Goal: Task Accomplishment & Management: Manage account settings

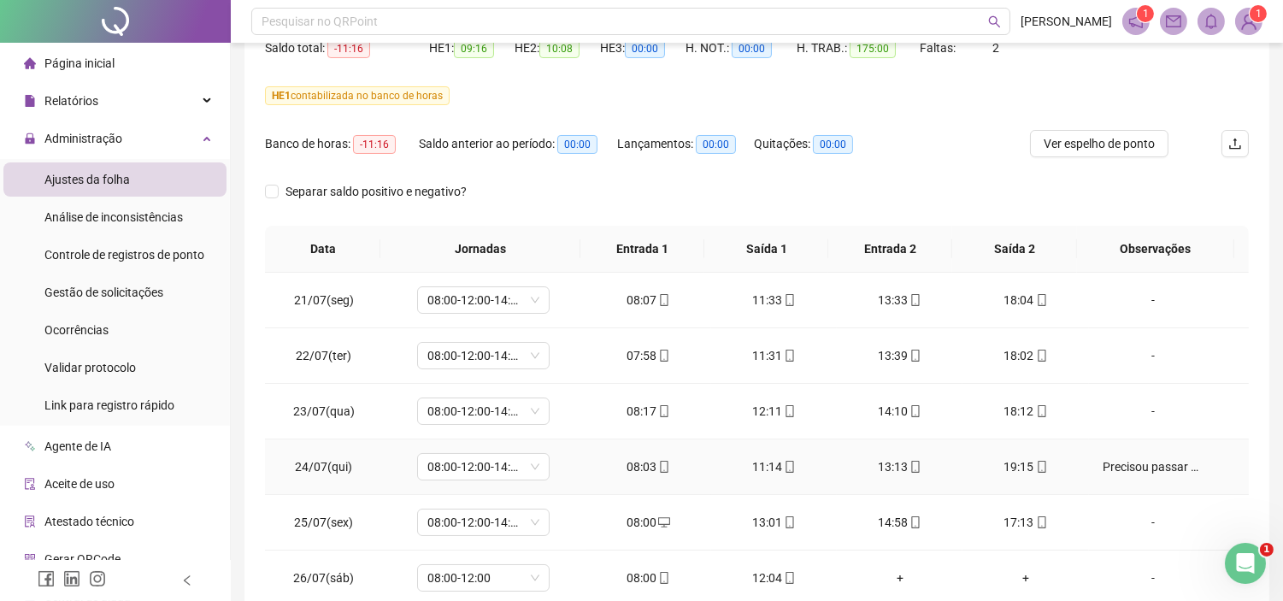
click at [1131, 477] on td "Precisou passar do ponto pois a cliente precisou de outro serviço além do progr…" at bounding box center [1169, 467] width 160 height 56
click at [1137, 464] on div "Precisou passar do ponto pois a cliente precisou de outro serviço além do progr…" at bounding box center [1152, 466] width 101 height 19
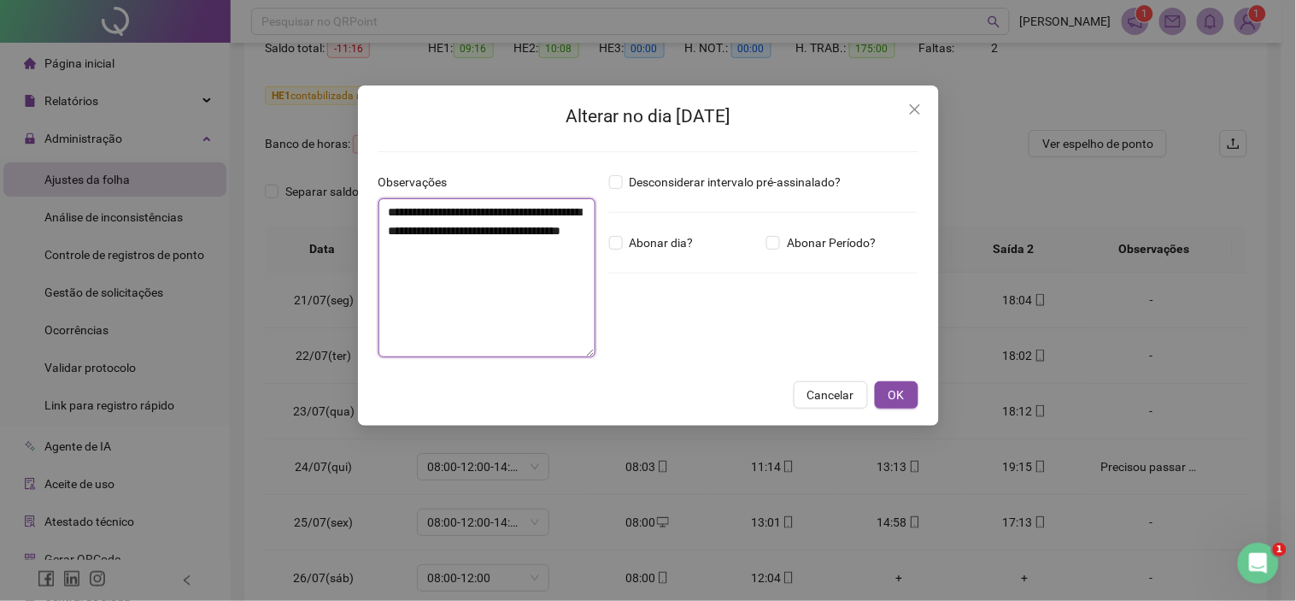
click at [511, 211] on textarea "**********" at bounding box center [487, 277] width 217 height 159
drag, startPoint x: 519, startPoint y: 212, endPoint x: 489, endPoint y: 212, distance: 29.9
click at [489, 212] on textarea "**********" at bounding box center [487, 277] width 217 height 159
type textarea "**********"
click at [898, 383] on button "OK" at bounding box center [897, 394] width 44 height 27
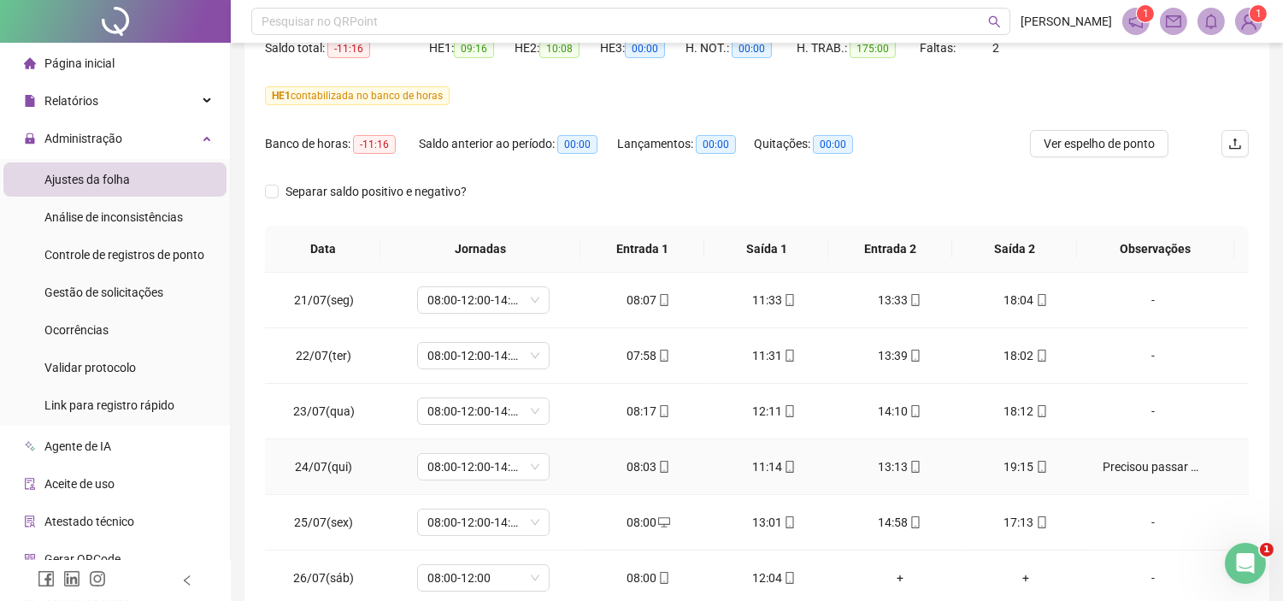
click at [1164, 462] on div "Precisou passar do hora pois a cliente precisou de outro serviço além do progra…" at bounding box center [1152, 466] width 101 height 19
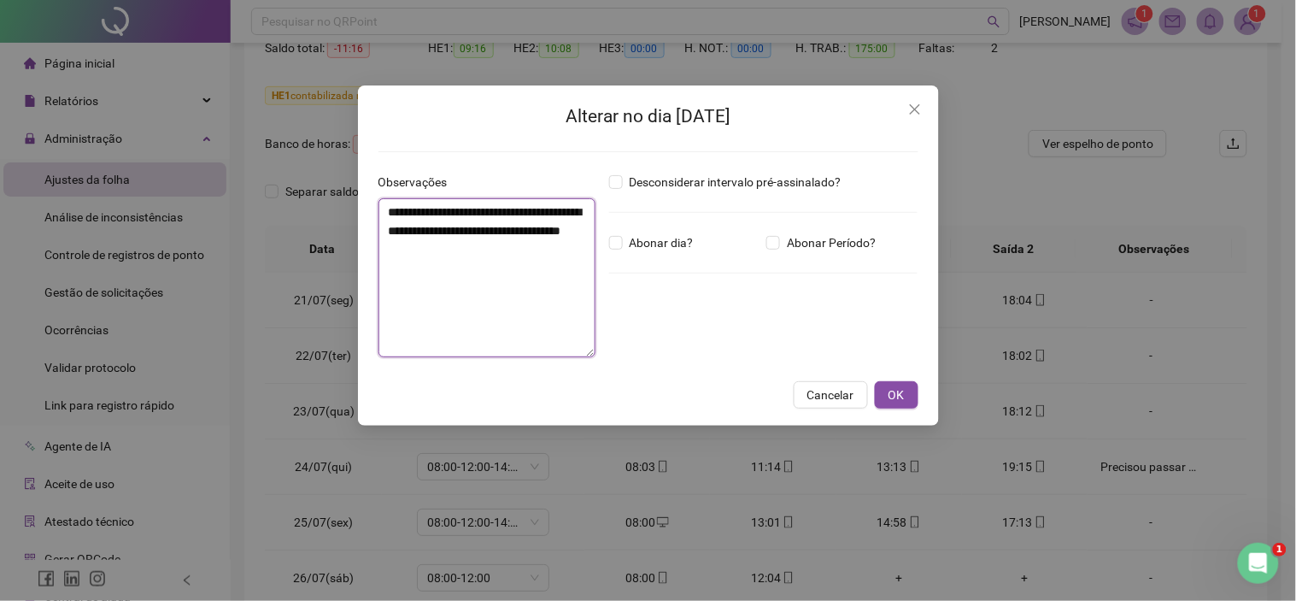
click at [516, 243] on textarea "**********" at bounding box center [487, 277] width 217 height 159
type textarea "**********"
click at [899, 414] on div "**********" at bounding box center [648, 255] width 581 height 340
click at [902, 405] on button "OK" at bounding box center [897, 394] width 44 height 27
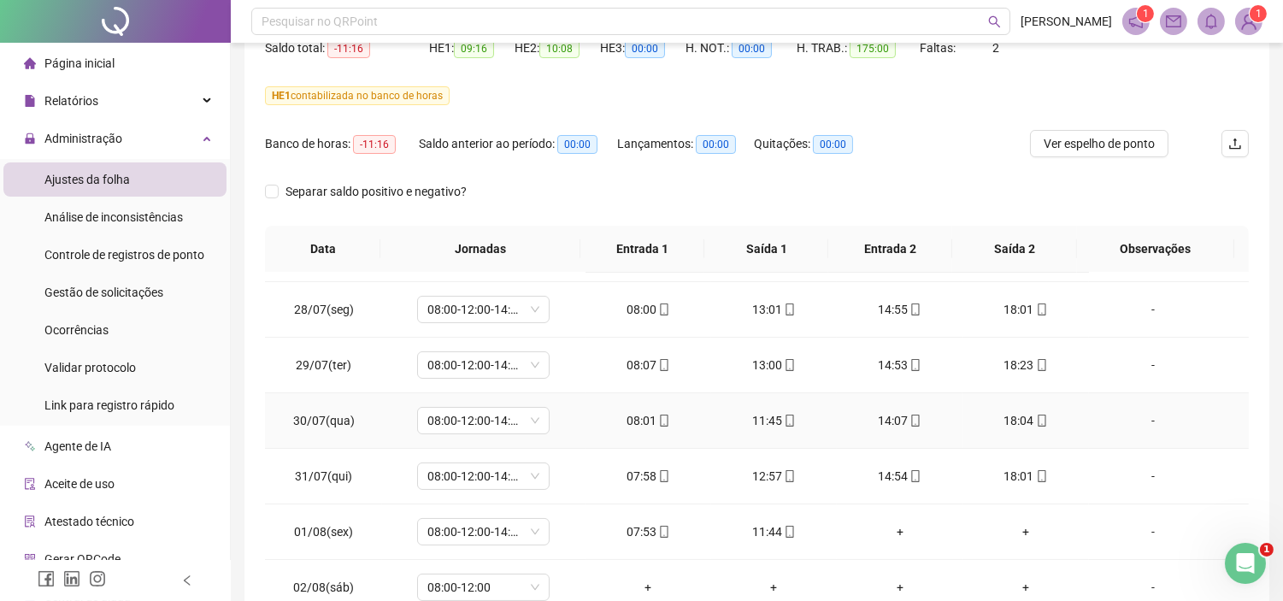
scroll to position [474, 0]
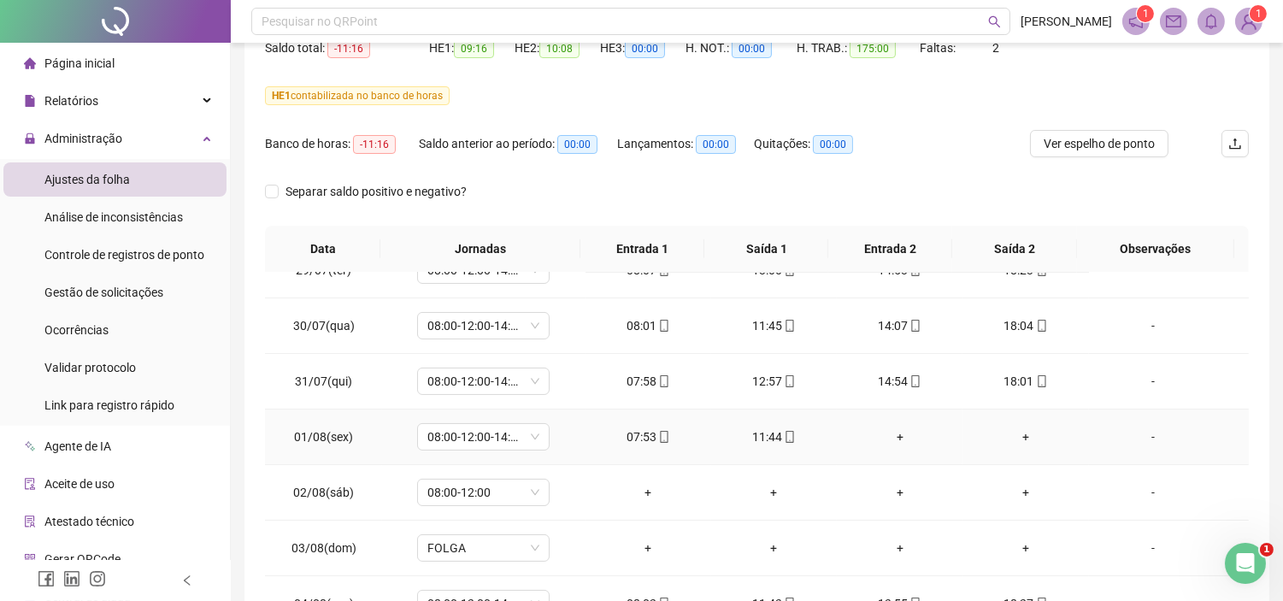
drag, startPoint x: 1142, startPoint y: 438, endPoint x: 773, endPoint y: 453, distance: 368.6
click at [1141, 440] on div "-" at bounding box center [1152, 436] width 101 height 19
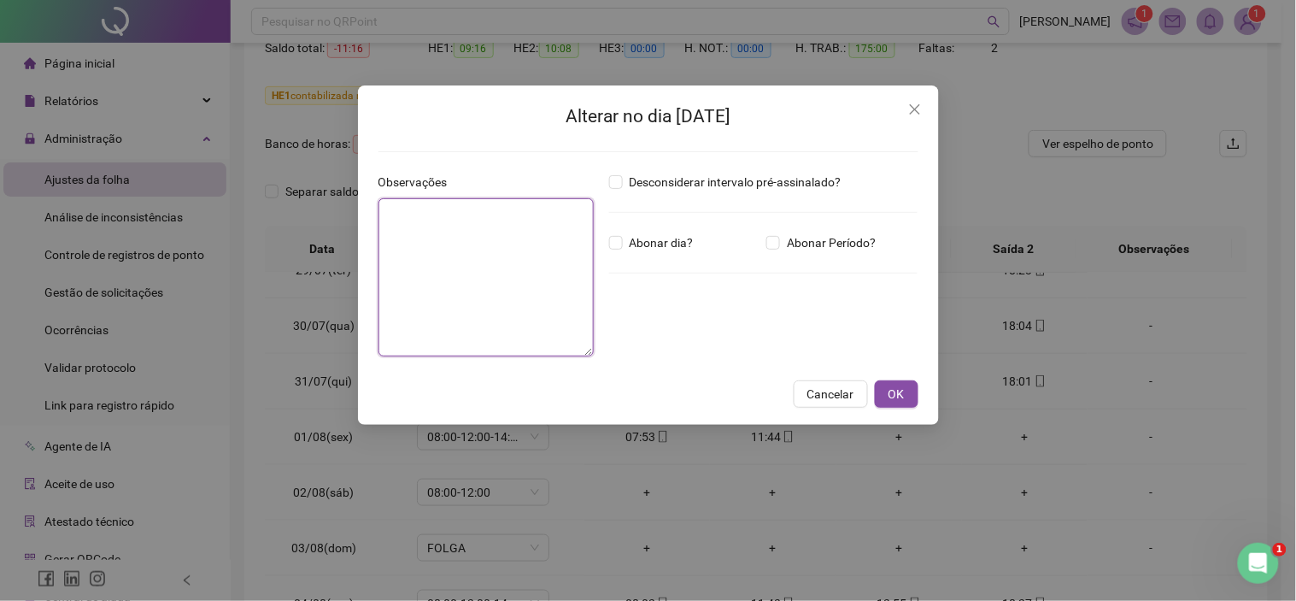
click at [540, 297] on textarea at bounding box center [486, 277] width 215 height 158
type textarea "**"
click at [902, 395] on span "OK" at bounding box center [897, 394] width 16 height 19
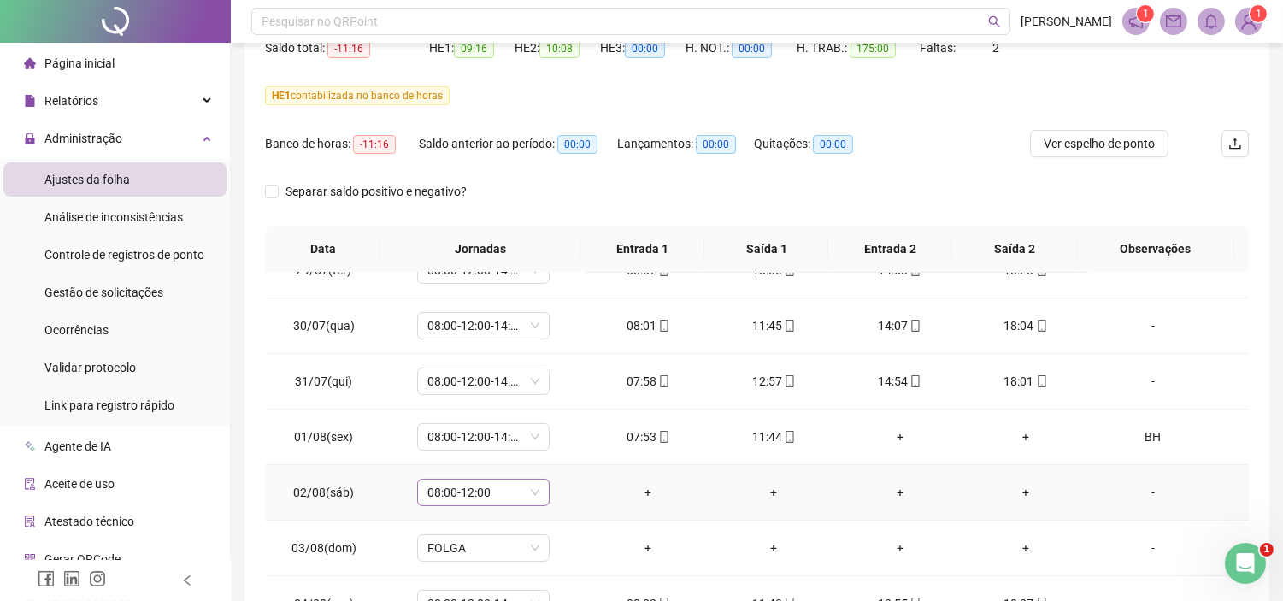
click at [533, 493] on span "08:00-12:00" at bounding box center [483, 492] width 112 height 26
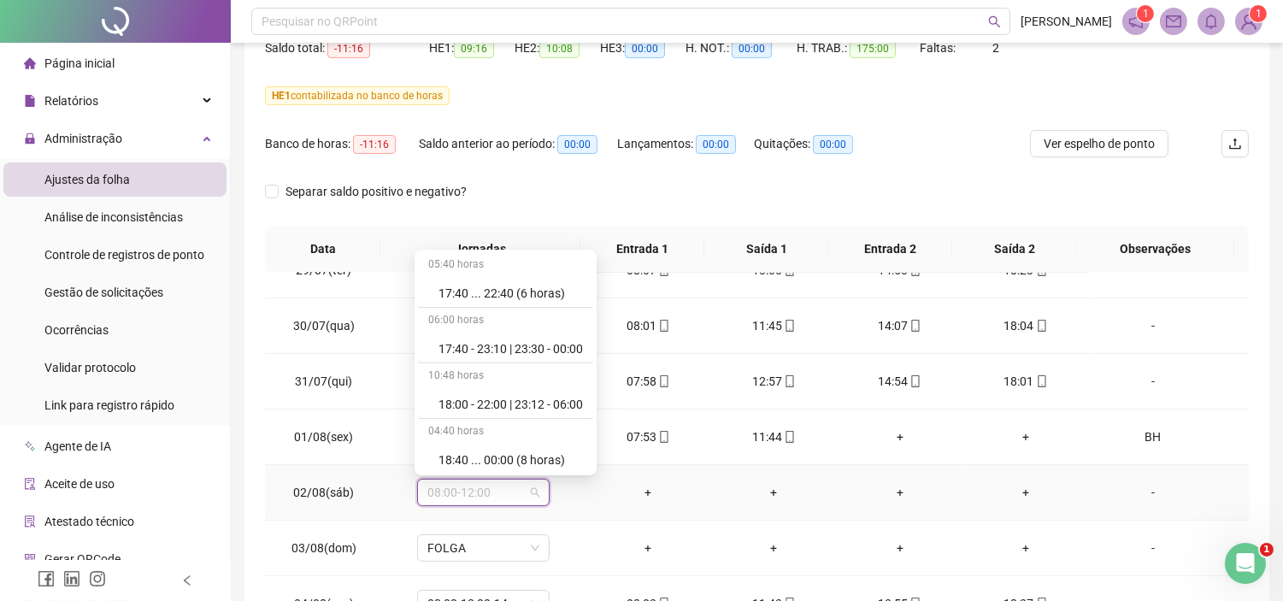
scroll to position [10182, 0]
click at [489, 402] on div "Folga compensatória" at bounding box center [510, 401] width 144 height 19
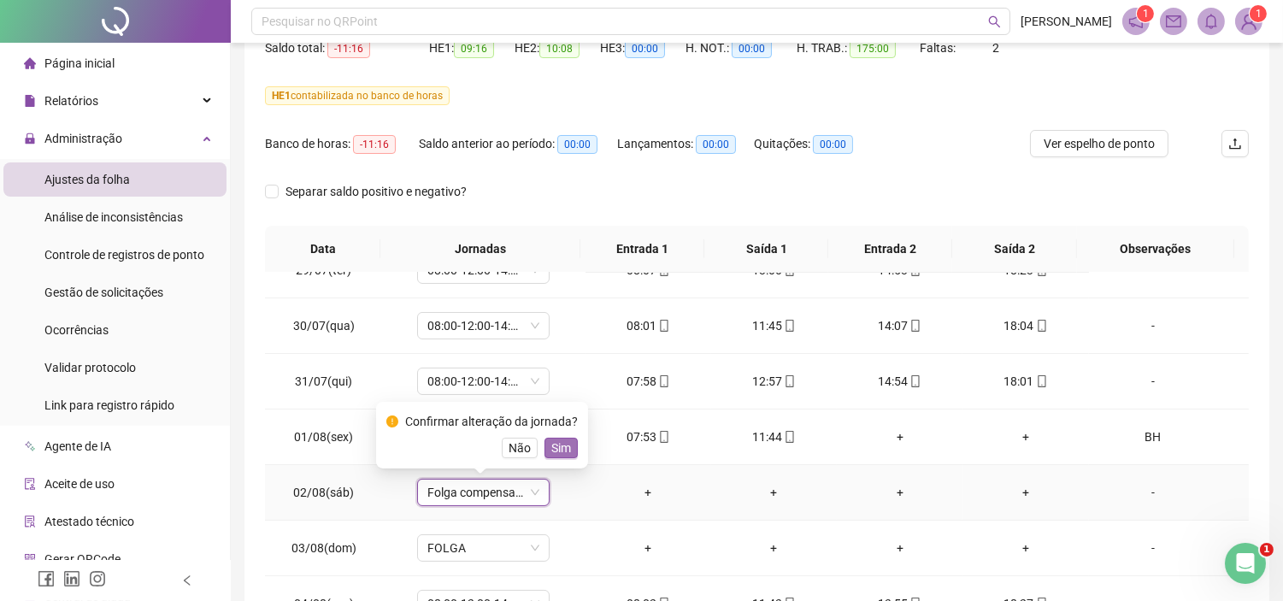
click at [552, 445] on span "Sim" at bounding box center [561, 447] width 20 height 19
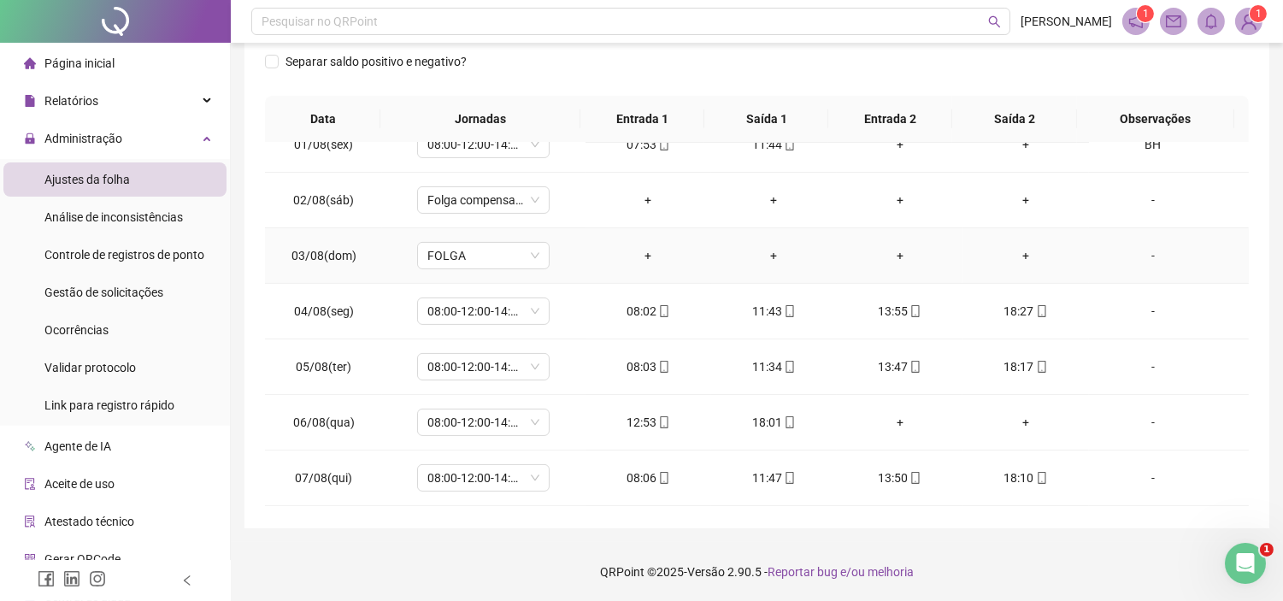
scroll to position [664, 0]
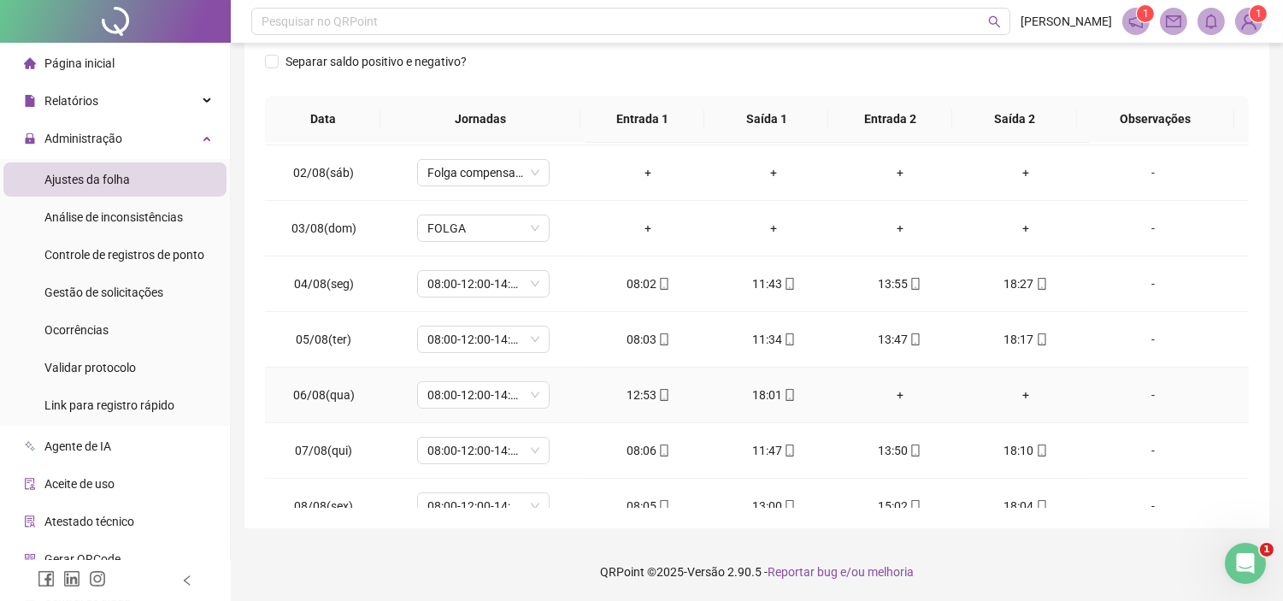
click at [1131, 393] on div "-" at bounding box center [1152, 394] width 101 height 19
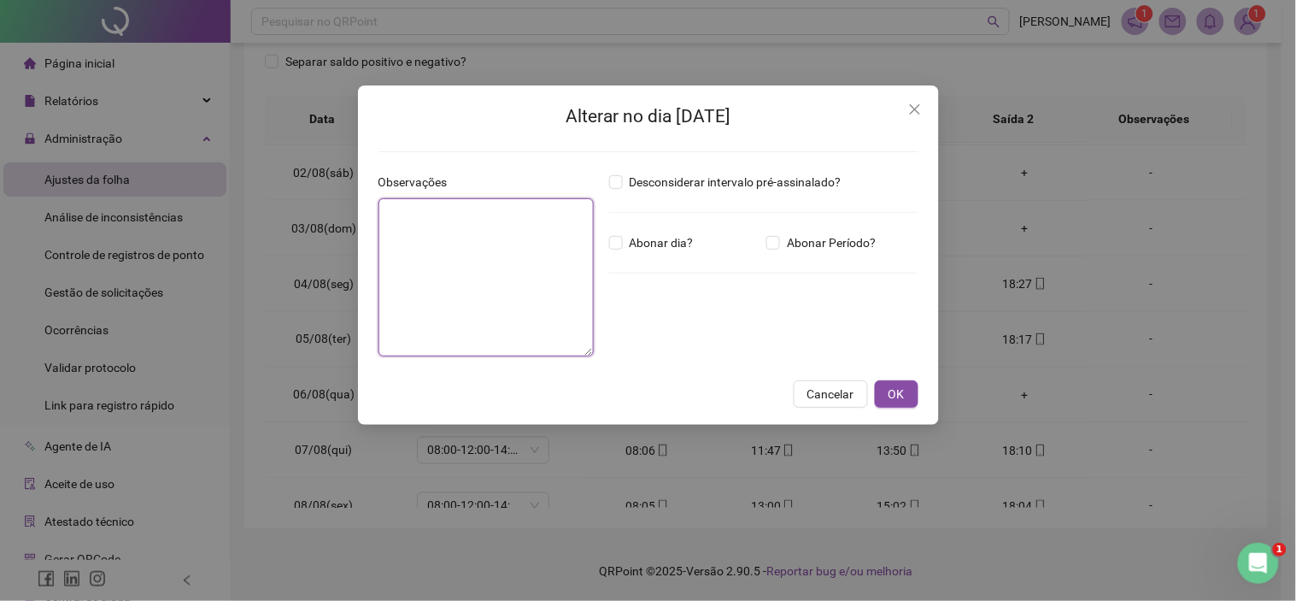
click at [522, 269] on textarea at bounding box center [486, 277] width 215 height 158
type textarea "**"
click at [893, 390] on span "OK" at bounding box center [897, 394] width 16 height 19
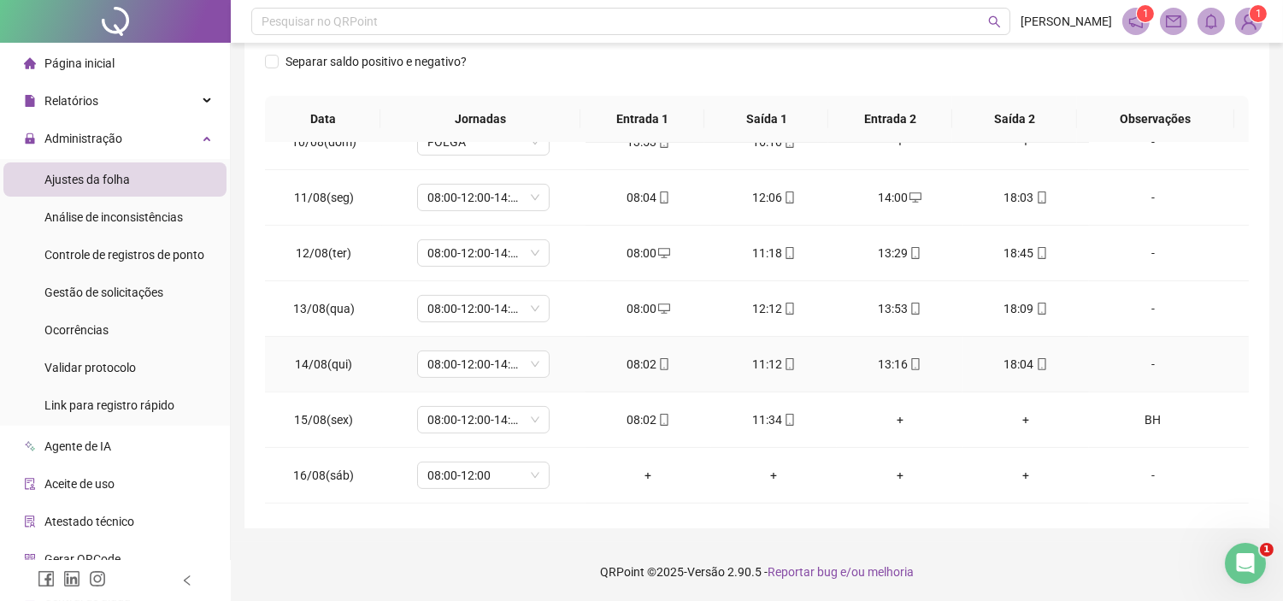
scroll to position [1192, 0]
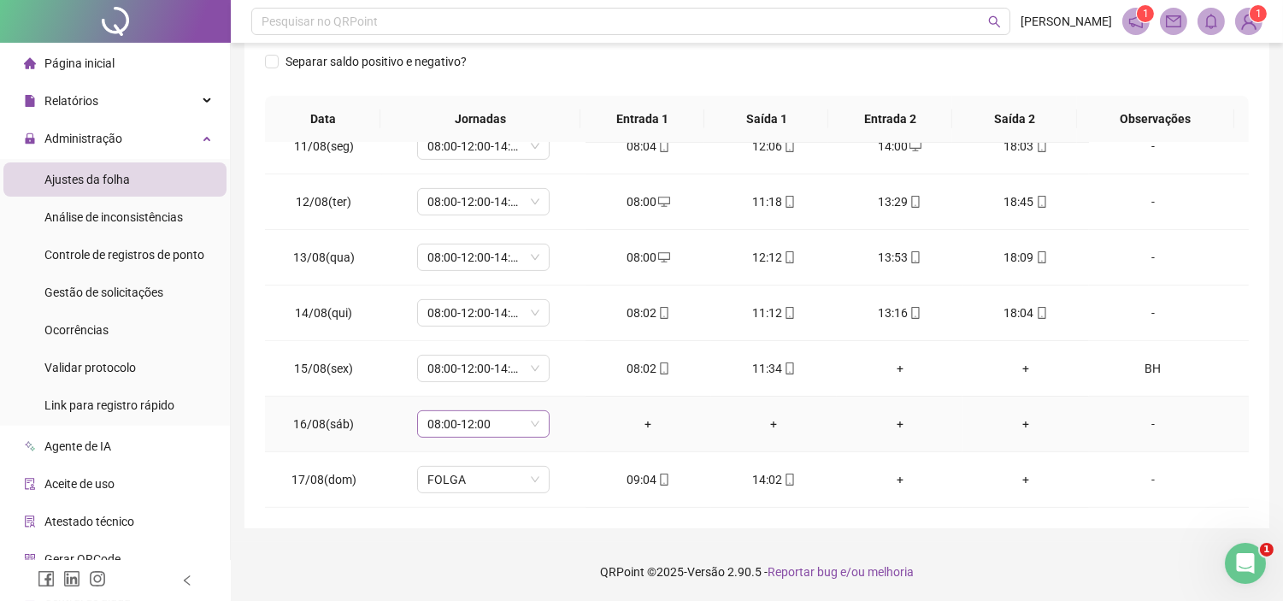
click at [534, 421] on span "08:00-12:00" at bounding box center [483, 424] width 112 height 26
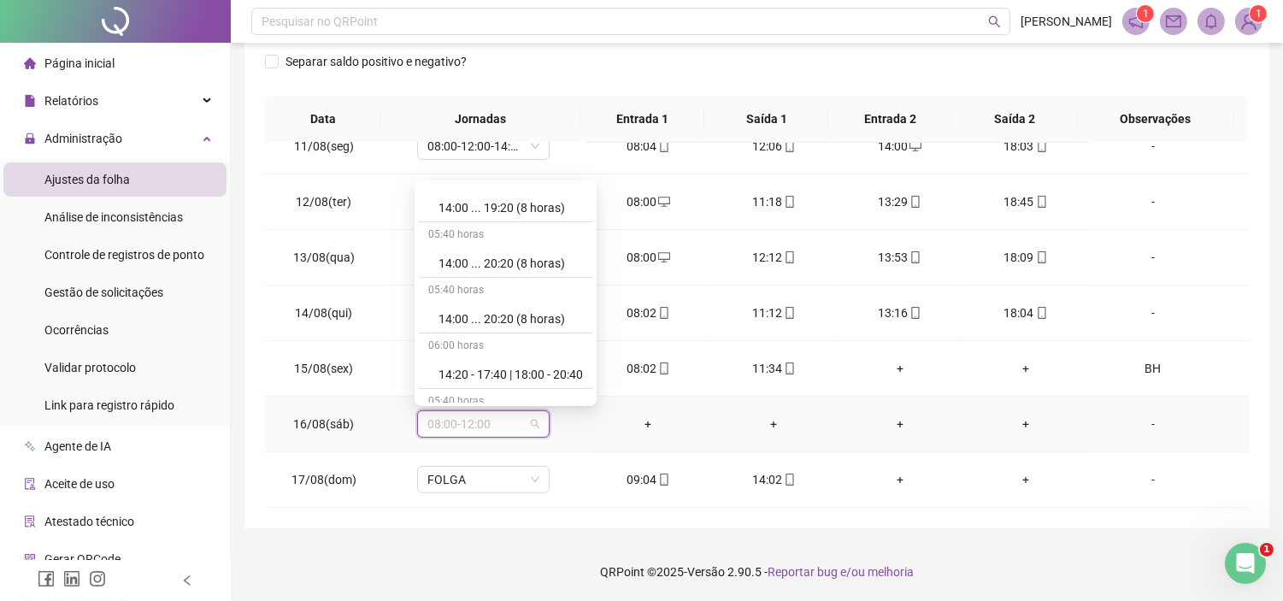
scroll to position [10182, 0]
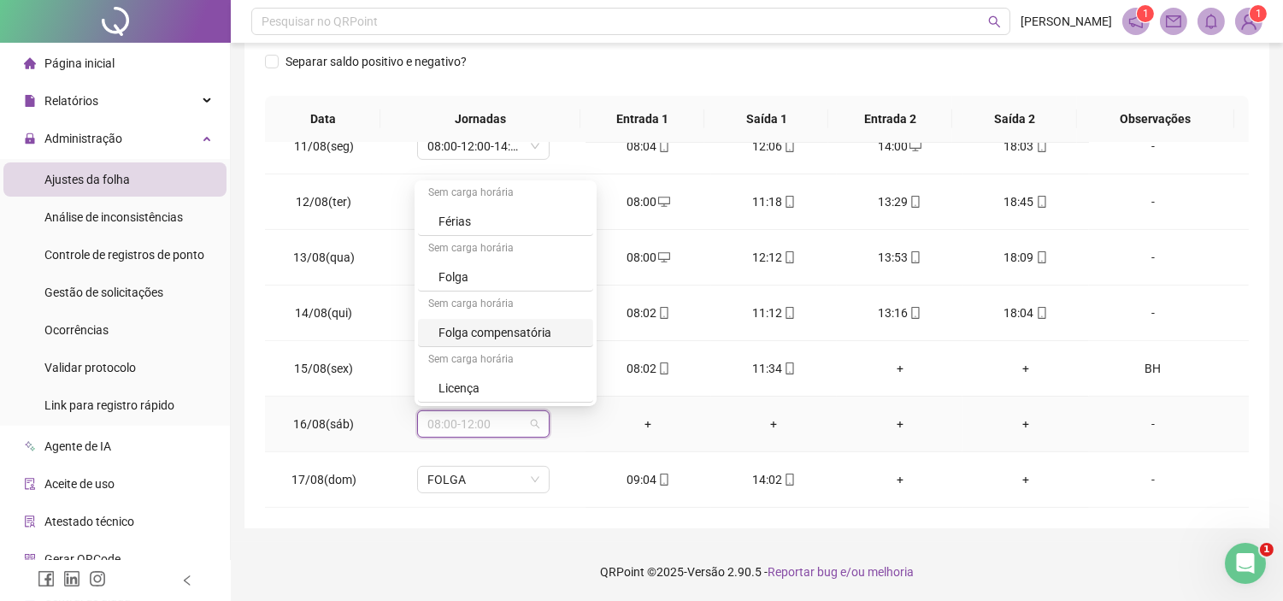
click at [491, 325] on div "Folga compensatória" at bounding box center [510, 332] width 144 height 19
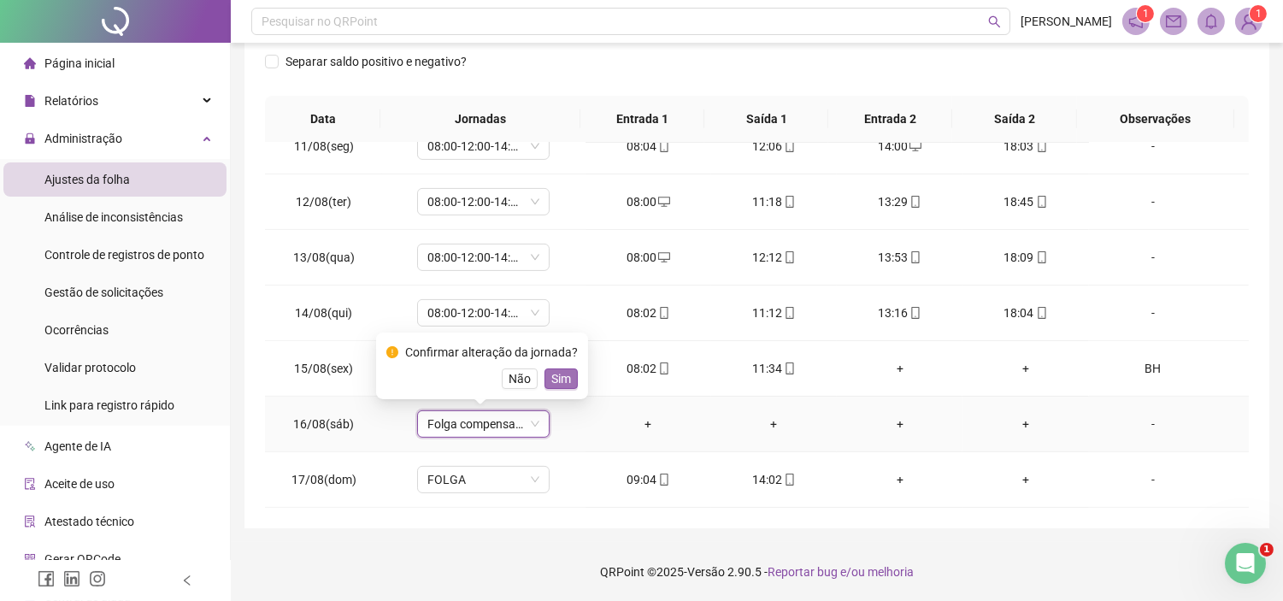
click at [552, 379] on span "Sim" at bounding box center [561, 378] width 20 height 19
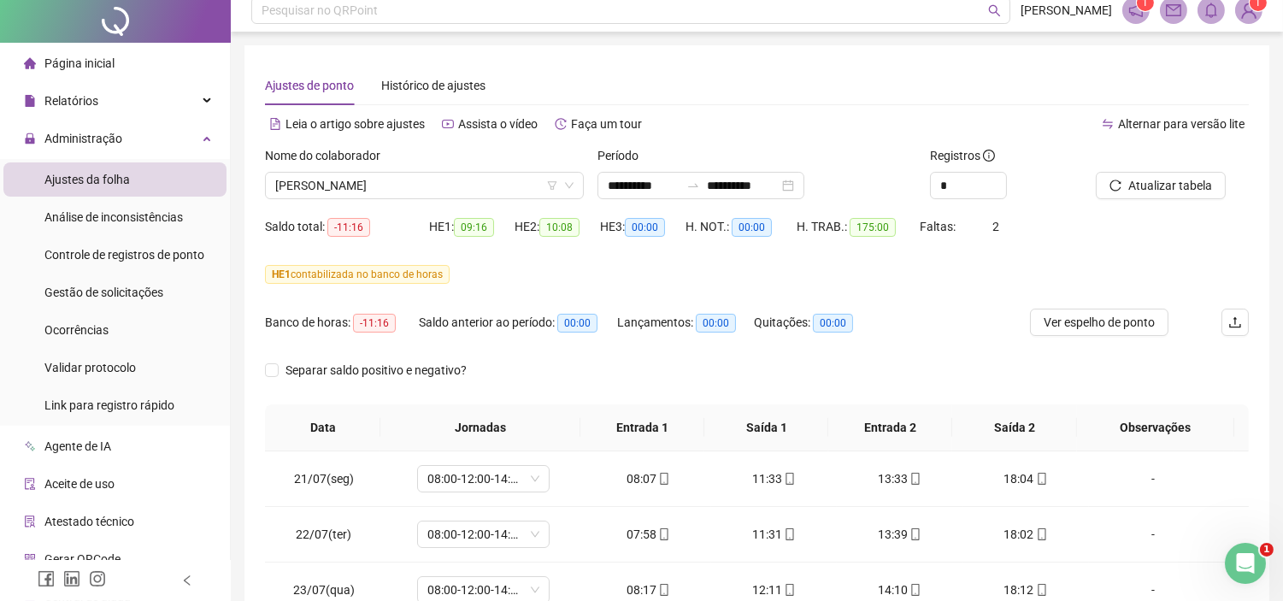
scroll to position [0, 0]
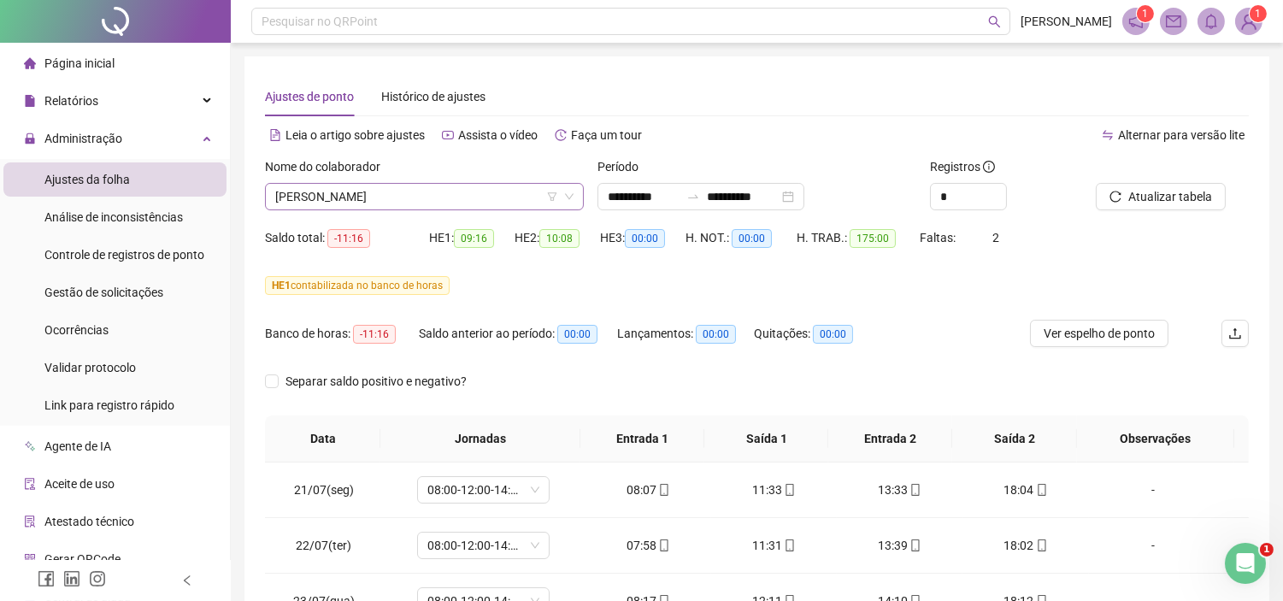
click at [439, 188] on span "[PERSON_NAME]" at bounding box center [424, 197] width 298 height 26
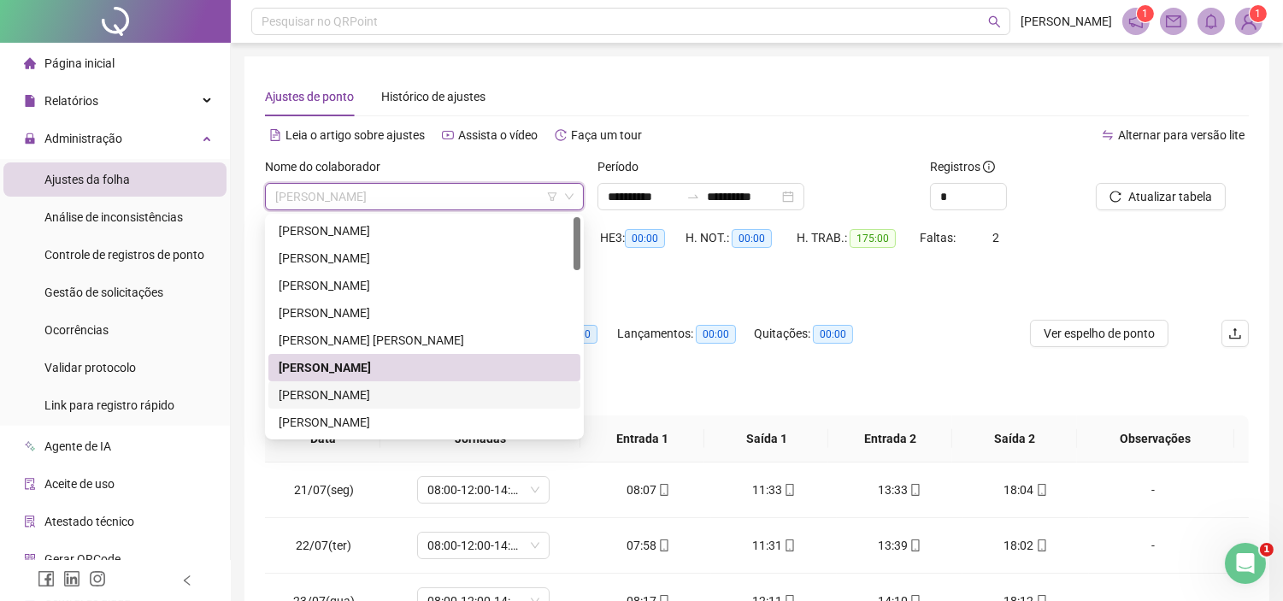
drag, startPoint x: 335, startPoint y: 388, endPoint x: 462, endPoint y: 348, distance: 133.5
click at [334, 387] on div "[PERSON_NAME]" at bounding box center [424, 394] width 291 height 19
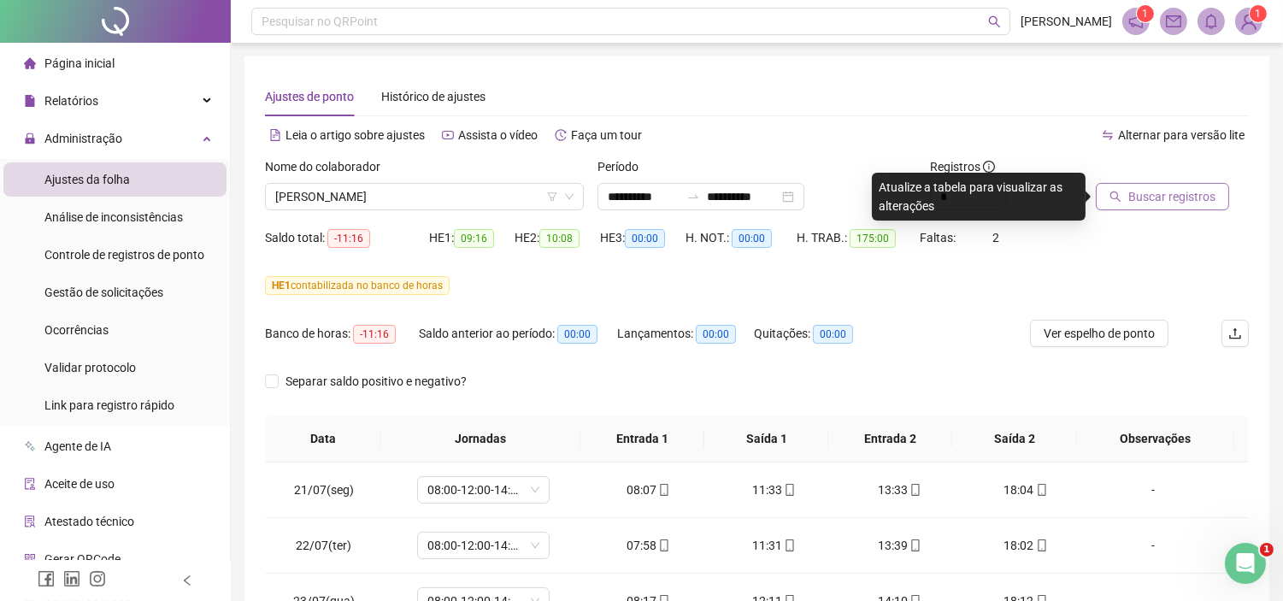
click at [1160, 201] on span "Buscar registros" at bounding box center [1171, 196] width 87 height 19
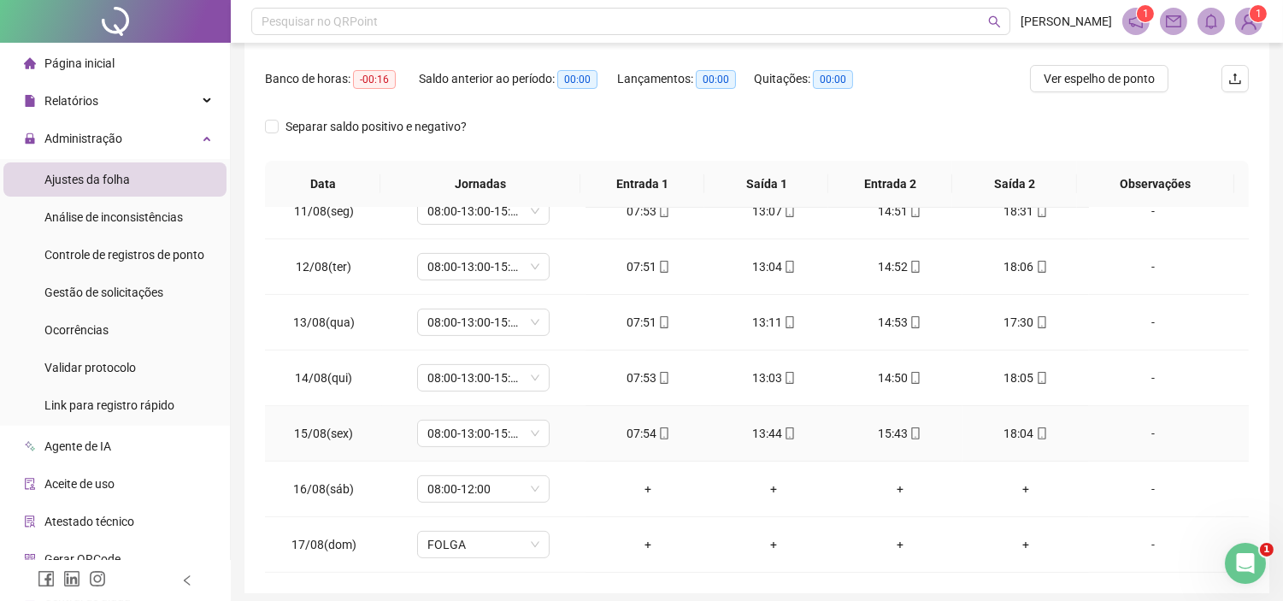
scroll to position [285, 0]
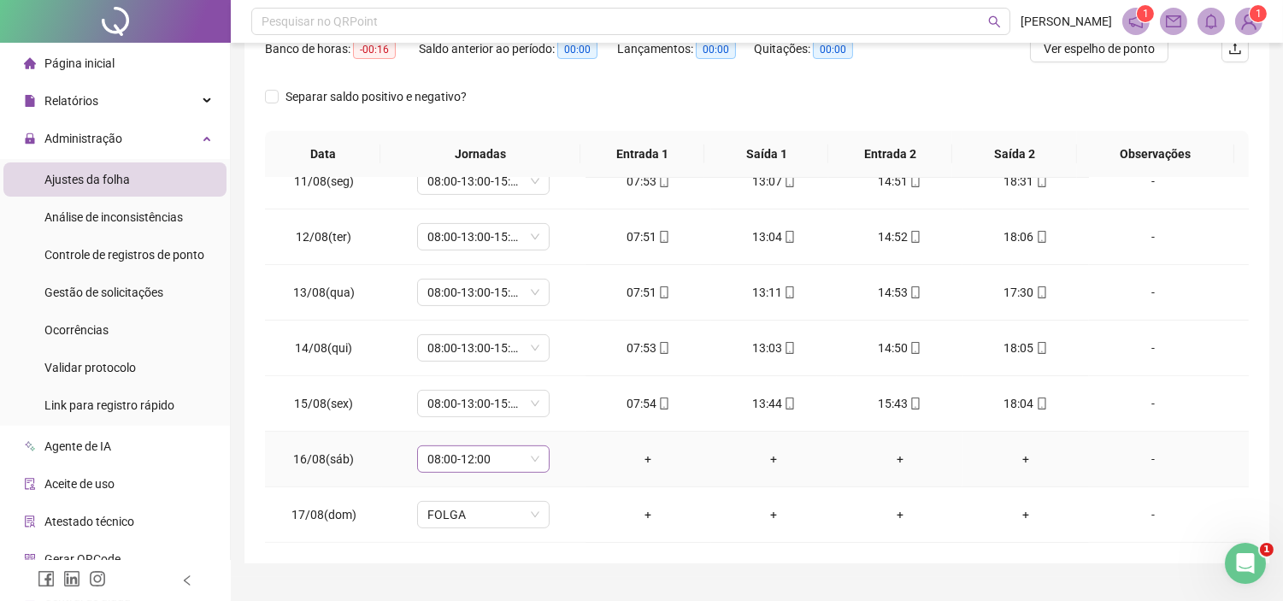
drag, startPoint x: 532, startPoint y: 455, endPoint x: 535, endPoint y: 445, distance: 10.6
click at [532, 455] on span "08:00-12:00" at bounding box center [483, 459] width 112 height 26
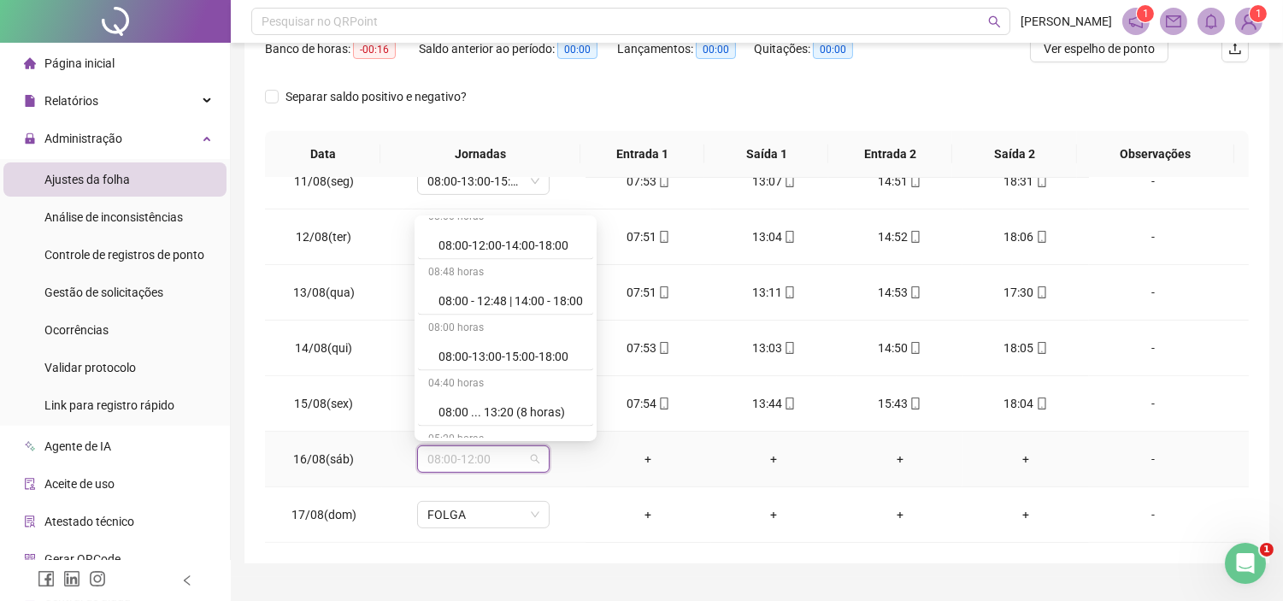
scroll to position [10182, 0]
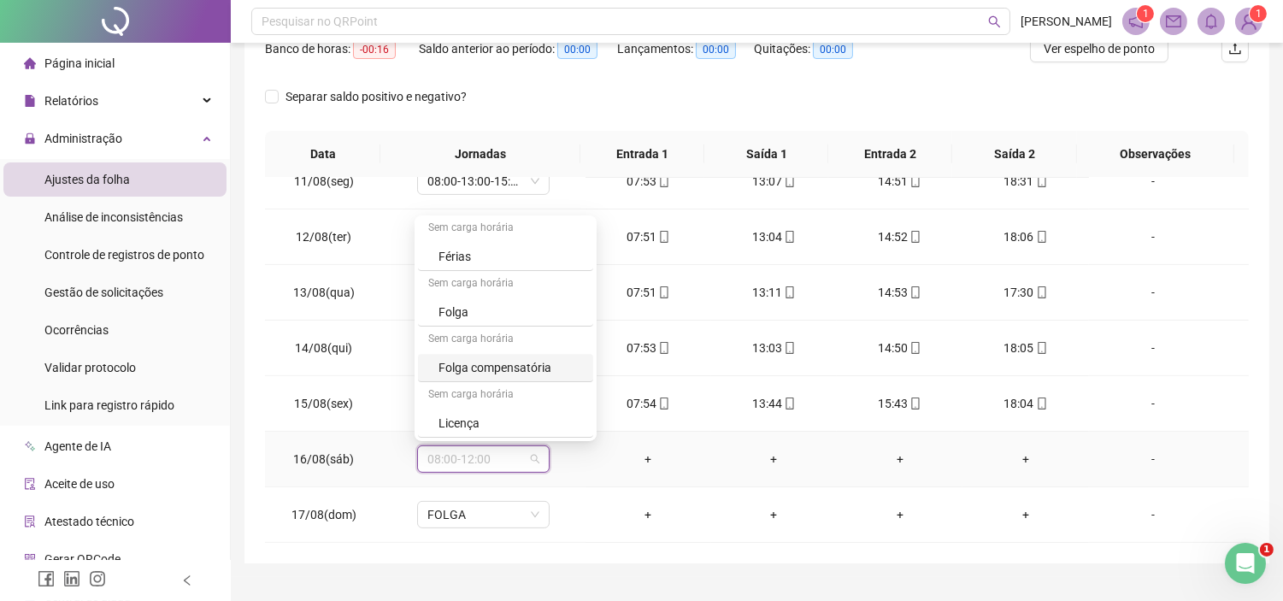
click at [493, 361] on div "Folga compensatória" at bounding box center [510, 367] width 144 height 19
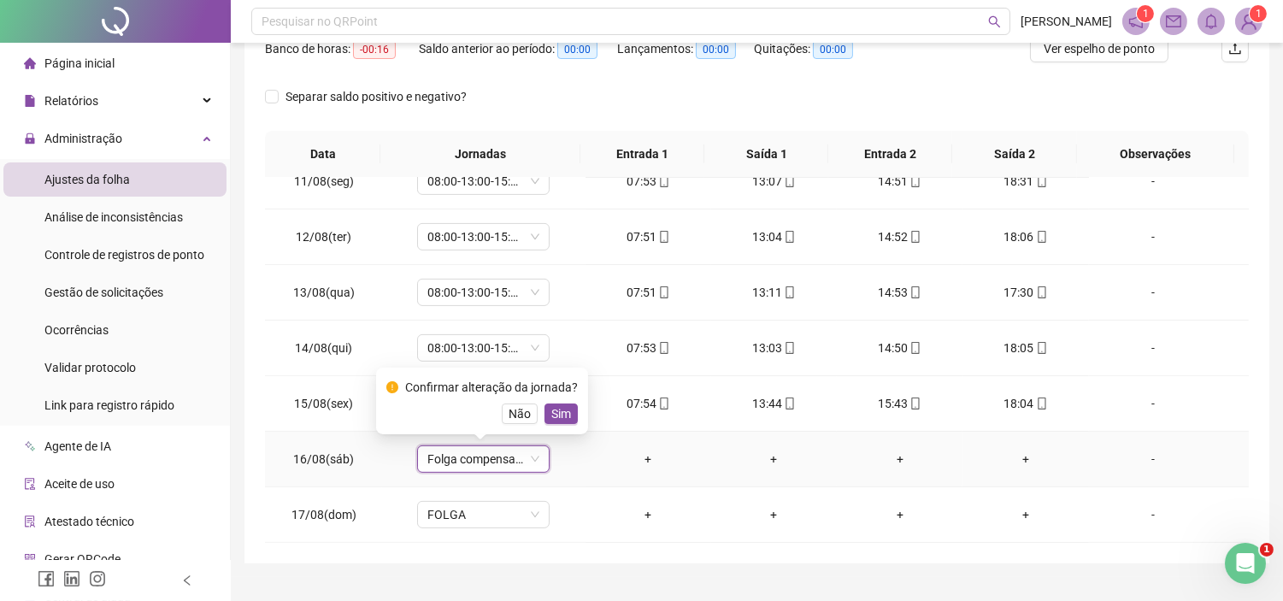
click at [558, 408] on span "Sim" at bounding box center [561, 413] width 20 height 19
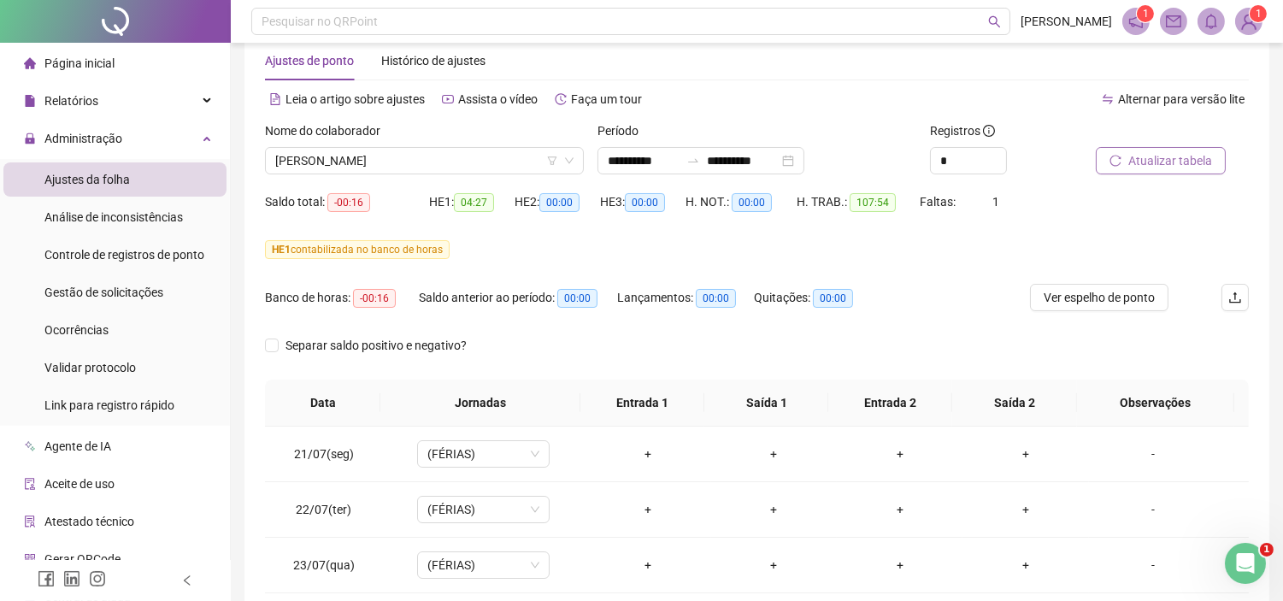
scroll to position [35, 0]
click at [1188, 157] on span "Atualizar tabela" at bounding box center [1170, 161] width 84 height 19
click at [507, 173] on span "[PERSON_NAME]" at bounding box center [424, 162] width 298 height 26
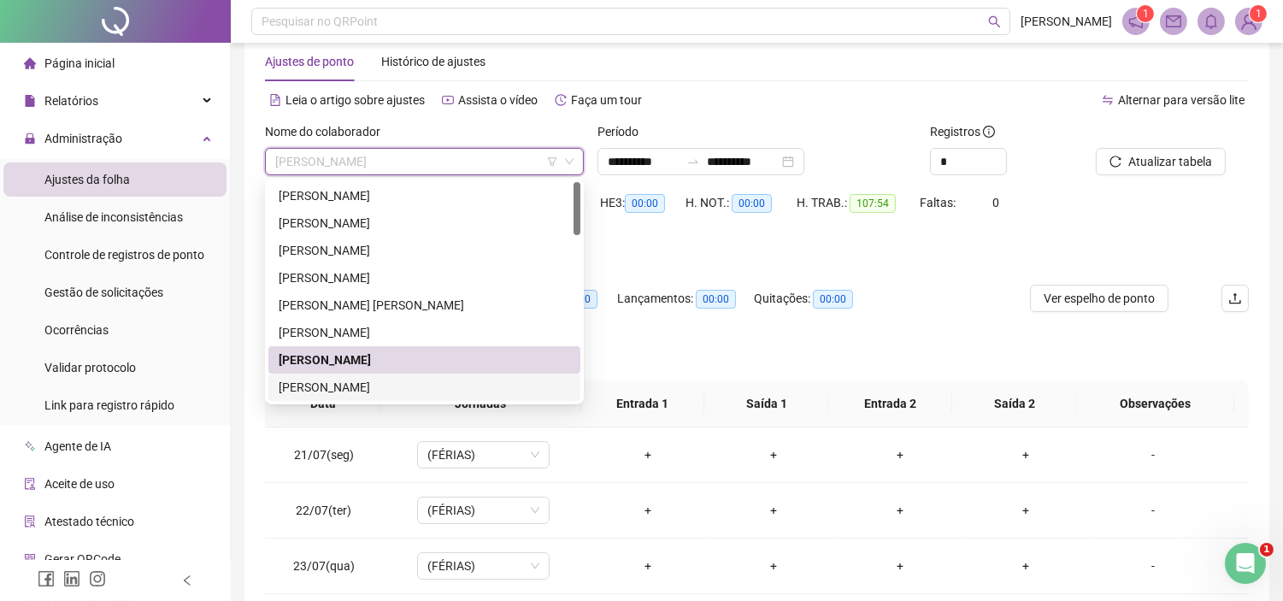
click at [383, 373] on div "[PERSON_NAME]" at bounding box center [424, 386] width 312 height 27
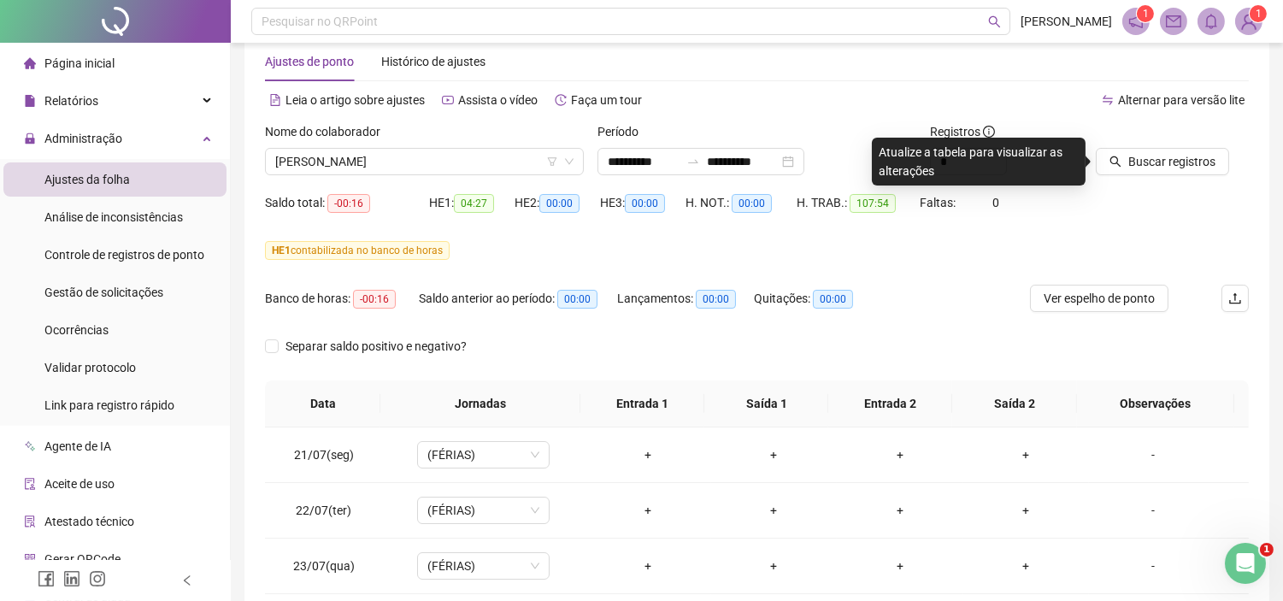
drag, startPoint x: 749, startPoint y: 271, endPoint x: 684, endPoint y: 280, distance: 65.6
click at [744, 271] on div "HE 1 contabilizada no banco de horas" at bounding box center [757, 261] width 984 height 48
click at [508, 150] on span "[PERSON_NAME]" at bounding box center [424, 162] width 298 height 26
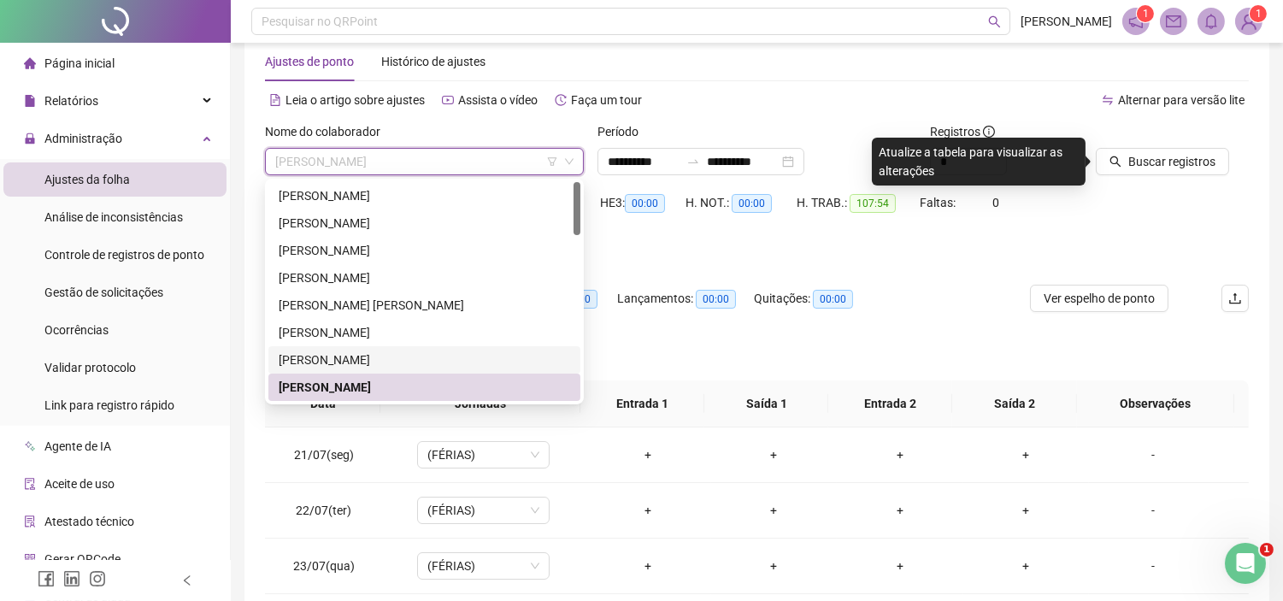
drag, startPoint x: 355, startPoint y: 355, endPoint x: 386, endPoint y: 360, distance: 31.1
click at [355, 356] on div "[PERSON_NAME]" at bounding box center [424, 359] width 291 height 19
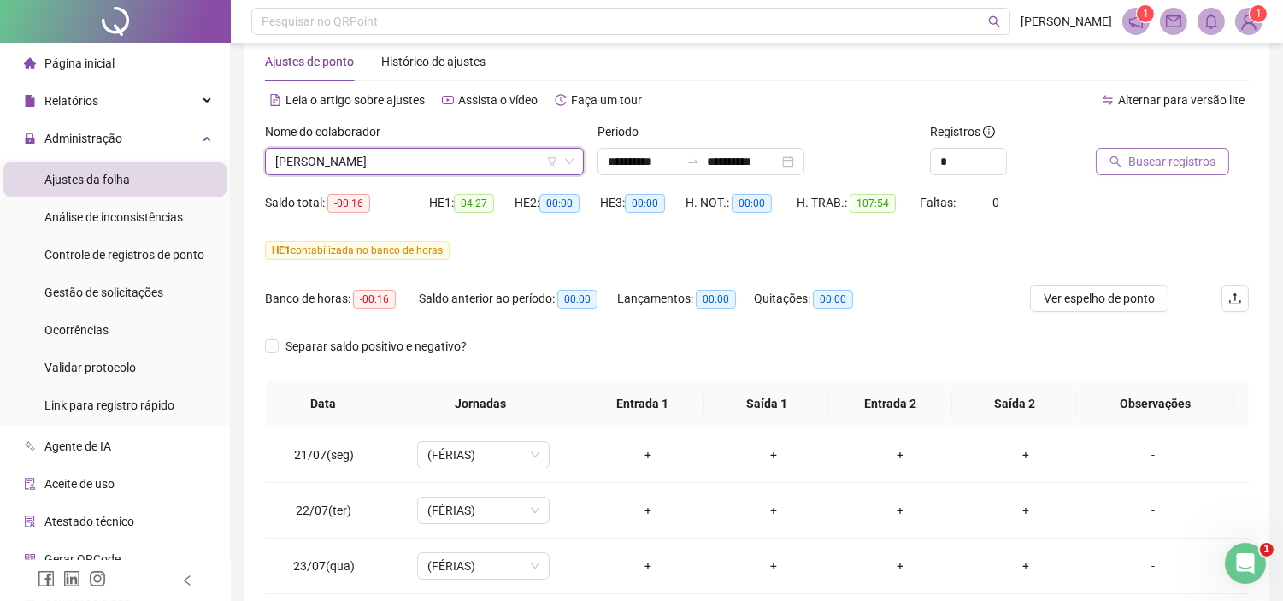
click at [1145, 163] on span "Buscar registros" at bounding box center [1171, 161] width 87 height 19
click at [1043, 306] on button "Ver espelho de ponto" at bounding box center [1099, 298] width 138 height 27
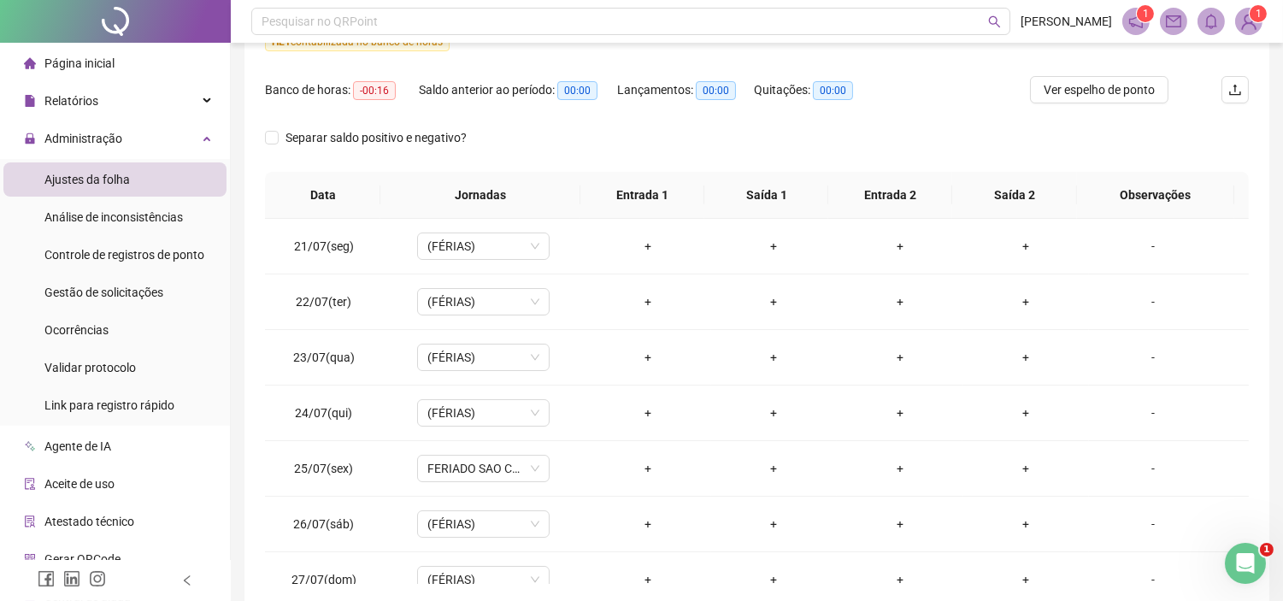
scroll to position [130, 0]
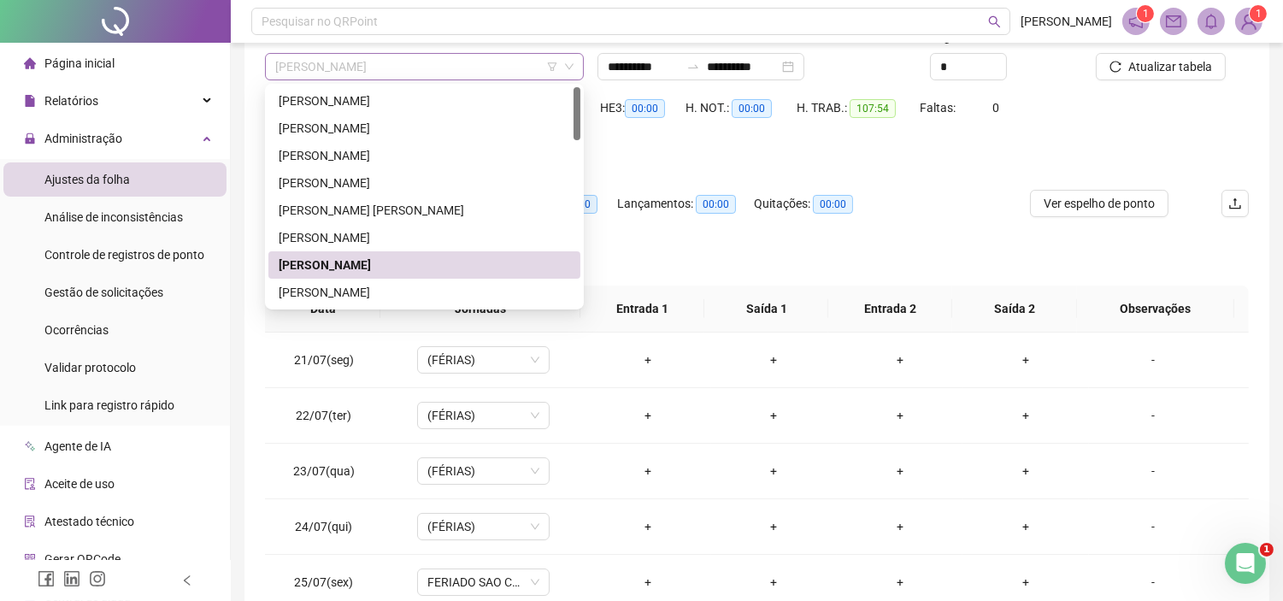
click at [338, 64] on span "[PERSON_NAME]" at bounding box center [424, 67] width 298 height 26
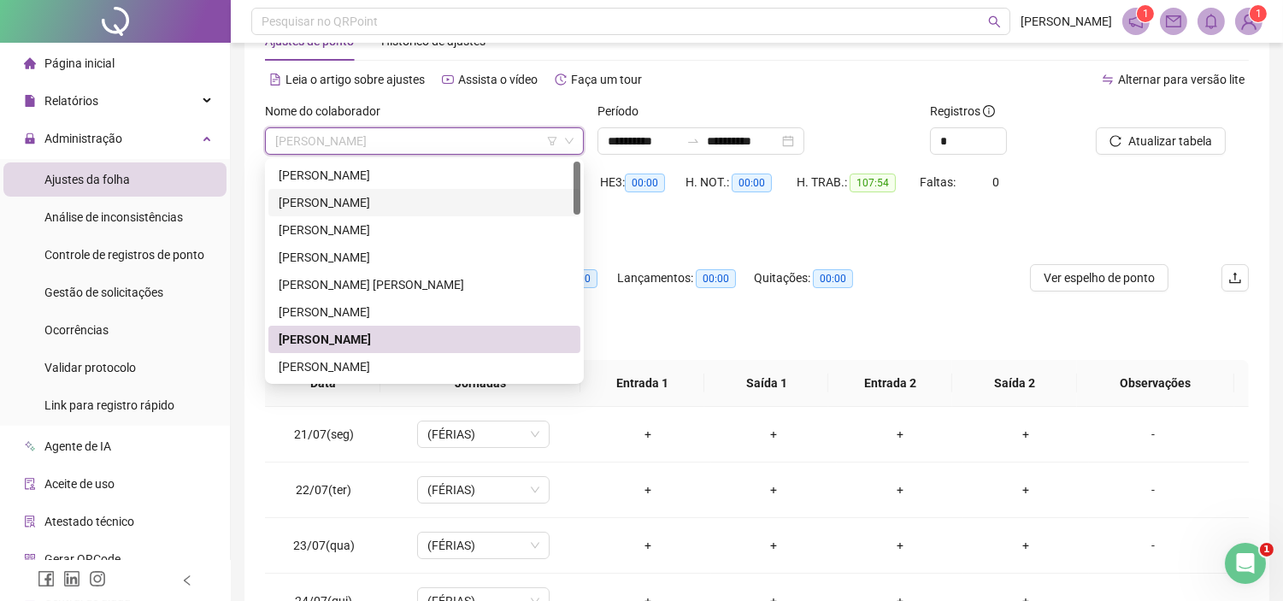
scroll to position [35, 0]
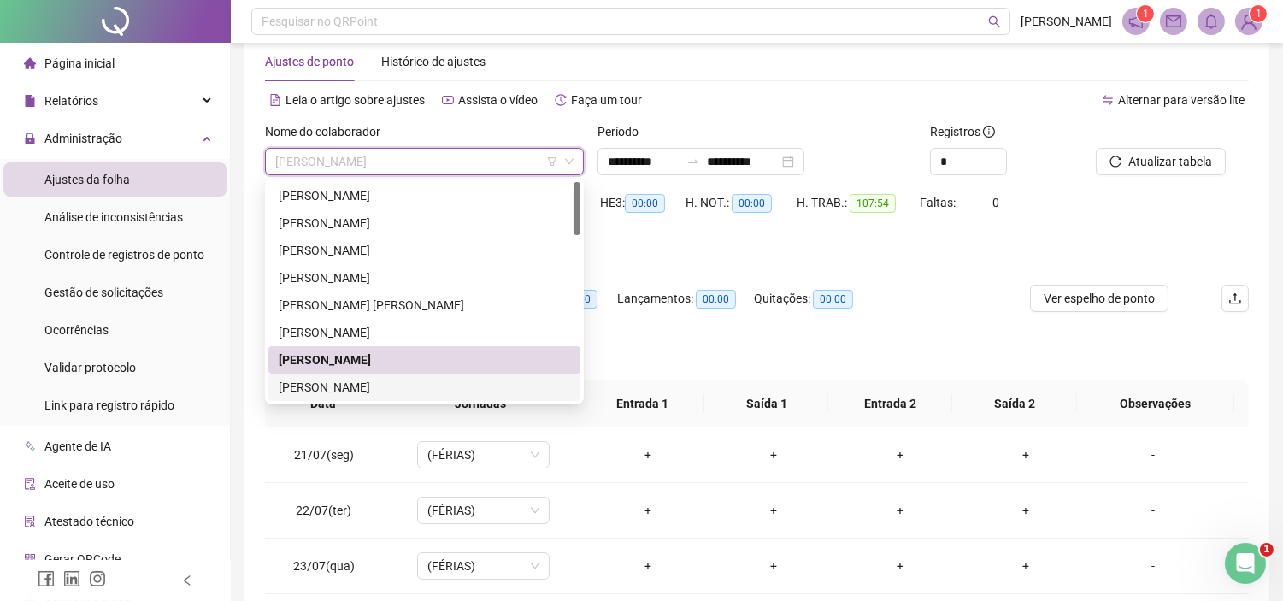
drag, startPoint x: 388, startPoint y: 380, endPoint x: 398, endPoint y: 374, distance: 11.9
click at [388, 381] on div "[PERSON_NAME]" at bounding box center [424, 387] width 291 height 19
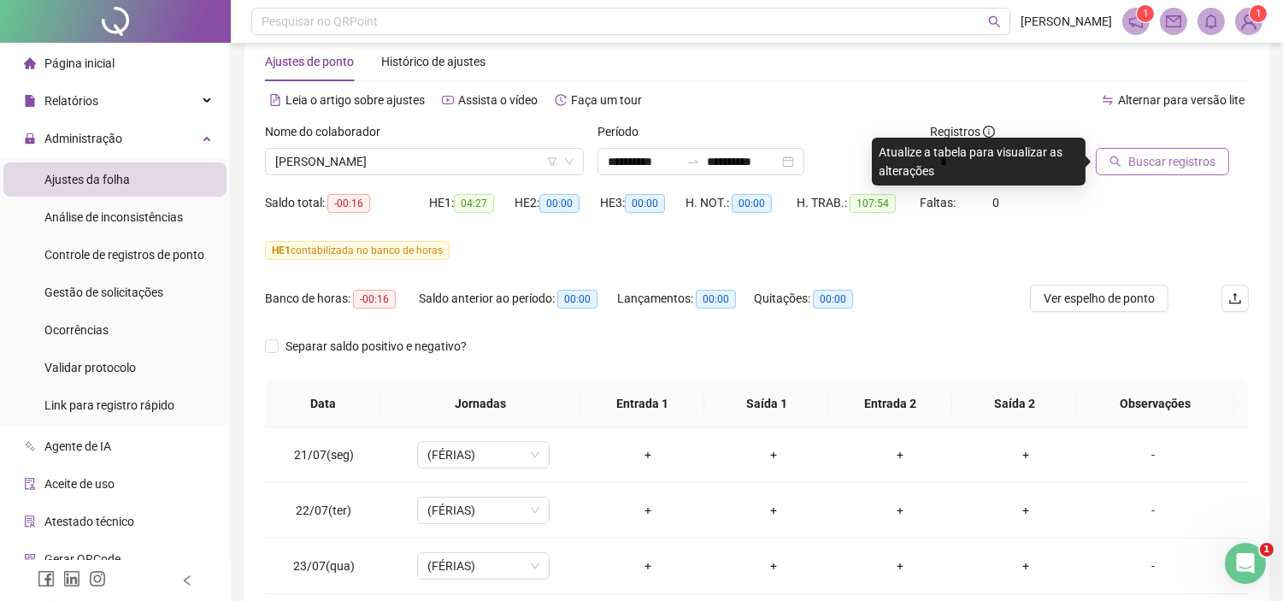
click at [1148, 151] on button "Buscar registros" at bounding box center [1162, 161] width 133 height 27
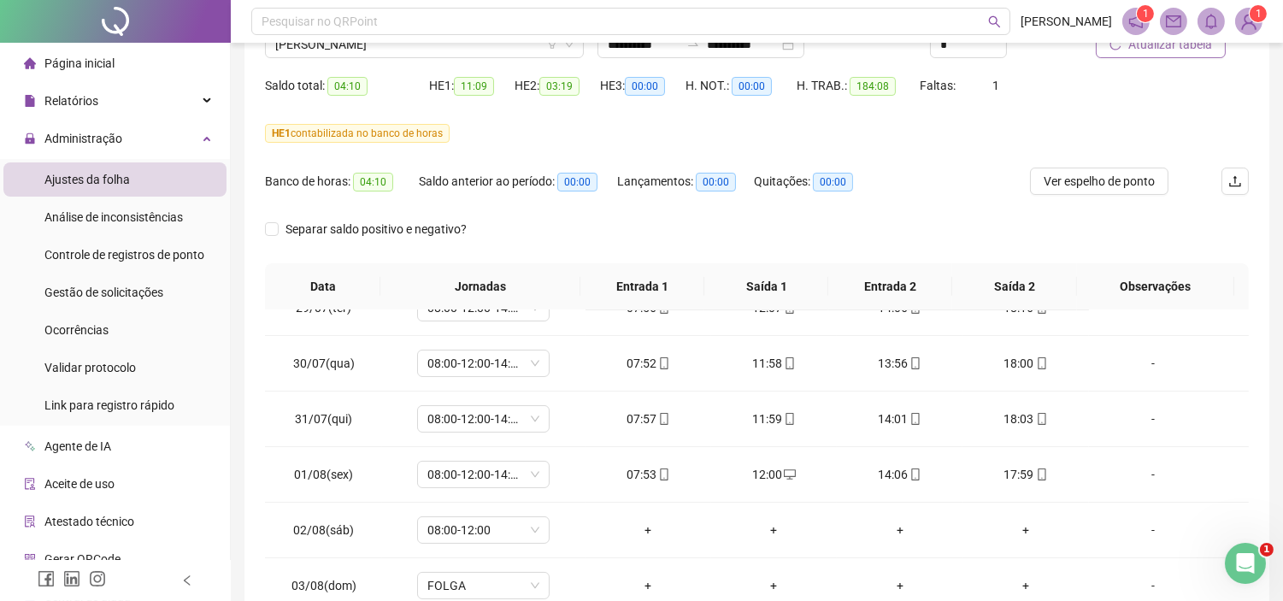
scroll to position [225, 0]
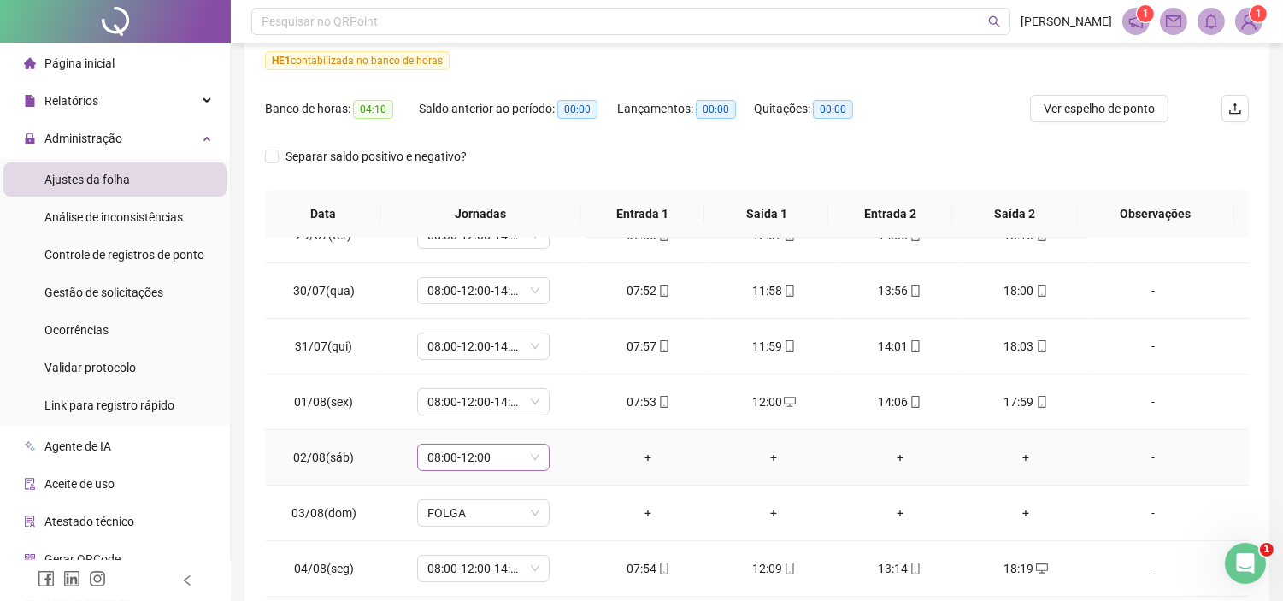
click at [526, 462] on span "08:00-12:00" at bounding box center [483, 457] width 112 height 26
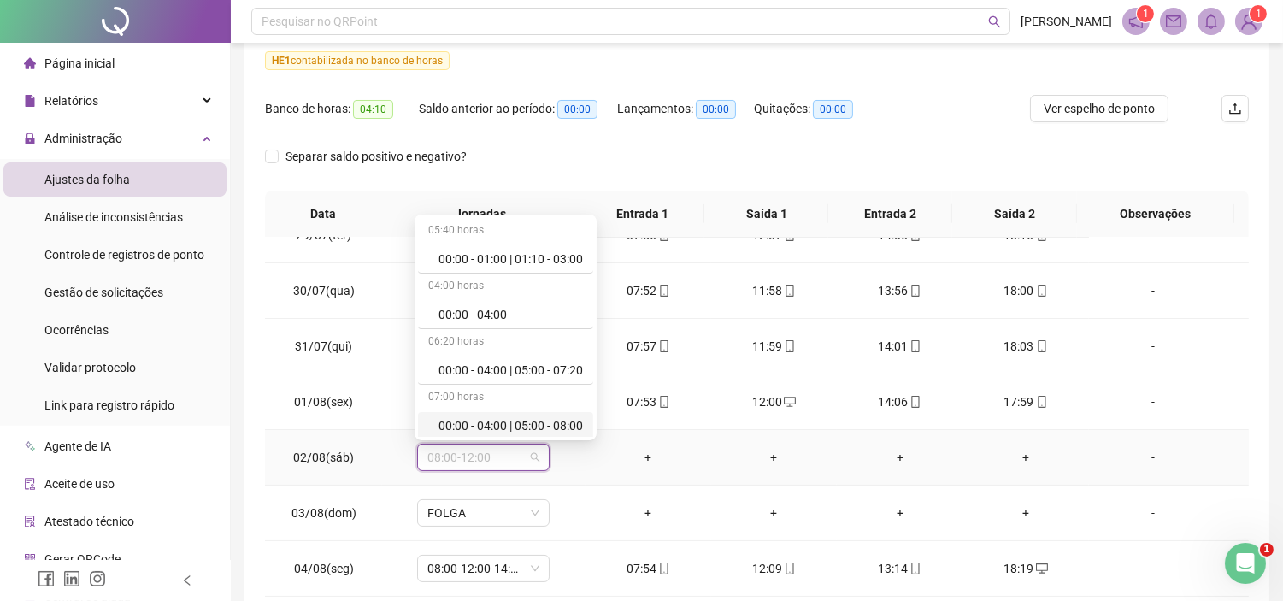
click at [538, 458] on div "08:00-12:00" at bounding box center [483, 457] width 132 height 27
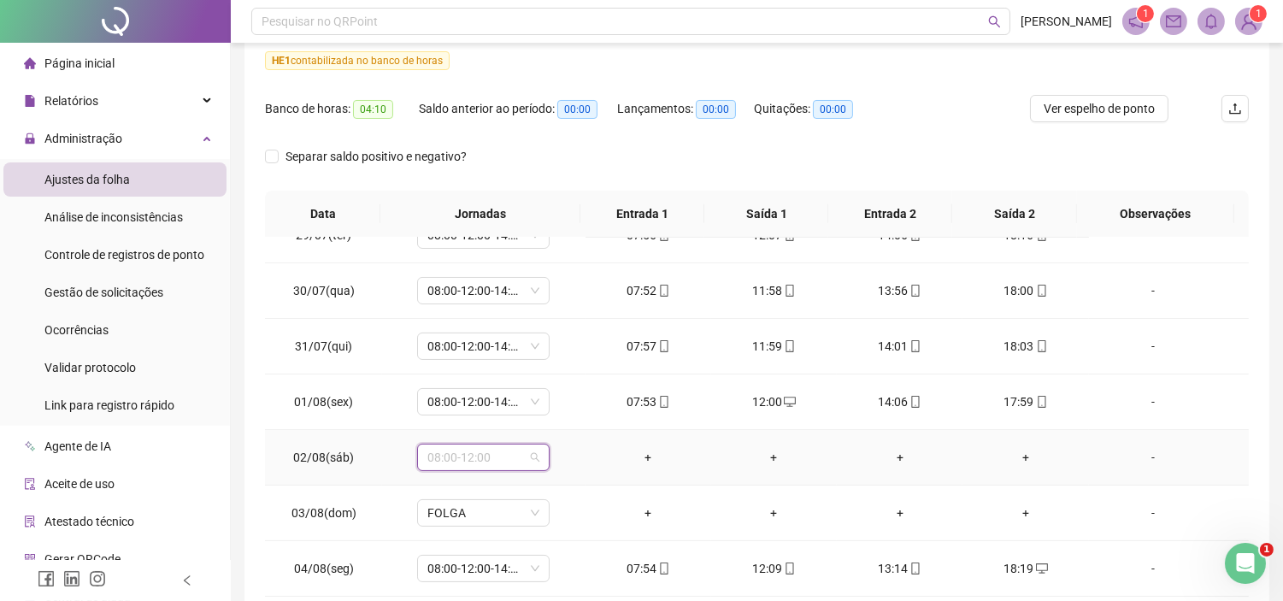
click at [524, 461] on span "08:00-12:00" at bounding box center [483, 457] width 112 height 26
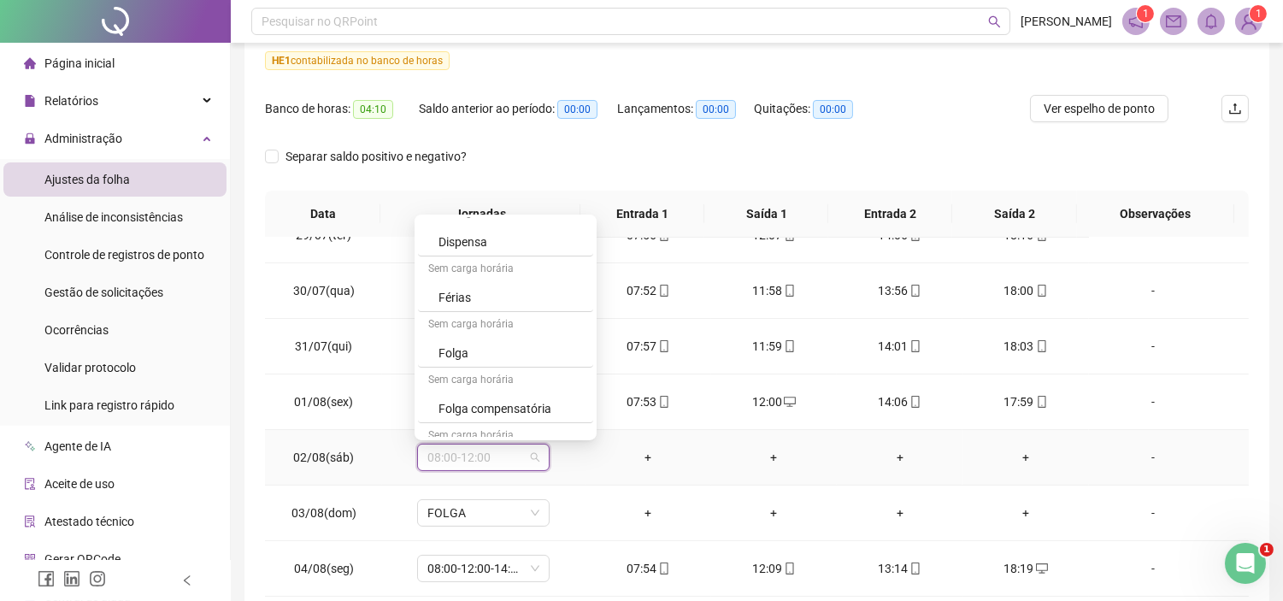
scroll to position [10182, 0]
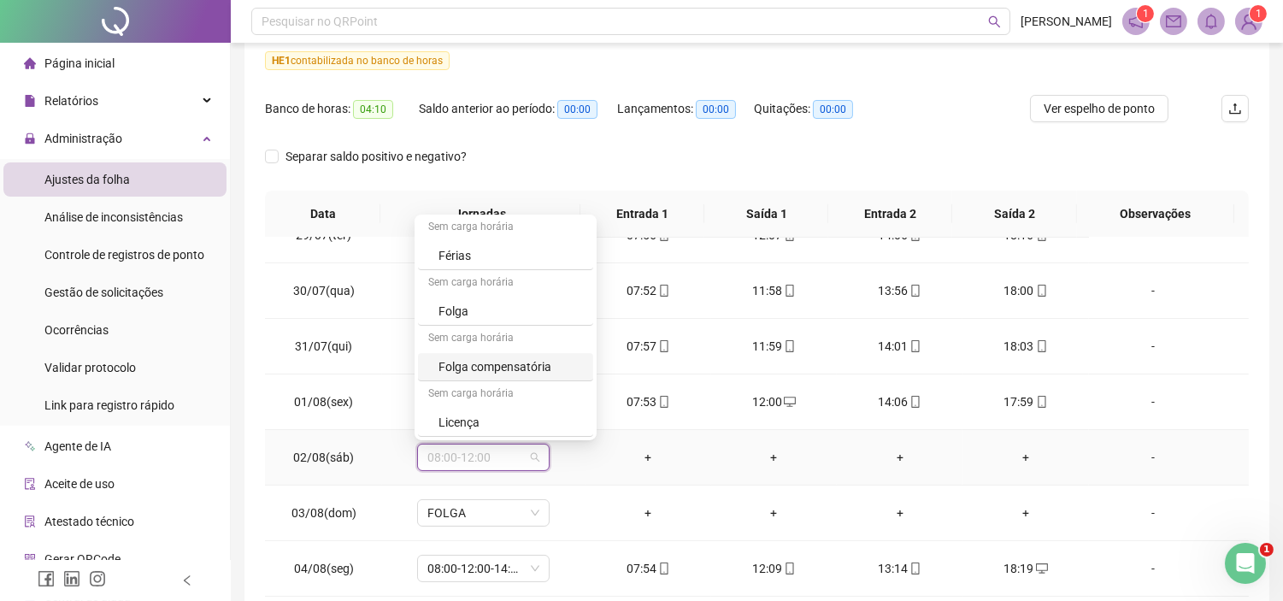
click at [459, 357] on div "Folga compensatória" at bounding box center [510, 366] width 144 height 19
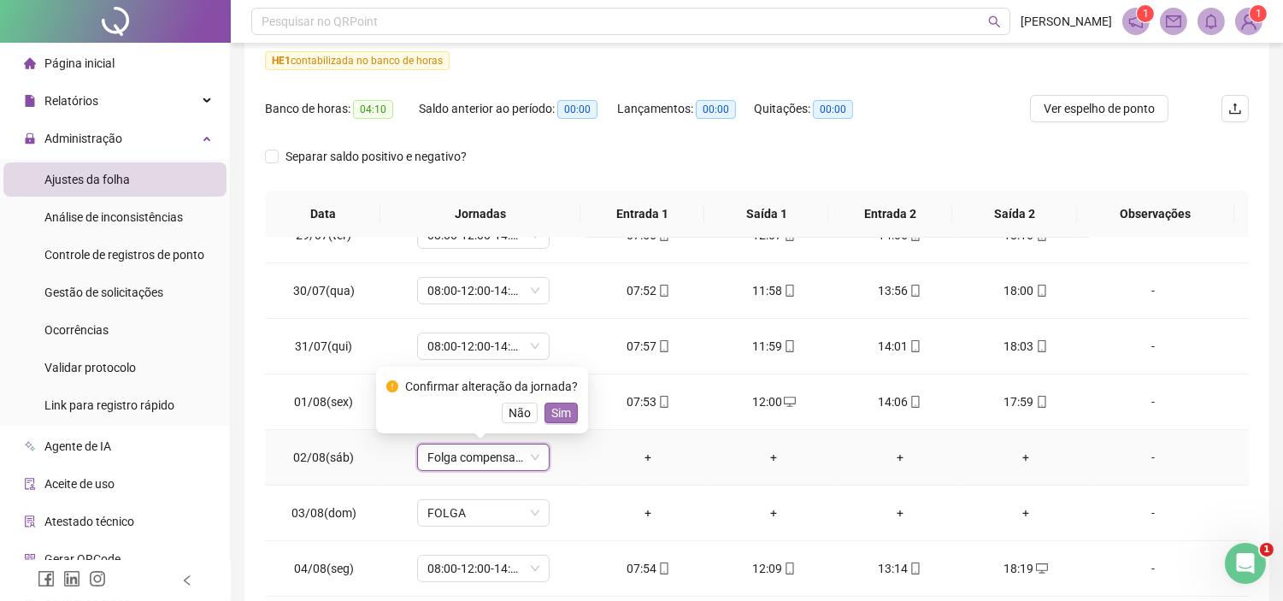
click at [558, 403] on span "Sim" at bounding box center [561, 412] width 20 height 19
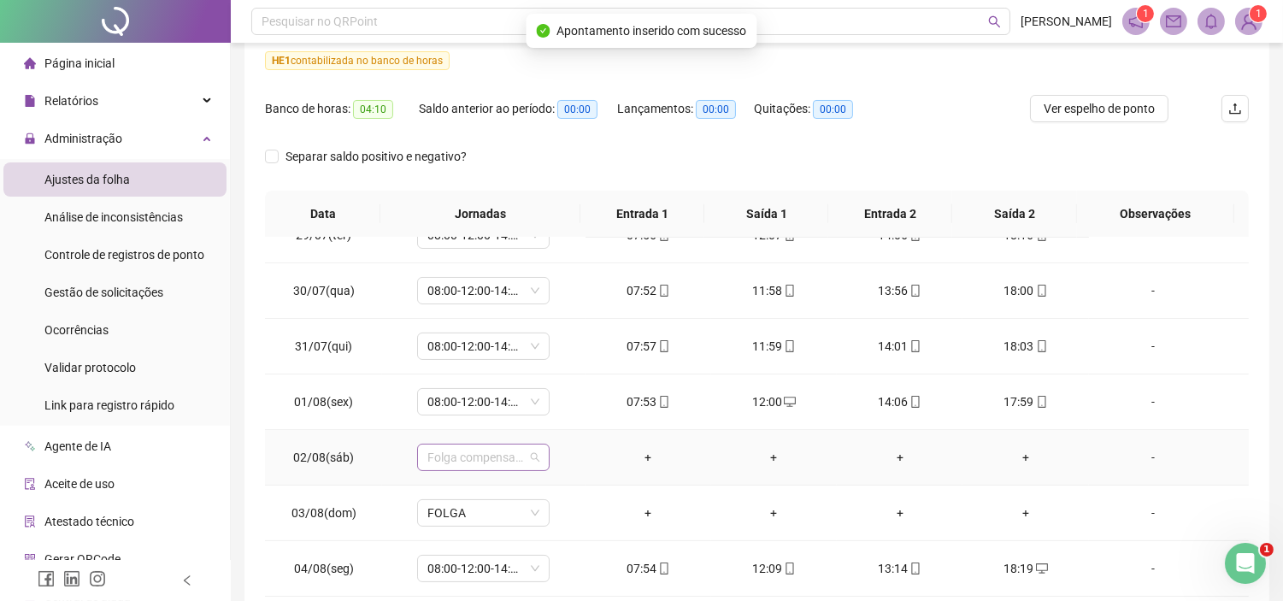
click at [527, 451] on span "Folga compensatória" at bounding box center [483, 457] width 112 height 26
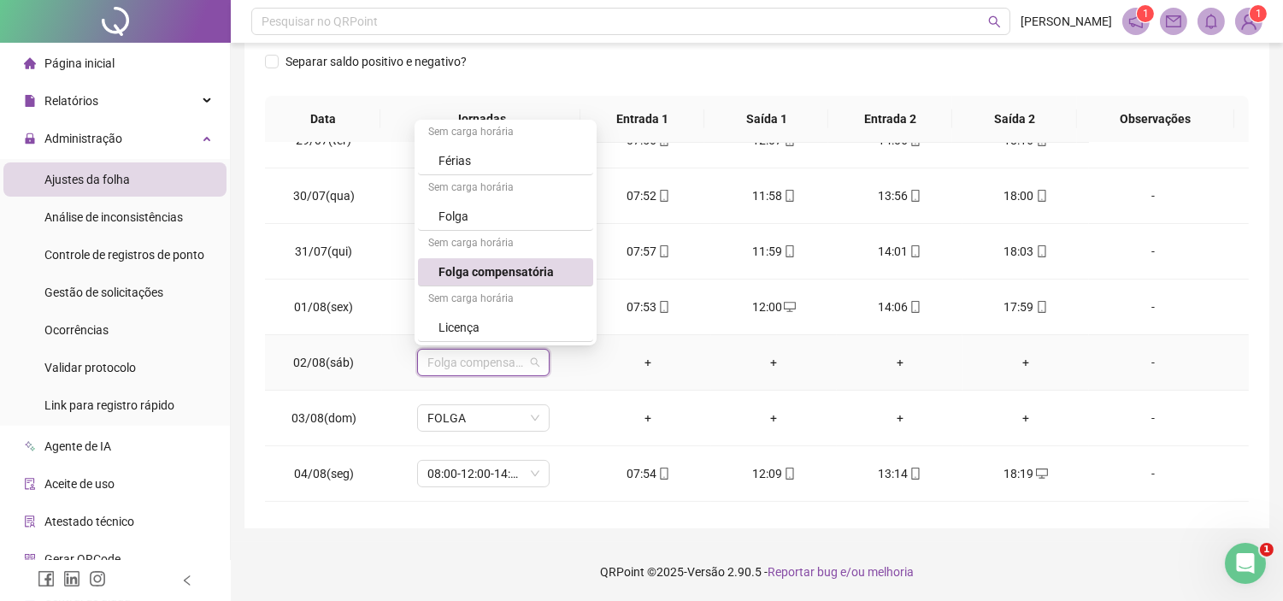
click at [520, 275] on div "Folga compensatória" at bounding box center [510, 271] width 144 height 19
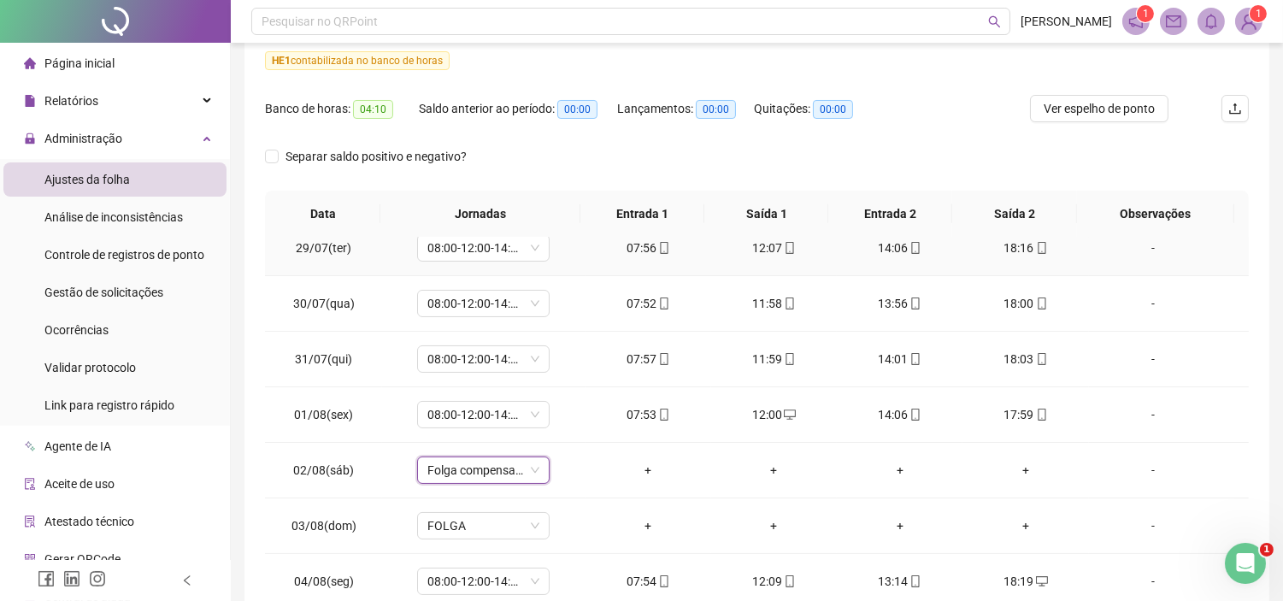
scroll to position [474, 0]
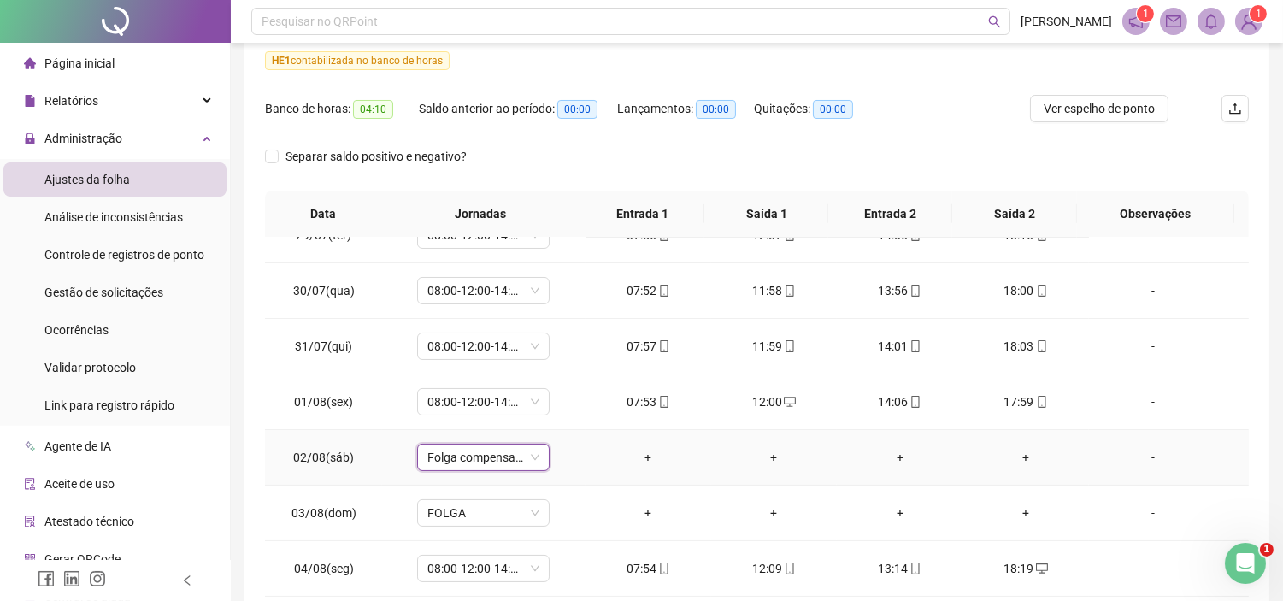
click at [761, 463] on div "+" at bounding box center [774, 457] width 98 height 19
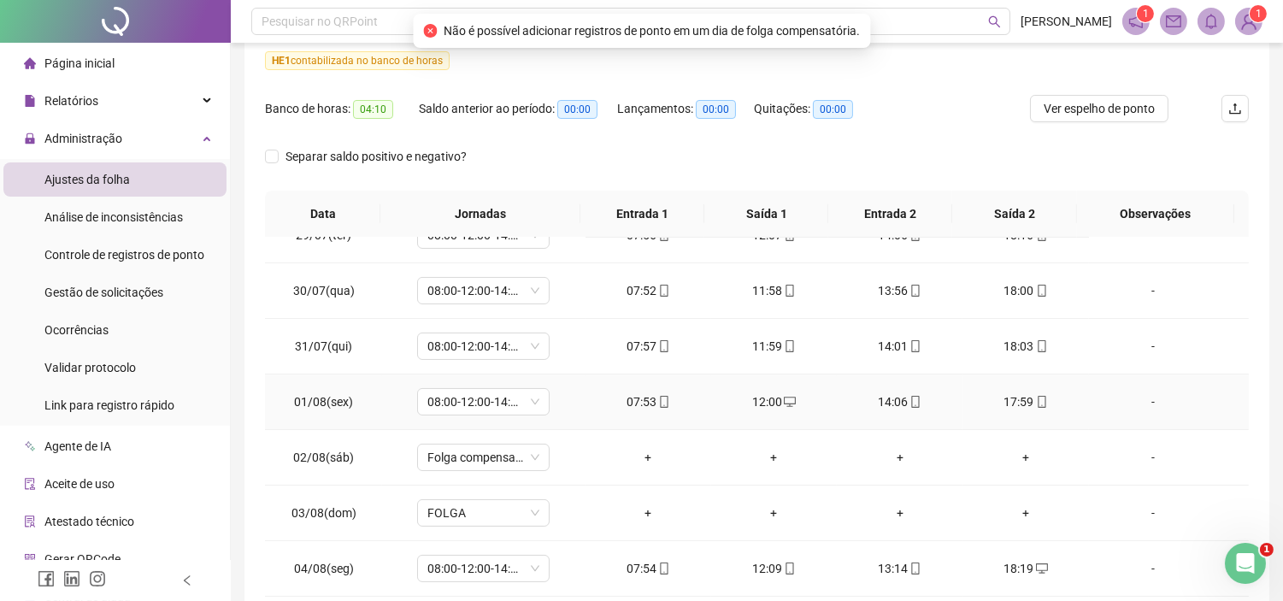
click at [711, 412] on td "12:00" at bounding box center [774, 402] width 126 height 56
click at [920, 106] on div "Banco de horas: 04:10 Saldo anterior ao período: 00:00 Lançamentos: 00:00 Quita…" at bounding box center [633, 119] width 737 height 48
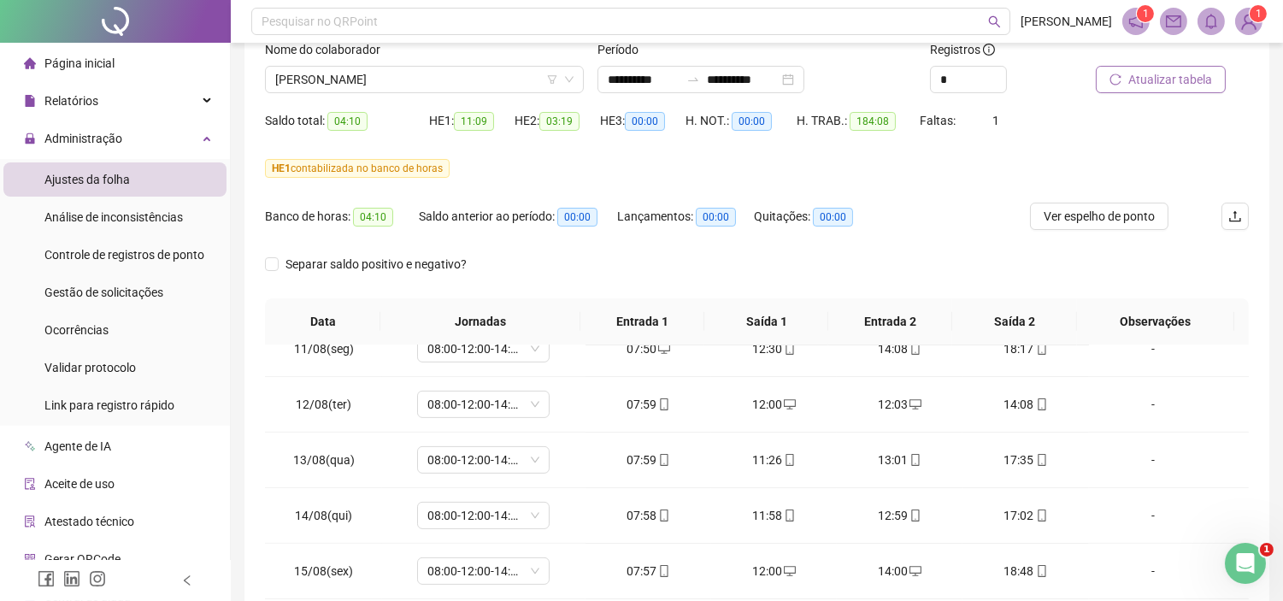
scroll to position [0, 0]
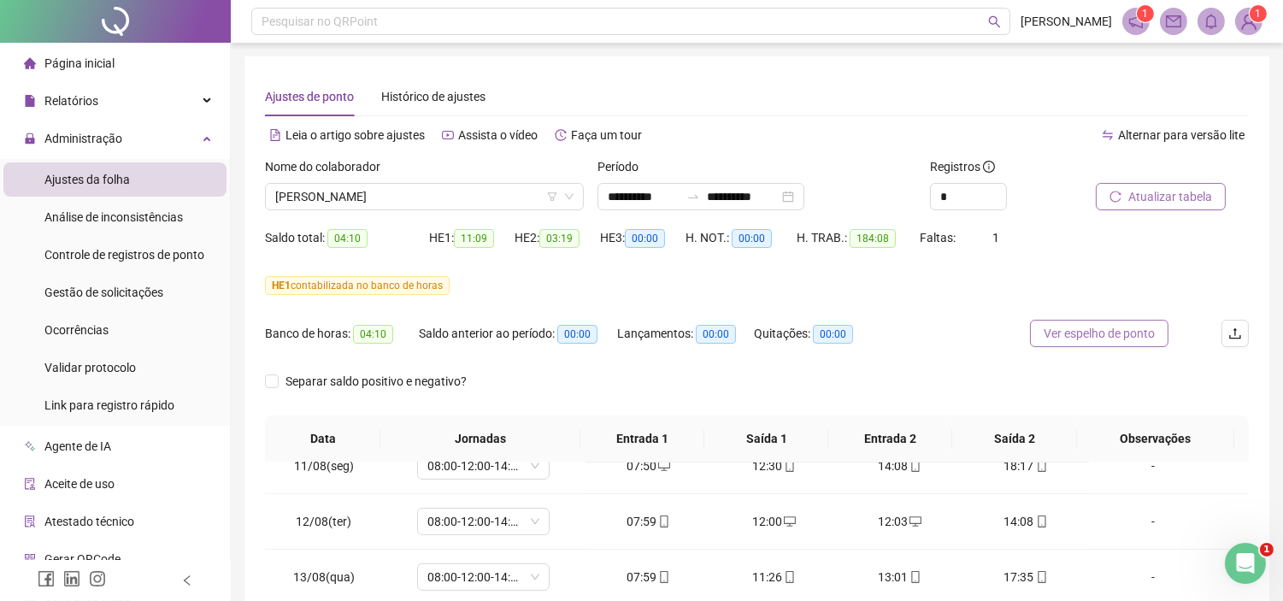
click at [1098, 328] on span "Ver espelho de ponto" at bounding box center [1098, 333] width 111 height 19
click at [439, 207] on span "[PERSON_NAME]" at bounding box center [424, 197] width 298 height 26
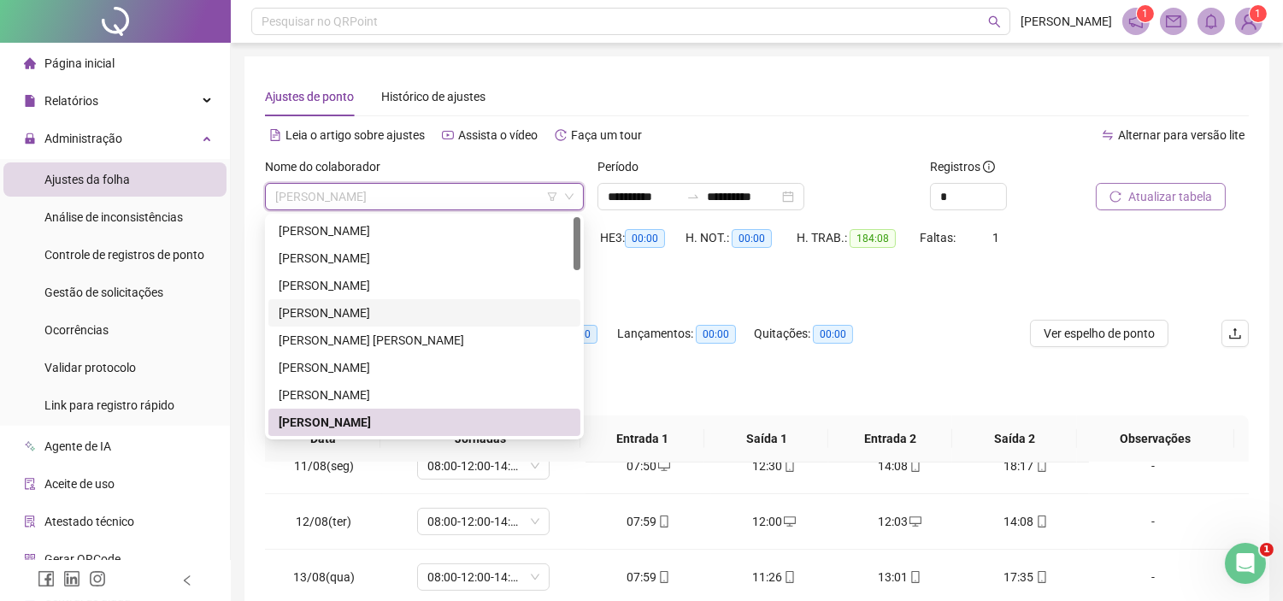
click at [272, 314] on div "[PERSON_NAME]" at bounding box center [424, 312] width 312 height 27
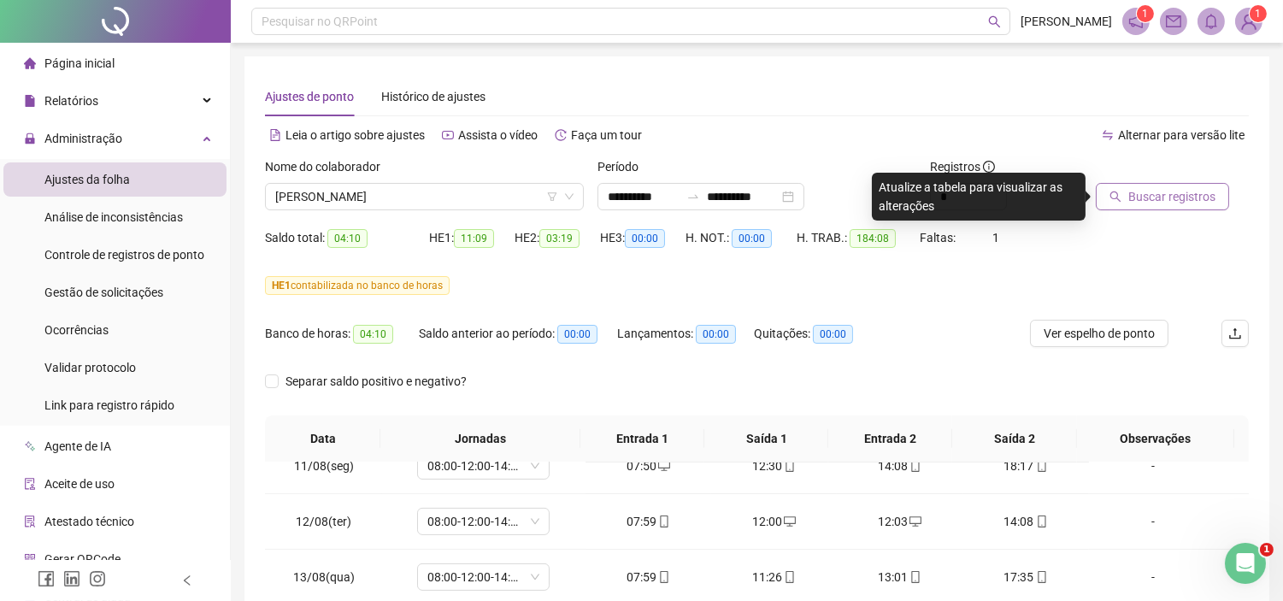
click at [1124, 188] on button "Buscar registros" at bounding box center [1162, 196] width 133 height 27
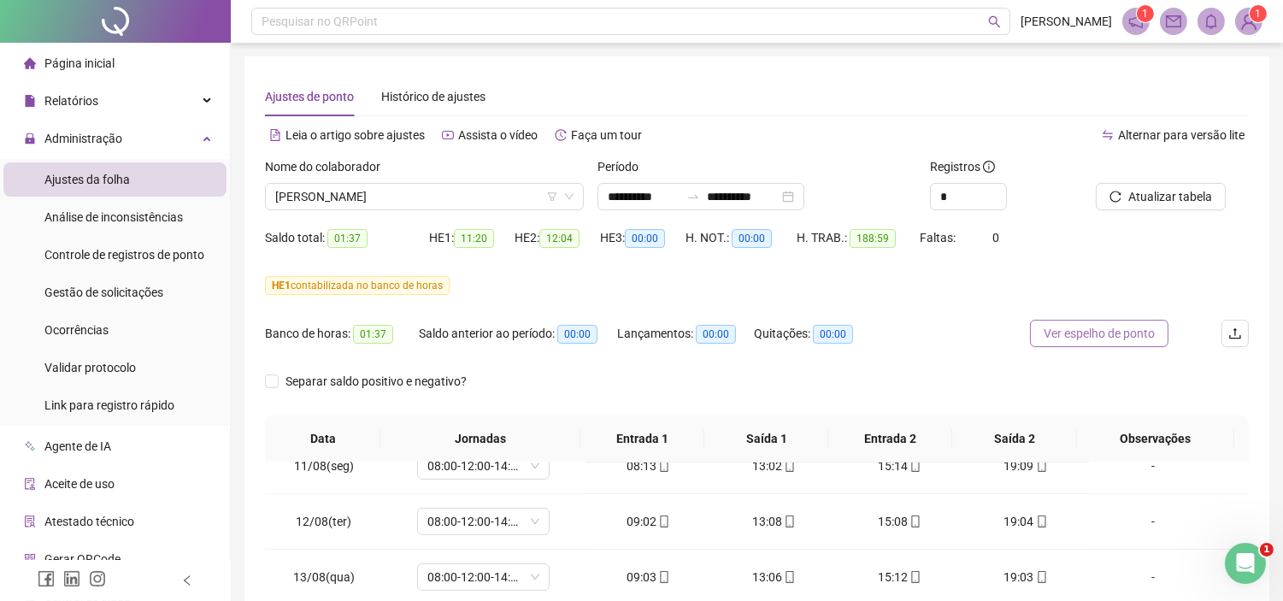
click at [1108, 339] on div "Ver espelho de ponto" at bounding box center [1112, 344] width 164 height 48
drag, startPoint x: 1099, startPoint y: 332, endPoint x: 996, endPoint y: 355, distance: 105.1
click at [1099, 335] on span "Ver espelho de ponto" at bounding box center [1098, 333] width 111 height 19
click at [138, 292] on span "Gestão de solicitações" at bounding box center [103, 292] width 119 height 14
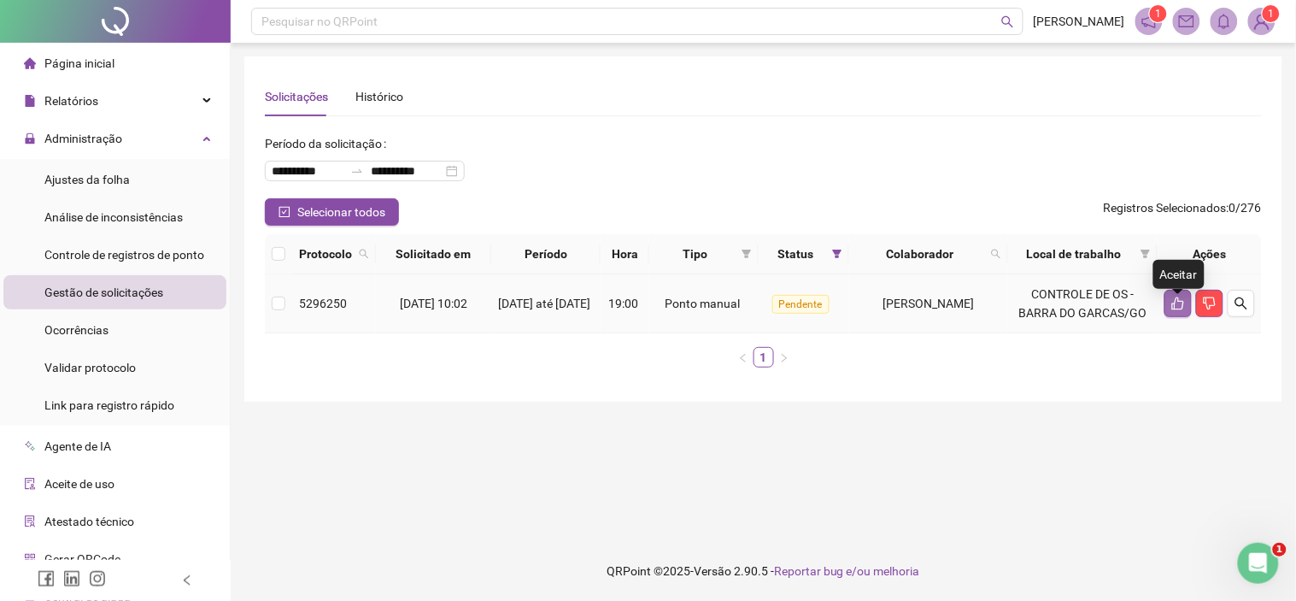
click at [1184, 310] on icon "like" at bounding box center [1178, 303] width 12 height 13
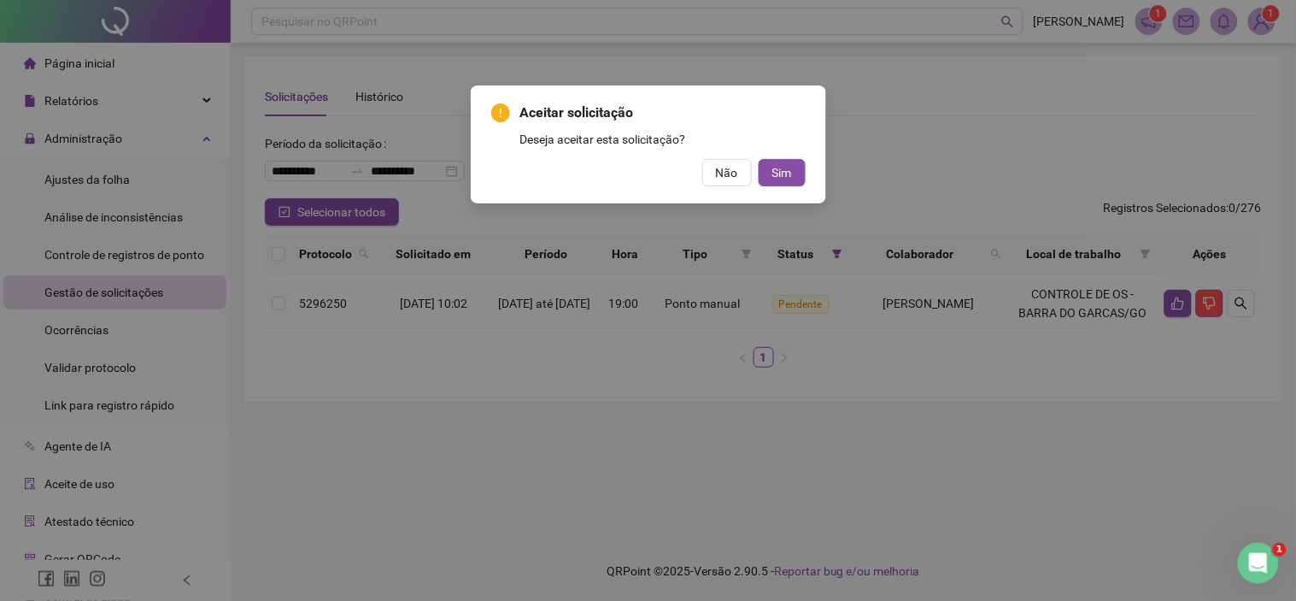
click at [807, 173] on div "Aceitar solicitação Deseja aceitar esta solicitação? Não Sim" at bounding box center [648, 144] width 355 height 118
click at [784, 176] on span "Sim" at bounding box center [783, 172] width 20 height 19
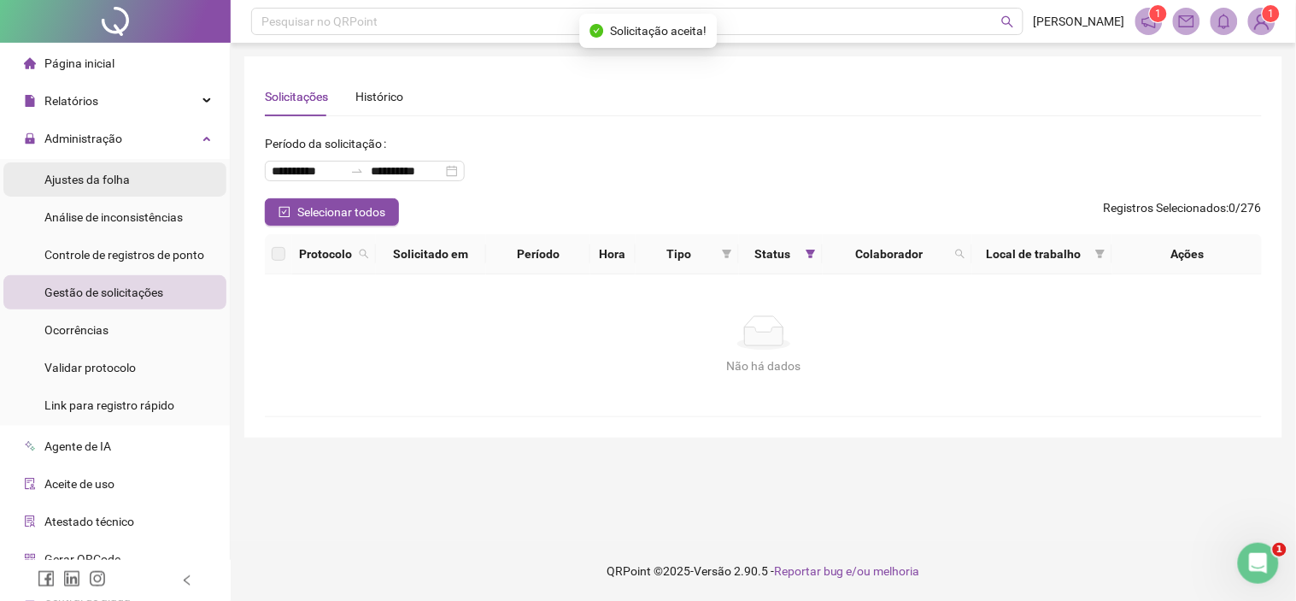
click at [156, 169] on li "Ajustes da folha" at bounding box center [114, 179] width 223 height 34
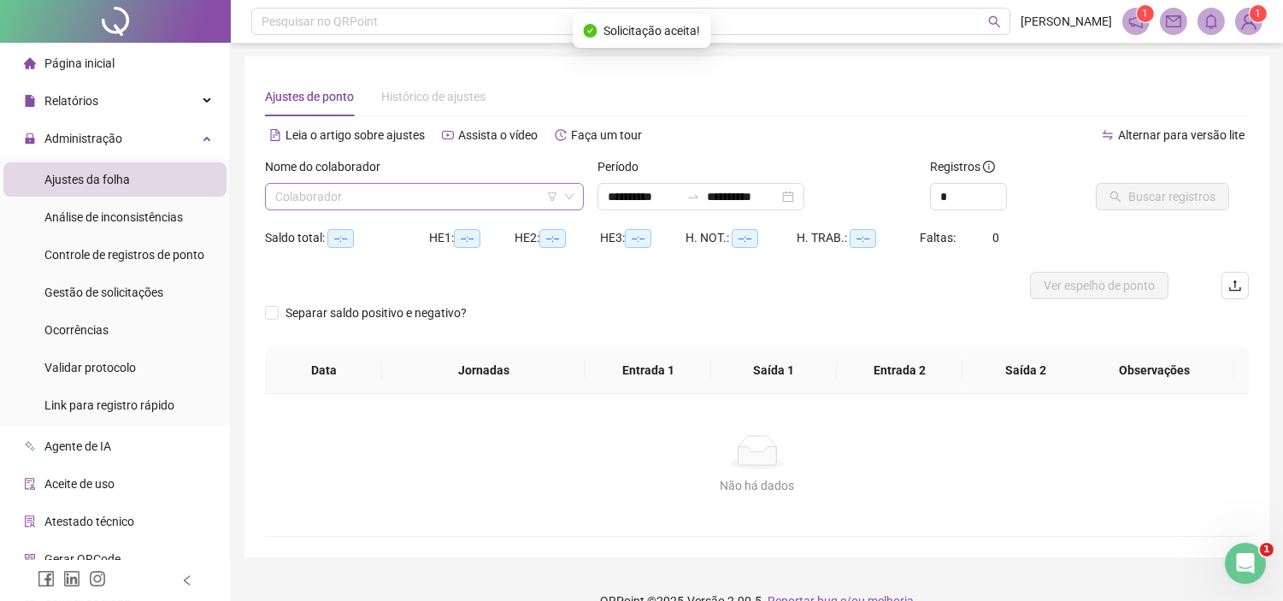
click at [462, 188] on input "search" at bounding box center [416, 197] width 283 height 26
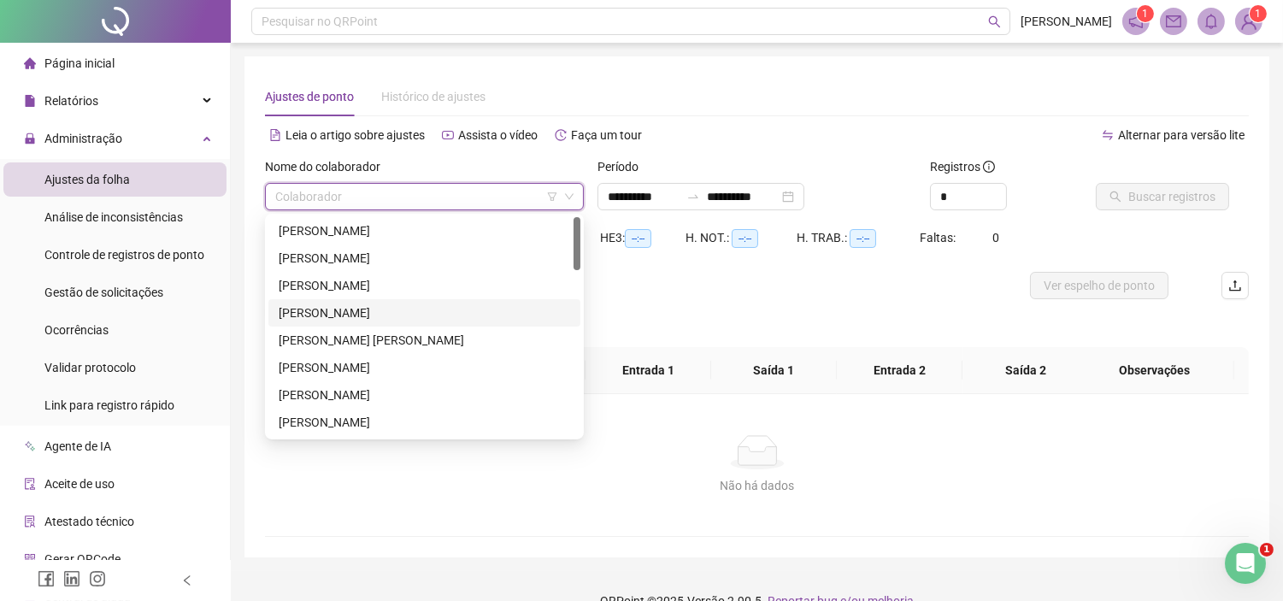
drag, startPoint x: 333, startPoint y: 312, endPoint x: 398, endPoint y: 296, distance: 66.9
click at [333, 311] on div "[PERSON_NAME]" at bounding box center [424, 312] width 291 height 19
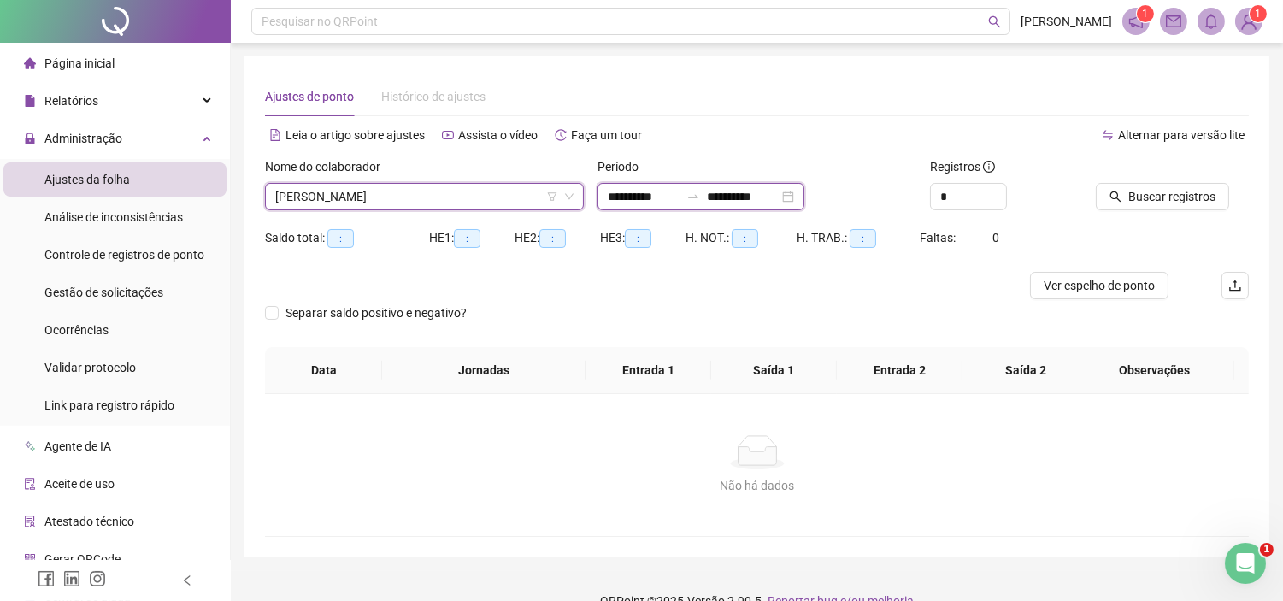
click at [645, 202] on input "**********" at bounding box center [644, 196] width 72 height 19
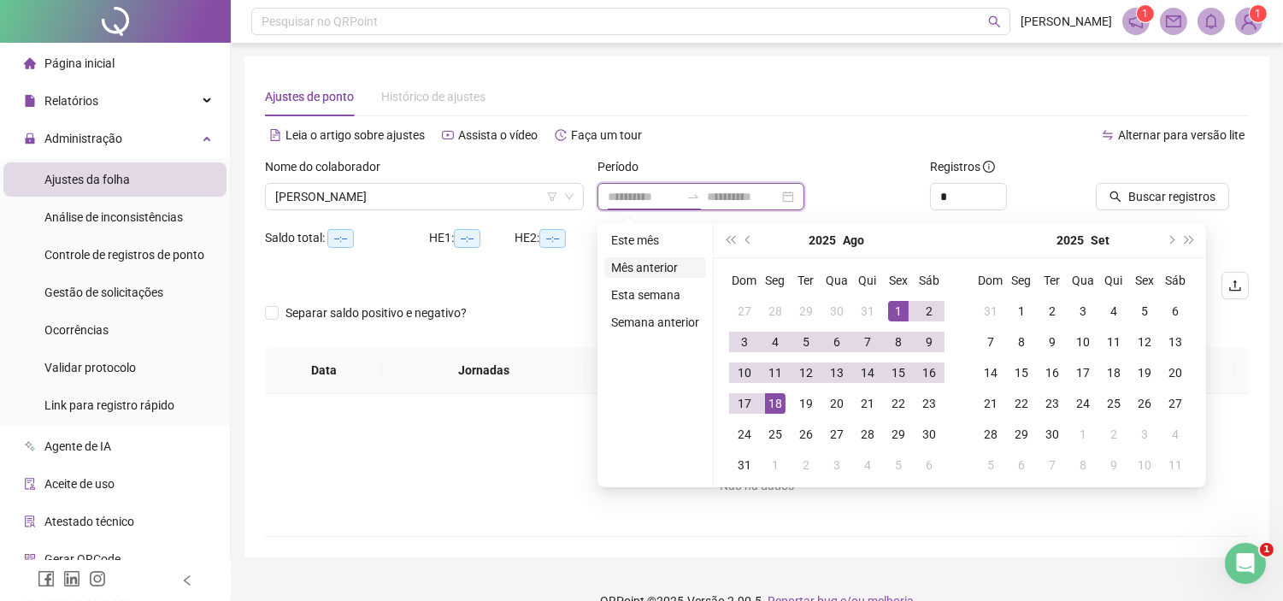
type input "**********"
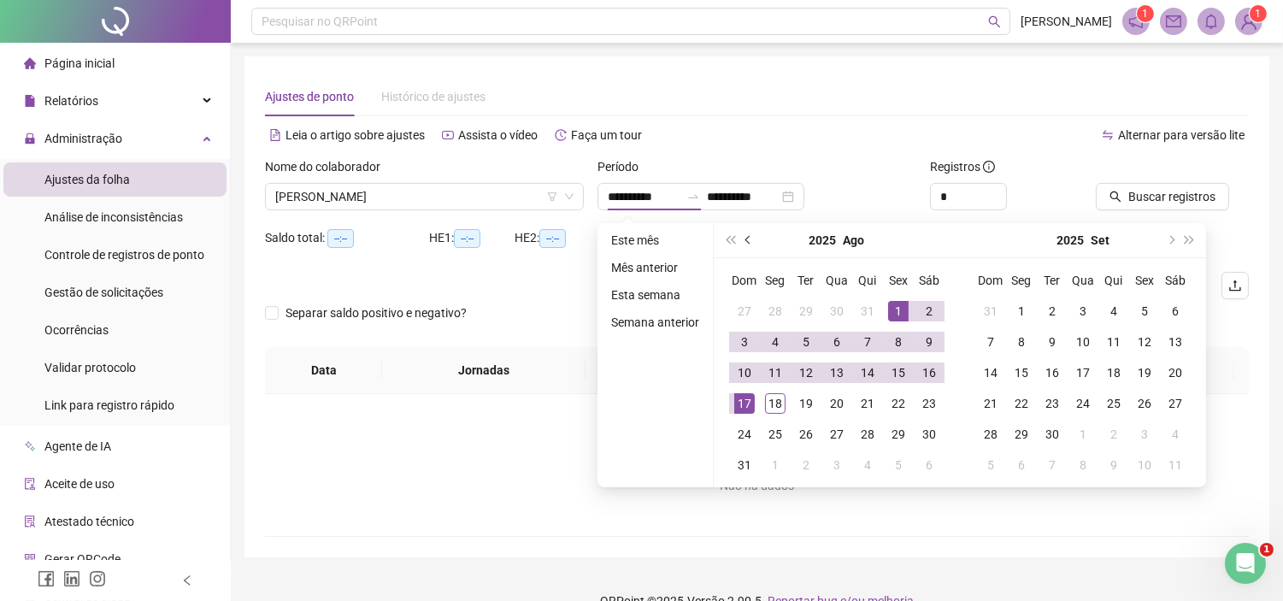
drag, startPoint x: 744, startPoint y: 238, endPoint x: 740, endPoint y: 249, distance: 11.9
click at [745, 239] on span "prev-year" at bounding box center [749, 240] width 9 height 9
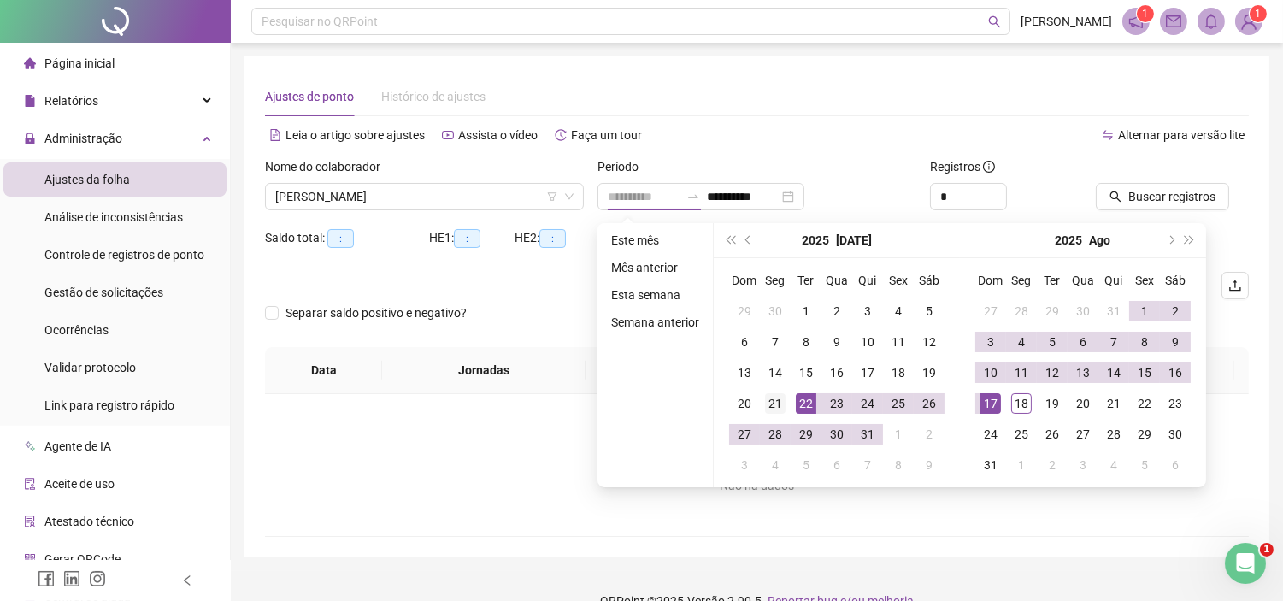
type input "**********"
click at [765, 406] on div "21" at bounding box center [775, 403] width 21 height 21
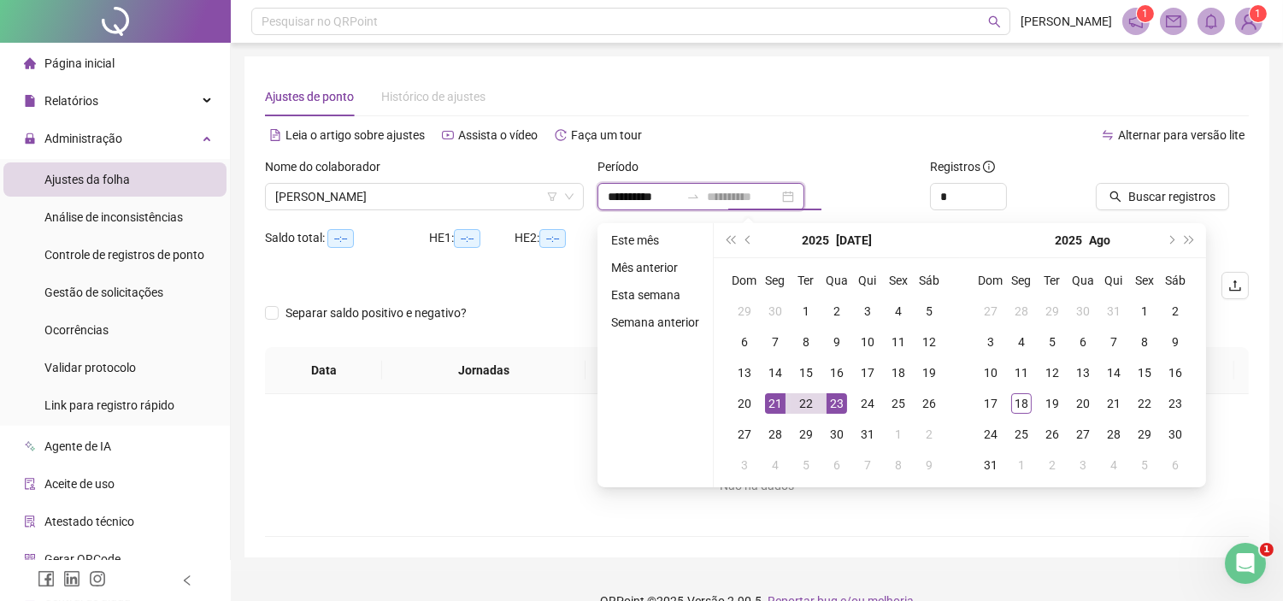
type input "**********"
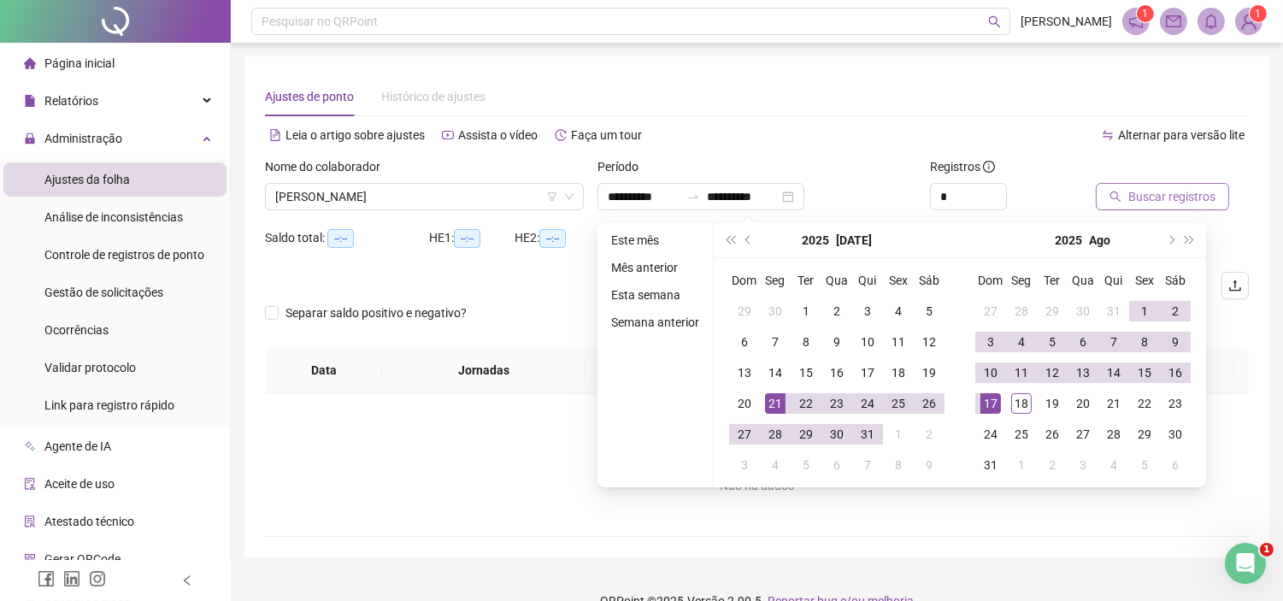
click at [1137, 191] on span "Buscar registros" at bounding box center [1171, 196] width 87 height 19
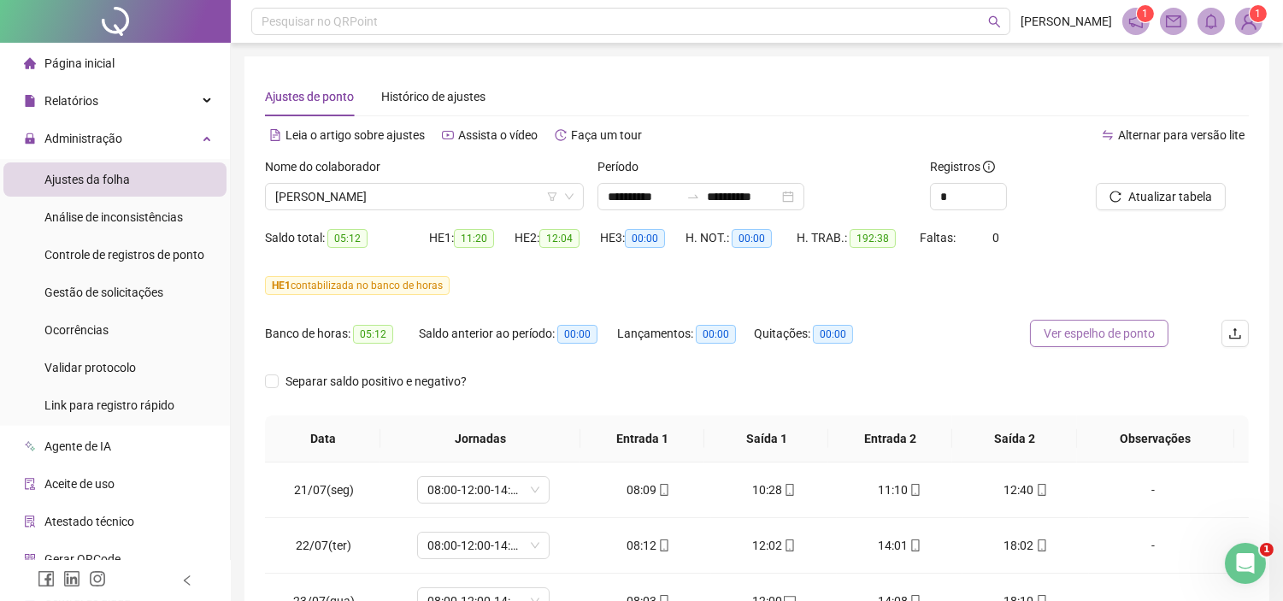
click at [1137, 329] on span "Ver espelho de ponto" at bounding box center [1098, 333] width 111 height 19
click at [373, 197] on span "[PERSON_NAME]" at bounding box center [424, 197] width 298 height 26
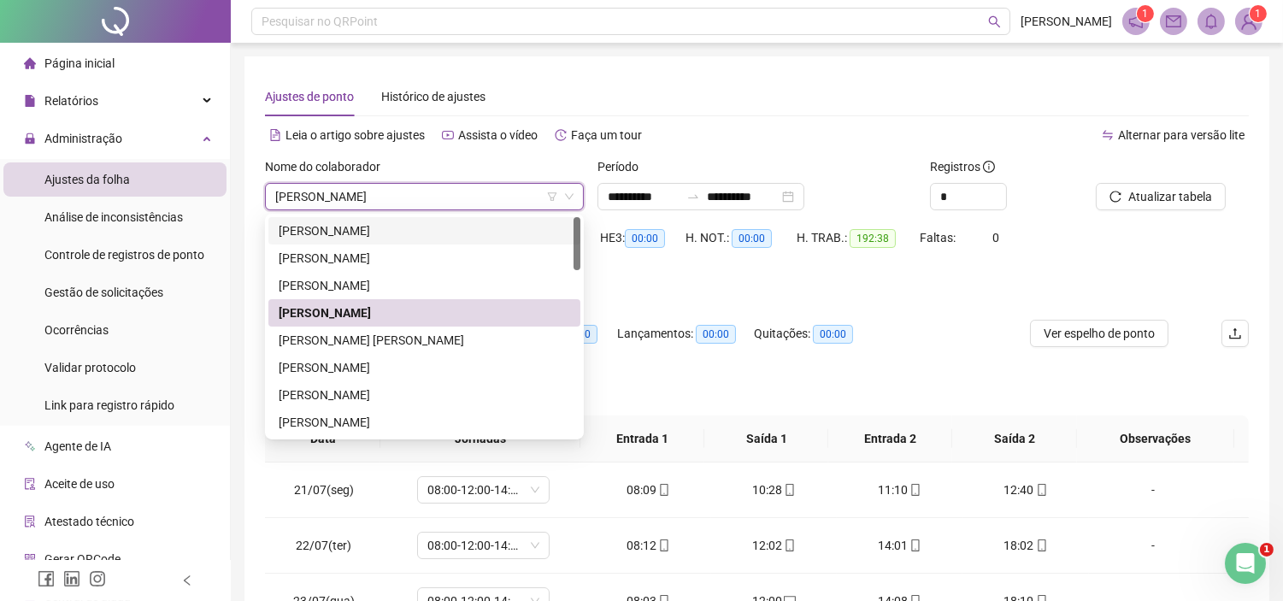
click at [619, 282] on div "HE 1 contabilizada no banco de horas" at bounding box center [757, 285] width 984 height 19
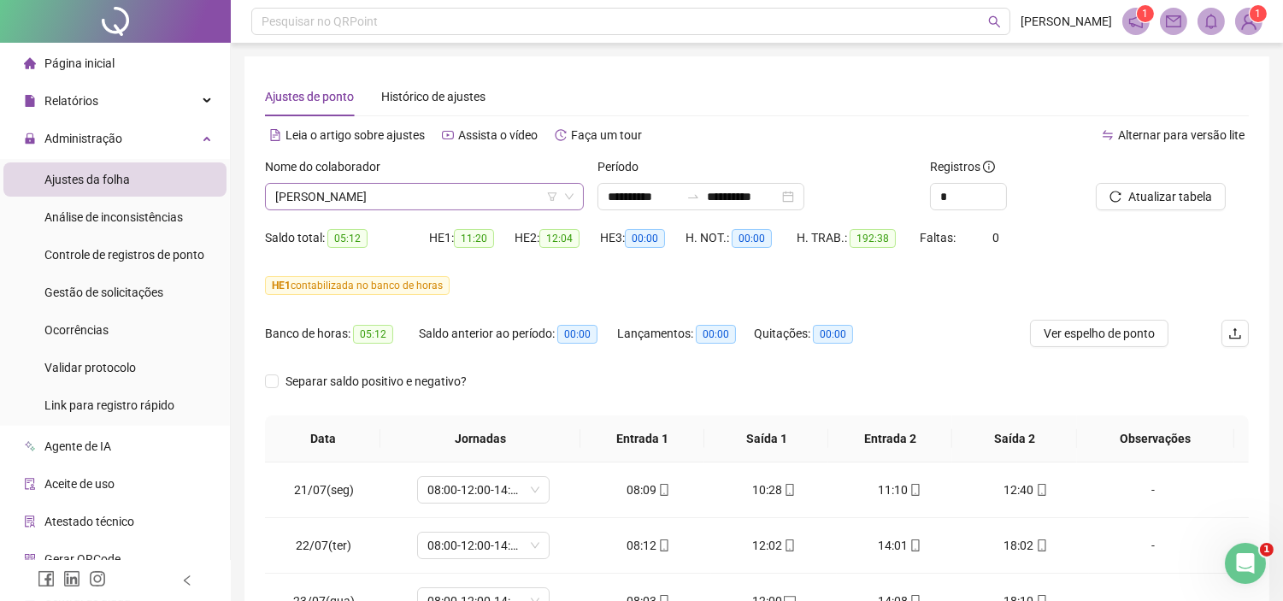
click at [507, 208] on span "[PERSON_NAME]" at bounding box center [424, 197] width 298 height 26
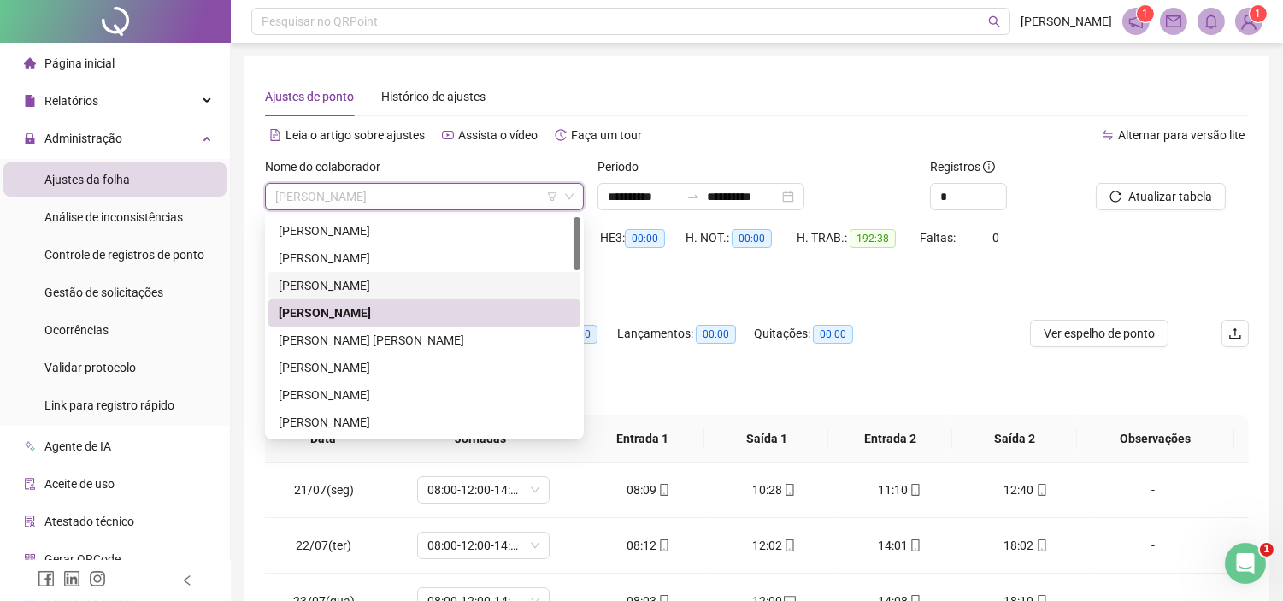
scroll to position [95, 0]
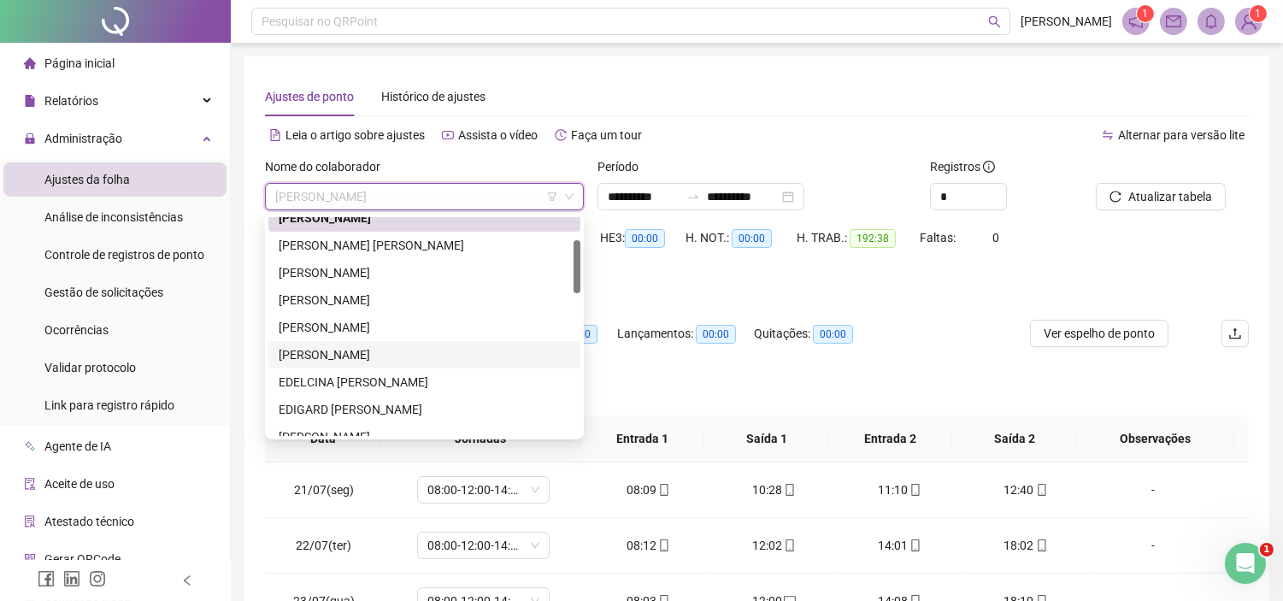
click at [348, 361] on div "[PERSON_NAME]" at bounding box center [424, 354] width 291 height 19
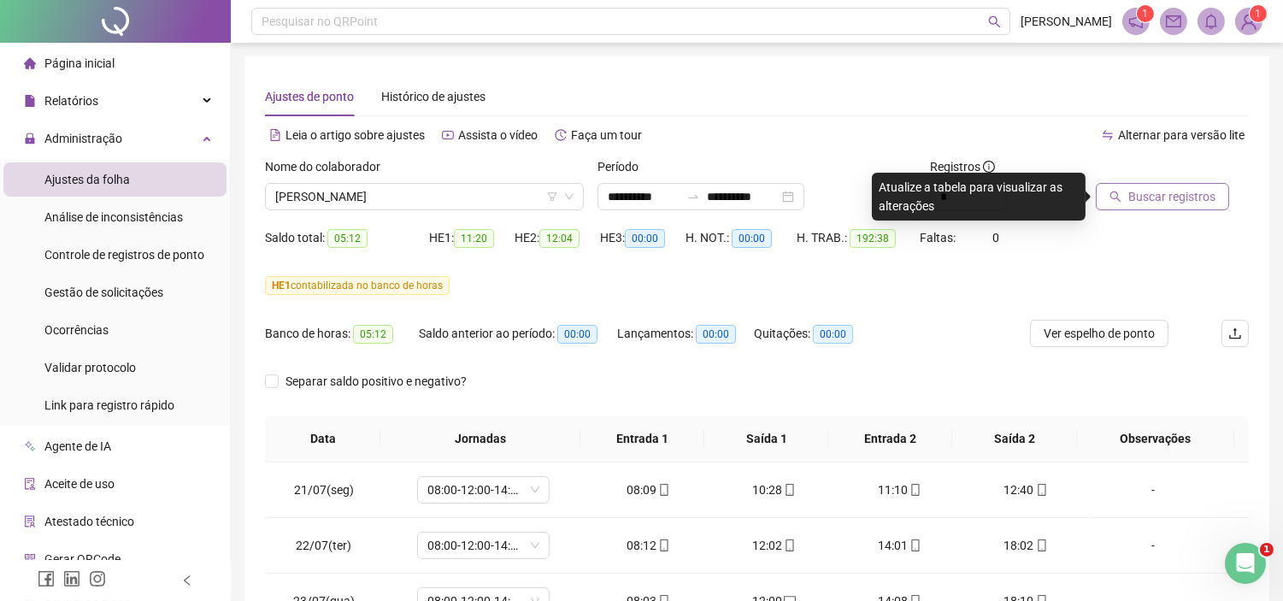
click at [1173, 187] on span "Buscar registros" at bounding box center [1171, 196] width 87 height 19
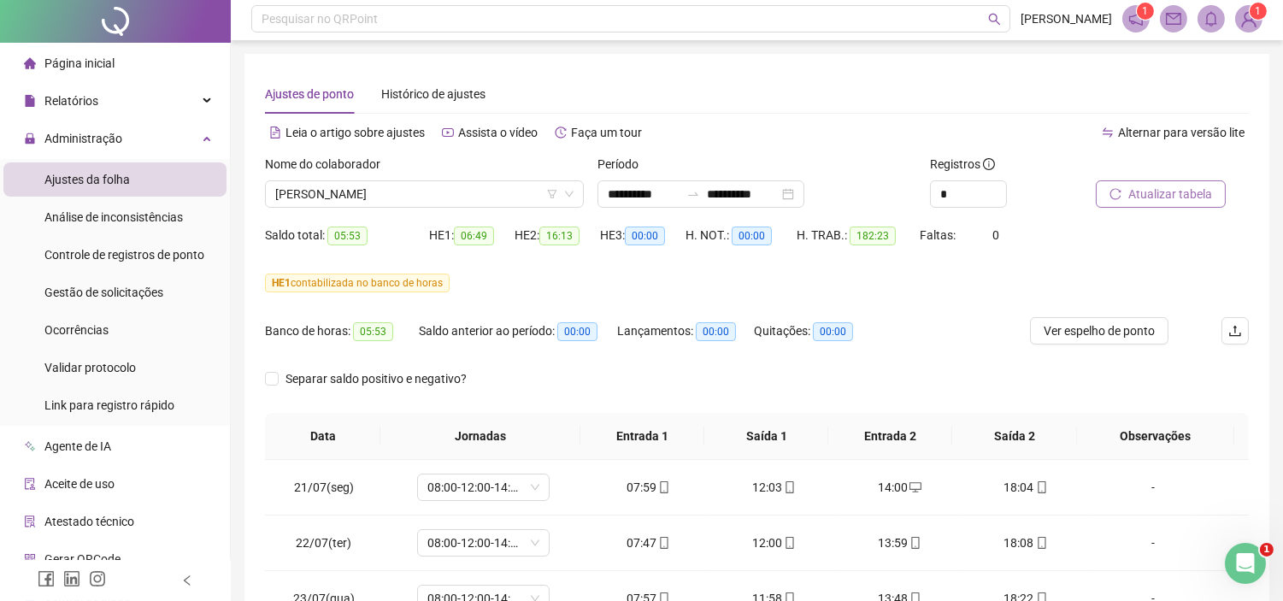
scroll to position [0, 0]
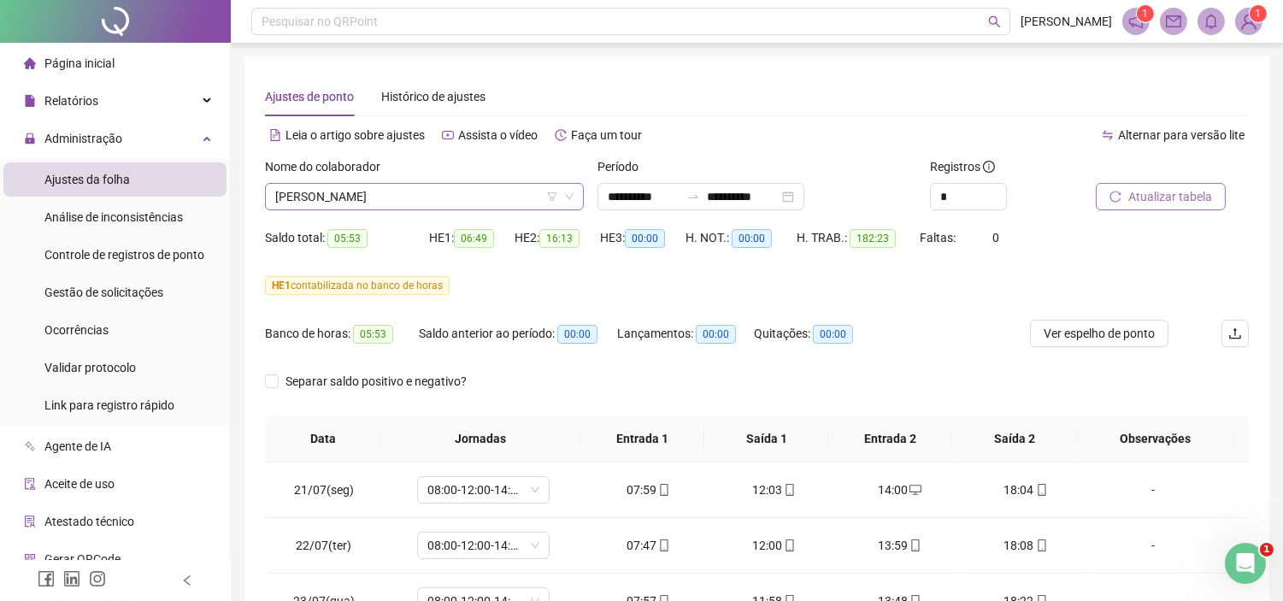
click at [400, 200] on span "[PERSON_NAME]" at bounding box center [424, 197] width 298 height 26
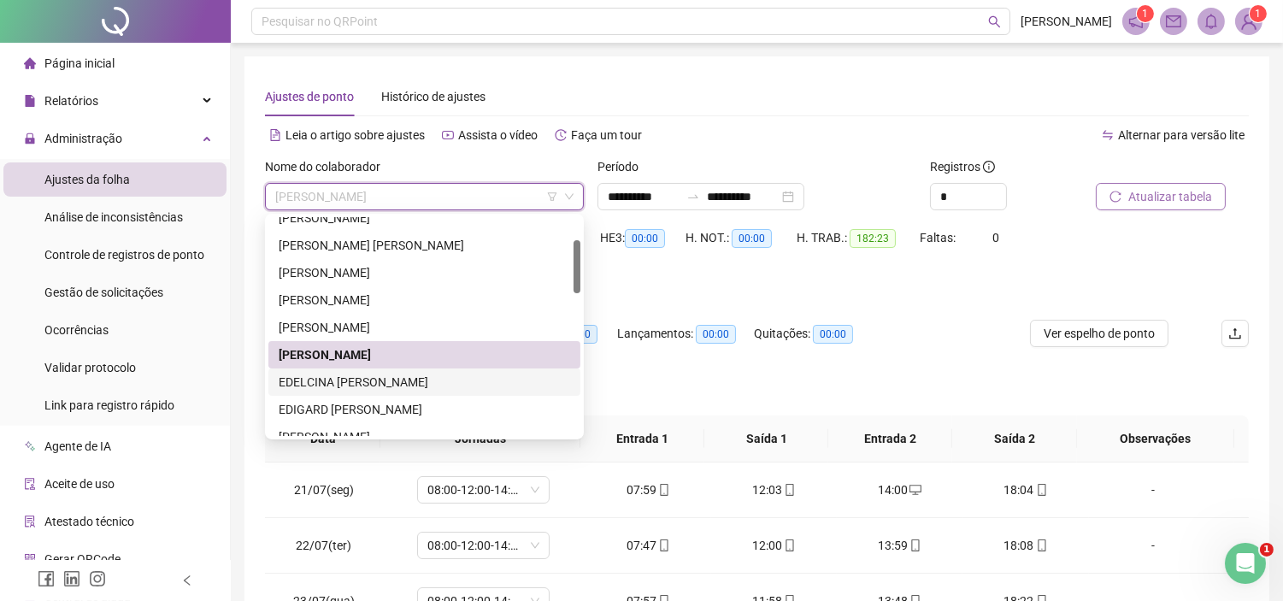
drag, startPoint x: 371, startPoint y: 387, endPoint x: 487, endPoint y: 344, distance: 124.1
click at [372, 387] on div "EDELCINA [PERSON_NAME]" at bounding box center [424, 382] width 291 height 19
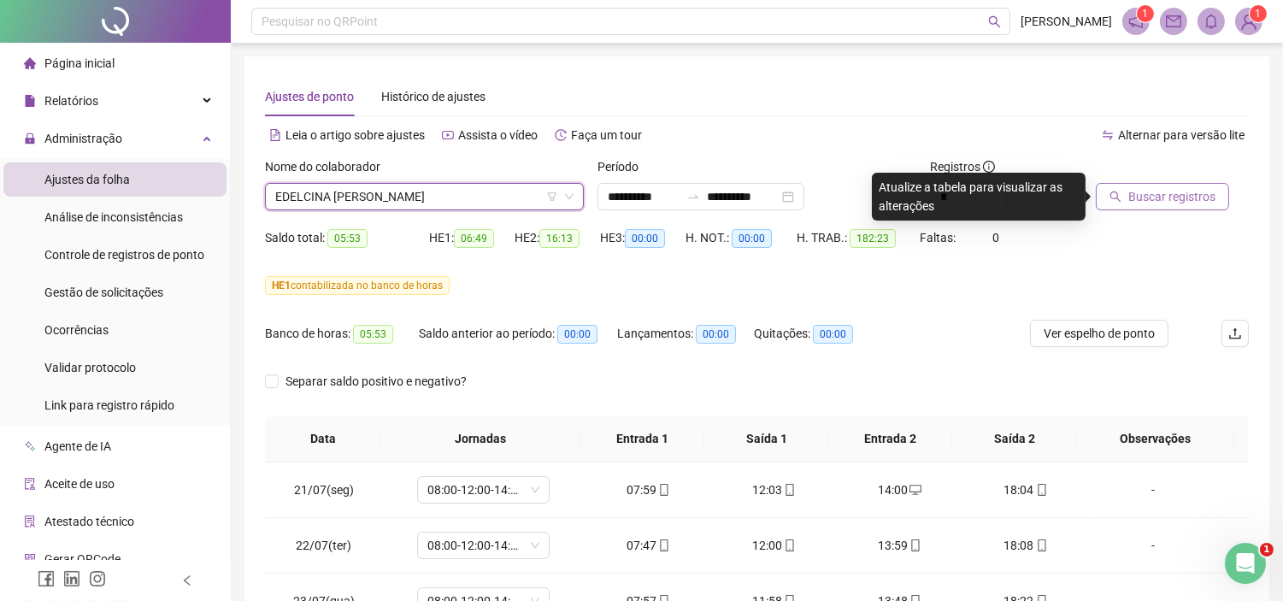
click at [1207, 197] on span "Buscar registros" at bounding box center [1171, 196] width 87 height 19
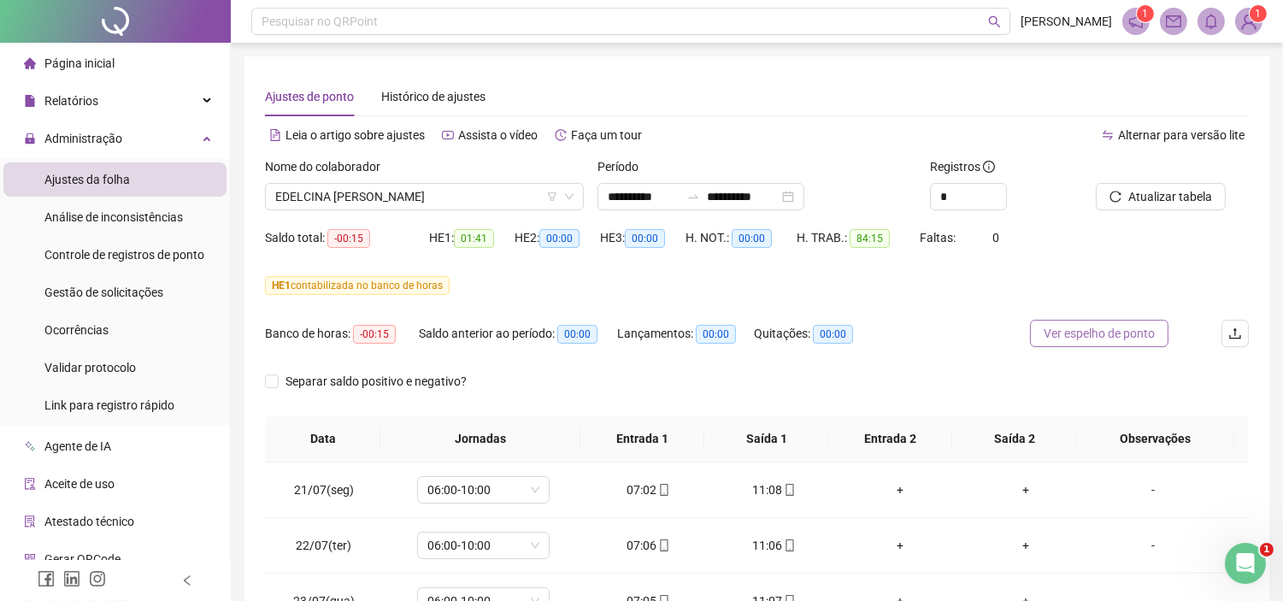
click at [1079, 336] on span "Ver espelho de ponto" at bounding box center [1098, 333] width 111 height 19
click at [400, 207] on span "EDELCINA [PERSON_NAME]" at bounding box center [424, 197] width 298 height 26
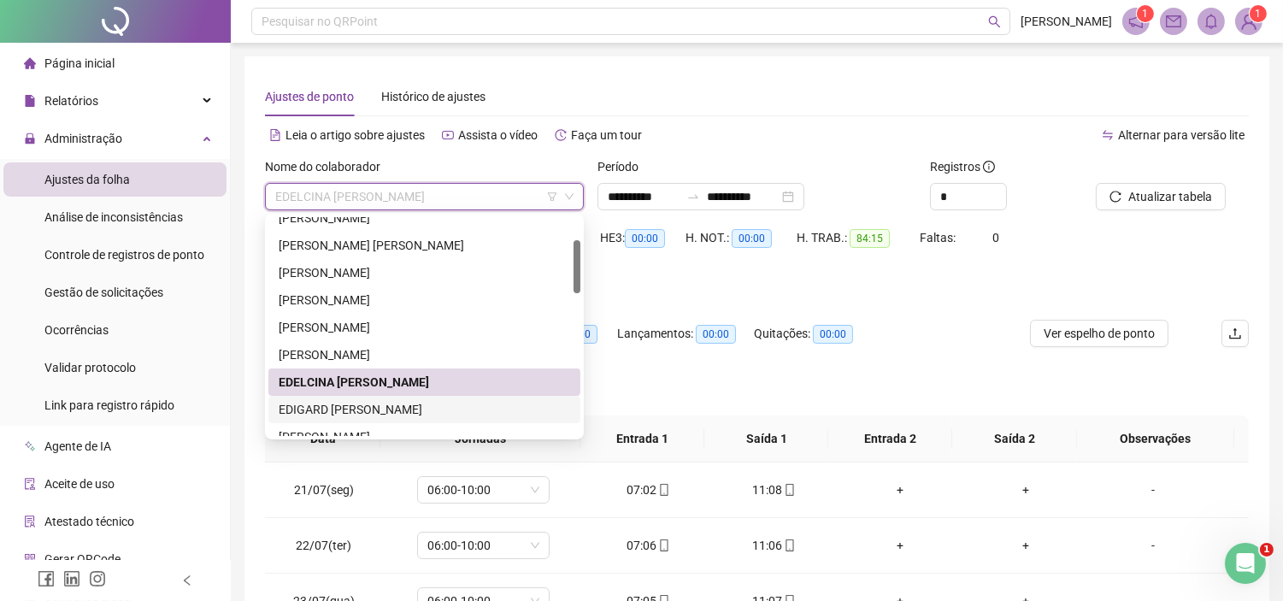
drag, startPoint x: 342, startPoint y: 410, endPoint x: 468, endPoint y: 361, distance: 135.5
click at [343, 408] on div "EDIGARD [PERSON_NAME]" at bounding box center [424, 409] width 291 height 19
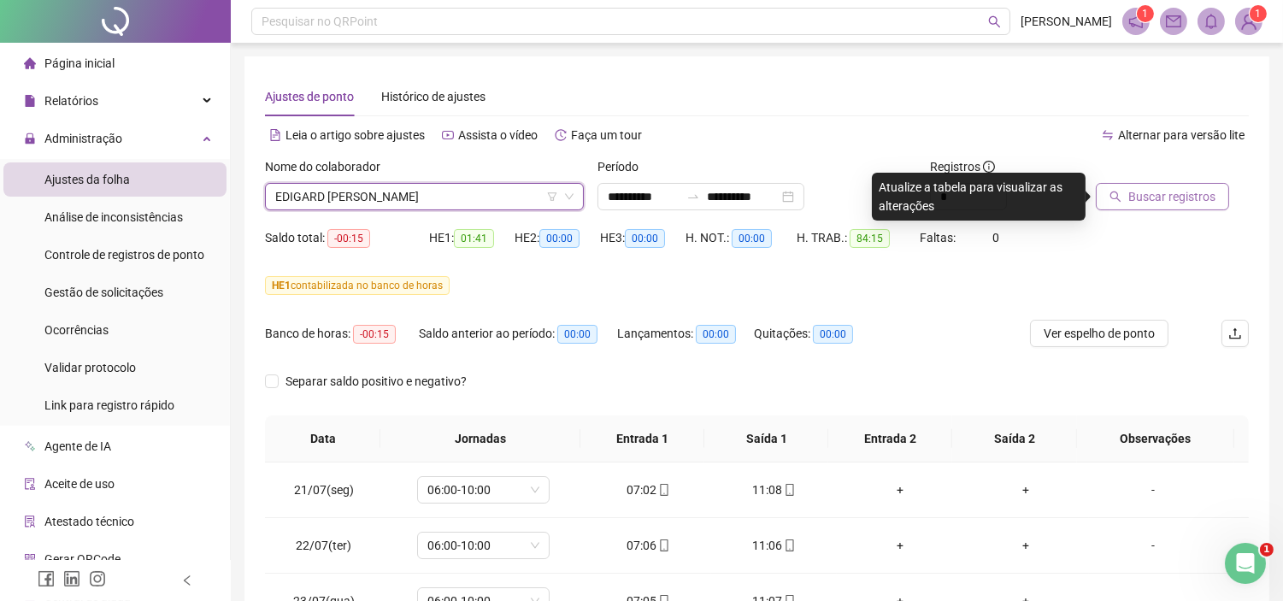
click at [1182, 193] on span "Buscar registros" at bounding box center [1171, 196] width 87 height 19
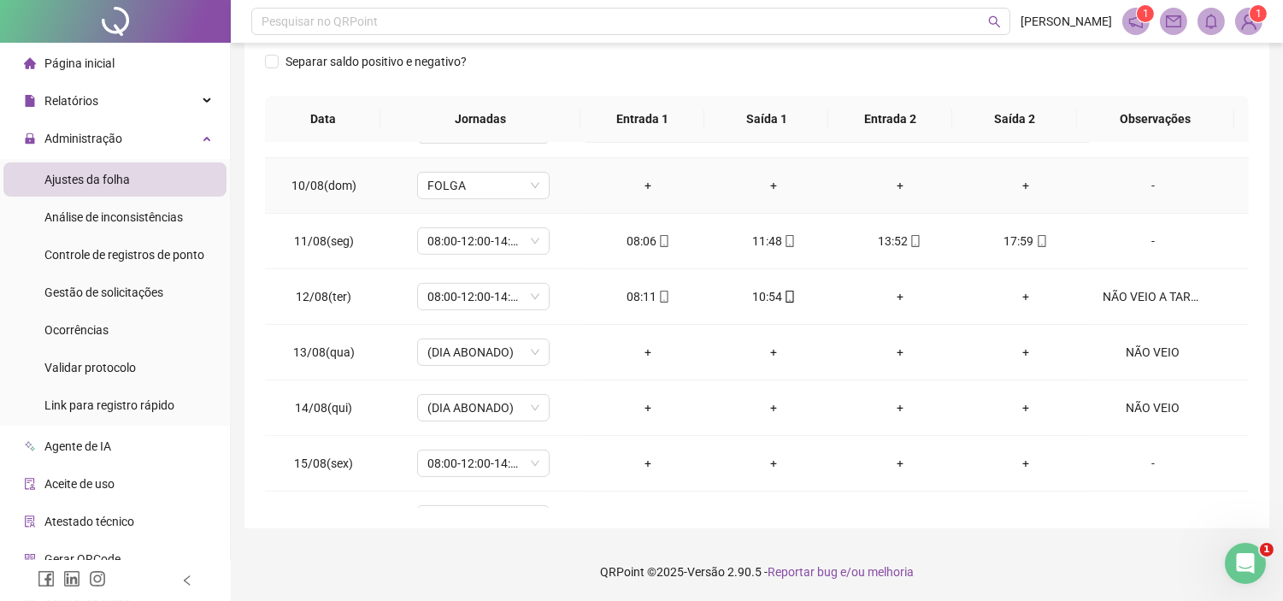
scroll to position [1139, 0]
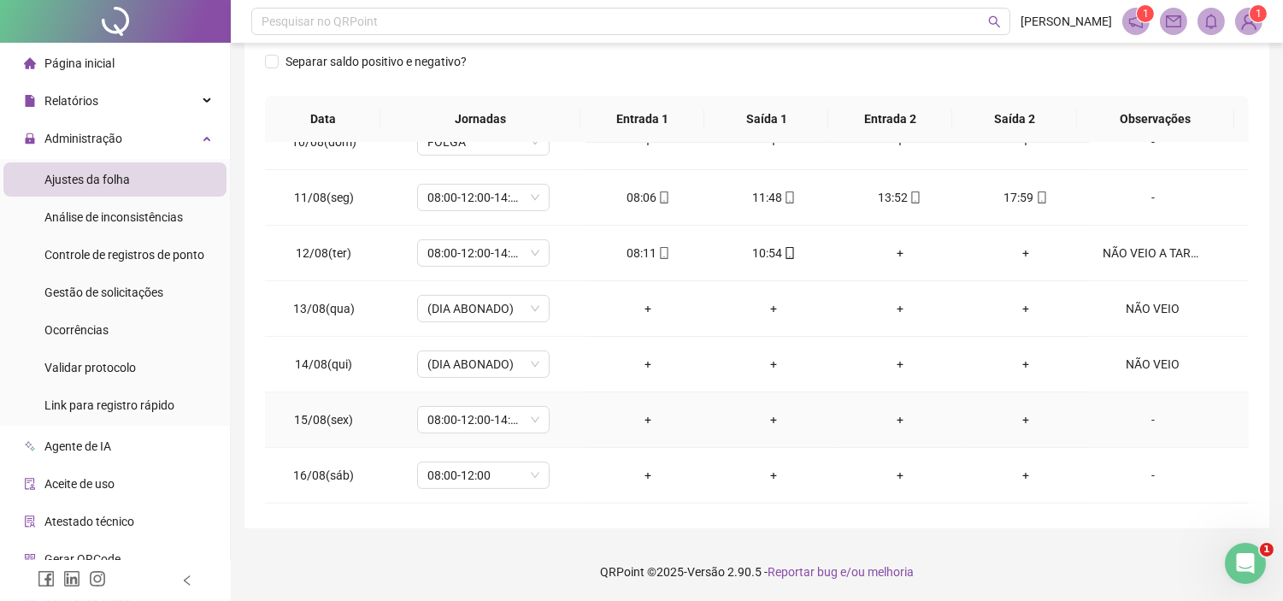
click at [638, 421] on div "+" at bounding box center [648, 419] width 98 height 19
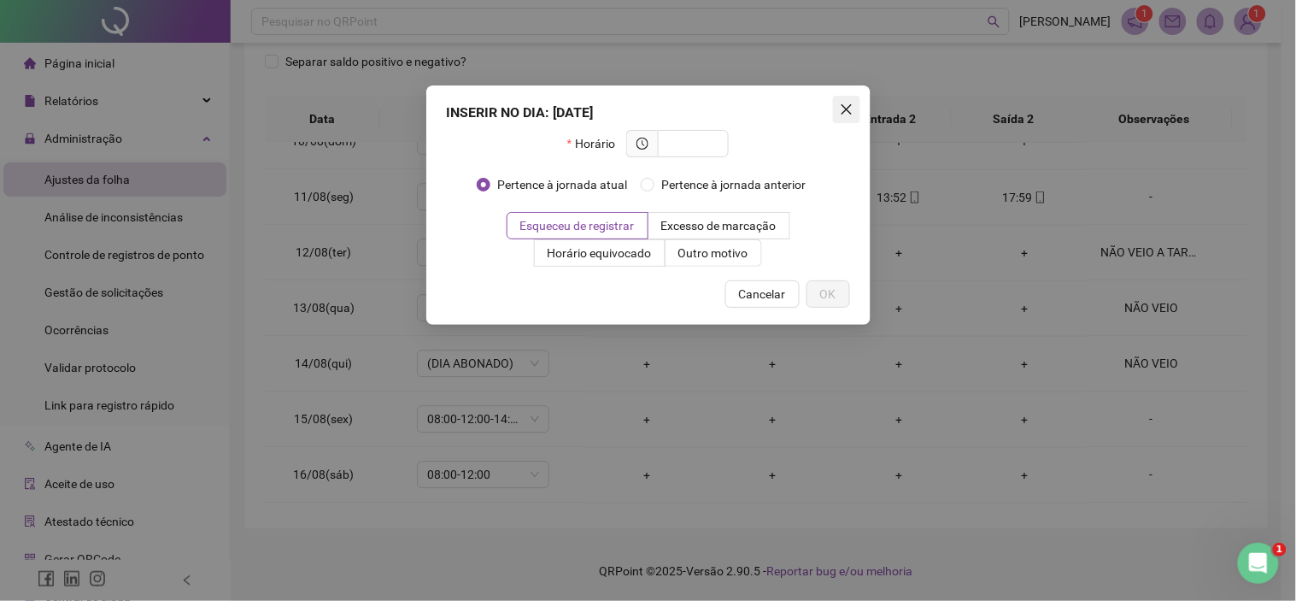
click at [844, 104] on icon "close" at bounding box center [847, 110] width 14 height 14
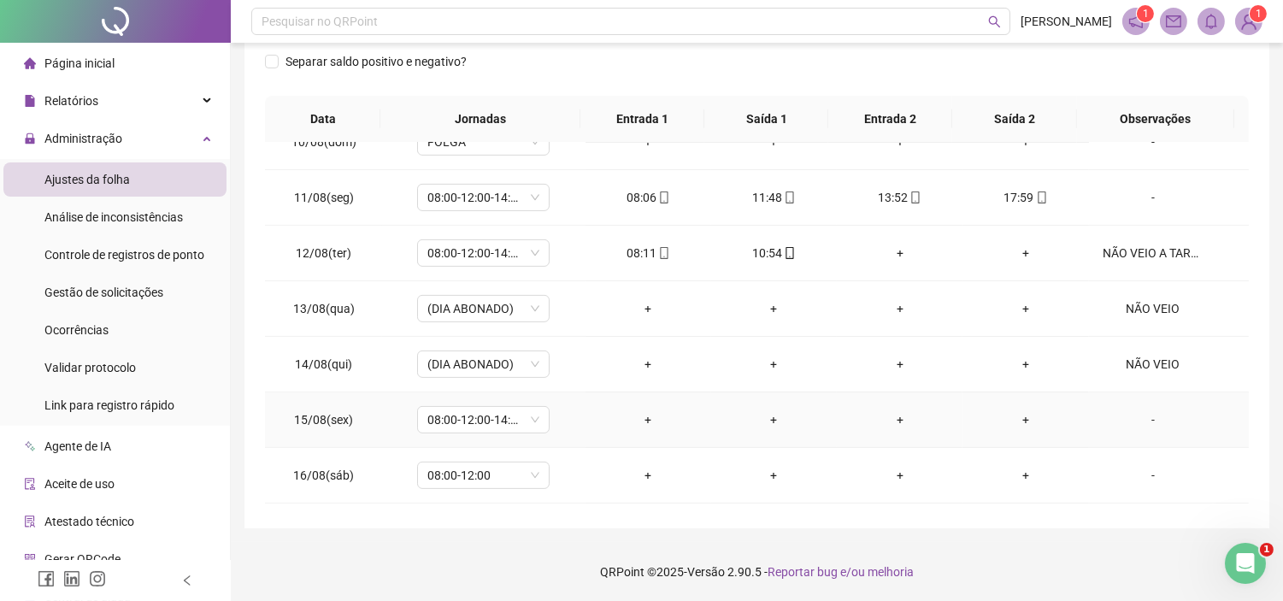
click at [1138, 419] on div "-" at bounding box center [1152, 419] width 101 height 19
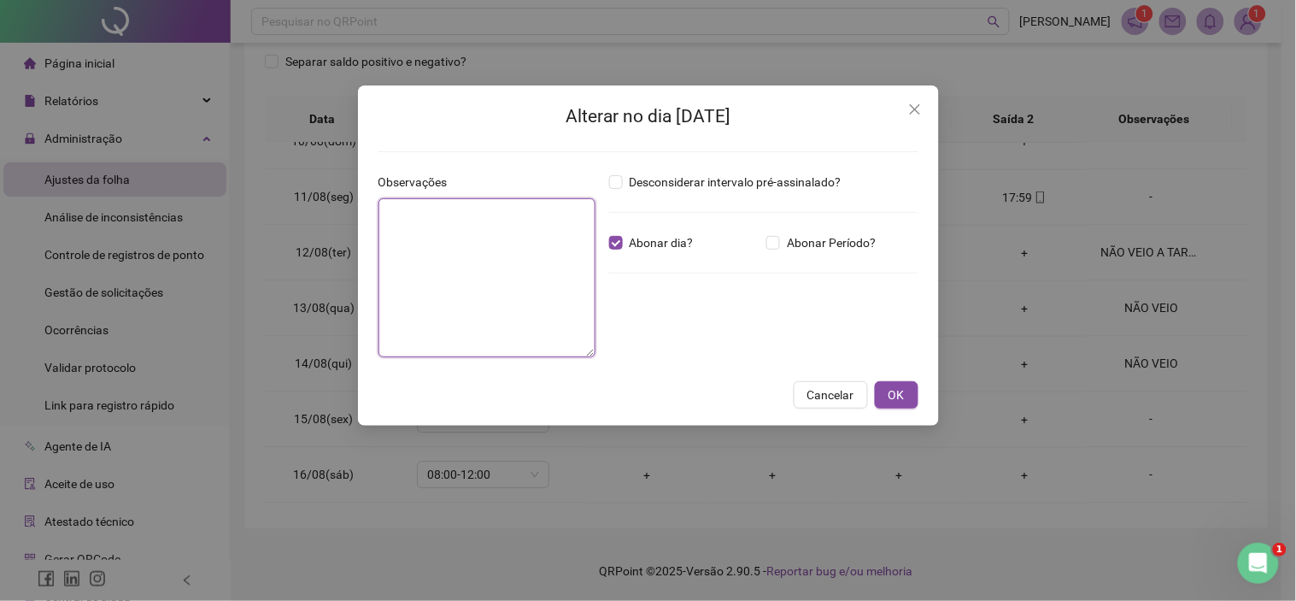
click at [416, 261] on textarea at bounding box center [487, 277] width 217 height 159
click at [394, 207] on textarea "********" at bounding box center [487, 277] width 217 height 159
type textarea "********"
click at [891, 399] on span "OK" at bounding box center [897, 394] width 16 height 19
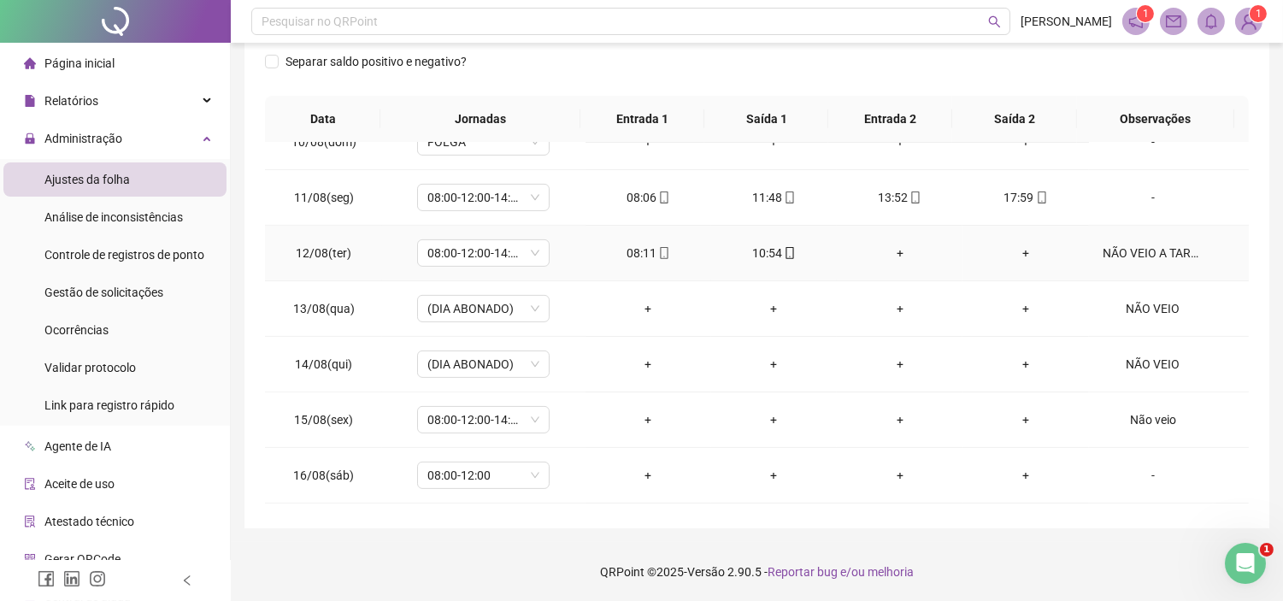
scroll to position [1192, 0]
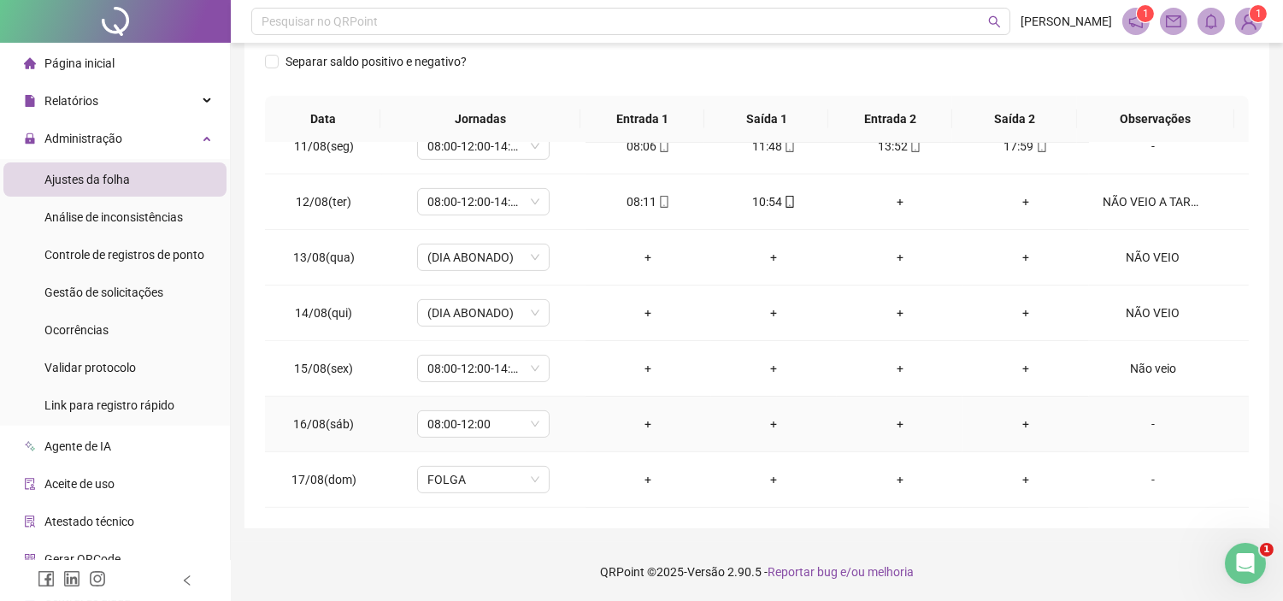
click at [1133, 422] on div "-" at bounding box center [1152, 423] width 101 height 19
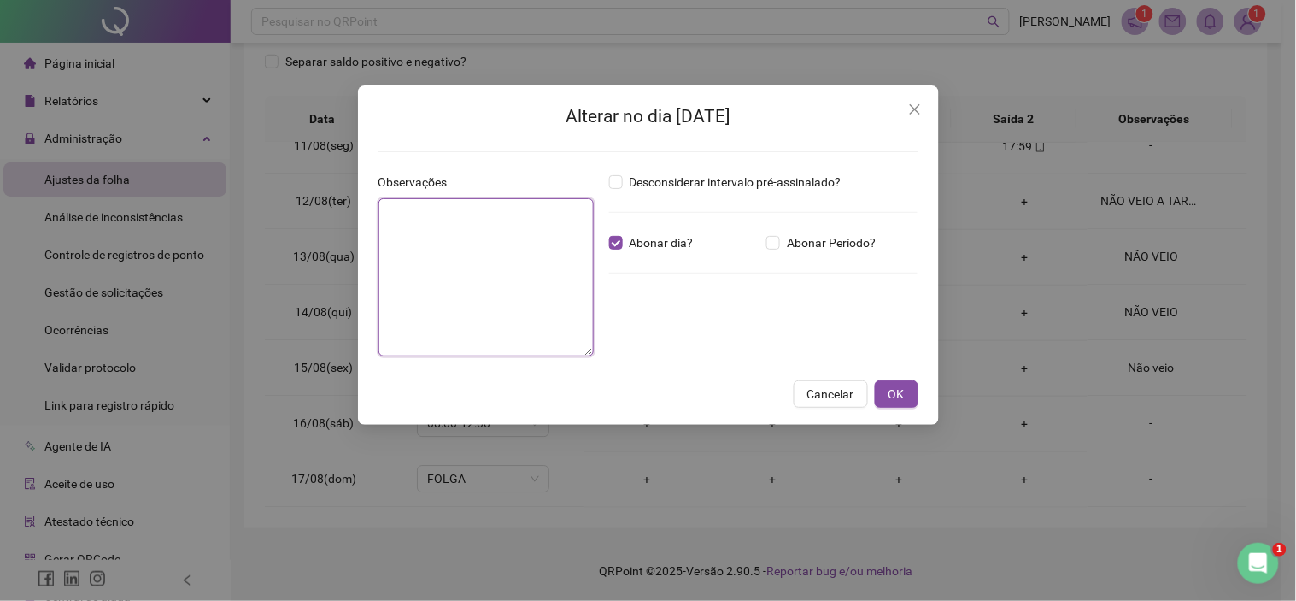
click at [461, 244] on textarea at bounding box center [486, 277] width 215 height 158
type textarea "********"
click at [904, 389] on button "OK" at bounding box center [897, 394] width 44 height 27
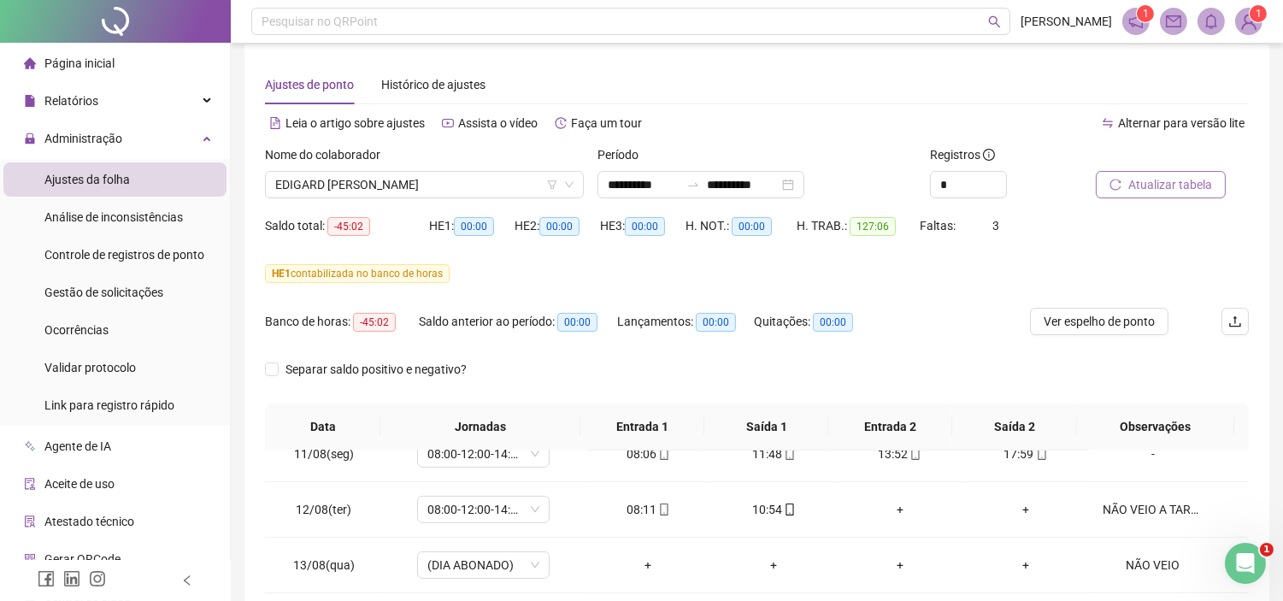
scroll to position [0, 0]
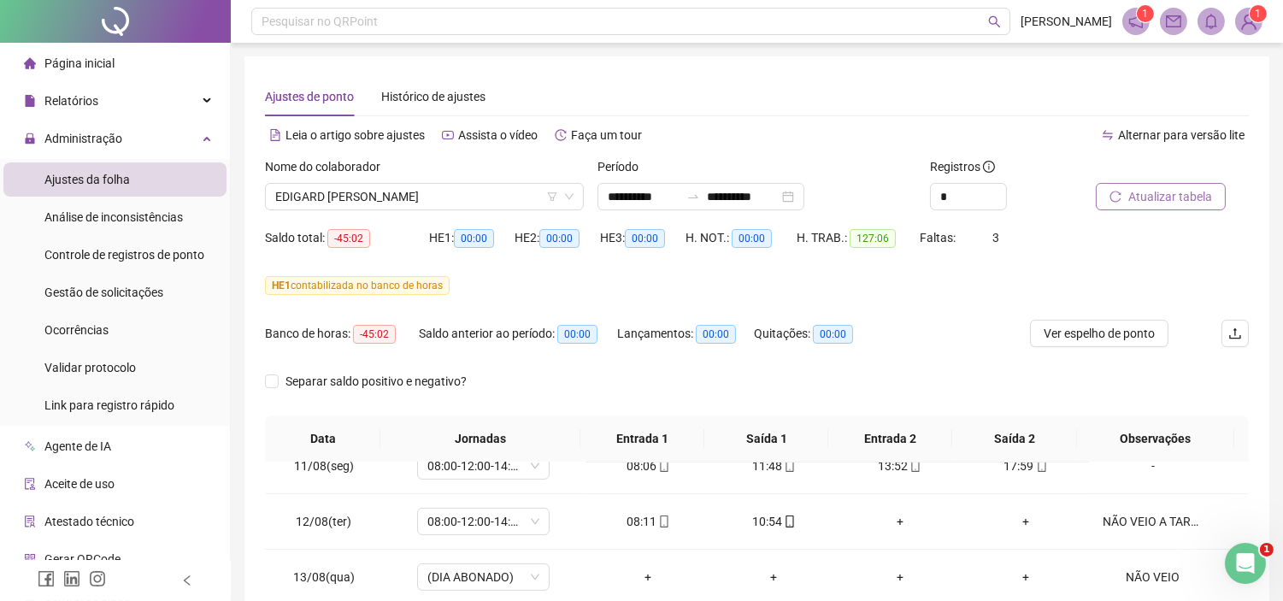
click at [1185, 185] on button "Atualizar tabela" at bounding box center [1161, 196] width 130 height 27
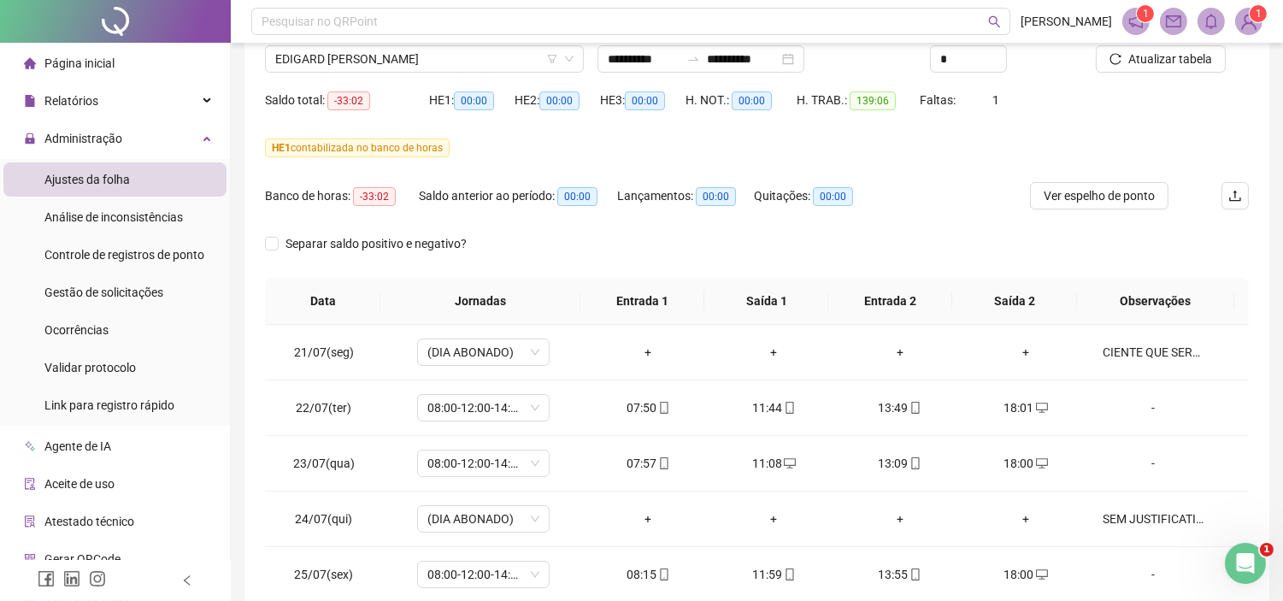
scroll to position [130, 0]
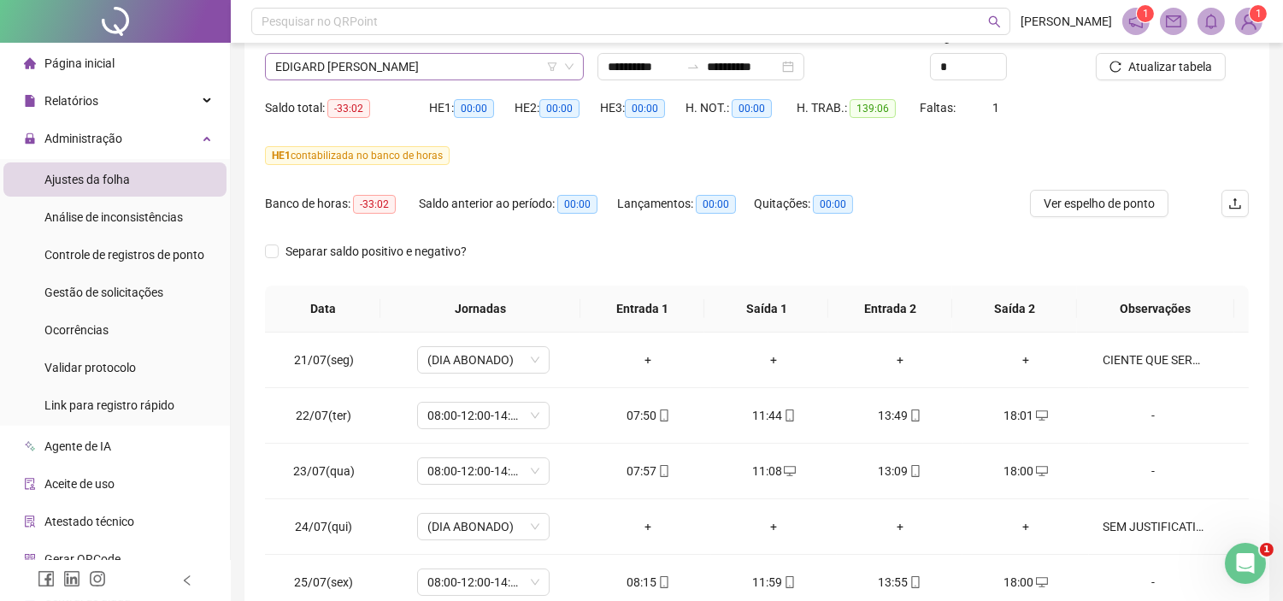
click at [399, 78] on span "EDIGARD [PERSON_NAME]" at bounding box center [424, 67] width 298 height 26
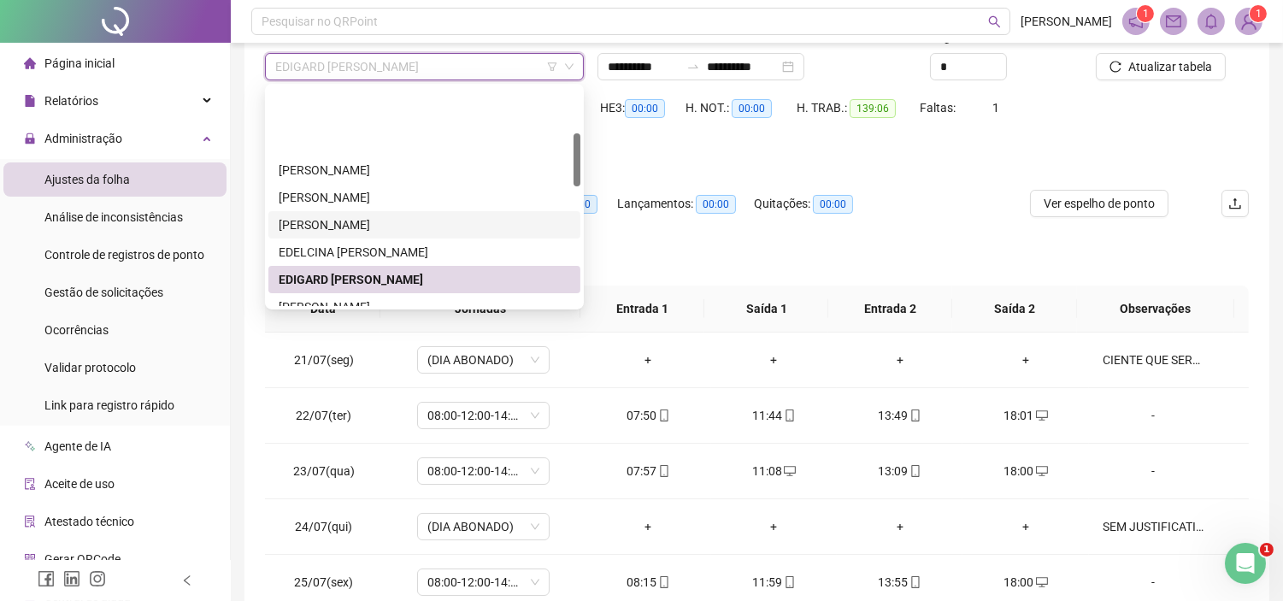
scroll to position [190, 0]
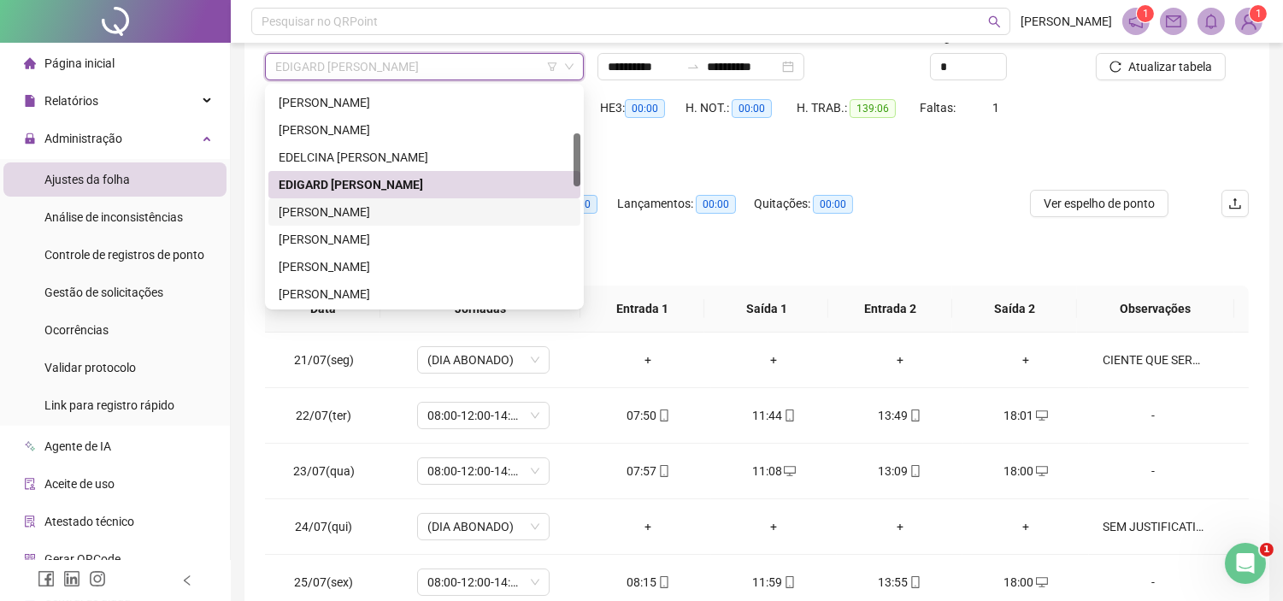
click at [370, 209] on div "[PERSON_NAME]" at bounding box center [424, 212] width 291 height 19
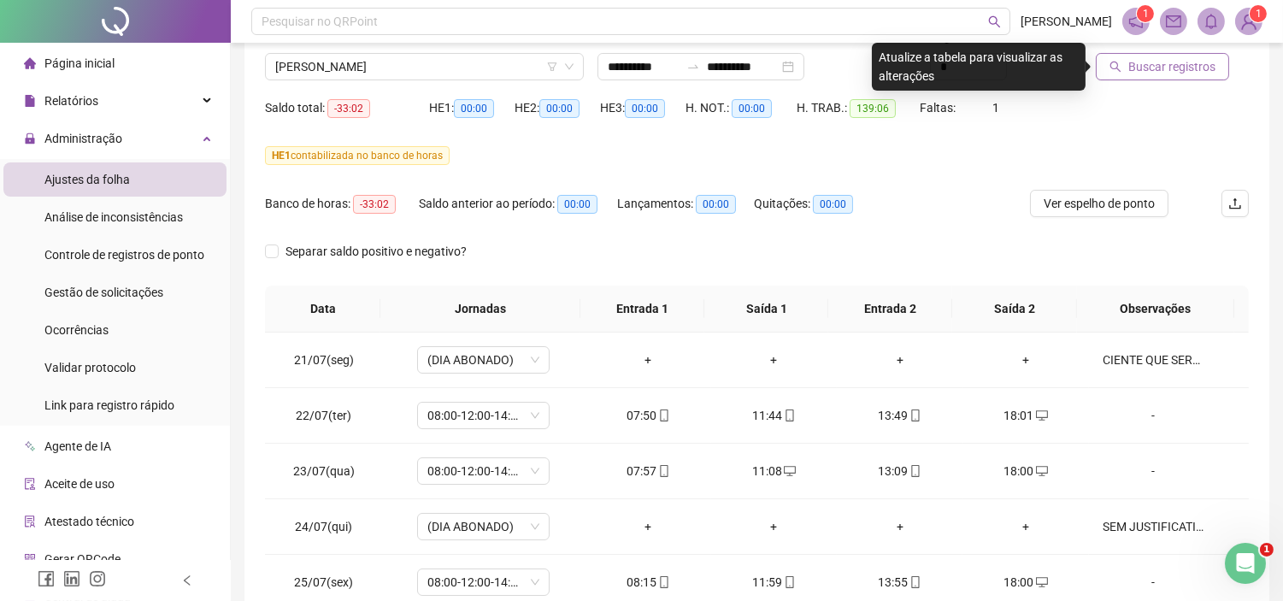
click at [1141, 64] on span "Buscar registros" at bounding box center [1171, 66] width 87 height 19
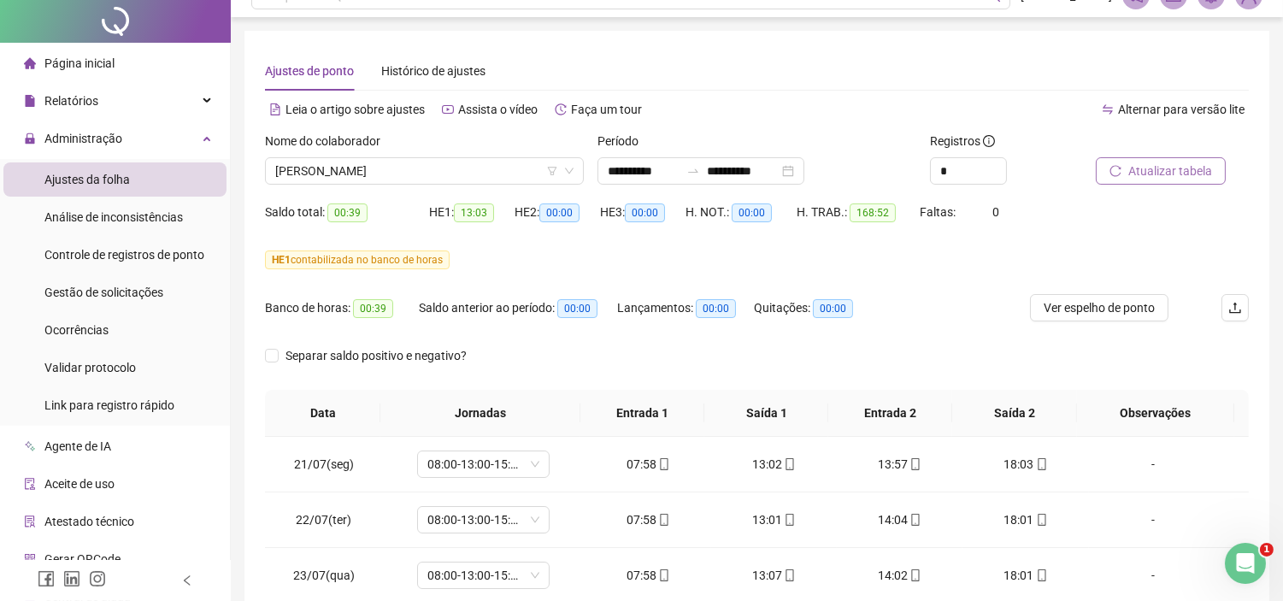
scroll to position [0, 0]
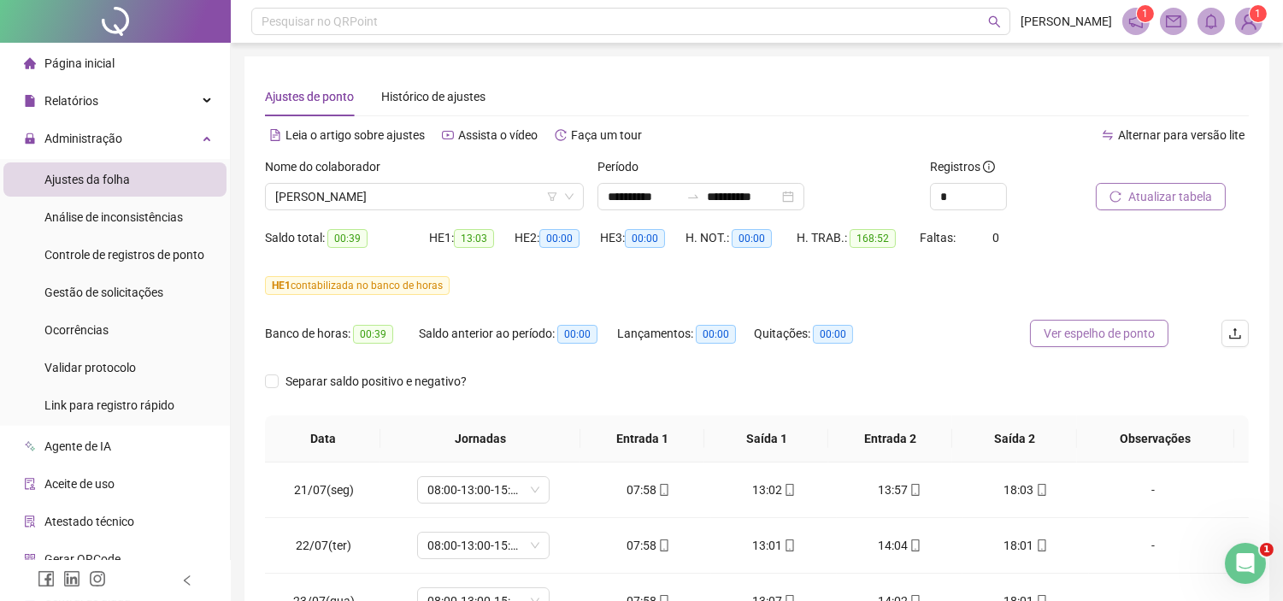
click at [1078, 331] on span "Ver espelho de ponto" at bounding box center [1098, 333] width 111 height 19
click at [355, 198] on span "[PERSON_NAME]" at bounding box center [424, 197] width 298 height 26
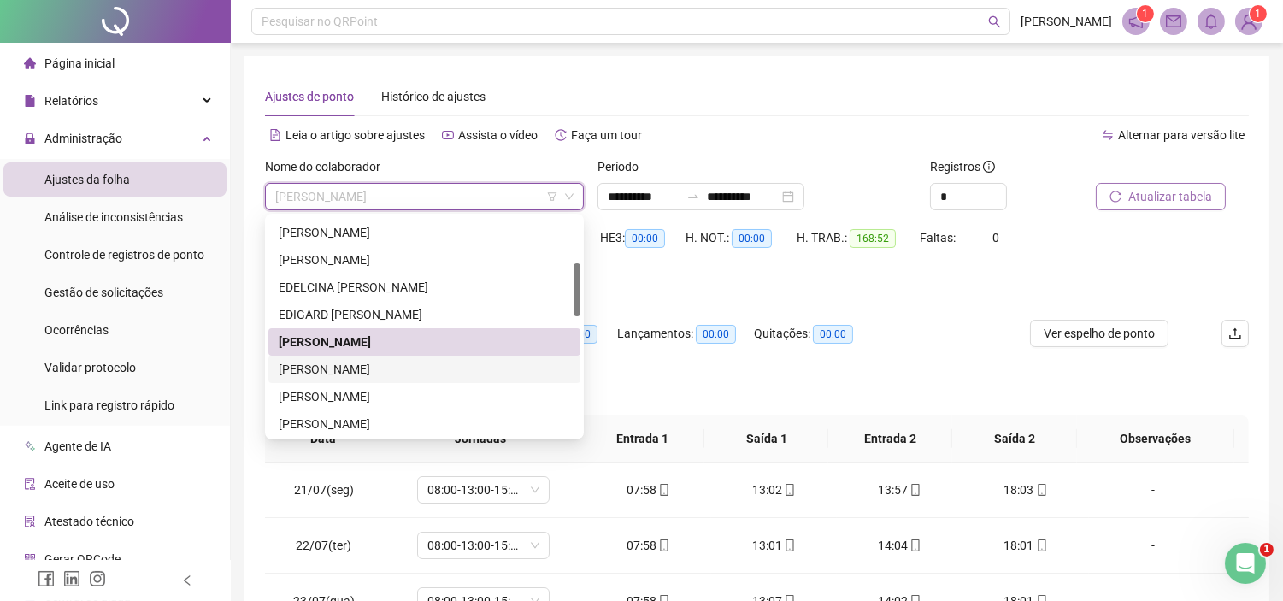
click at [335, 363] on div "[PERSON_NAME]" at bounding box center [424, 369] width 291 height 19
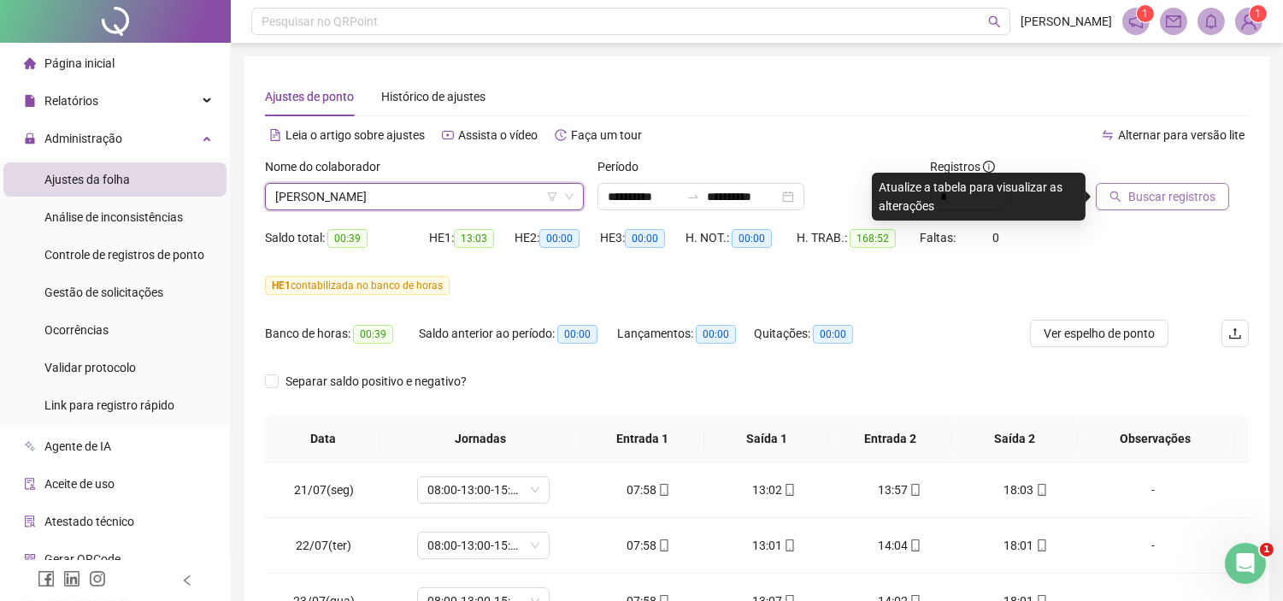
click at [1173, 191] on span "Buscar registros" at bounding box center [1171, 196] width 87 height 19
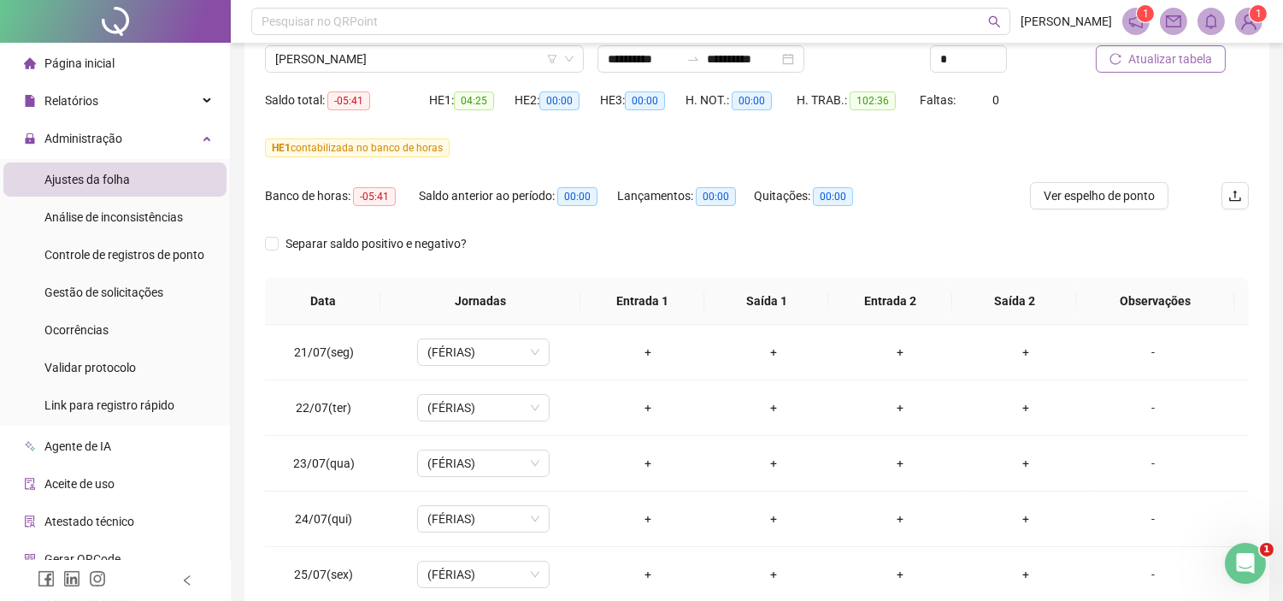
scroll to position [35, 0]
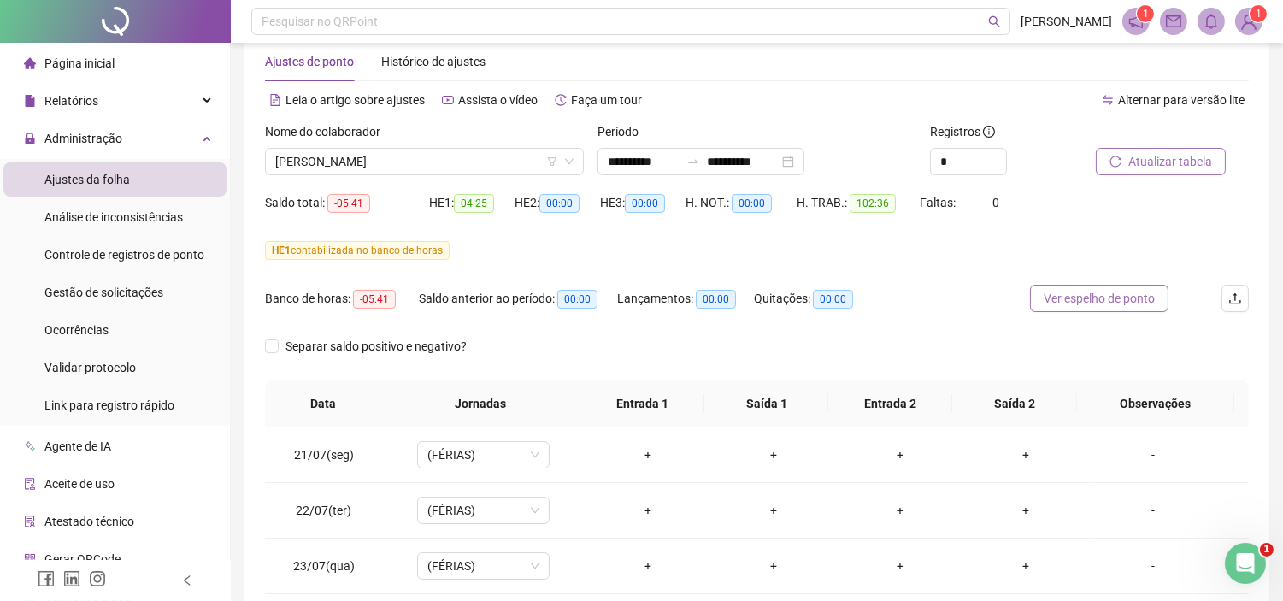
click at [1092, 300] on span "Ver espelho de ponto" at bounding box center [1098, 298] width 111 height 19
click at [468, 164] on span "[PERSON_NAME]" at bounding box center [424, 162] width 298 height 26
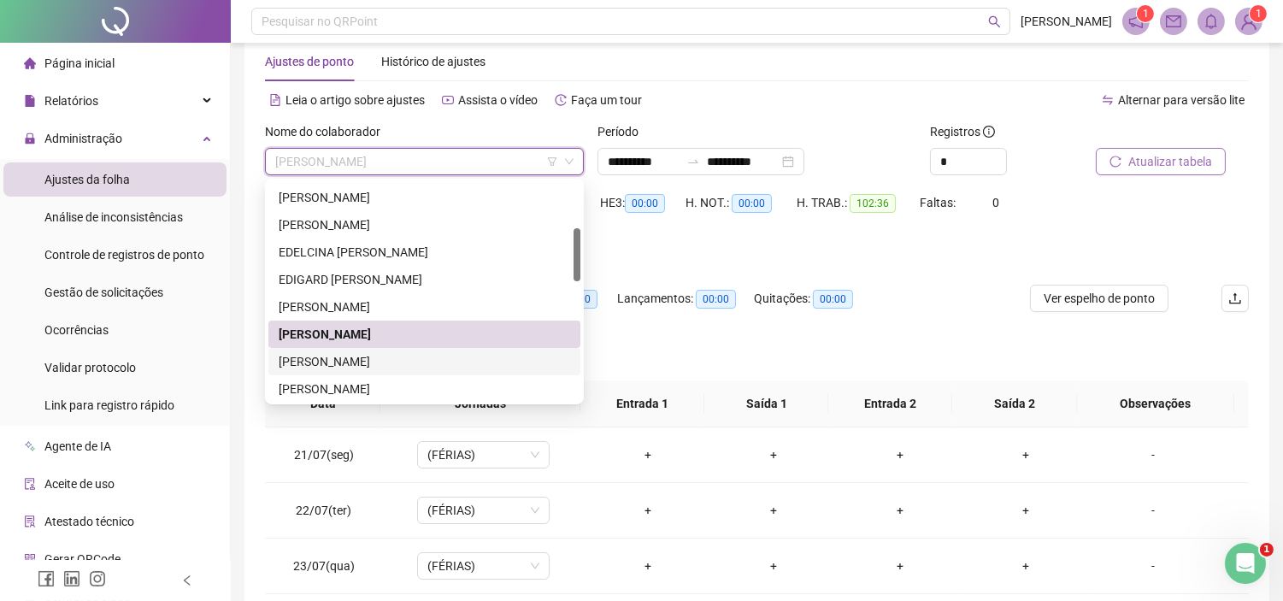
click at [350, 355] on div "[PERSON_NAME]" at bounding box center [424, 361] width 291 height 19
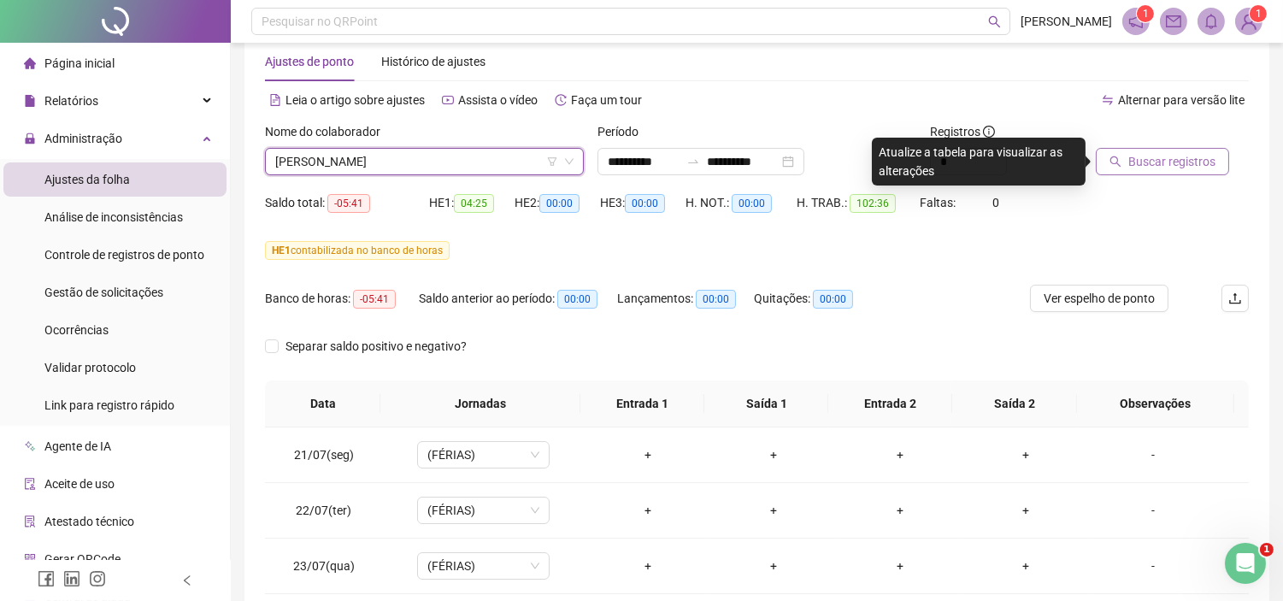
click at [1172, 160] on span "Buscar registros" at bounding box center [1171, 161] width 87 height 19
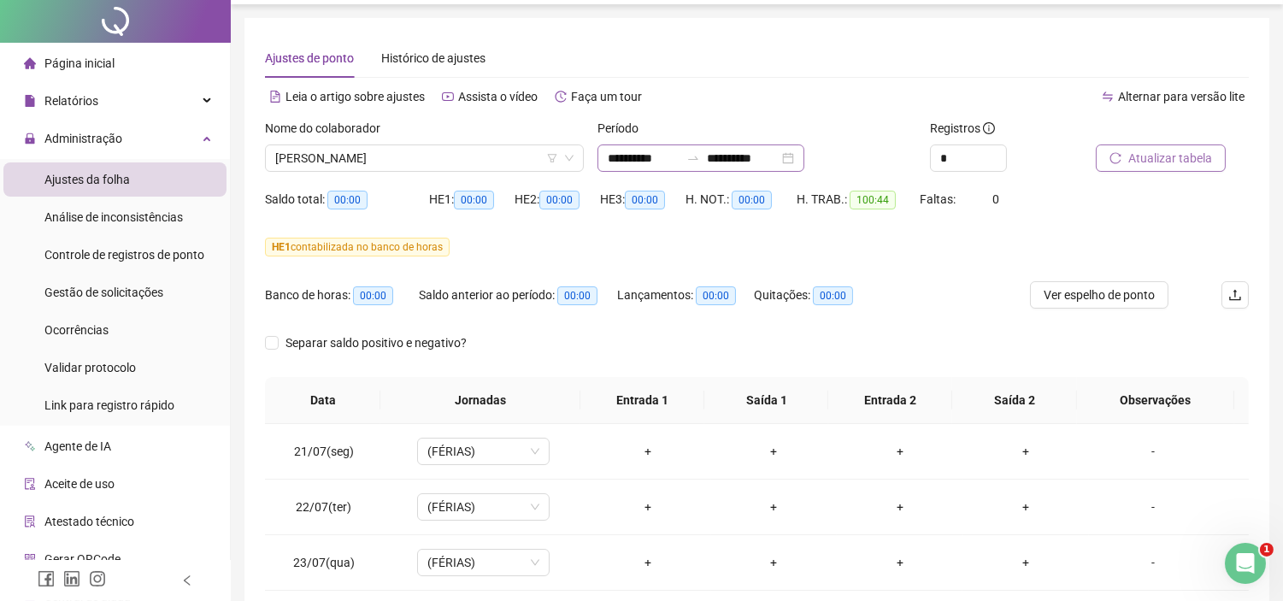
scroll to position [0, 0]
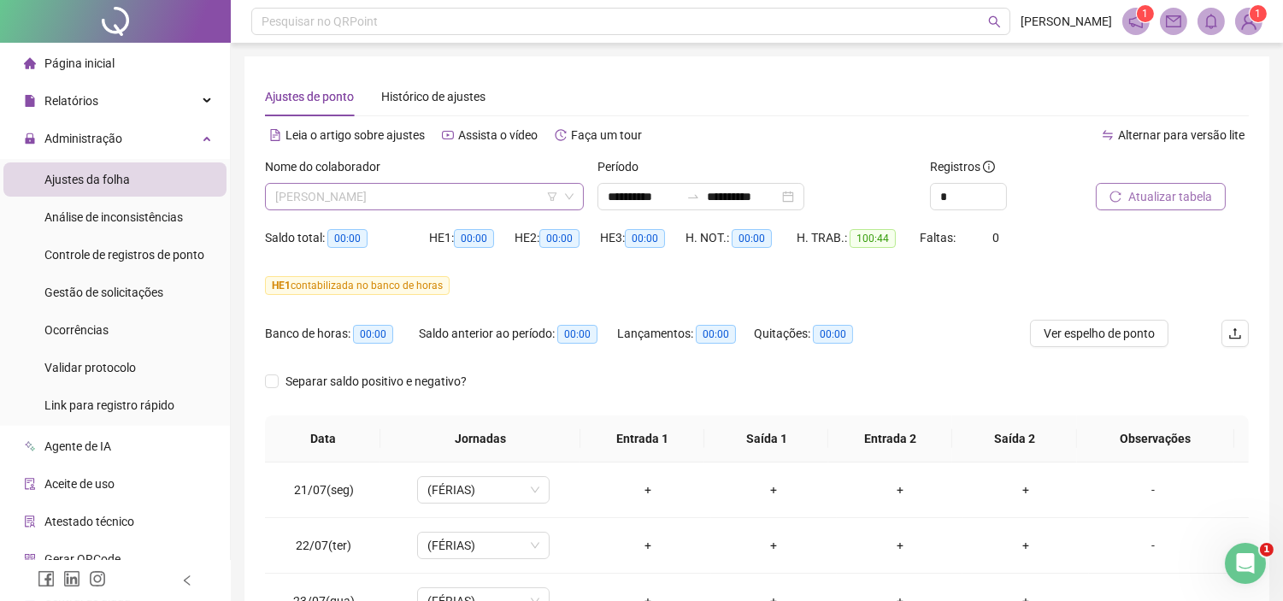
click at [479, 200] on span "[PERSON_NAME]" at bounding box center [424, 197] width 298 height 26
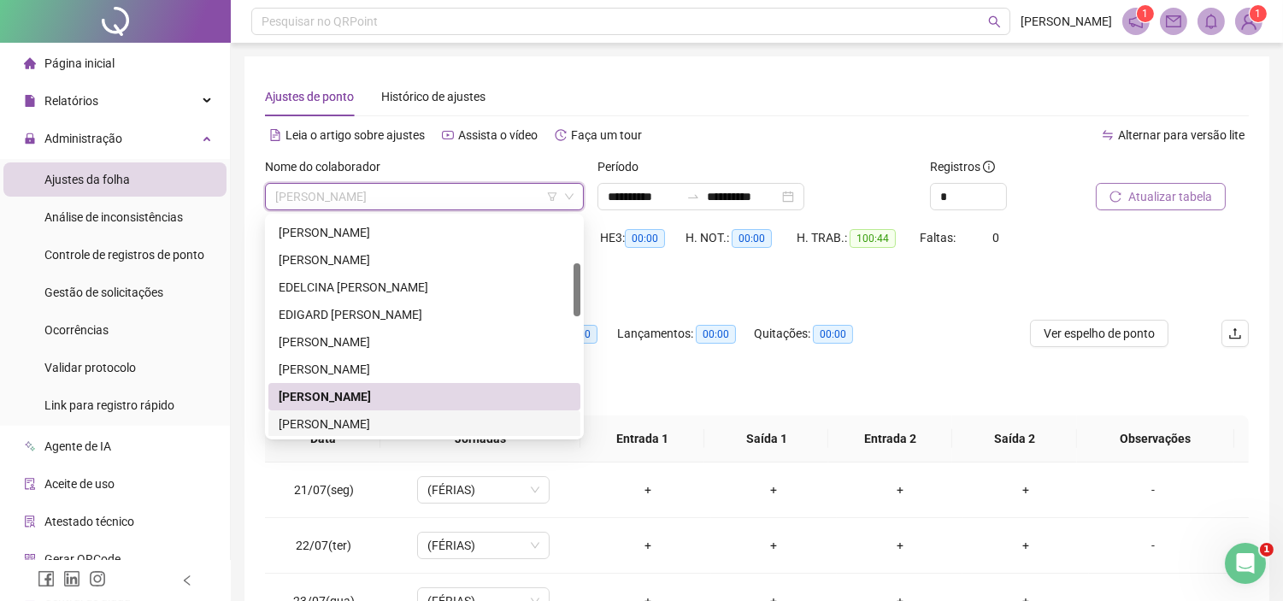
drag, startPoint x: 371, startPoint y: 420, endPoint x: 602, endPoint y: 338, distance: 245.4
click at [372, 420] on div "[PERSON_NAME]" at bounding box center [424, 423] width 291 height 19
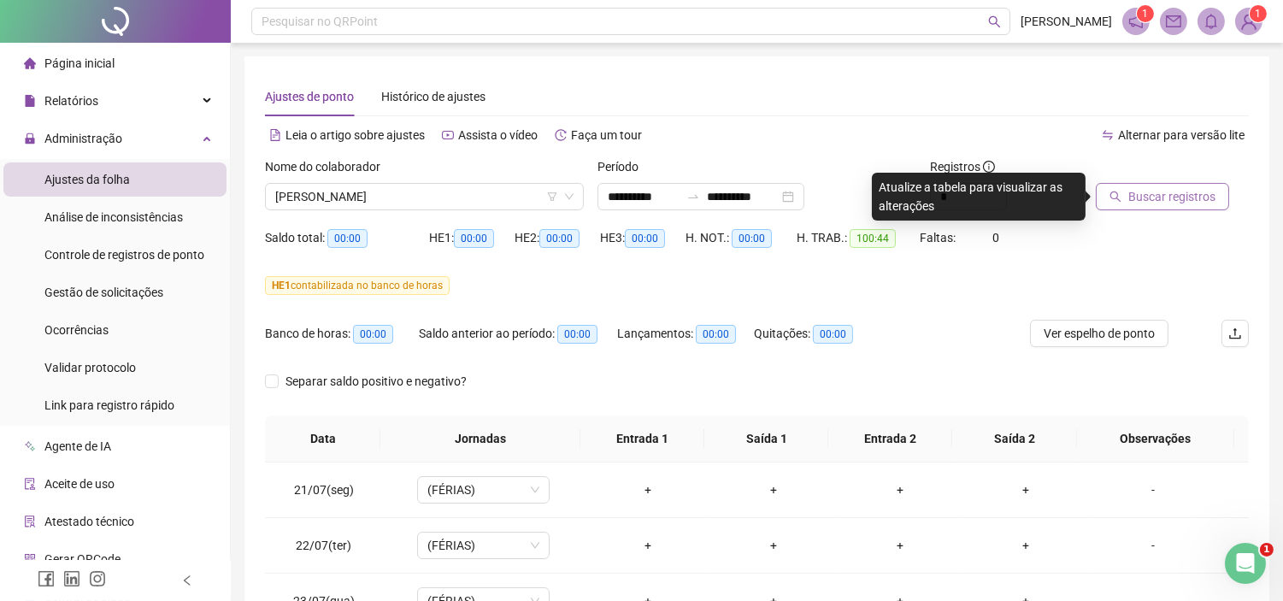
click at [1143, 194] on span "Buscar registros" at bounding box center [1171, 196] width 87 height 19
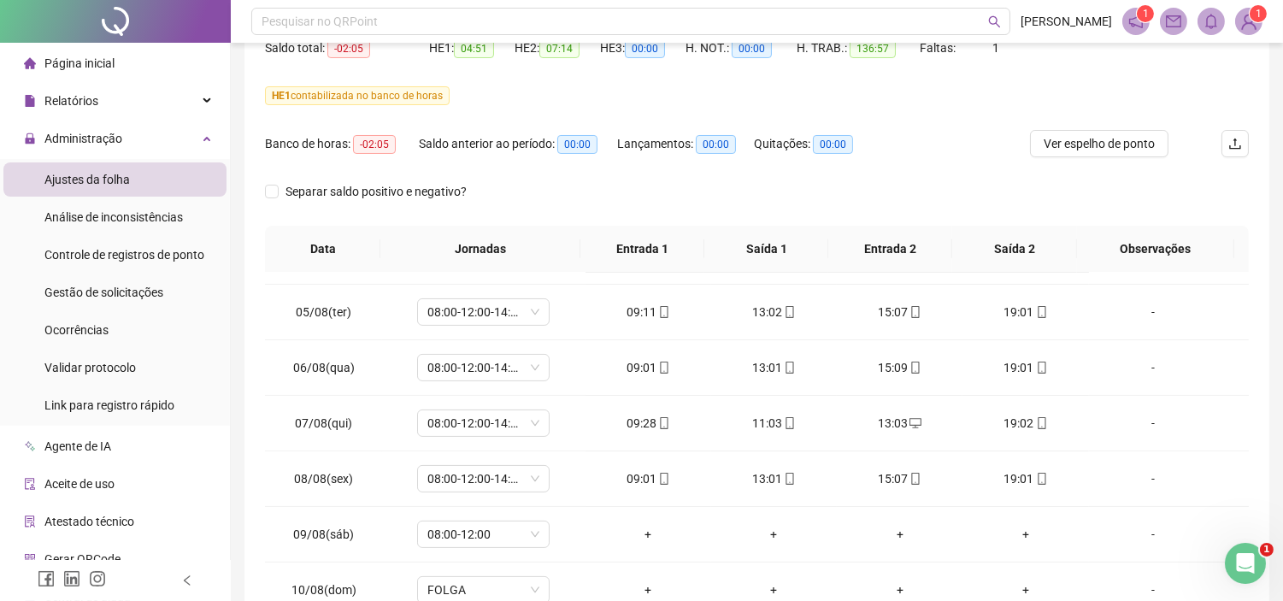
scroll to position [855, 0]
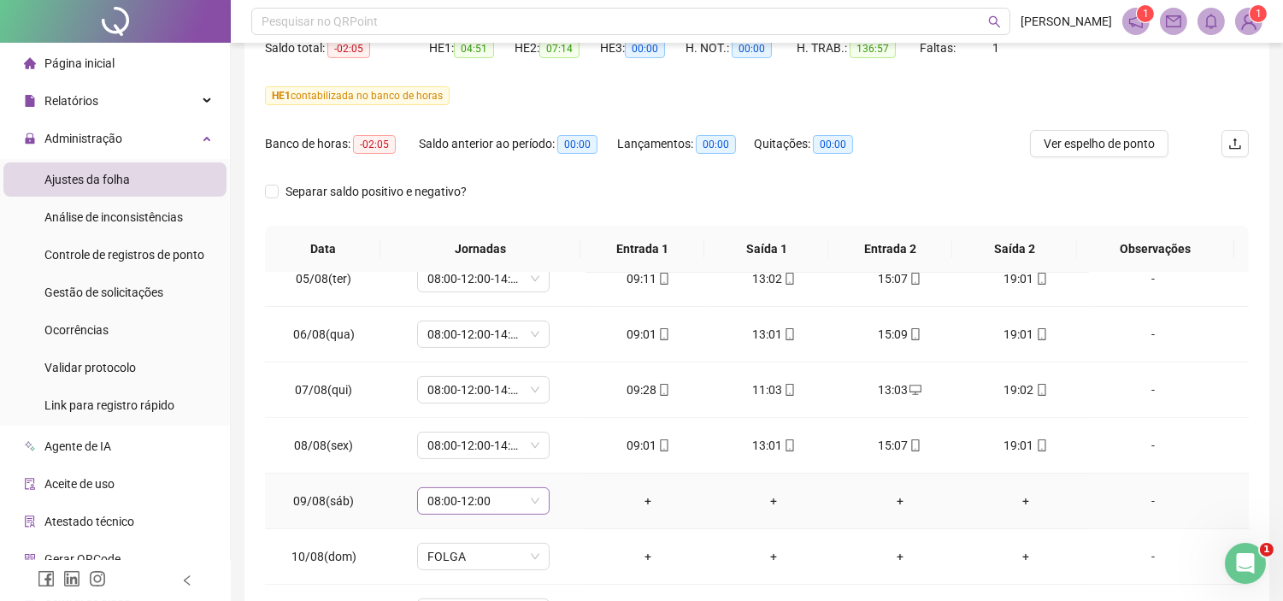
click at [535, 497] on span "08:00-12:00" at bounding box center [483, 501] width 112 height 26
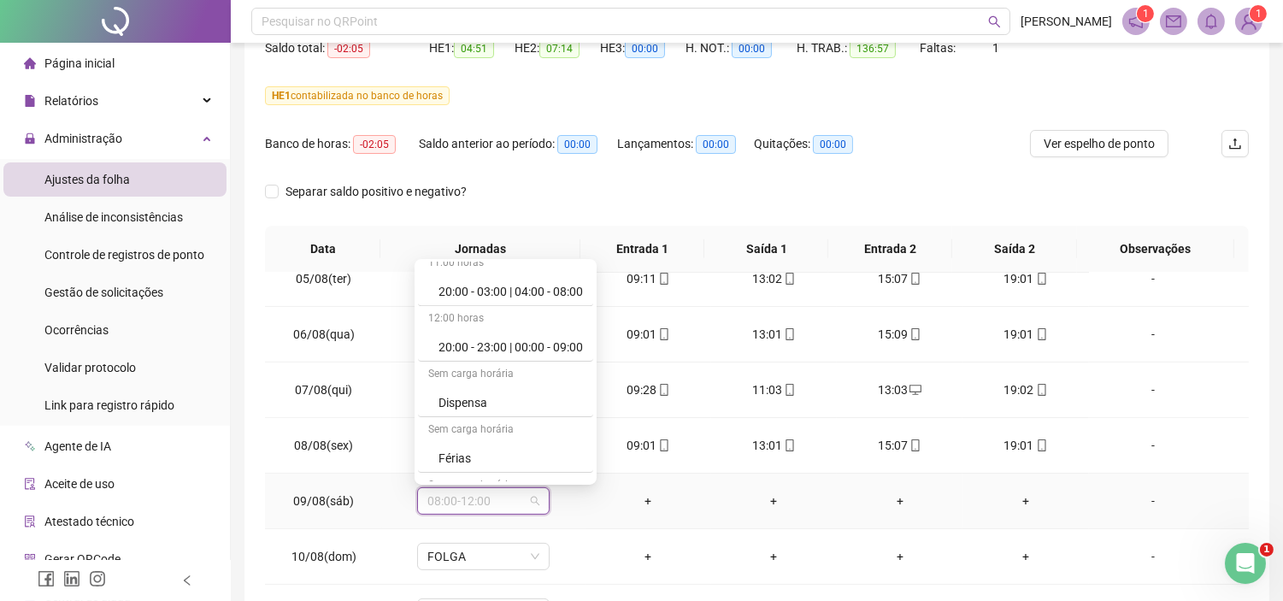
scroll to position [10182, 0]
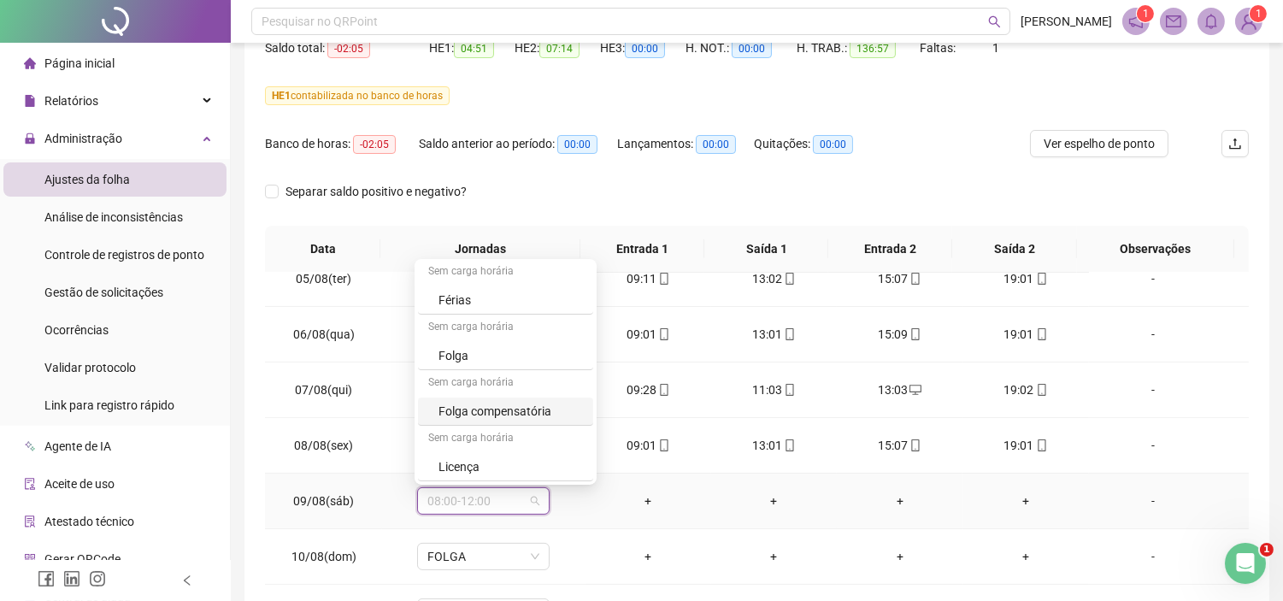
click at [491, 407] on div "Folga compensatória" at bounding box center [510, 411] width 144 height 19
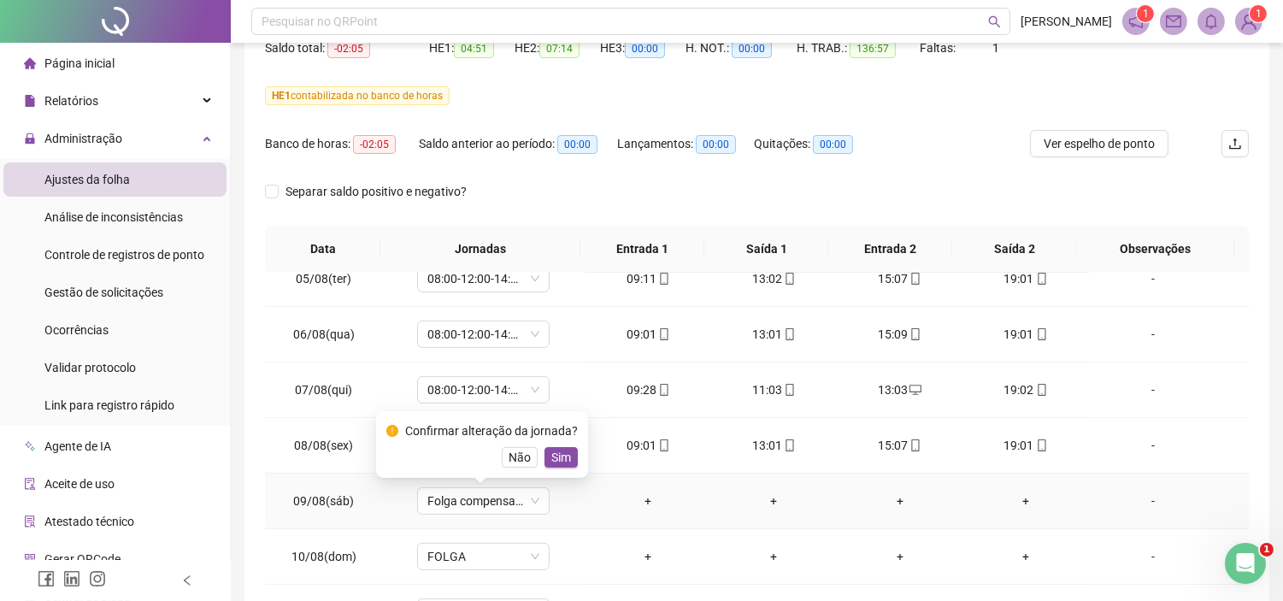
drag, startPoint x: 558, startPoint y: 460, endPoint x: 680, endPoint y: 186, distance: 299.5
click at [557, 458] on span "Sim" at bounding box center [561, 457] width 20 height 19
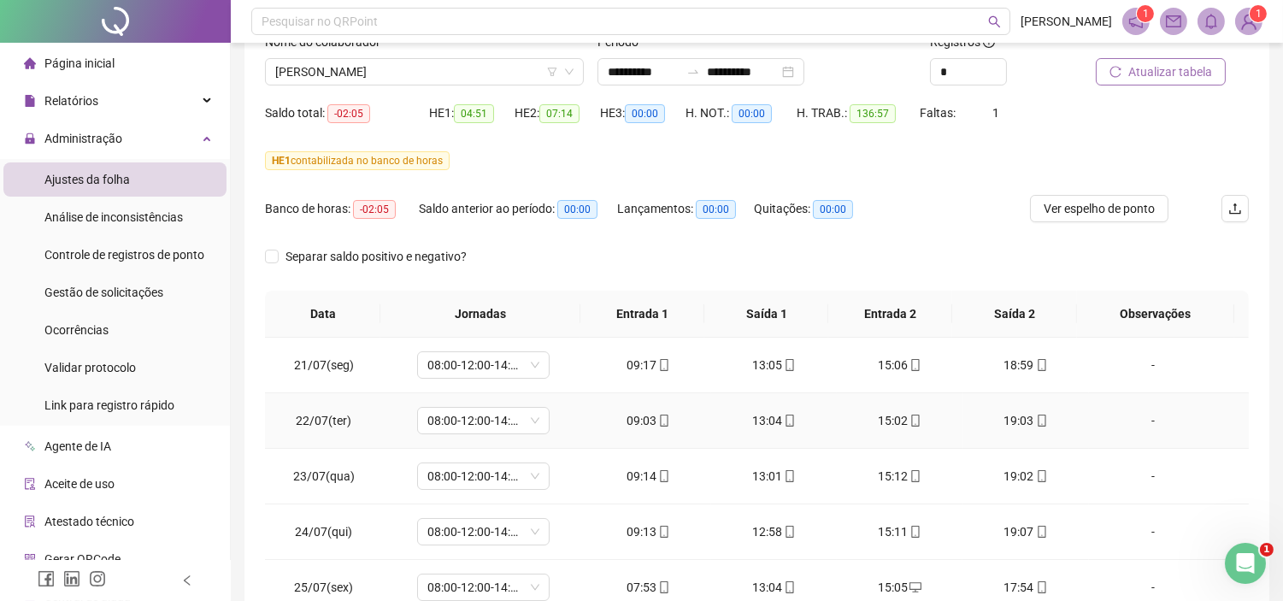
scroll to position [95, 0]
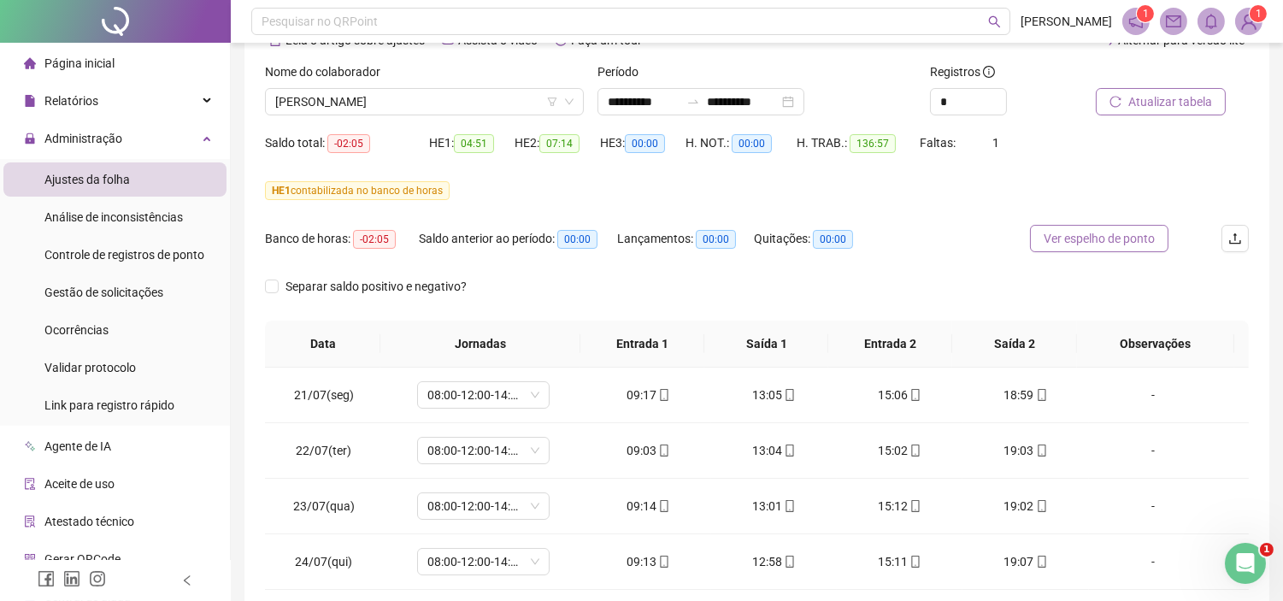
click at [1096, 234] on span "Ver espelho de ponto" at bounding box center [1098, 238] width 111 height 19
click at [400, 108] on span "[PERSON_NAME]" at bounding box center [424, 102] width 298 height 26
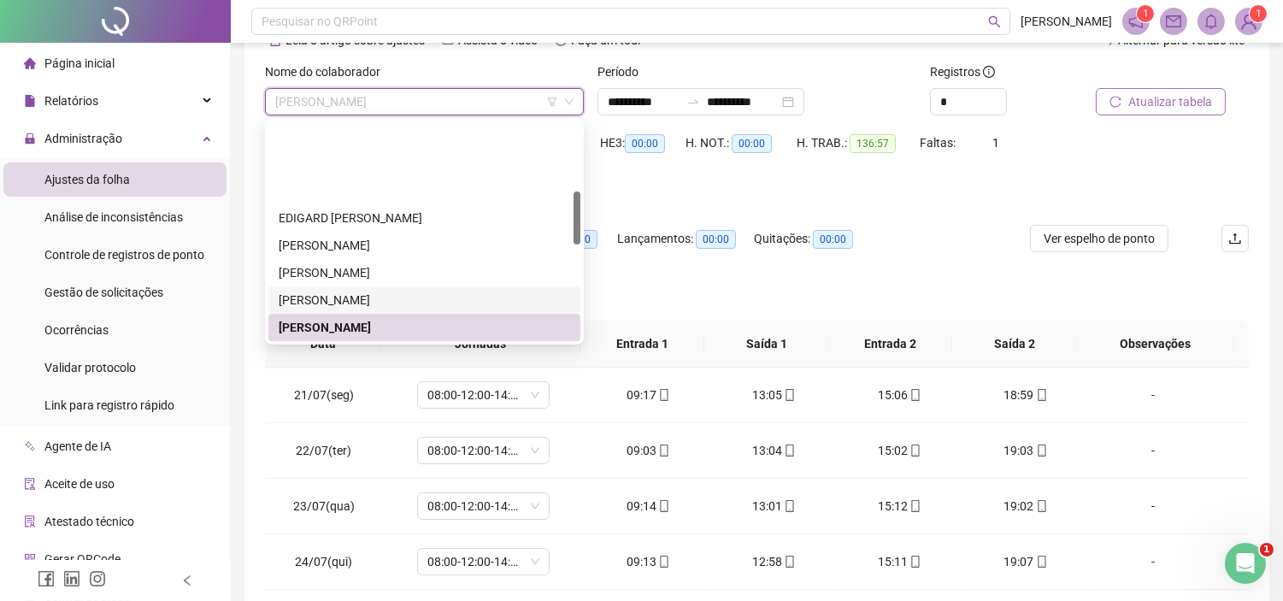
scroll to position [286, 0]
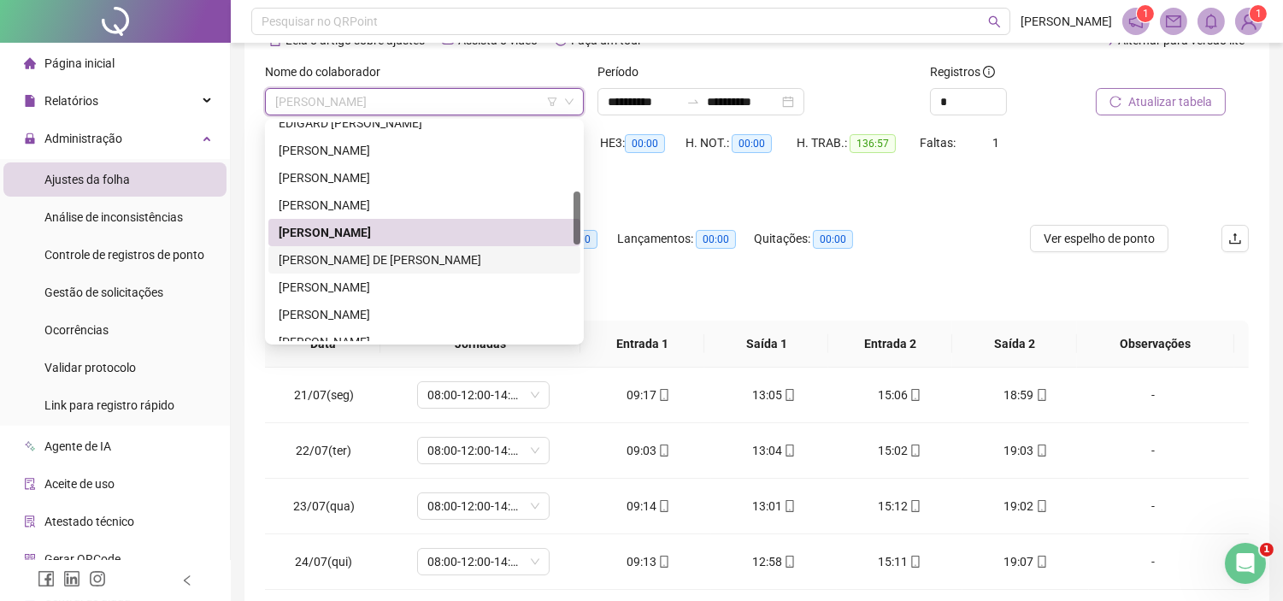
click at [344, 260] on div "[PERSON_NAME] DE [PERSON_NAME]" at bounding box center [424, 259] width 291 height 19
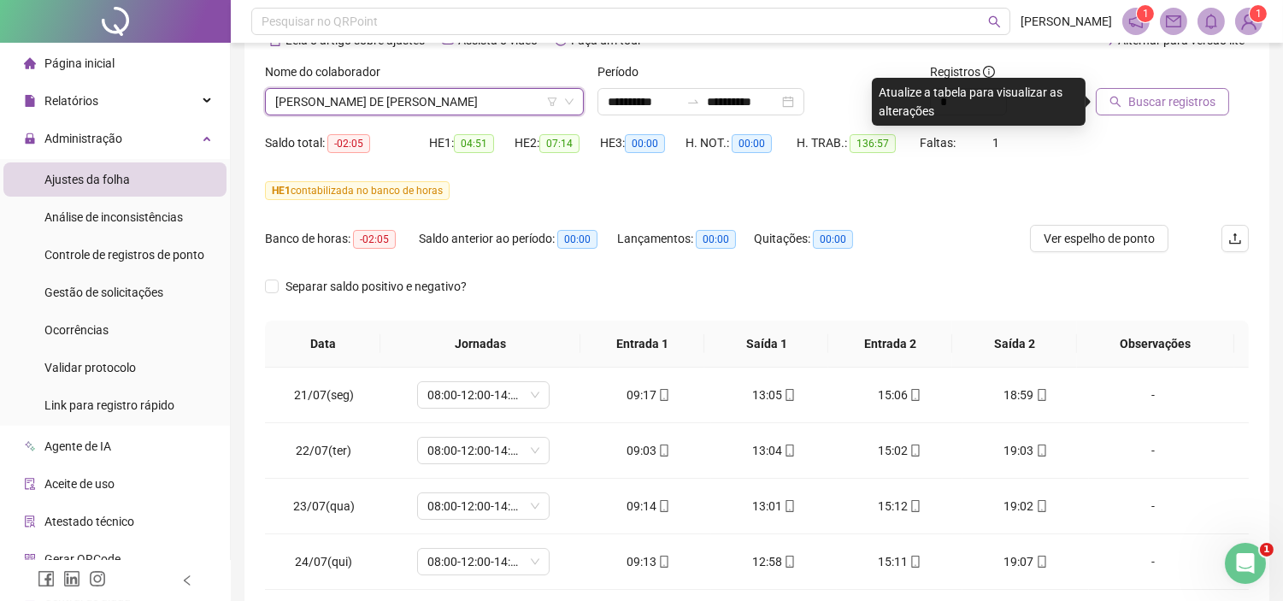
click at [1177, 95] on span "Buscar registros" at bounding box center [1171, 101] width 87 height 19
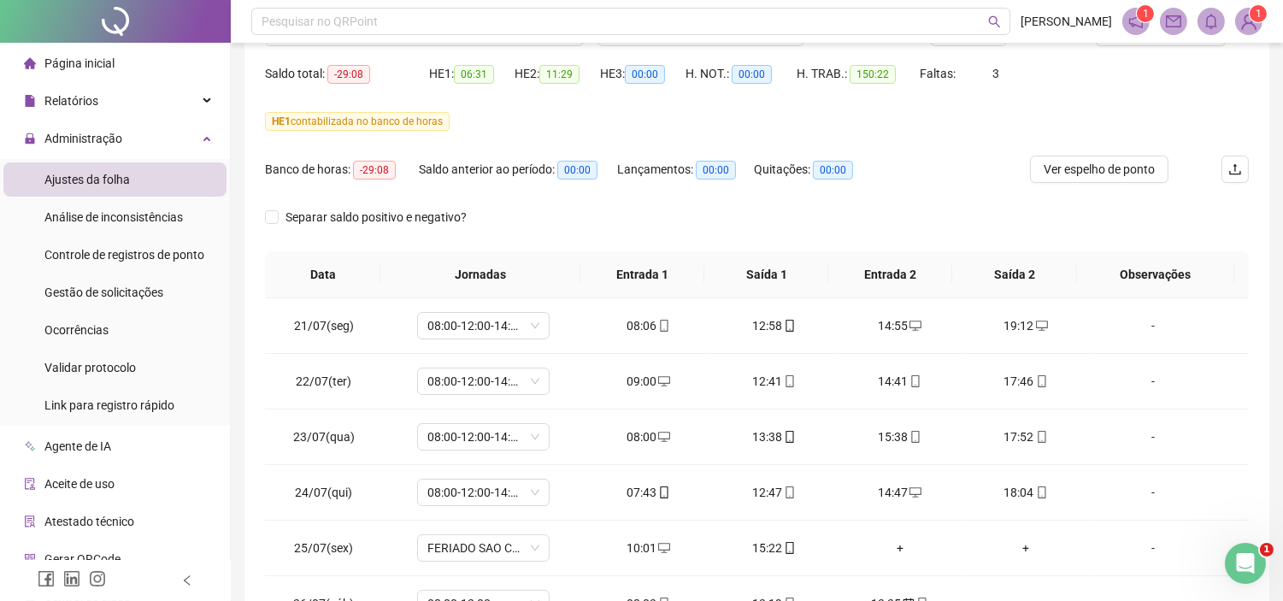
scroll to position [285, 0]
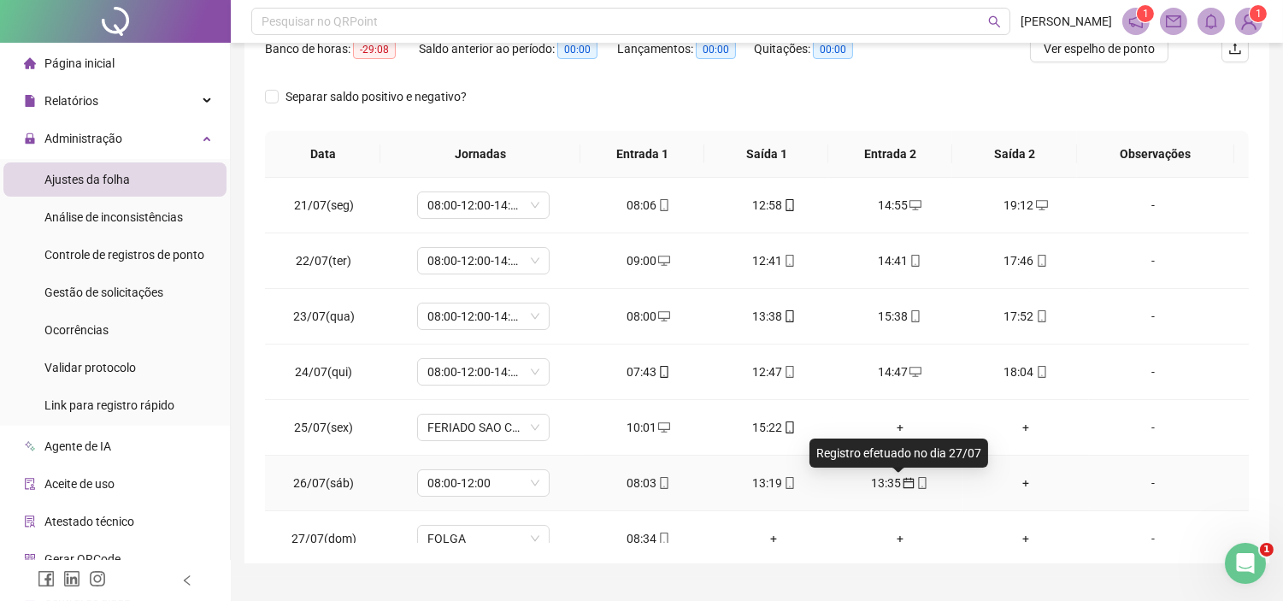
drag, startPoint x: 897, startPoint y: 485, endPoint x: 866, endPoint y: 482, distance: 31.7
click at [867, 480] on div "13:35" at bounding box center [899, 482] width 98 height 19
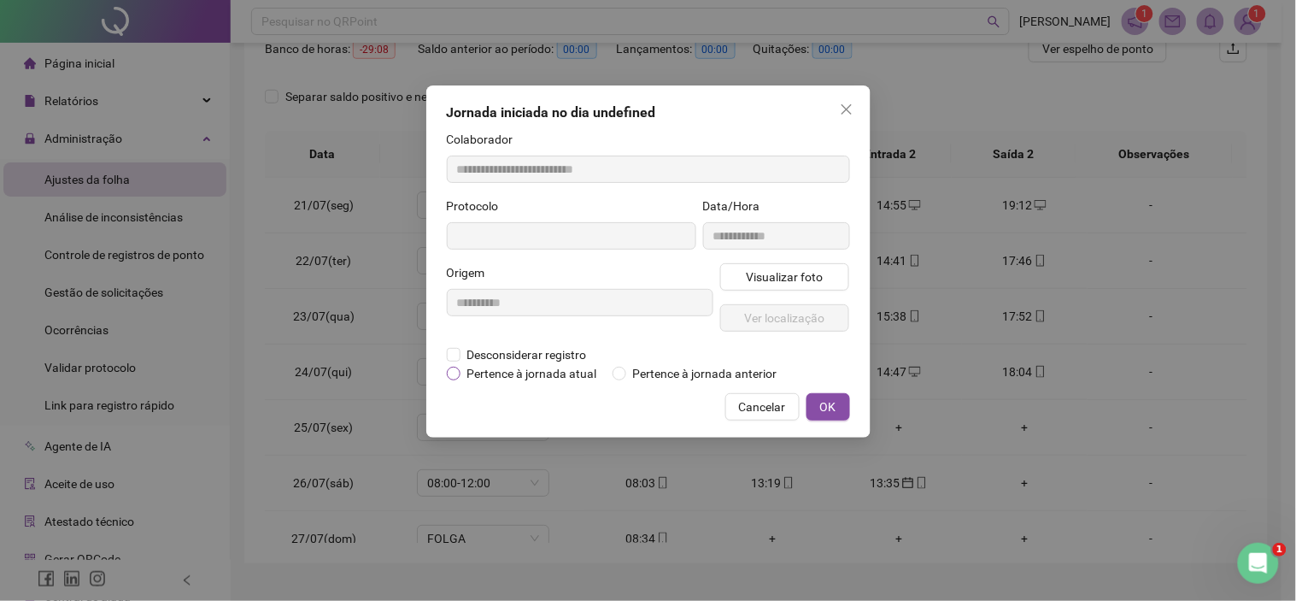
type input "**********"
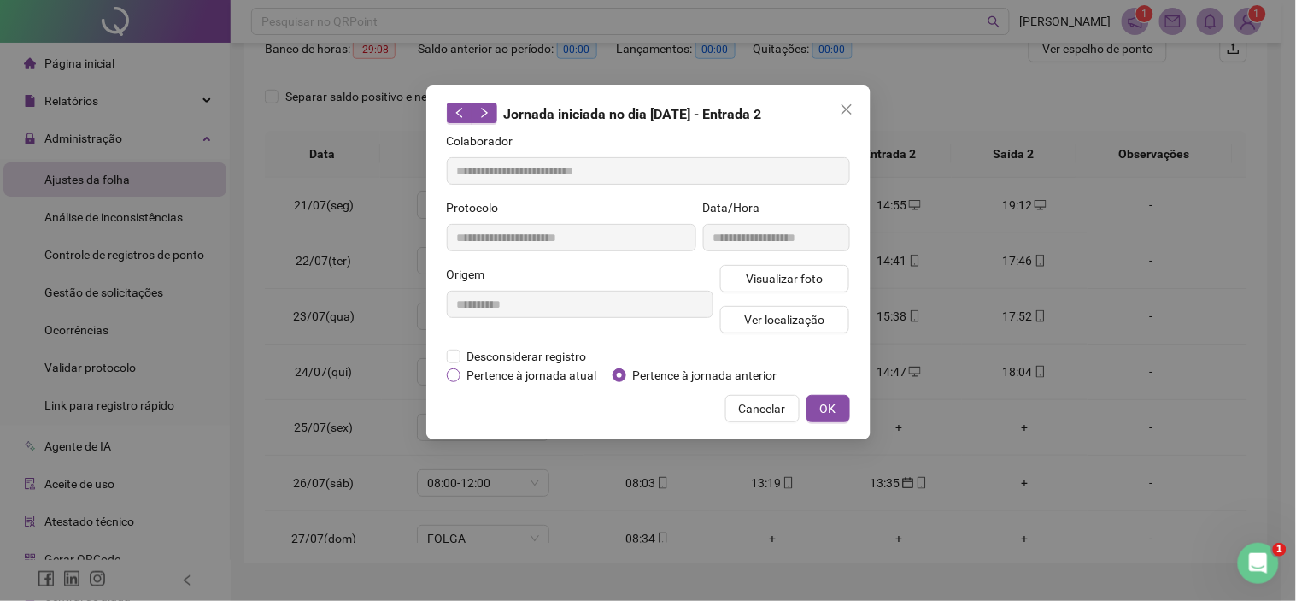
click at [508, 374] on span "Pertence à jornada atual" at bounding box center [533, 375] width 144 height 19
click at [814, 407] on button "OK" at bounding box center [829, 408] width 44 height 27
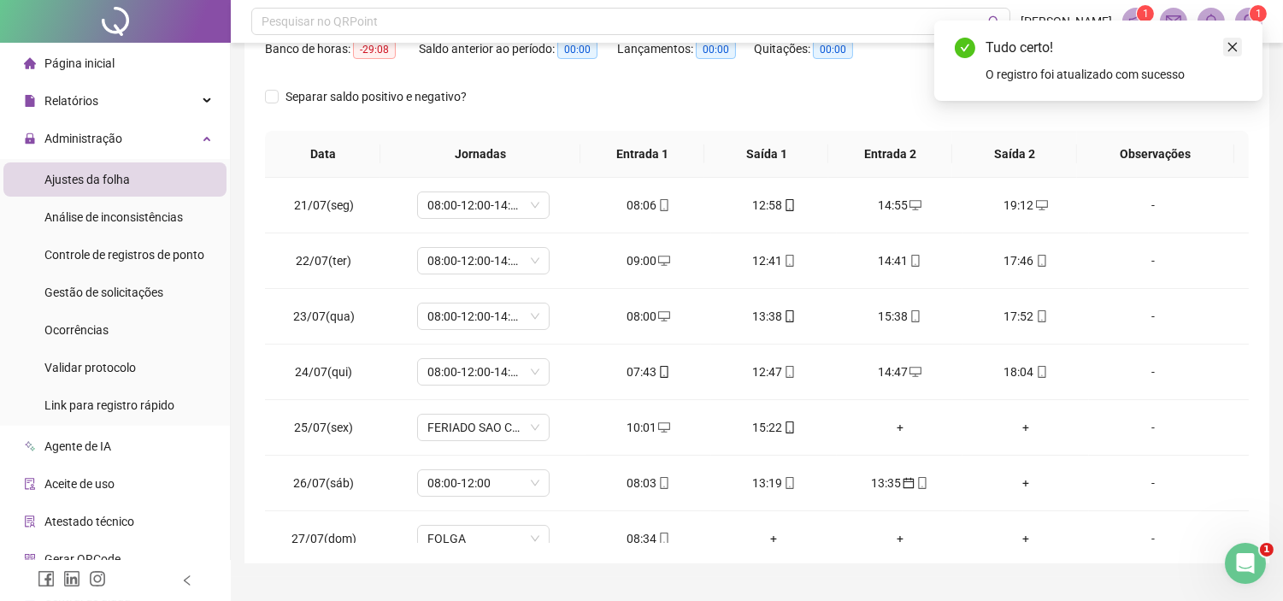
click at [1226, 51] on icon "close" at bounding box center [1232, 47] width 12 height 12
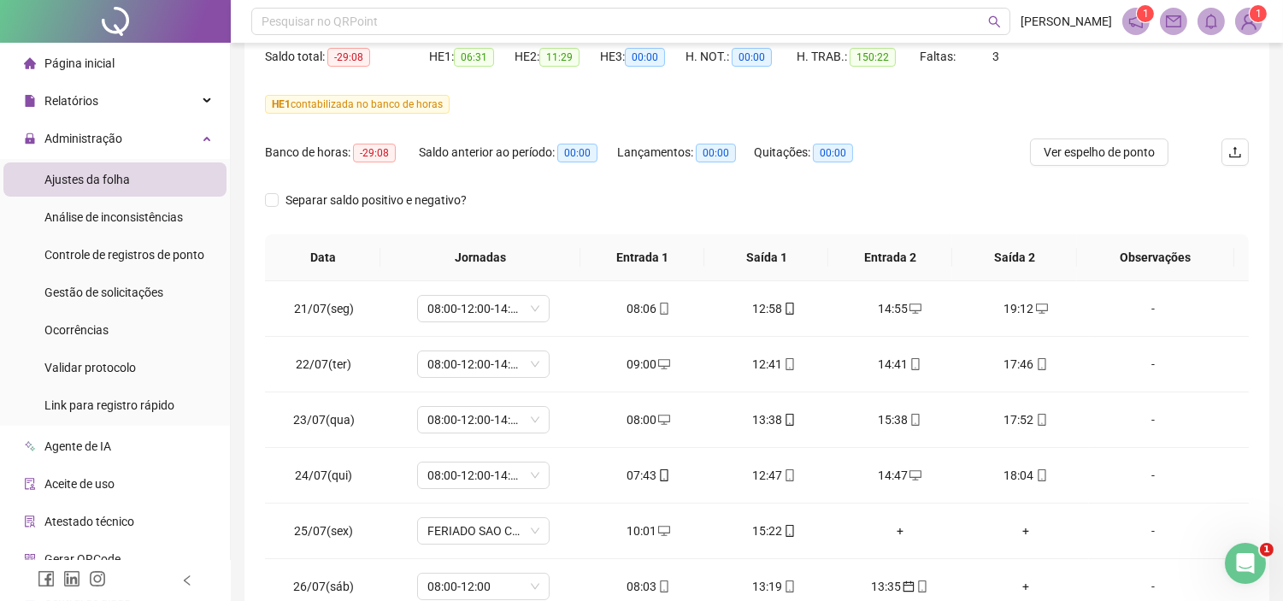
scroll to position [95, 0]
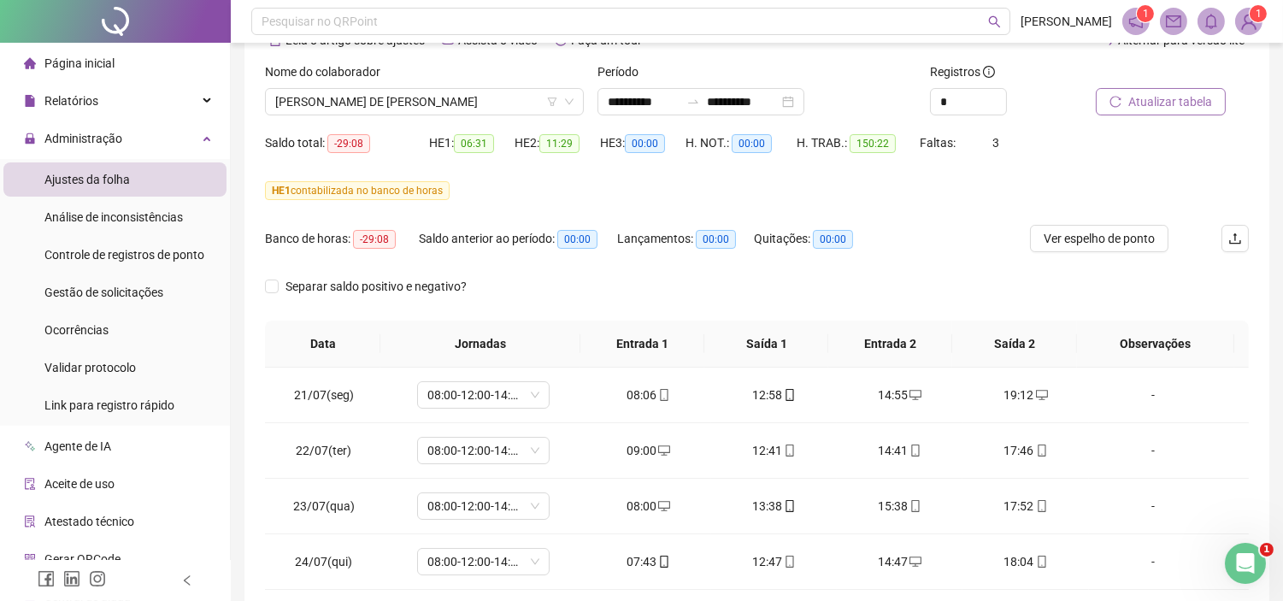
click at [1167, 98] on span "Atualizar tabela" at bounding box center [1170, 101] width 84 height 19
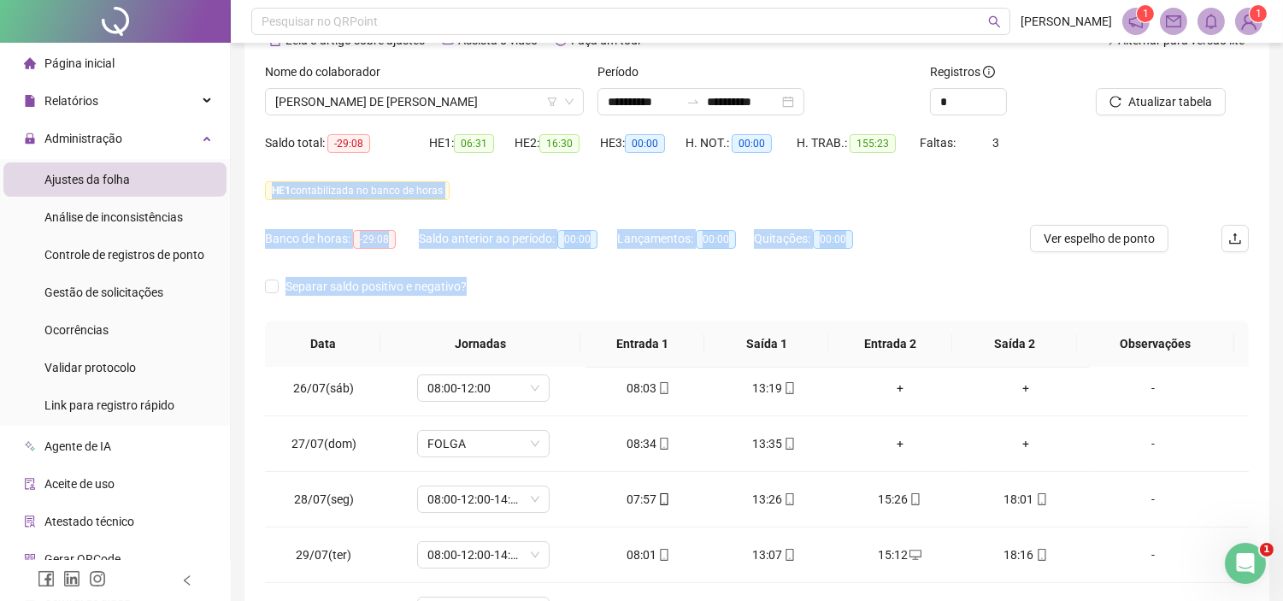
drag, startPoint x: 1280, startPoint y: 175, endPoint x: 1291, endPoint y: 285, distance: 110.8
click at [1282, 285] on html "**********" at bounding box center [641, 205] width 1283 height 601
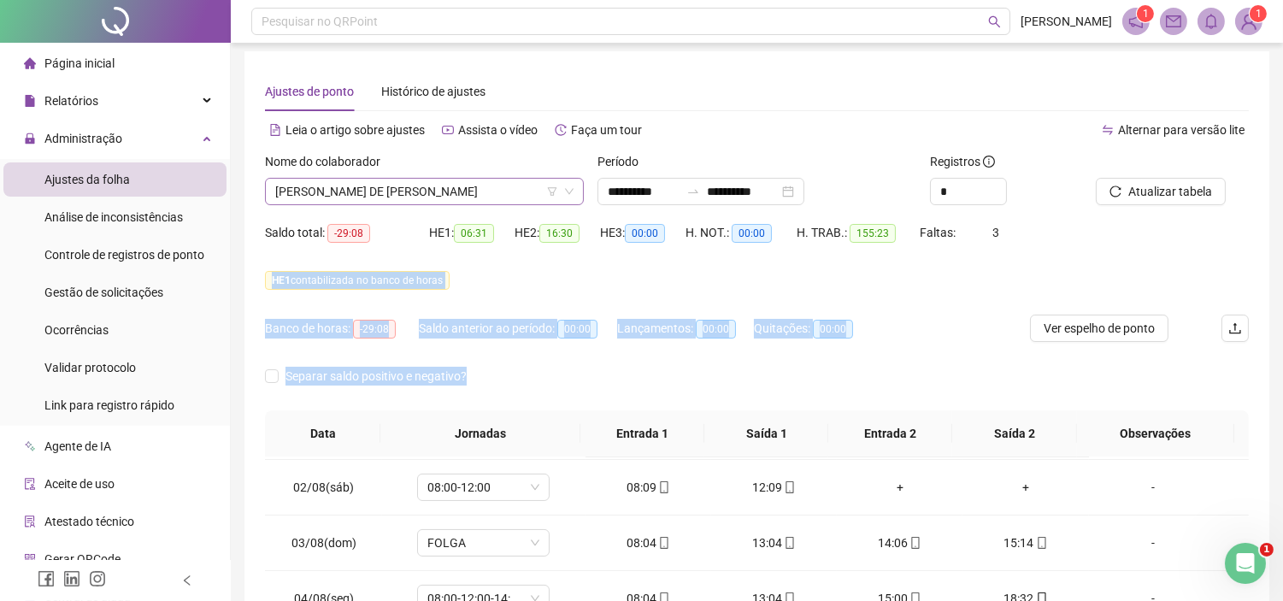
scroll to position [0, 0]
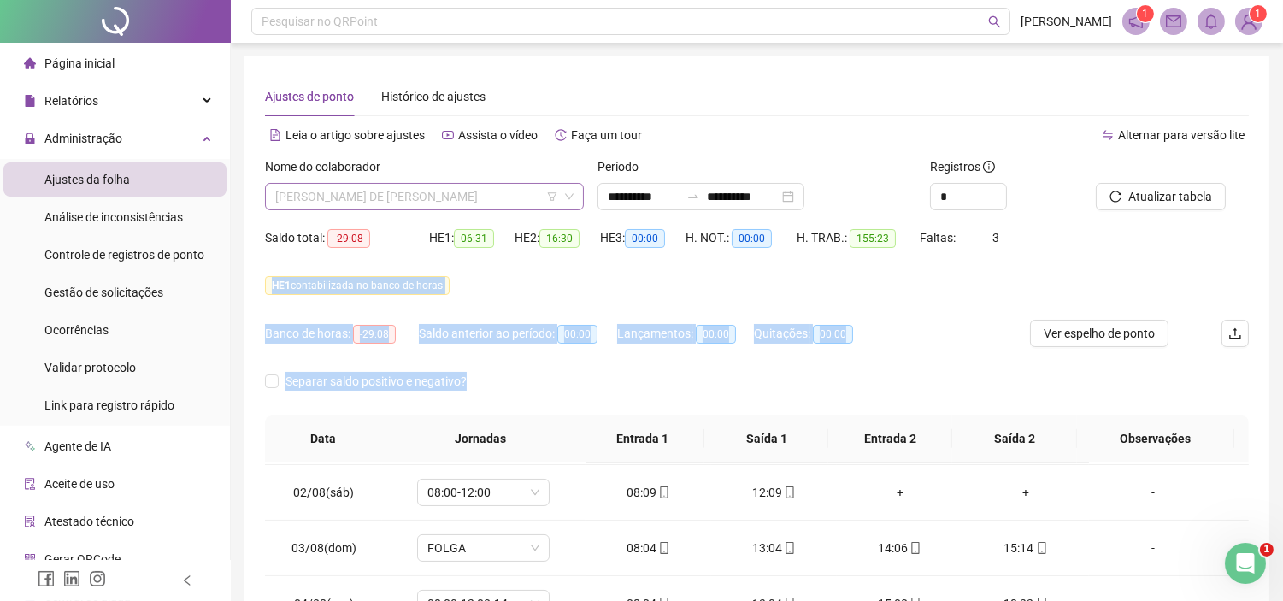
click at [396, 195] on span "[PERSON_NAME] DE [PERSON_NAME]" at bounding box center [424, 197] width 298 height 26
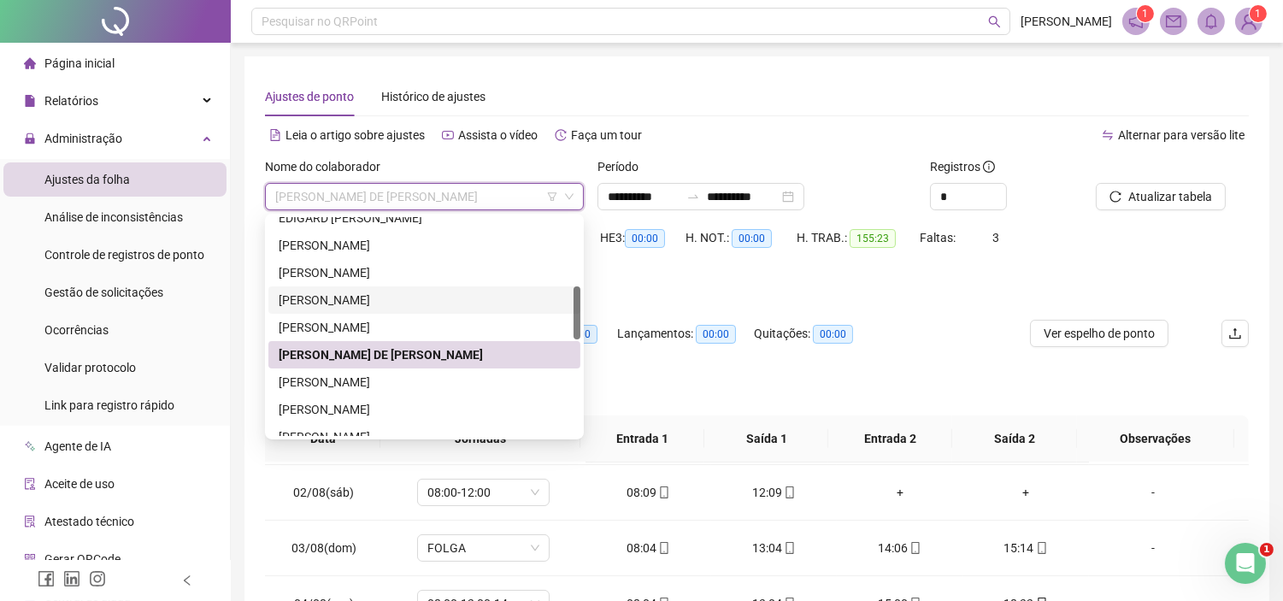
click at [647, 297] on div "HE 1 contabilizada no banco de horas" at bounding box center [757, 285] width 984 height 27
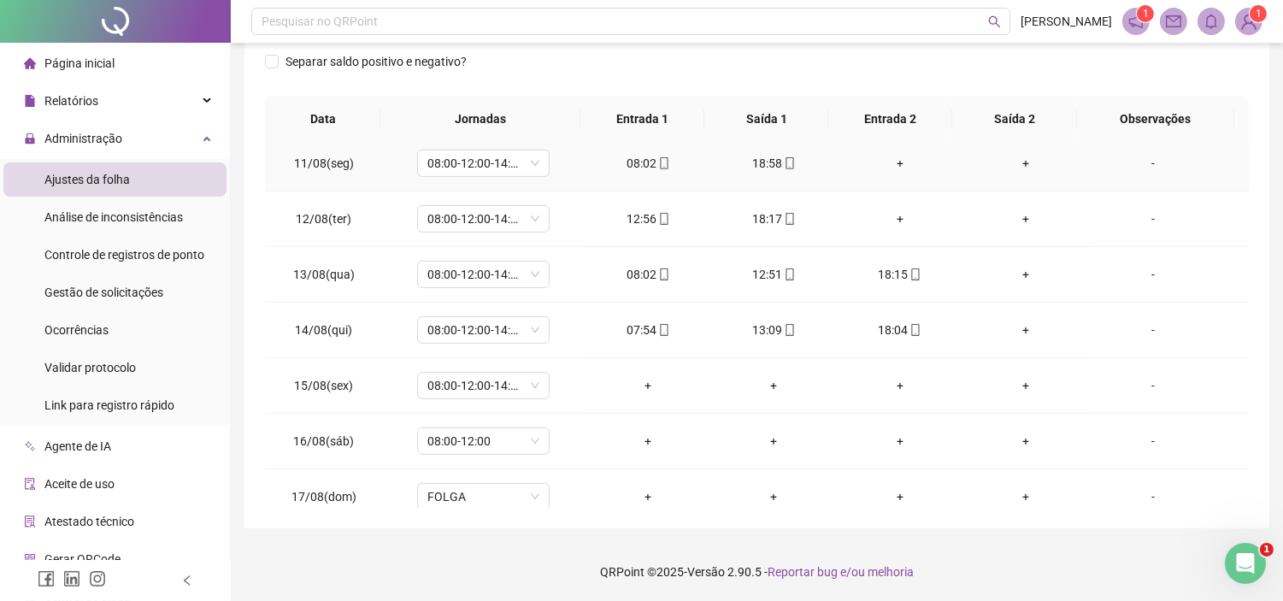
scroll to position [1192, 0]
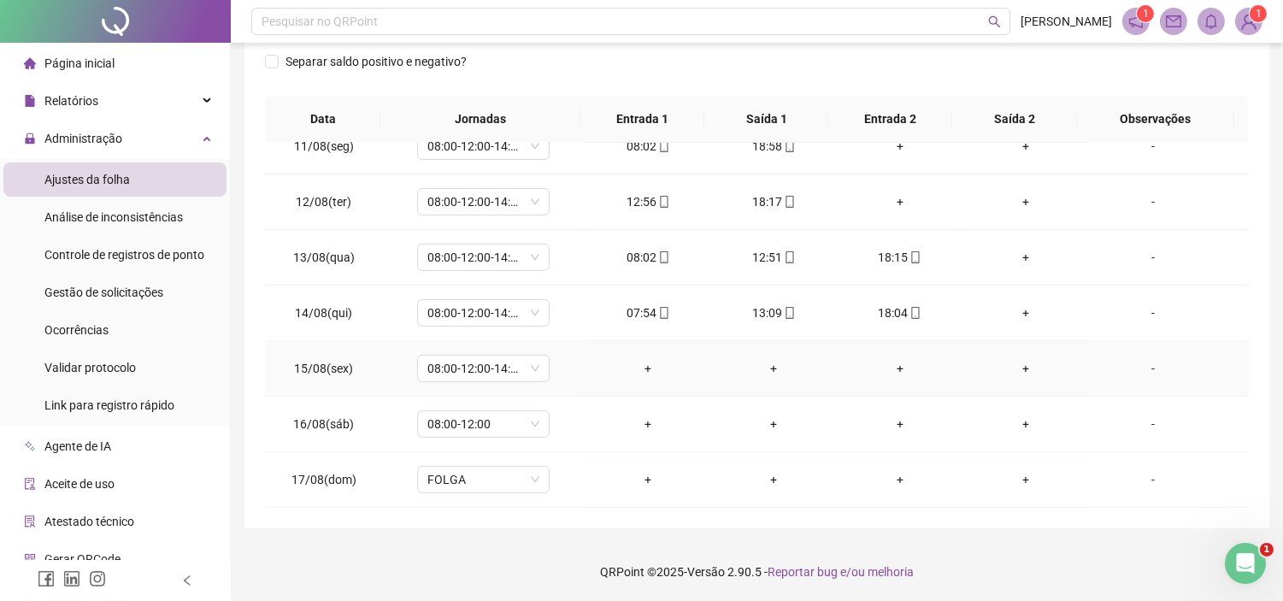
click at [1135, 368] on div "-" at bounding box center [1152, 368] width 101 height 19
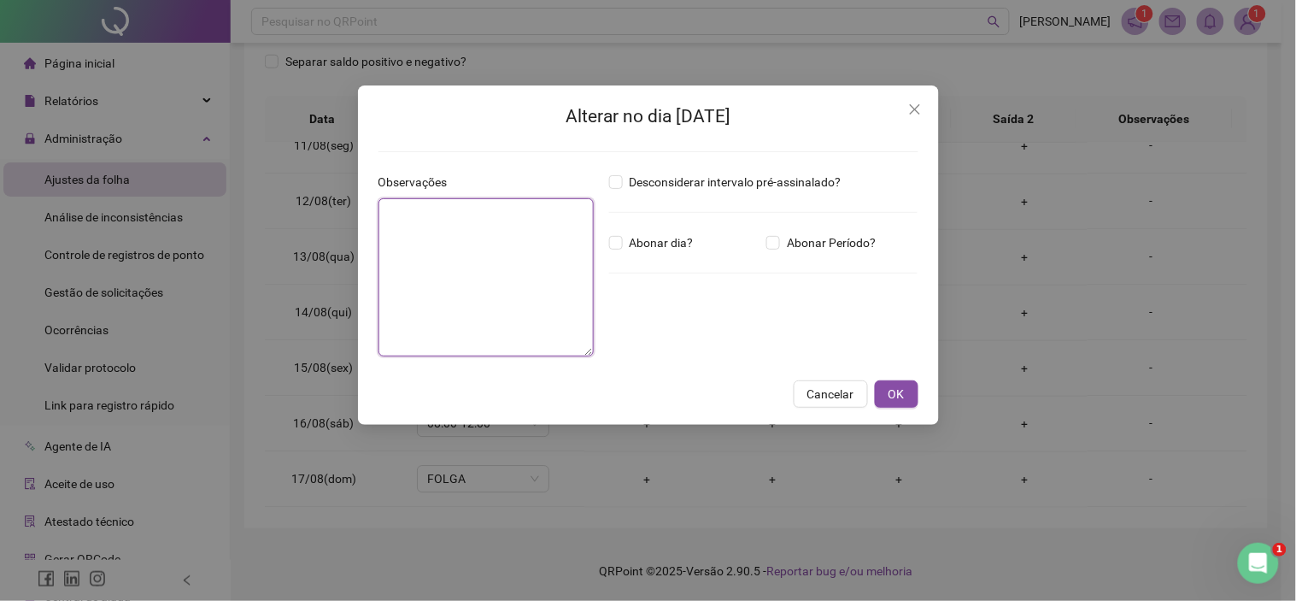
click at [467, 260] on textarea at bounding box center [487, 277] width 216 height 158
type textarea "*"
drag, startPoint x: 519, startPoint y: 211, endPoint x: 378, endPoint y: 215, distance: 141.1
click at [379, 215] on textarea "**********" at bounding box center [487, 277] width 217 height 159
click at [479, 227] on textarea "**********" at bounding box center [487, 277] width 217 height 159
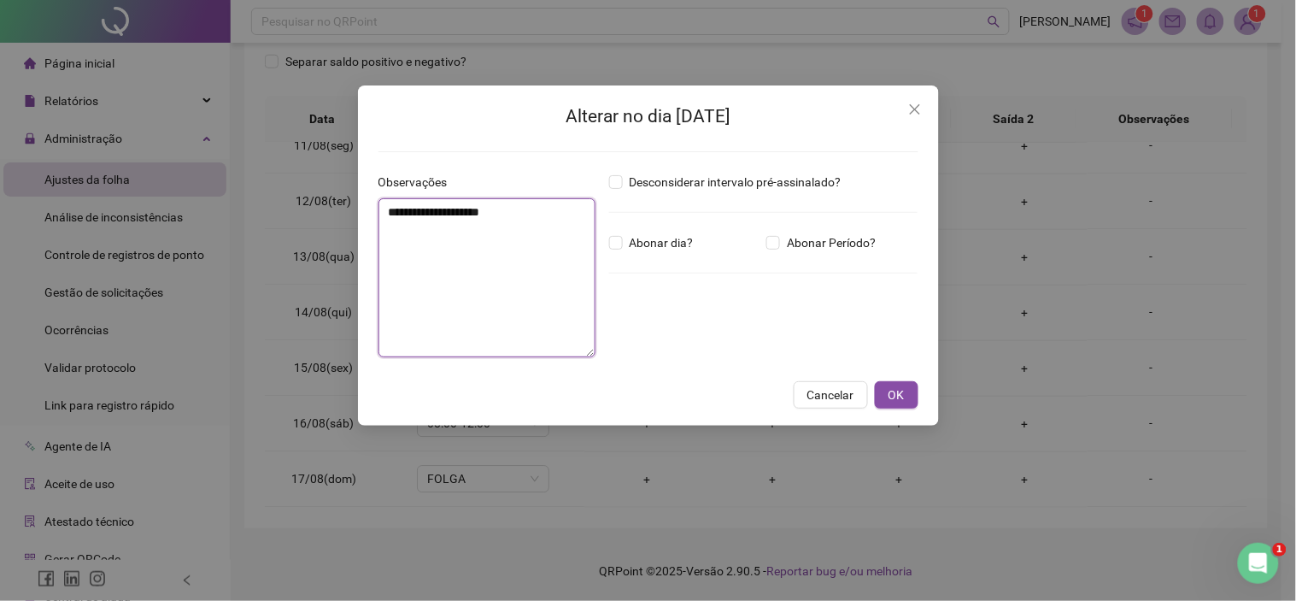
click at [442, 211] on textarea "**********" at bounding box center [487, 277] width 217 height 159
click at [565, 242] on textarea "**********" at bounding box center [487, 277] width 217 height 159
click at [455, 206] on textarea "**********" at bounding box center [487, 277] width 217 height 159
drag, startPoint x: 521, startPoint y: 215, endPoint x: 342, endPoint y: 239, distance: 181.0
click at [342, 237] on div "**********" at bounding box center [648, 300] width 1296 height 601
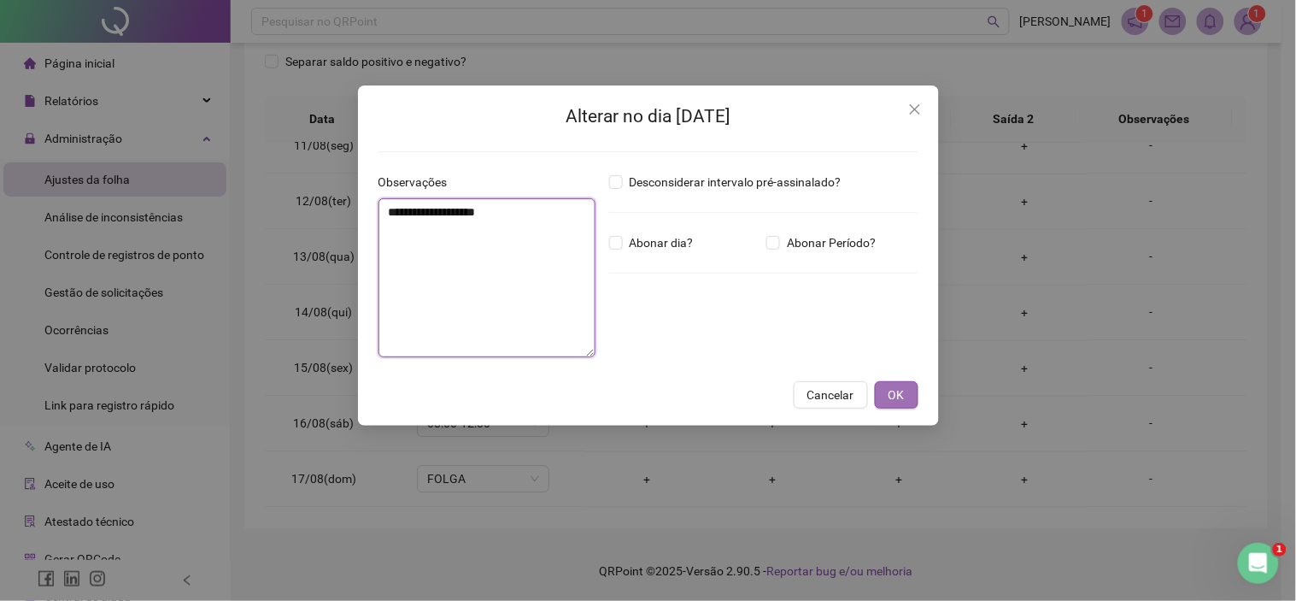
type textarea "**********"
click at [894, 398] on span "OK" at bounding box center [897, 394] width 16 height 19
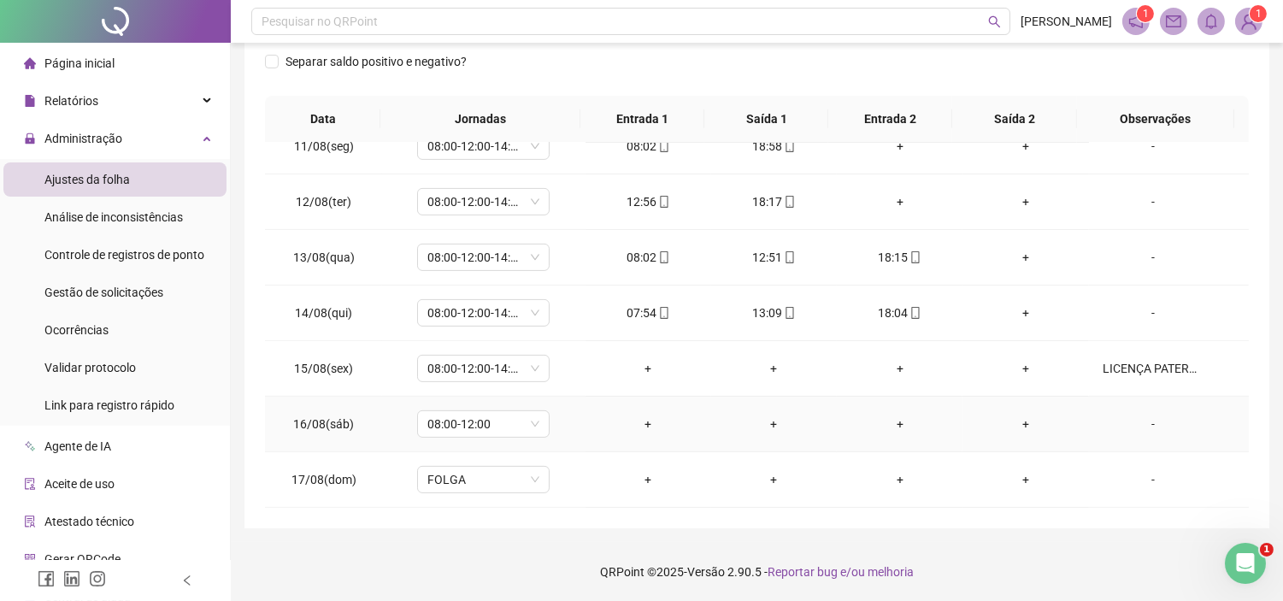
click at [1140, 422] on div "-" at bounding box center [1152, 423] width 101 height 19
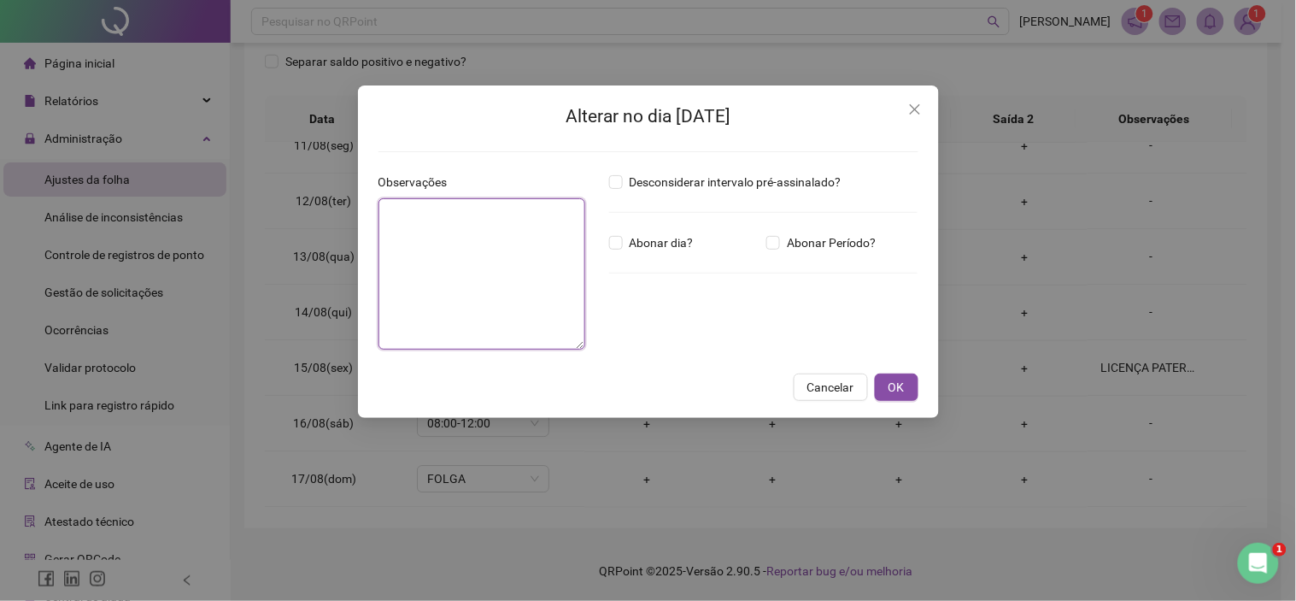
click at [539, 277] on textarea at bounding box center [482, 273] width 207 height 151
paste textarea "**********"
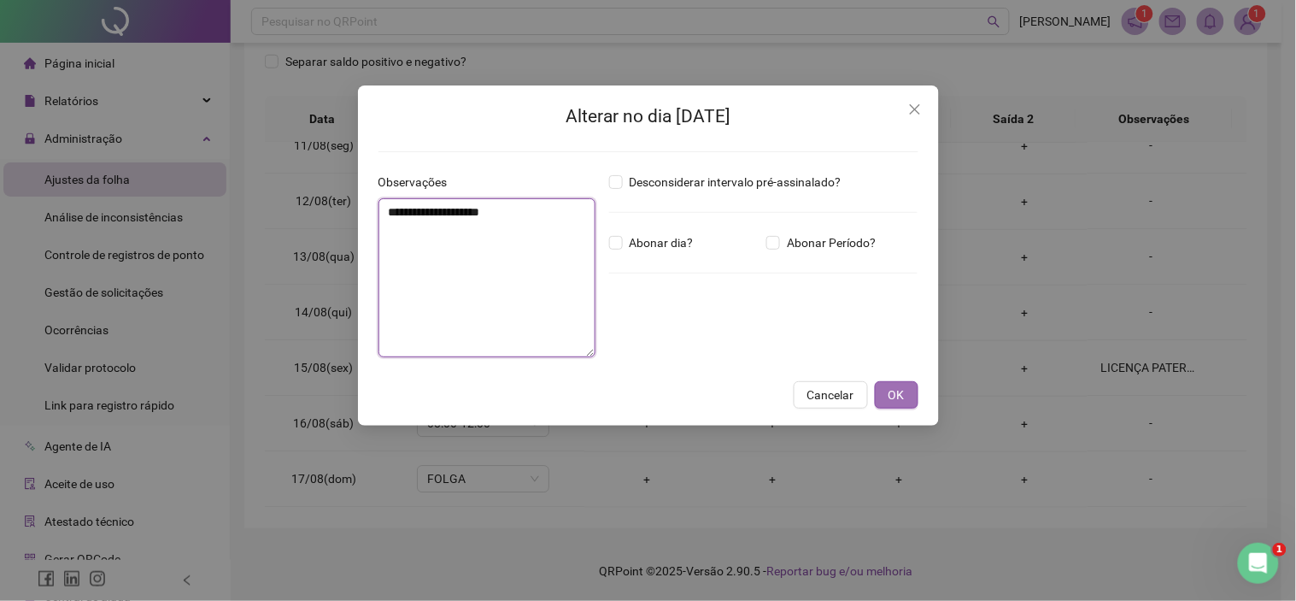
type textarea "**********"
click at [886, 388] on button "OK" at bounding box center [897, 394] width 44 height 27
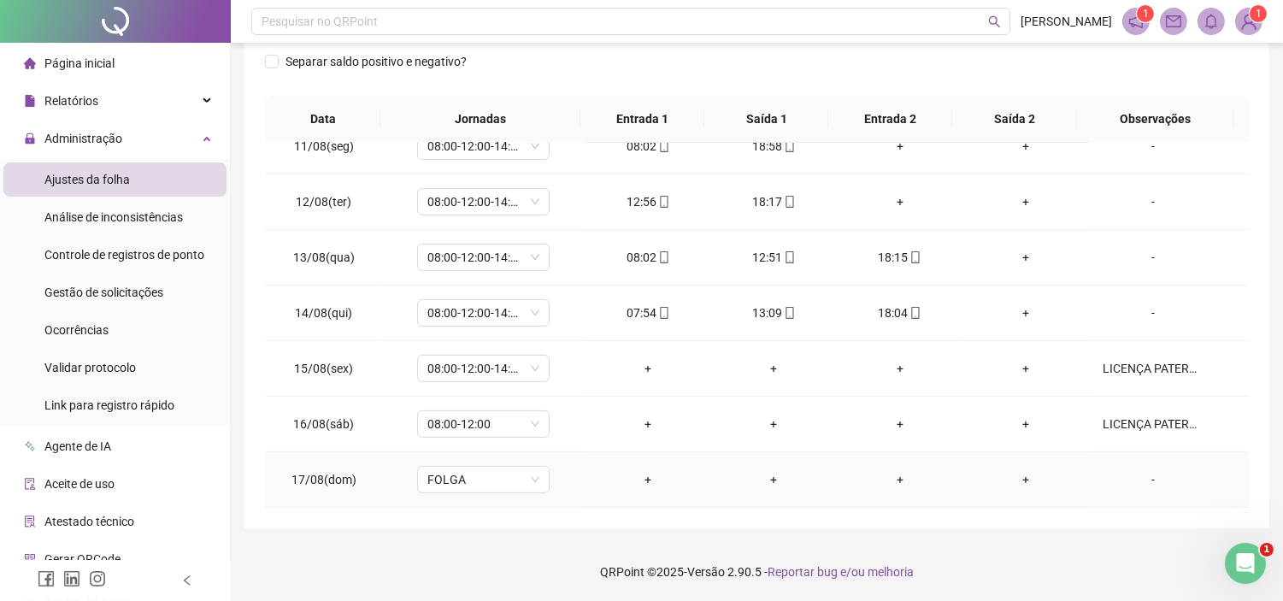
click at [1138, 472] on div "-" at bounding box center [1152, 479] width 101 height 19
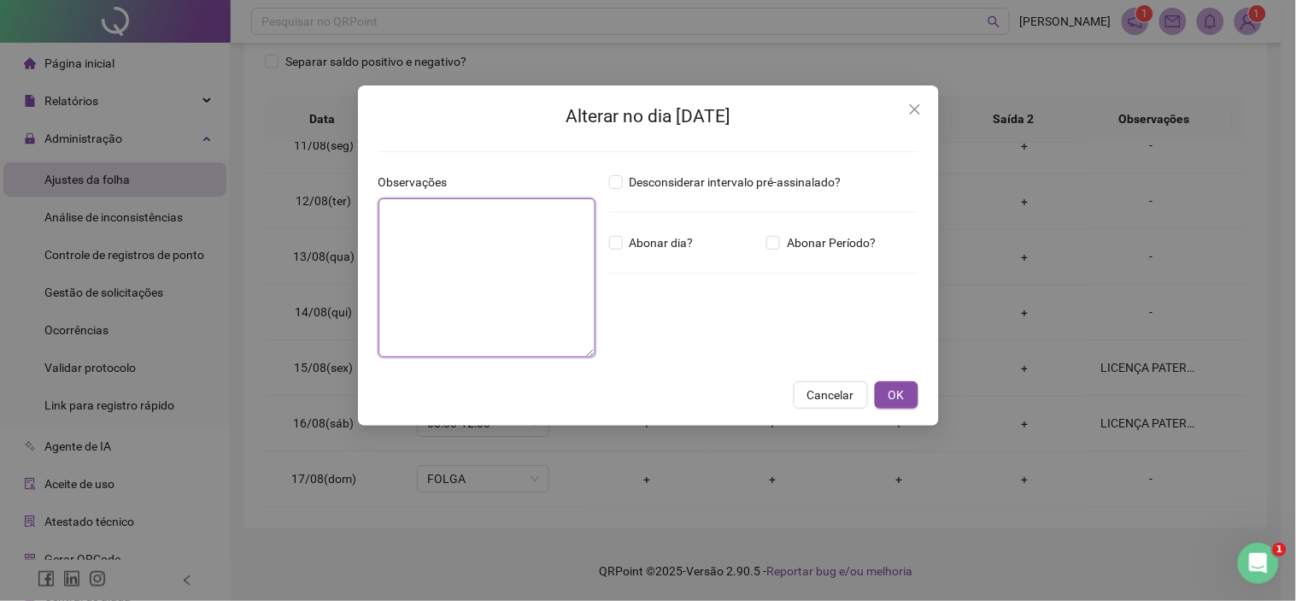
click at [526, 243] on textarea at bounding box center [487, 277] width 217 height 159
paste textarea "**********"
type textarea "**********"
click at [903, 395] on button "OK" at bounding box center [897, 394] width 44 height 27
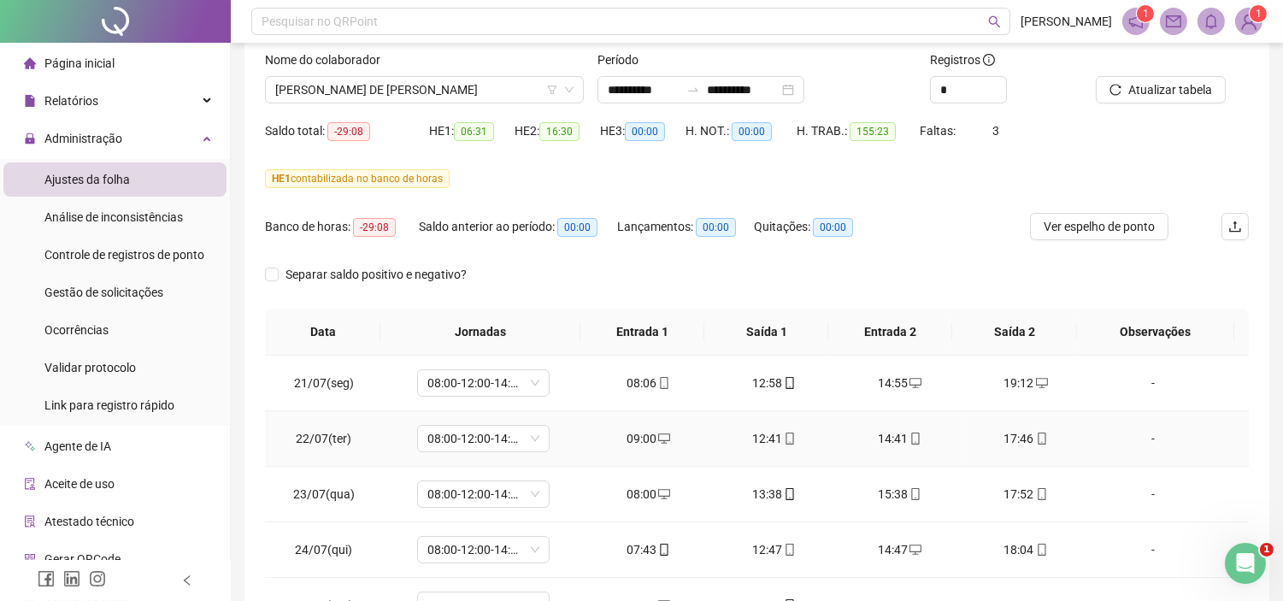
scroll to position [35, 0]
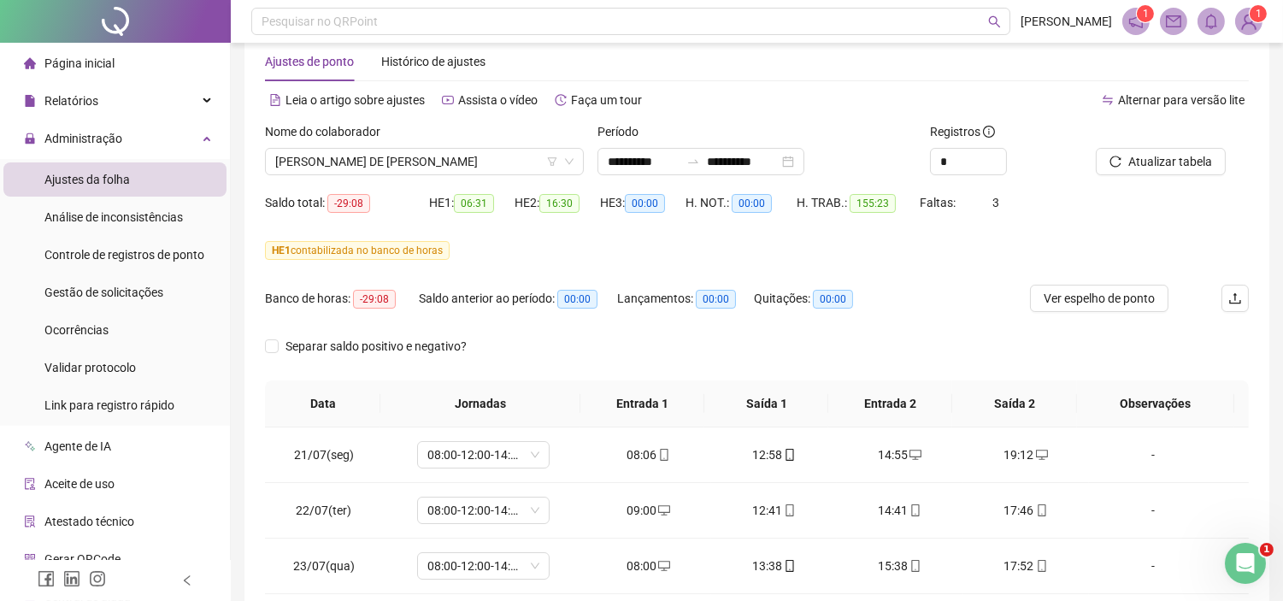
drag, startPoint x: 1074, startPoint y: 295, endPoint x: 1074, endPoint y: 325, distance: 29.9
click at [1073, 297] on span "Ver espelho de ponto" at bounding box center [1098, 298] width 111 height 19
click at [379, 150] on span "[PERSON_NAME] DE [PERSON_NAME]" at bounding box center [424, 162] width 298 height 26
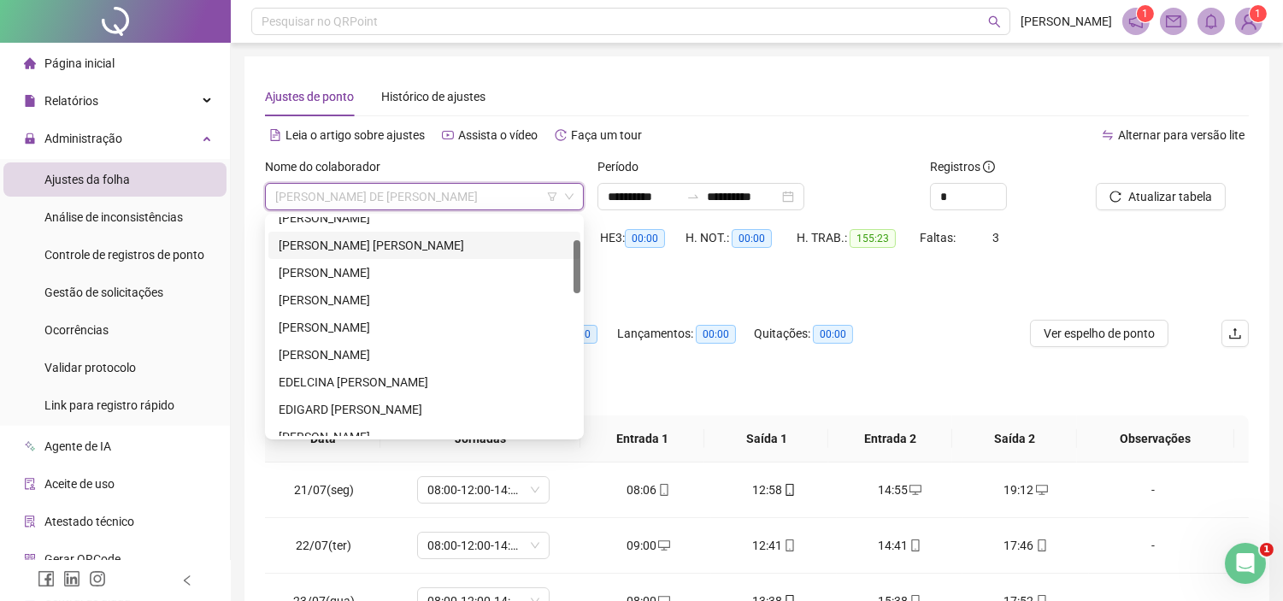
scroll to position [190, 0]
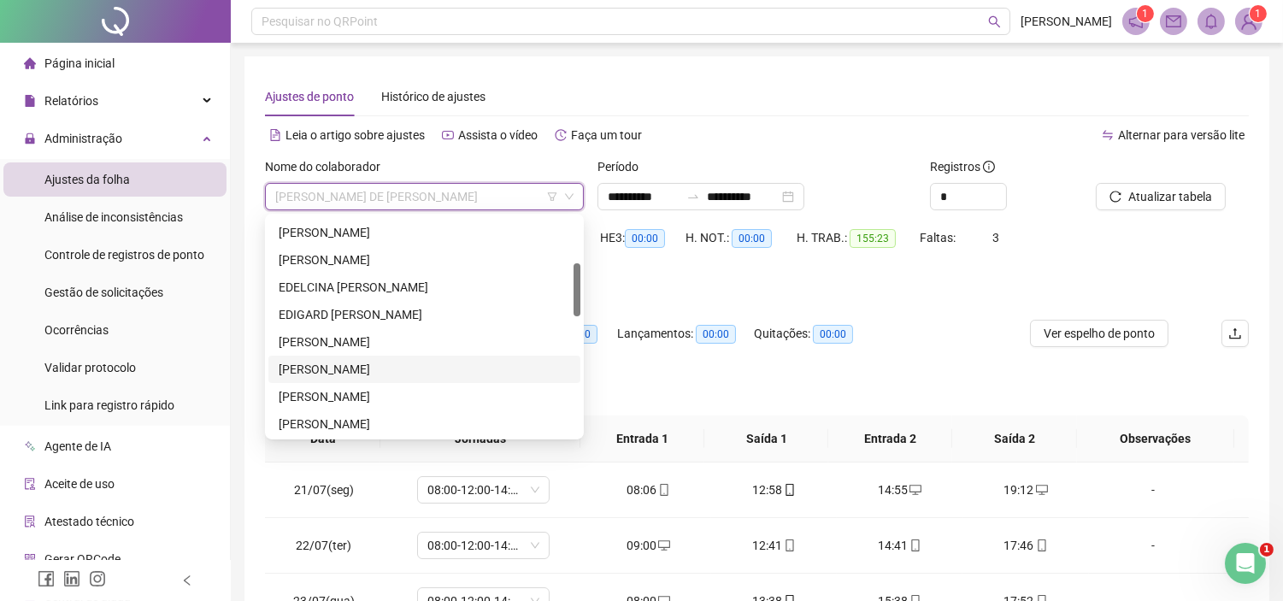
drag, startPoint x: 333, startPoint y: 360, endPoint x: 414, endPoint y: 294, distance: 104.5
click at [332, 360] on div "[PERSON_NAME]" at bounding box center [424, 369] width 291 height 19
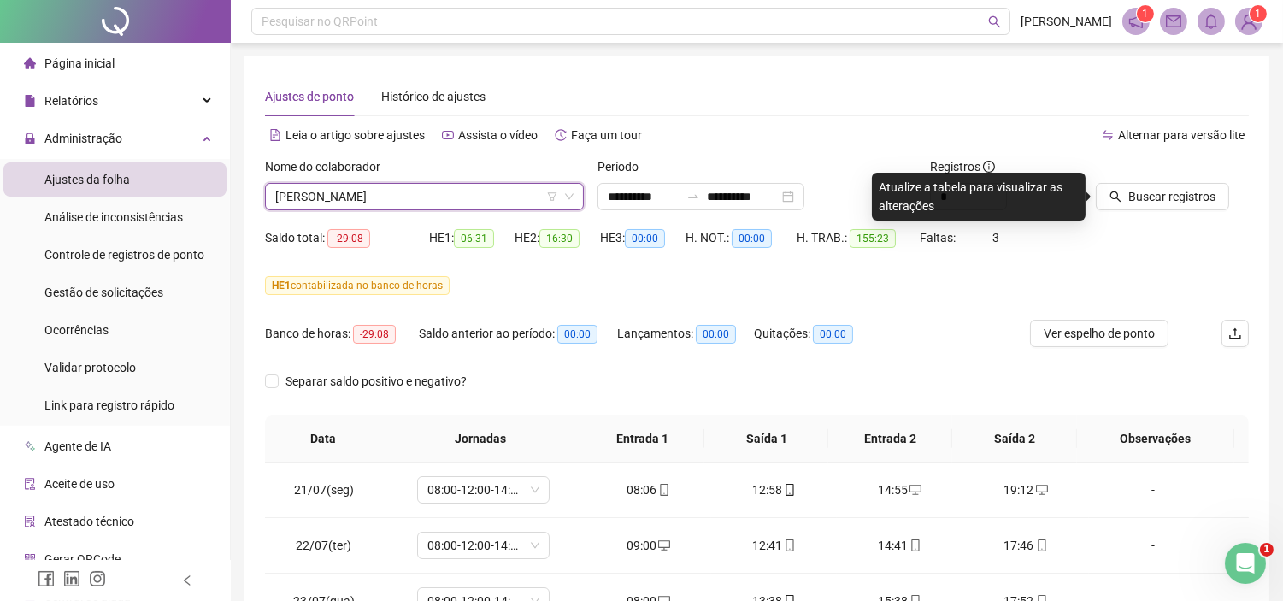
click at [1148, 175] on div at bounding box center [1151, 170] width 110 height 26
click at [1135, 203] on span "Buscar registros" at bounding box center [1171, 196] width 87 height 19
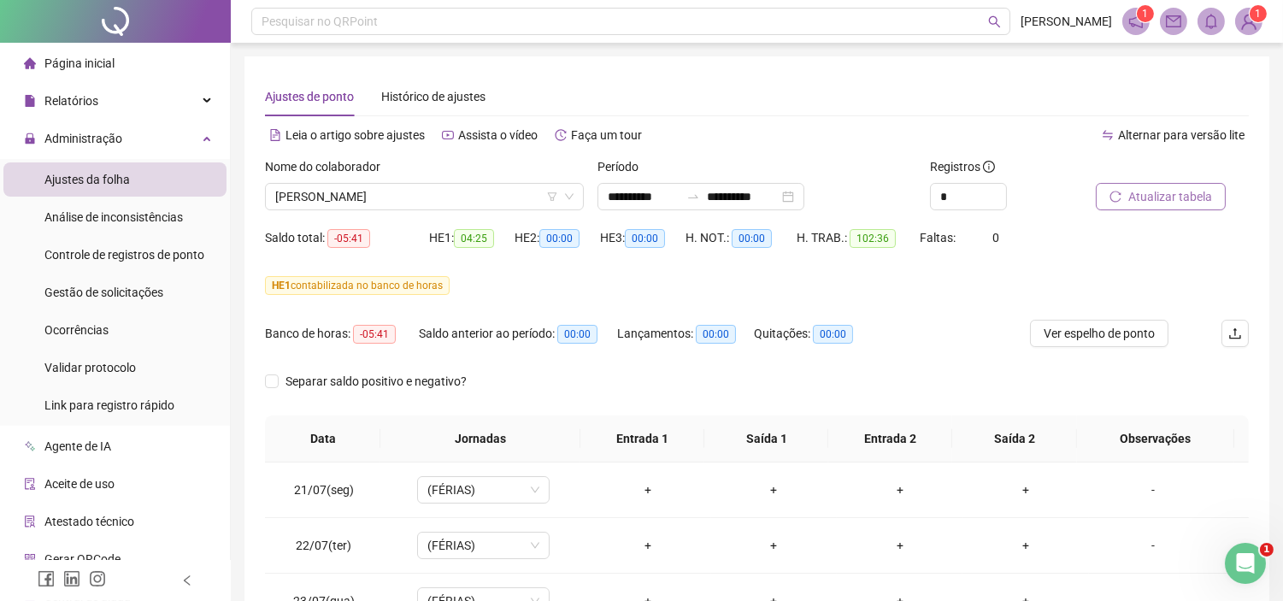
click at [1121, 193] on icon "reload" at bounding box center [1115, 197] width 12 height 12
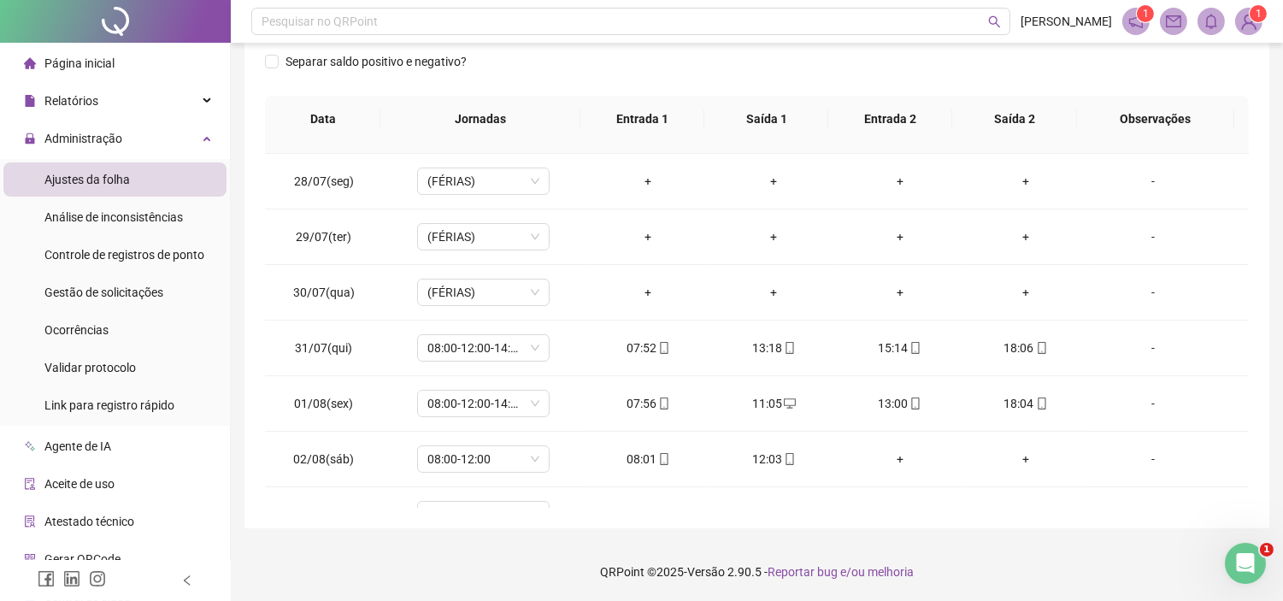
scroll to position [379, 0]
click at [107, 302] on div "Gestão de solicitações" at bounding box center [103, 292] width 119 height 34
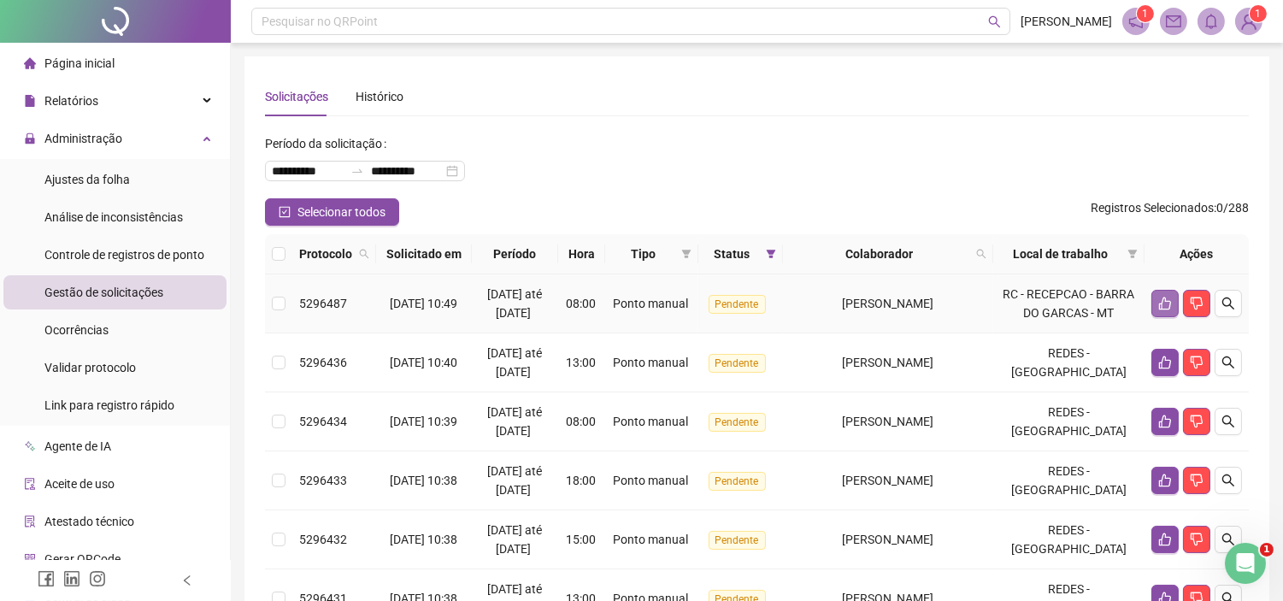
click at [1152, 312] on button "button" at bounding box center [1164, 303] width 27 height 27
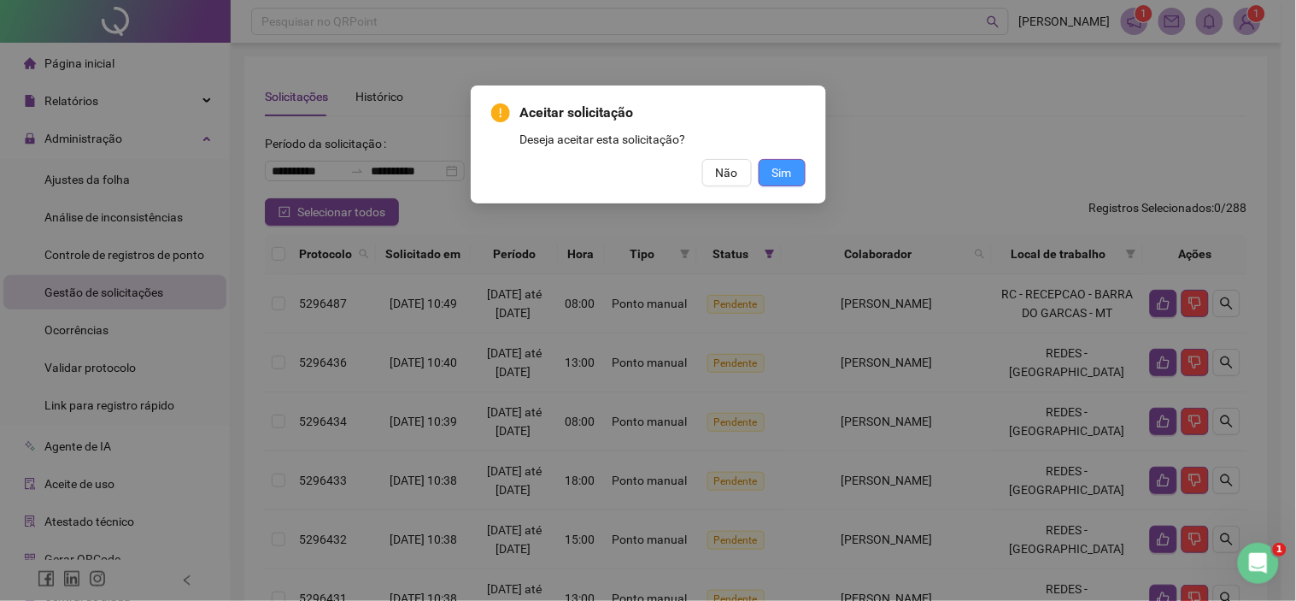
click at [800, 169] on button "Sim" at bounding box center [782, 172] width 47 height 27
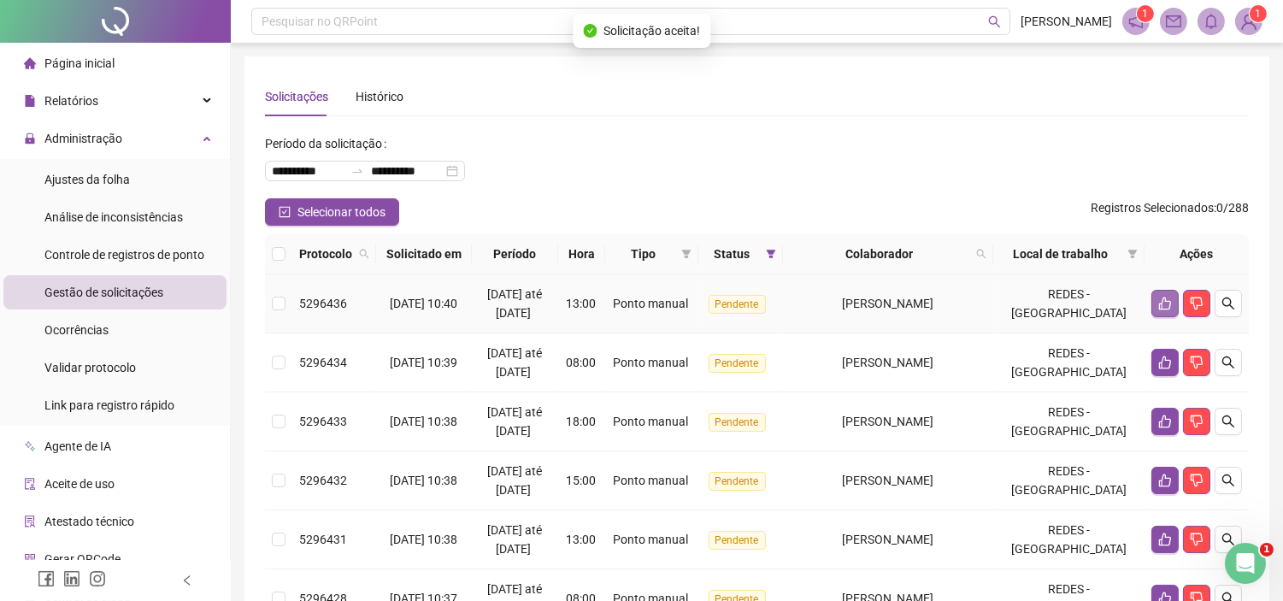
click at [1163, 300] on icon "like" at bounding box center [1165, 303] width 12 height 13
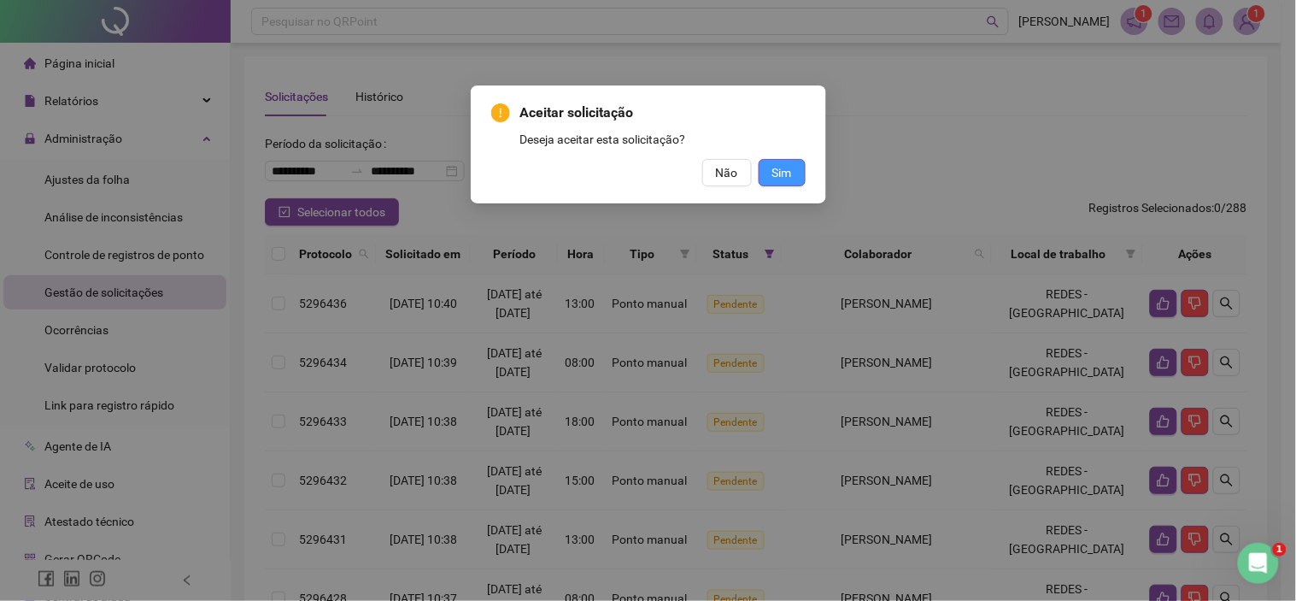
click at [792, 177] on button "Sim" at bounding box center [782, 172] width 47 height 27
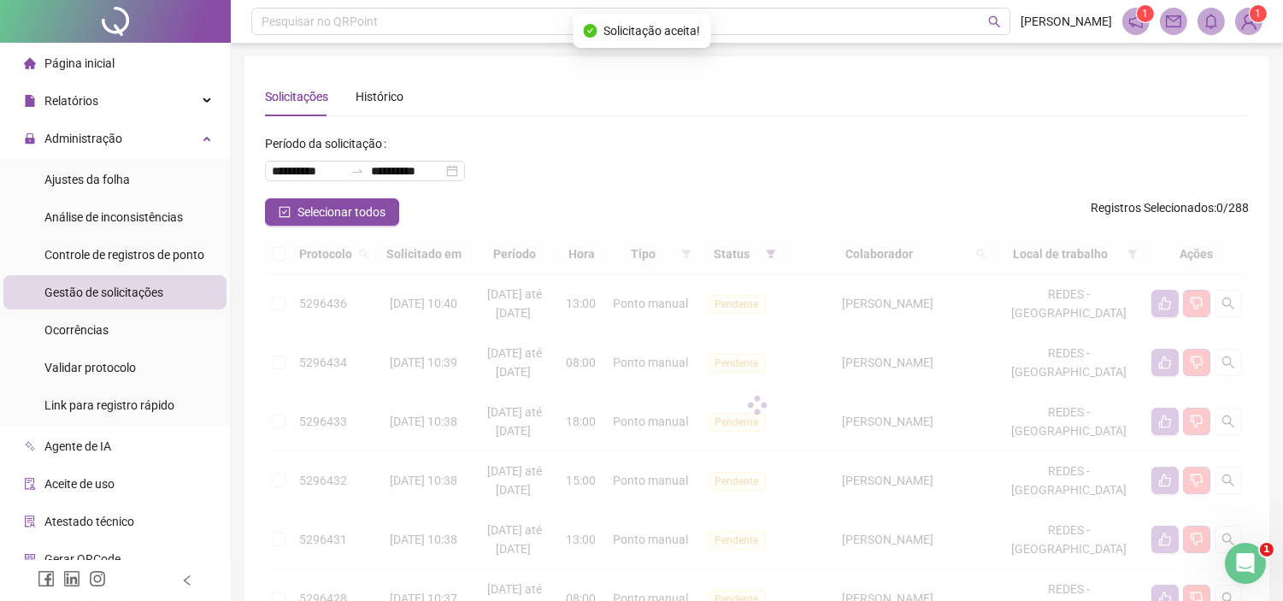
click at [1176, 303] on div at bounding box center [757, 405] width 984 height 342
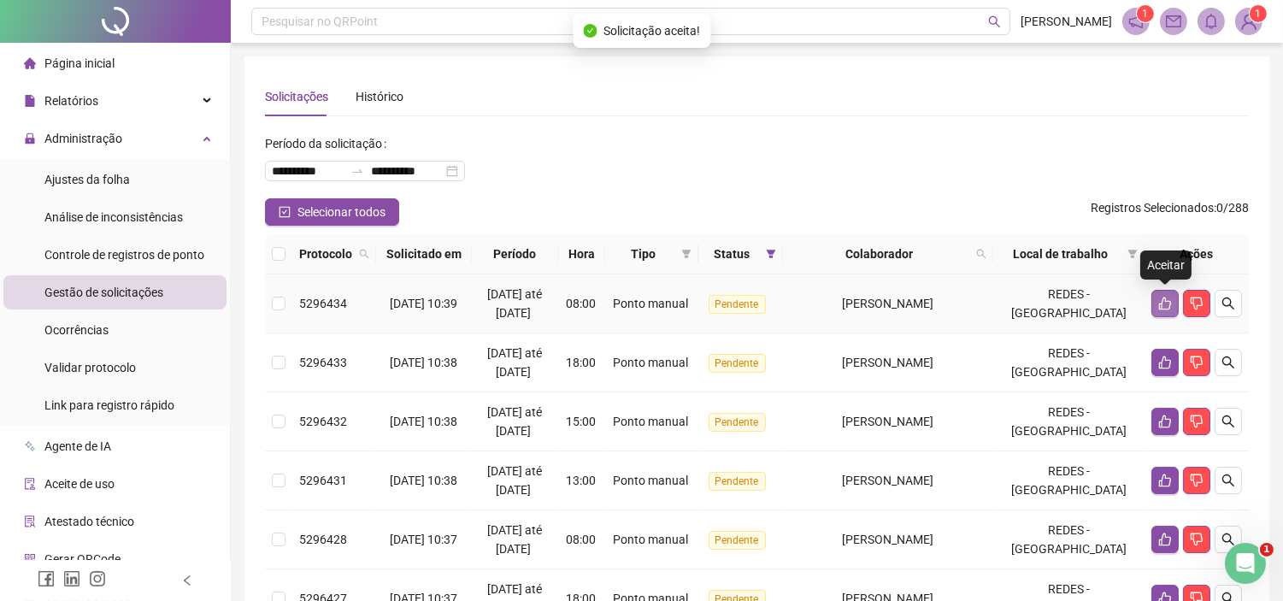
click at [1166, 297] on icon "like" at bounding box center [1165, 304] width 14 height 14
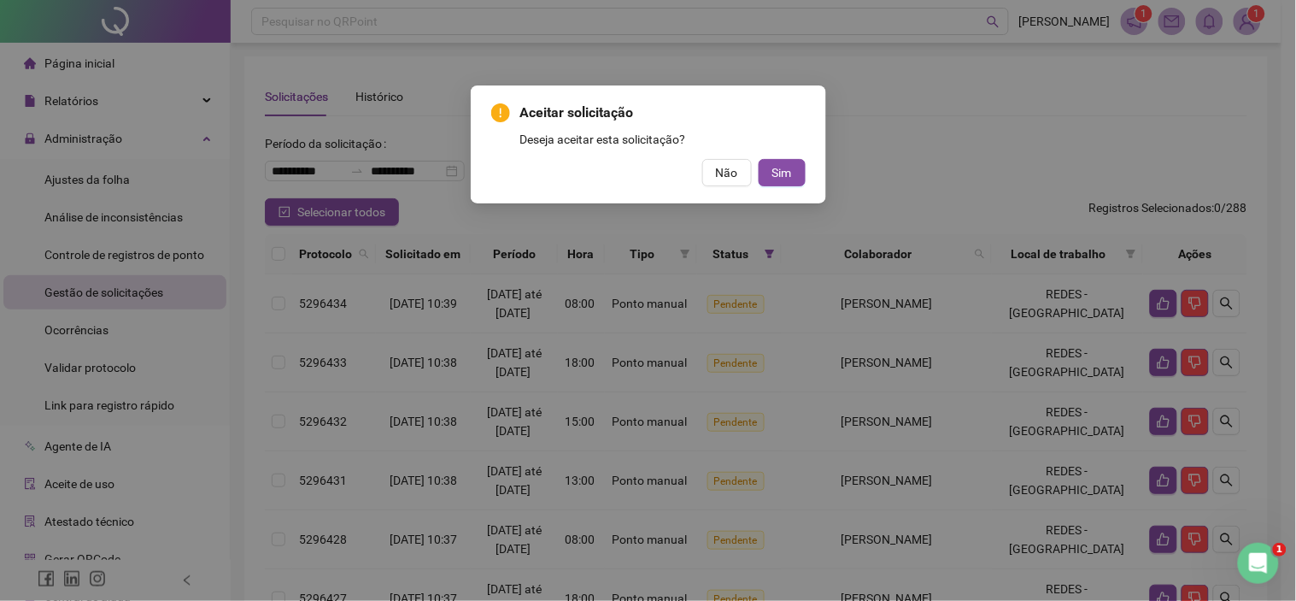
drag, startPoint x: 803, startPoint y: 167, endPoint x: 890, endPoint y: 191, distance: 89.6
click at [803, 167] on button "Sim" at bounding box center [782, 172] width 47 height 27
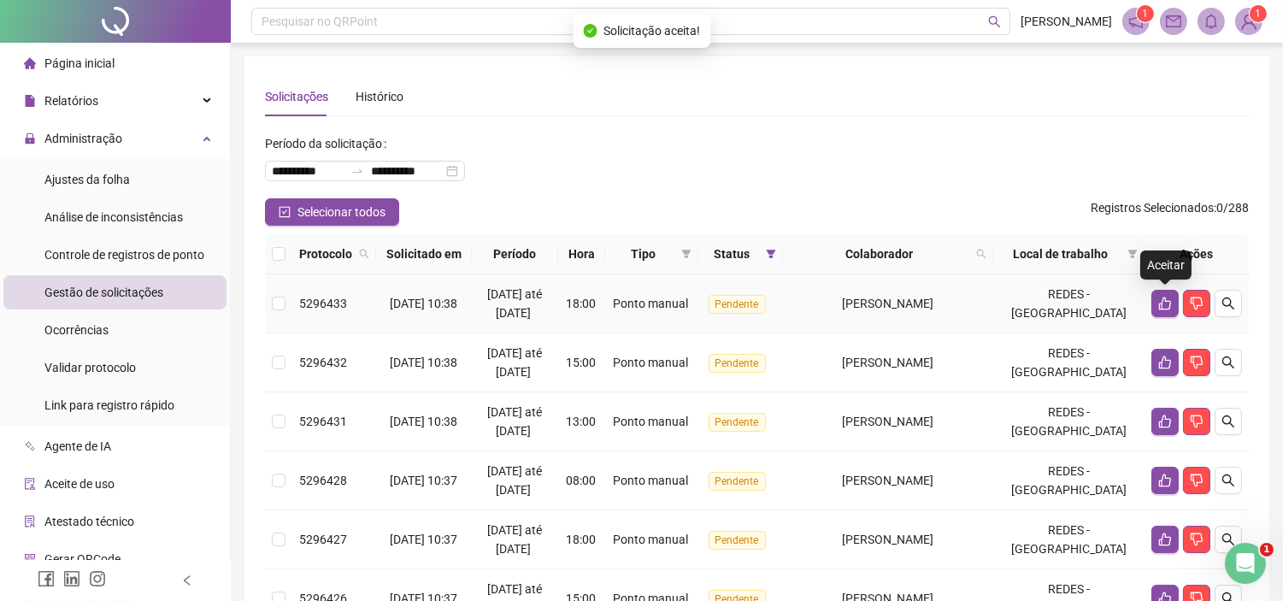
click at [1141, 300] on td "REDES - [GEOGRAPHIC_DATA]" at bounding box center [1068, 303] width 151 height 59
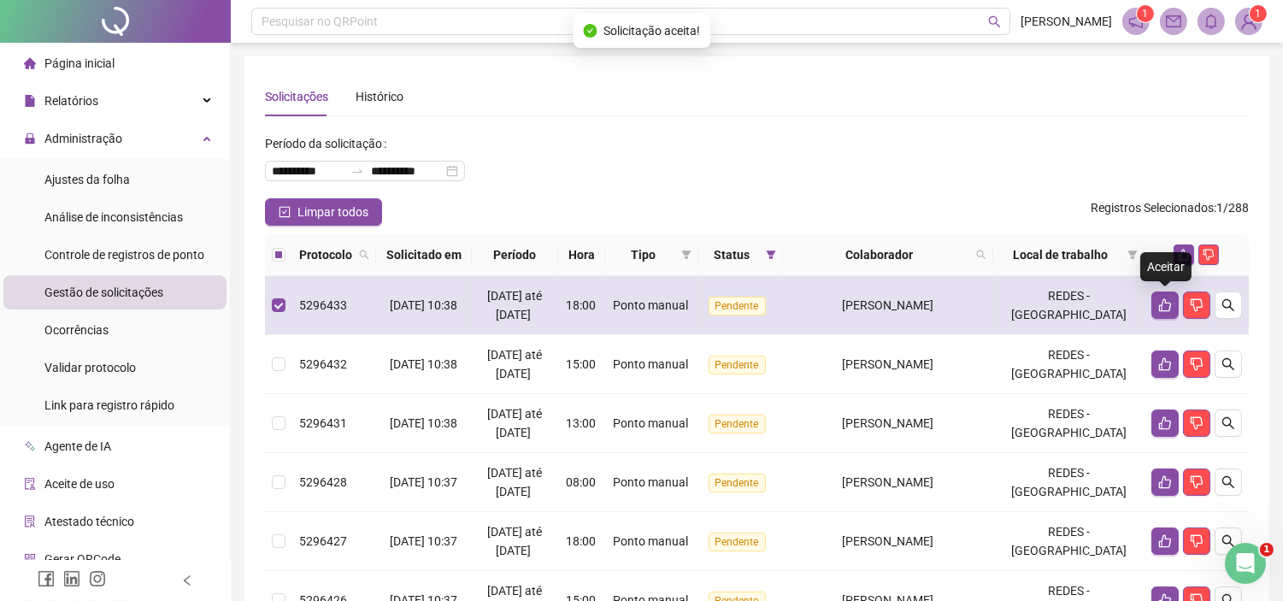
click at [1178, 314] on div at bounding box center [1196, 304] width 91 height 27
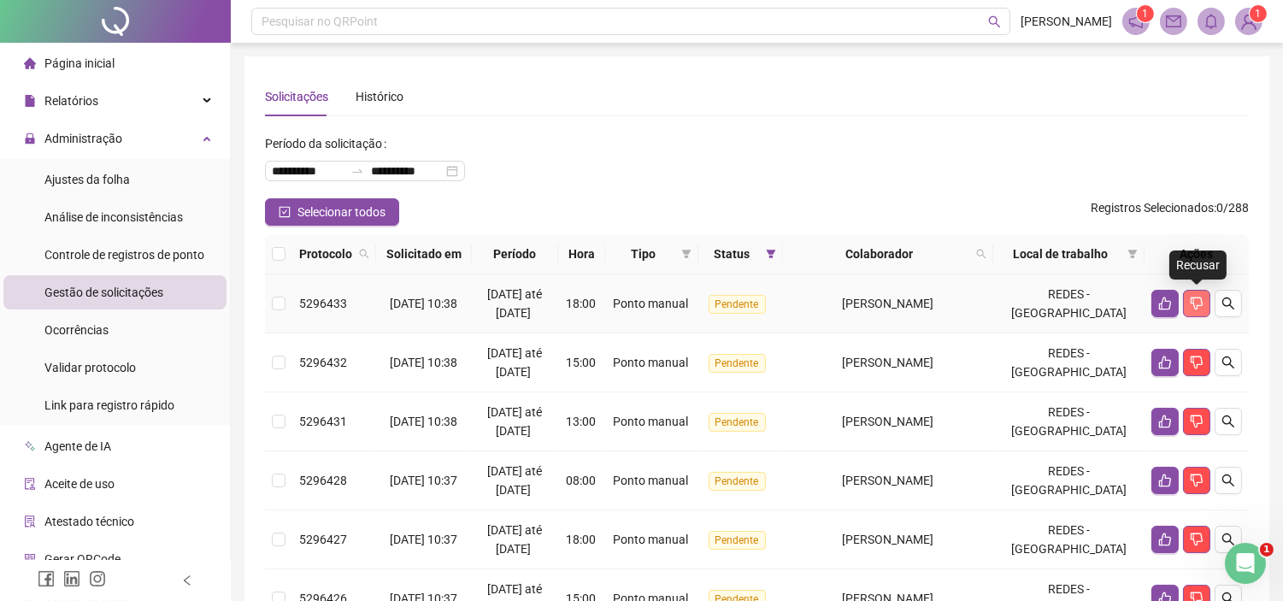
click at [1183, 306] on button "button" at bounding box center [1196, 303] width 27 height 27
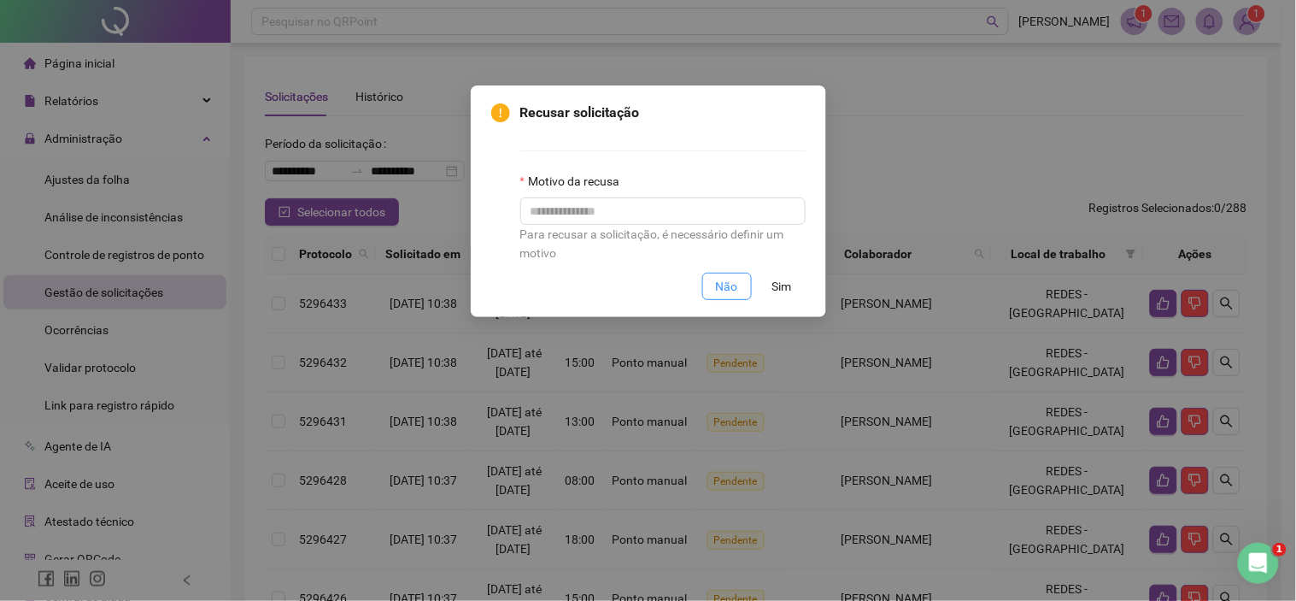
drag, startPoint x: 744, startPoint y: 292, endPoint x: 969, endPoint y: 317, distance: 226.1
click at [749, 292] on button "Não" at bounding box center [727, 286] width 50 height 27
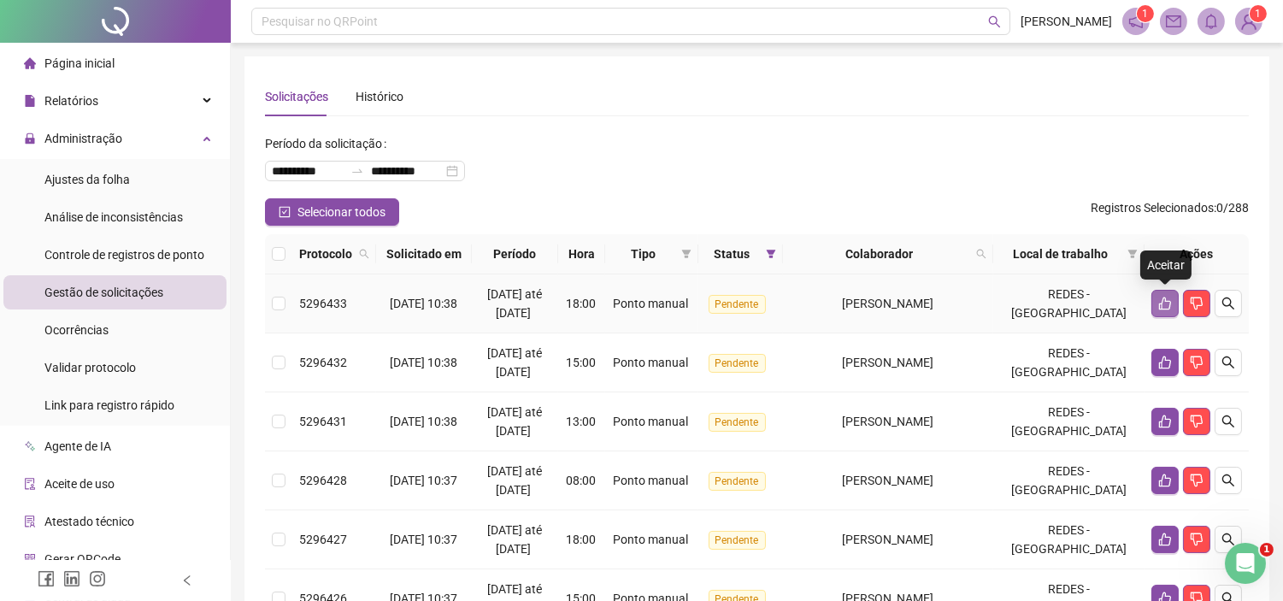
click at [1172, 304] on button "button" at bounding box center [1164, 303] width 27 height 27
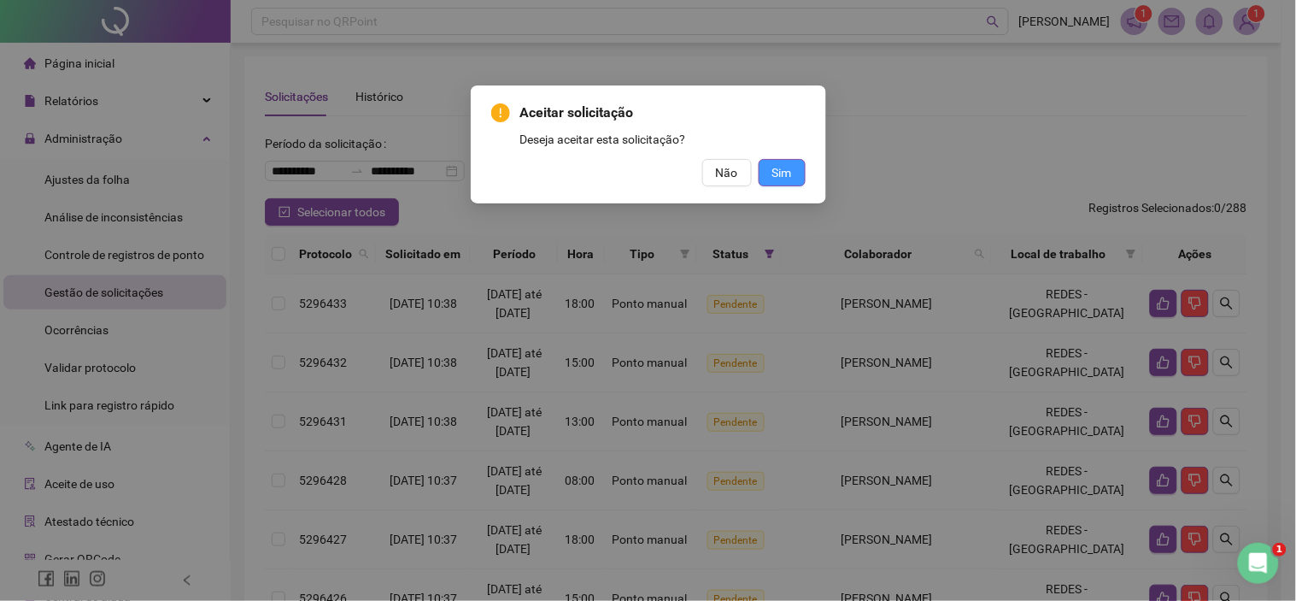
click at [796, 173] on button "Sim" at bounding box center [782, 172] width 47 height 27
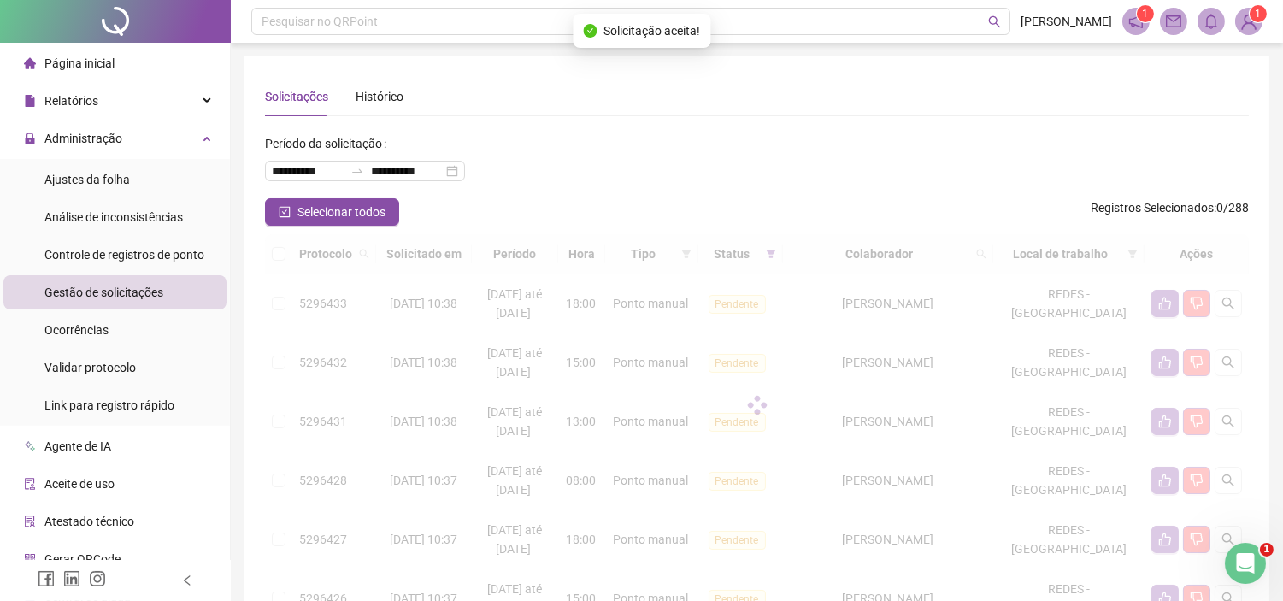
click at [1157, 305] on div at bounding box center [757, 405] width 984 height 342
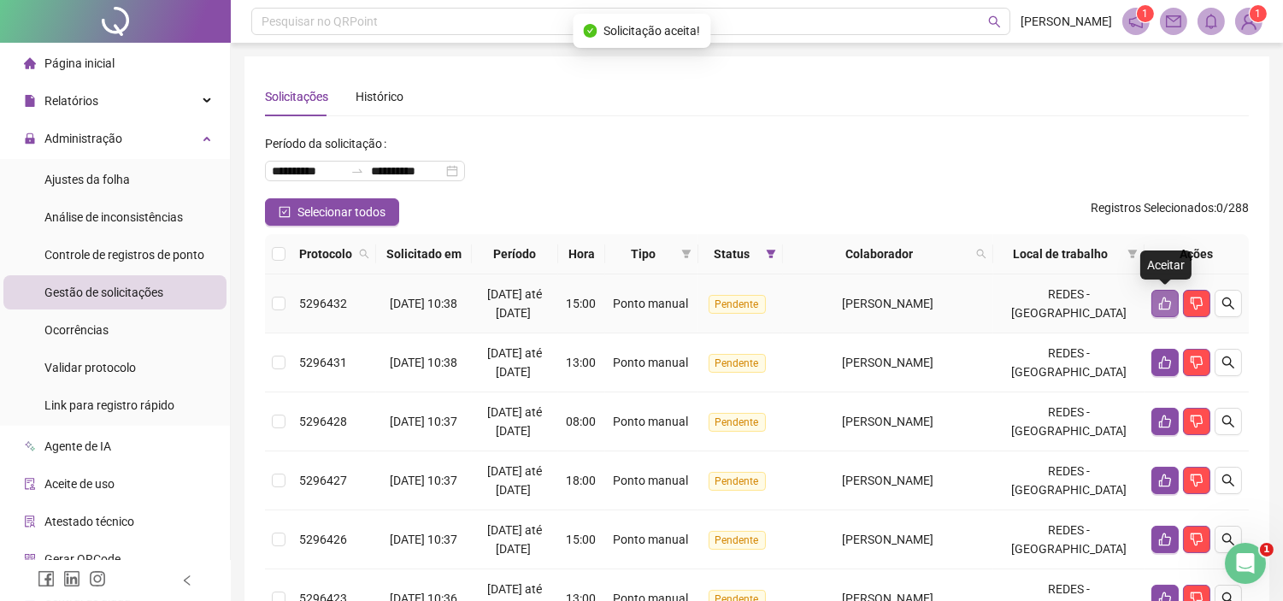
click at [1167, 305] on icon "like" at bounding box center [1165, 304] width 14 height 14
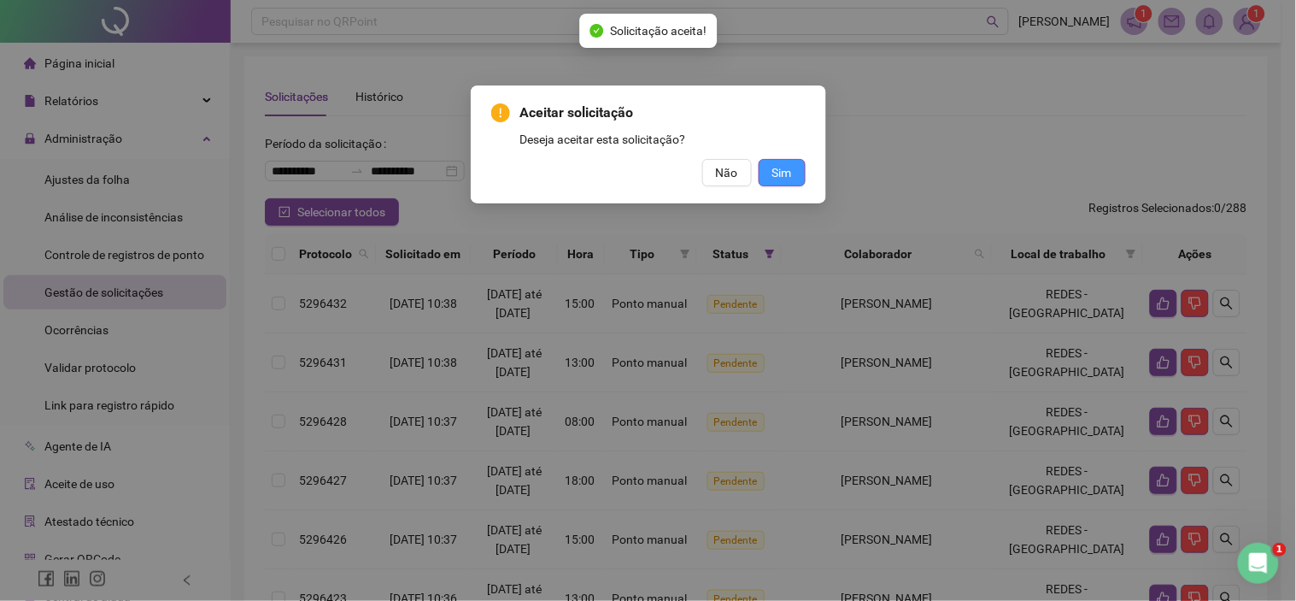
click at [797, 175] on button "Sim" at bounding box center [782, 172] width 47 height 27
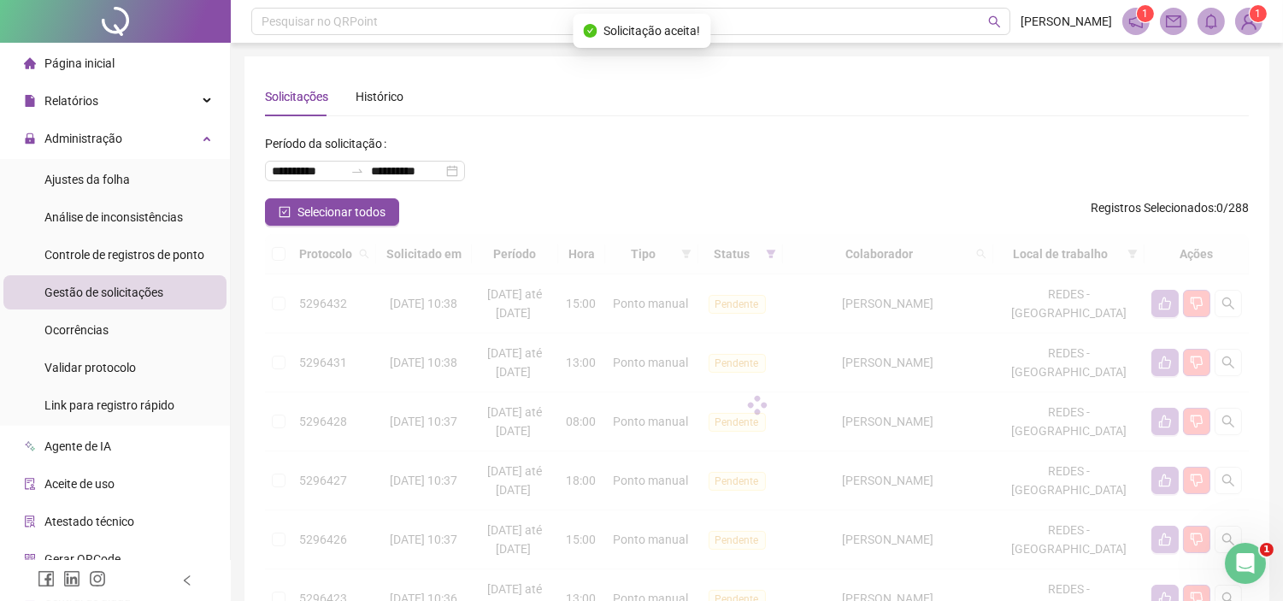
click at [1163, 293] on div at bounding box center [757, 405] width 984 height 342
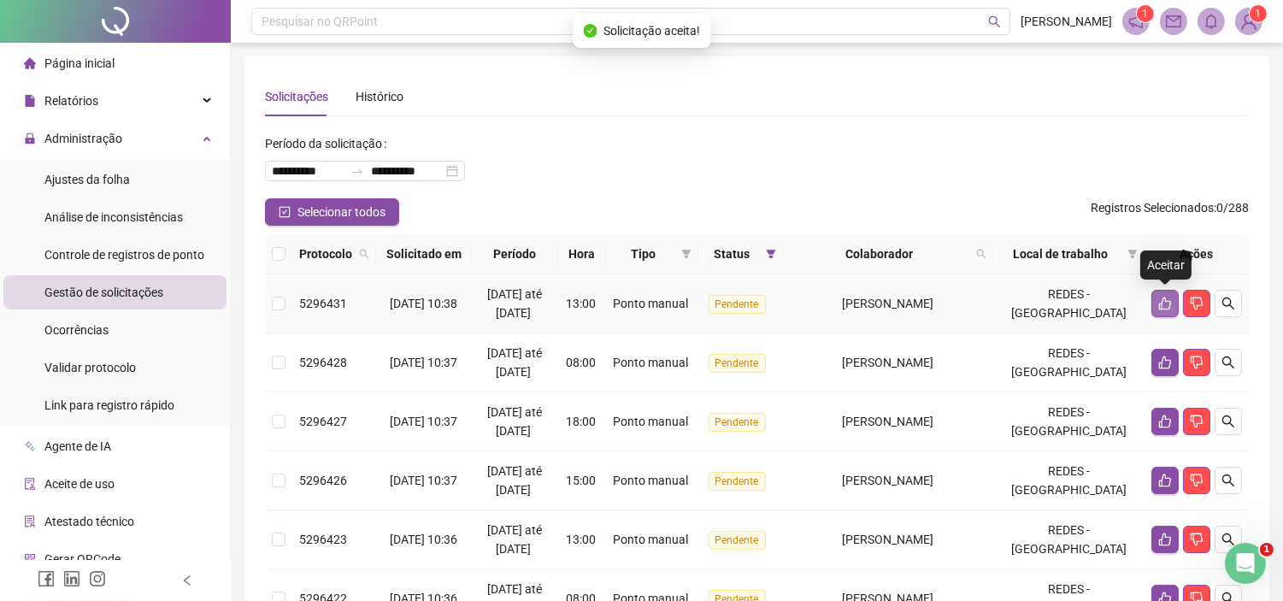
click at [1160, 300] on icon "like" at bounding box center [1165, 304] width 14 height 14
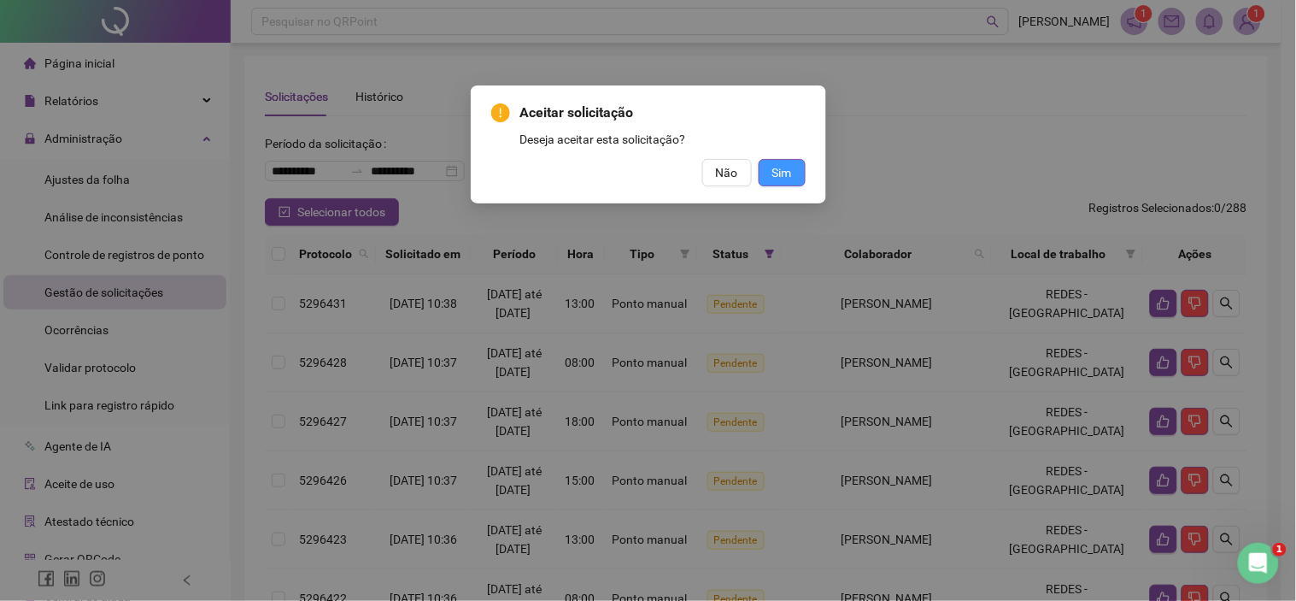
click at [769, 174] on button "Sim" at bounding box center [782, 172] width 47 height 27
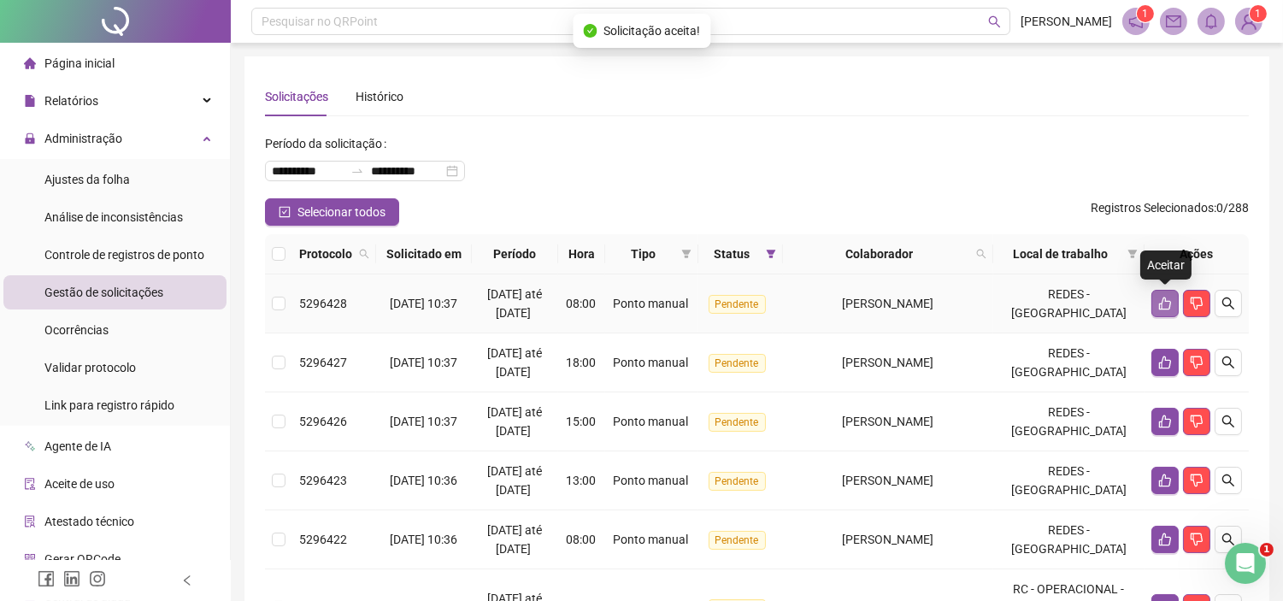
click at [1158, 306] on icon "like" at bounding box center [1165, 304] width 14 height 14
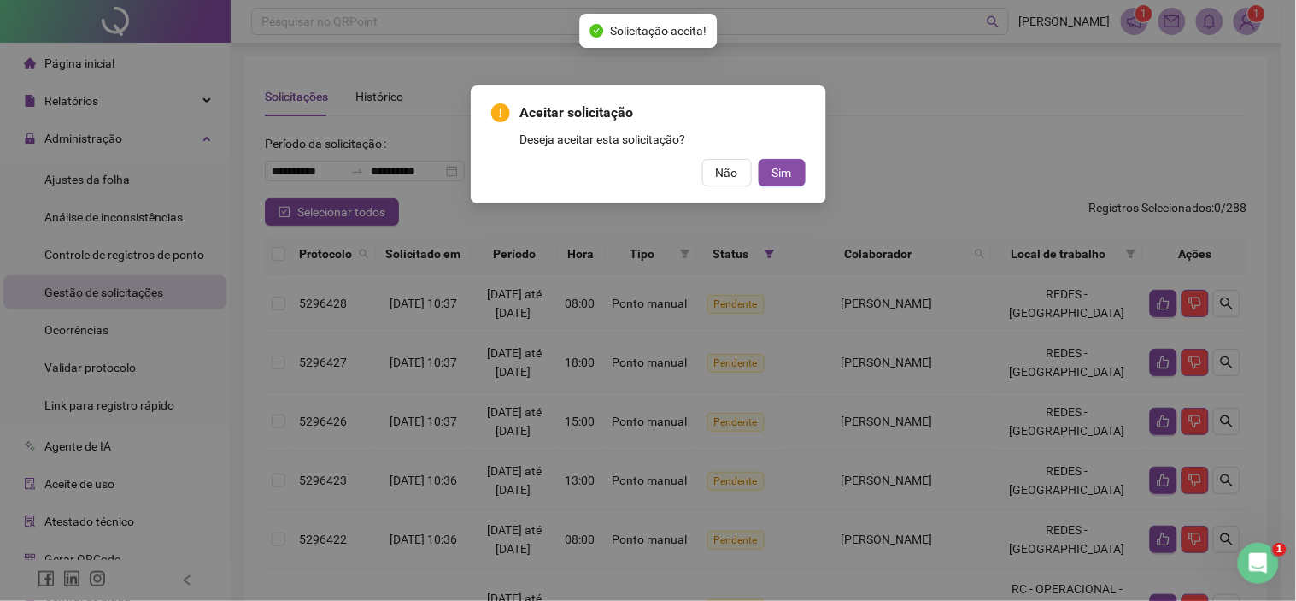
drag, startPoint x: 793, startPoint y: 168, endPoint x: 837, endPoint y: 185, distance: 47.6
click at [800, 169] on button "Sim" at bounding box center [782, 172] width 47 height 27
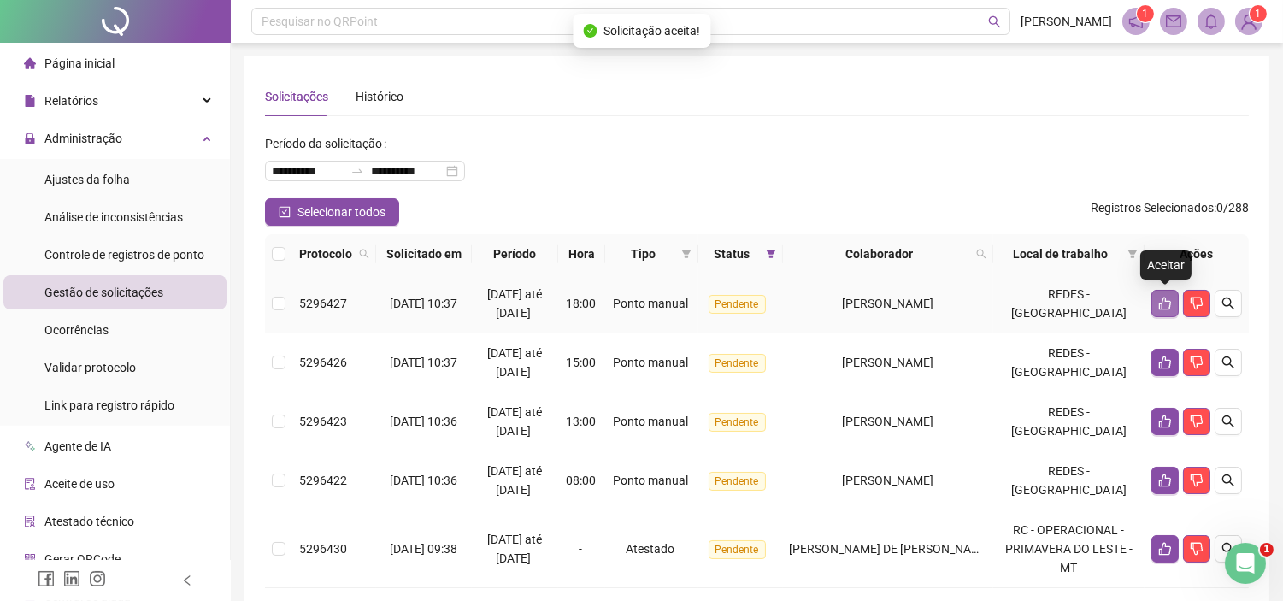
click at [1163, 297] on icon "like" at bounding box center [1165, 303] width 12 height 13
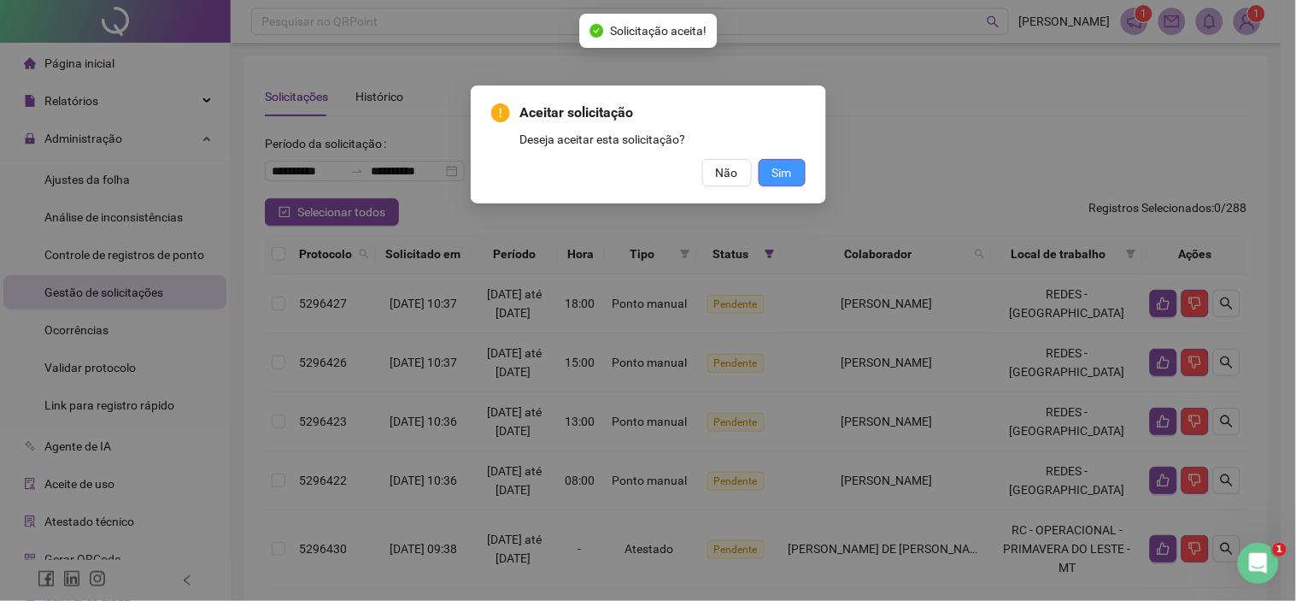
drag, startPoint x: 796, startPoint y: 175, endPoint x: 850, endPoint y: 210, distance: 65.0
click at [796, 176] on button "Sim" at bounding box center [782, 172] width 47 height 27
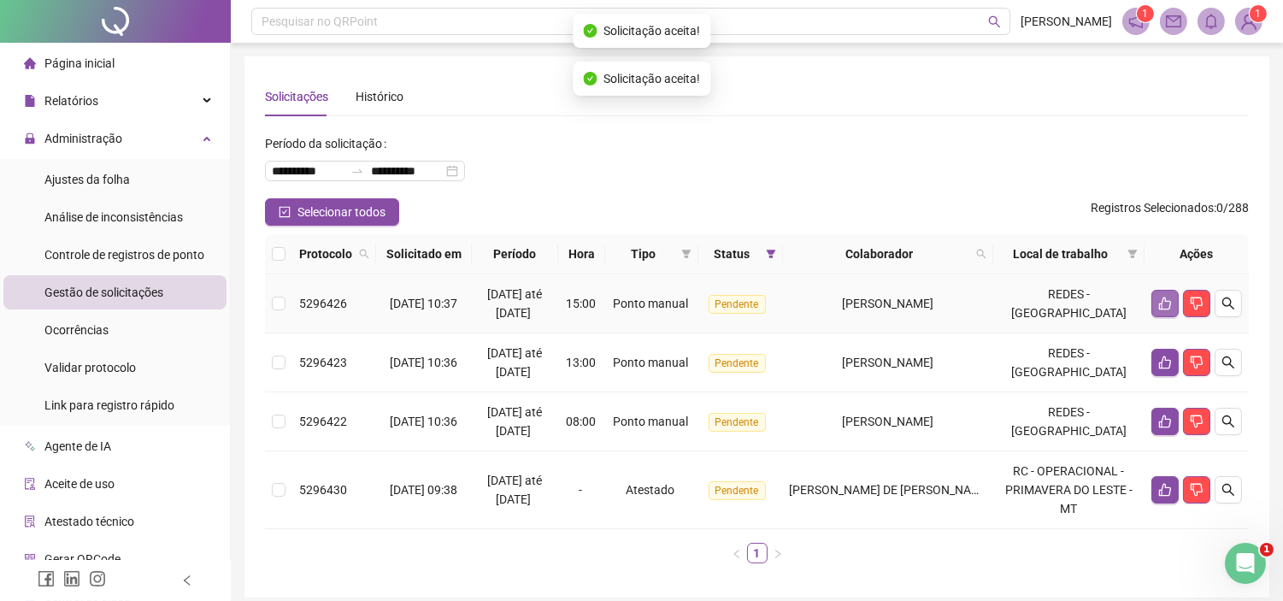
click at [1154, 308] on button "button" at bounding box center [1164, 303] width 27 height 27
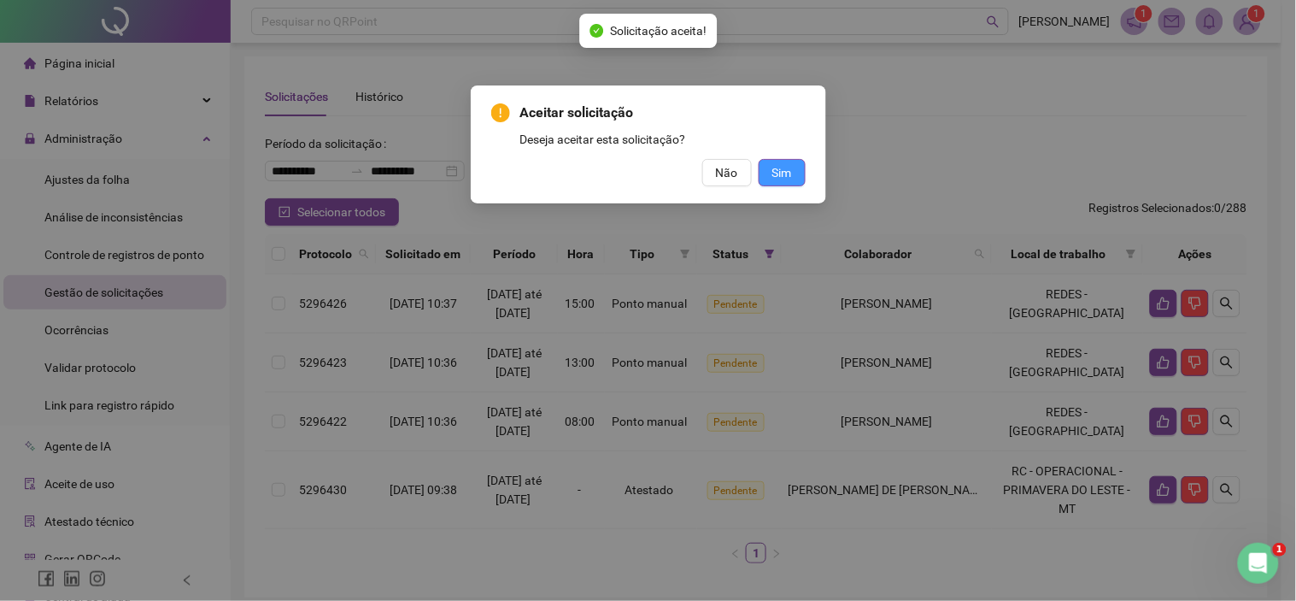
click at [787, 176] on span "Sim" at bounding box center [783, 172] width 20 height 19
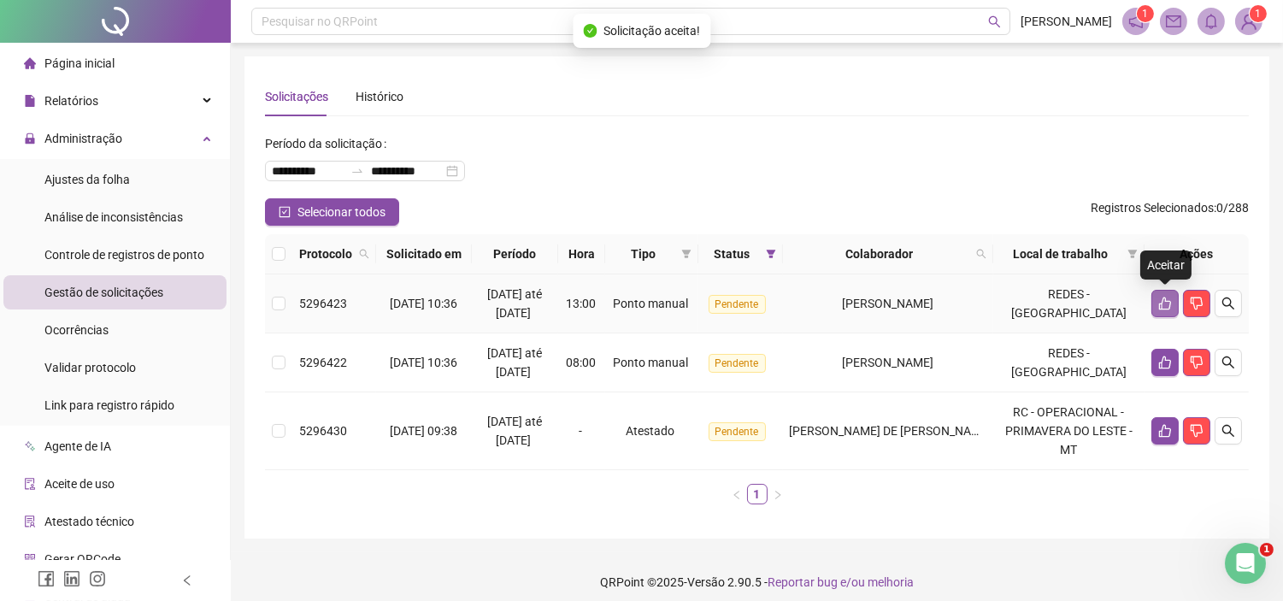
click at [1166, 306] on icon "like" at bounding box center [1165, 304] width 14 height 14
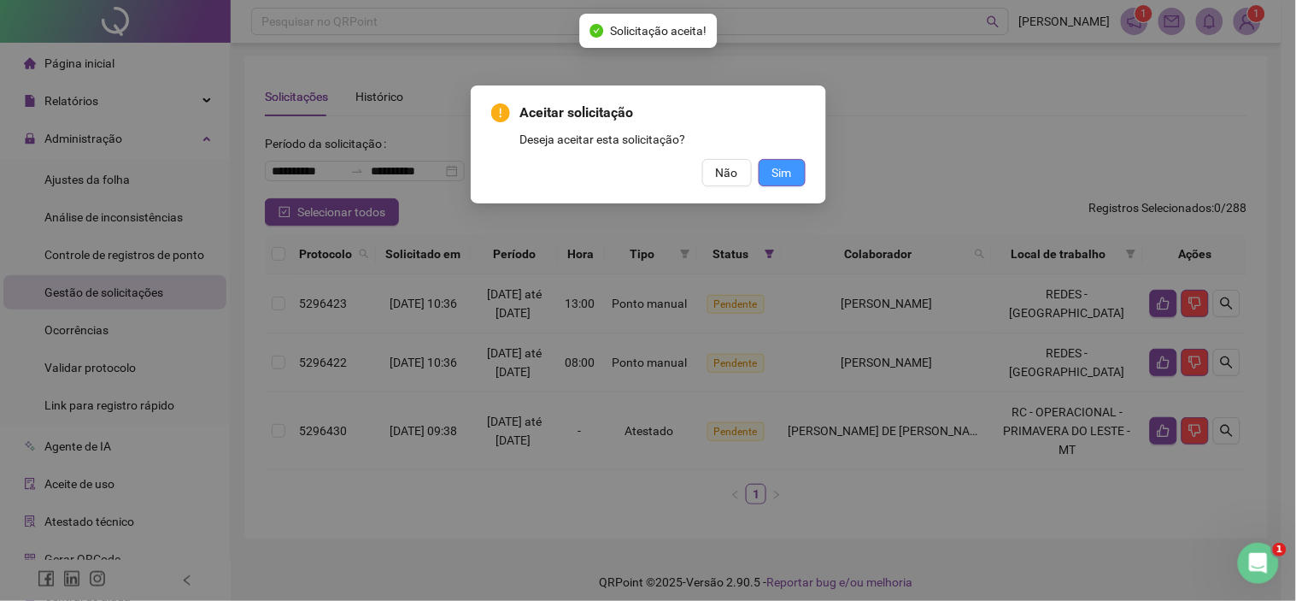
click at [778, 166] on span "Sim" at bounding box center [783, 172] width 20 height 19
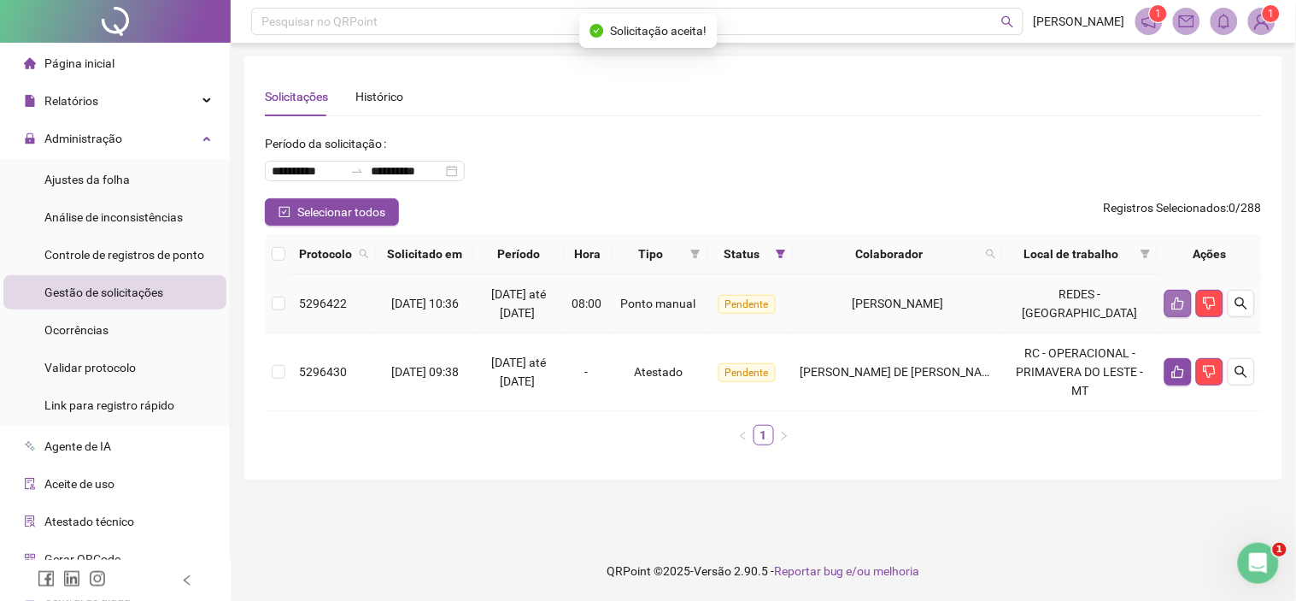
click at [1166, 295] on button "button" at bounding box center [1178, 303] width 27 height 27
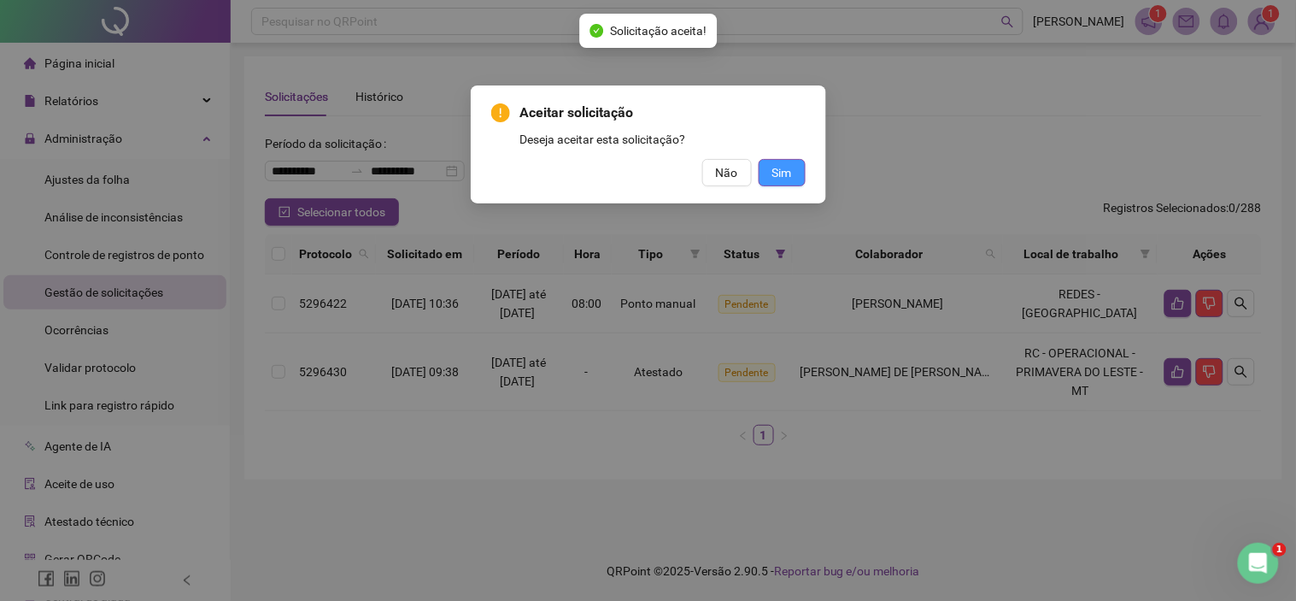
click at [784, 173] on span "Sim" at bounding box center [783, 172] width 20 height 19
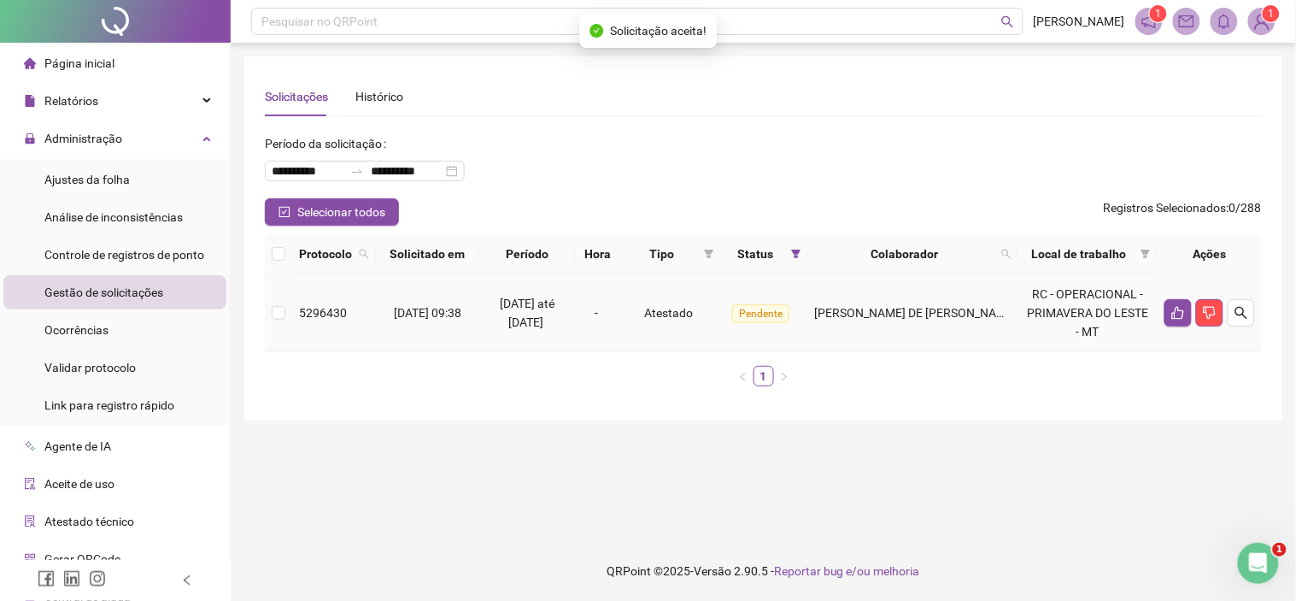
click at [694, 316] on span "Atestado" at bounding box center [669, 313] width 49 height 14
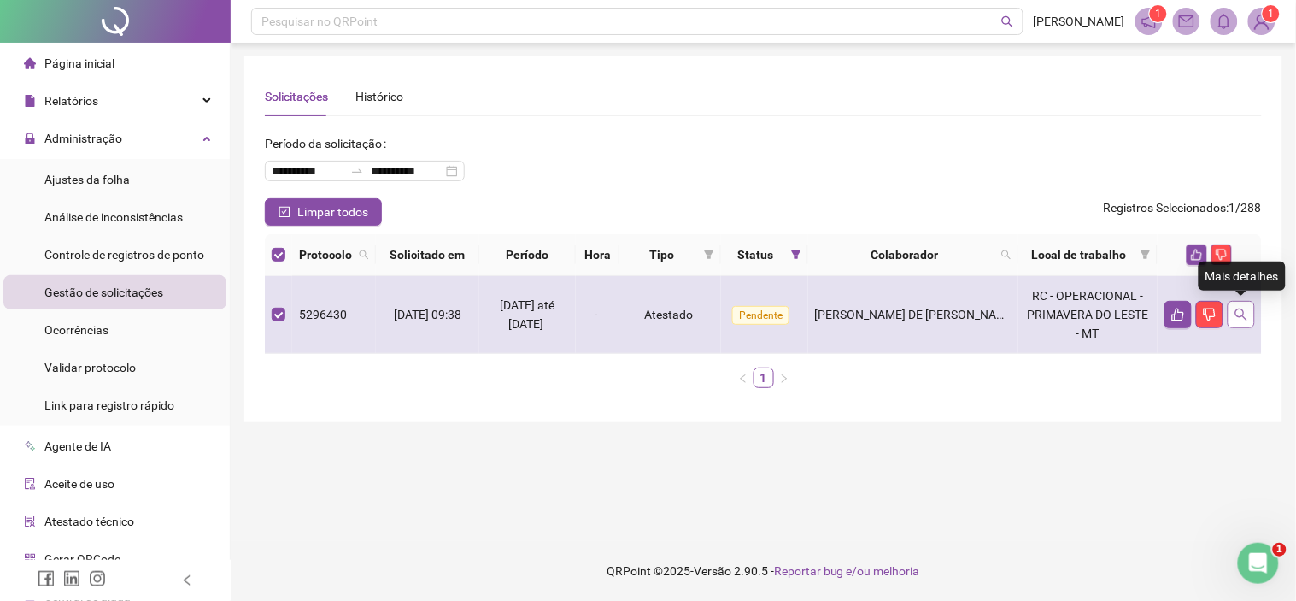
click at [1233, 317] on button "button" at bounding box center [1241, 314] width 27 height 27
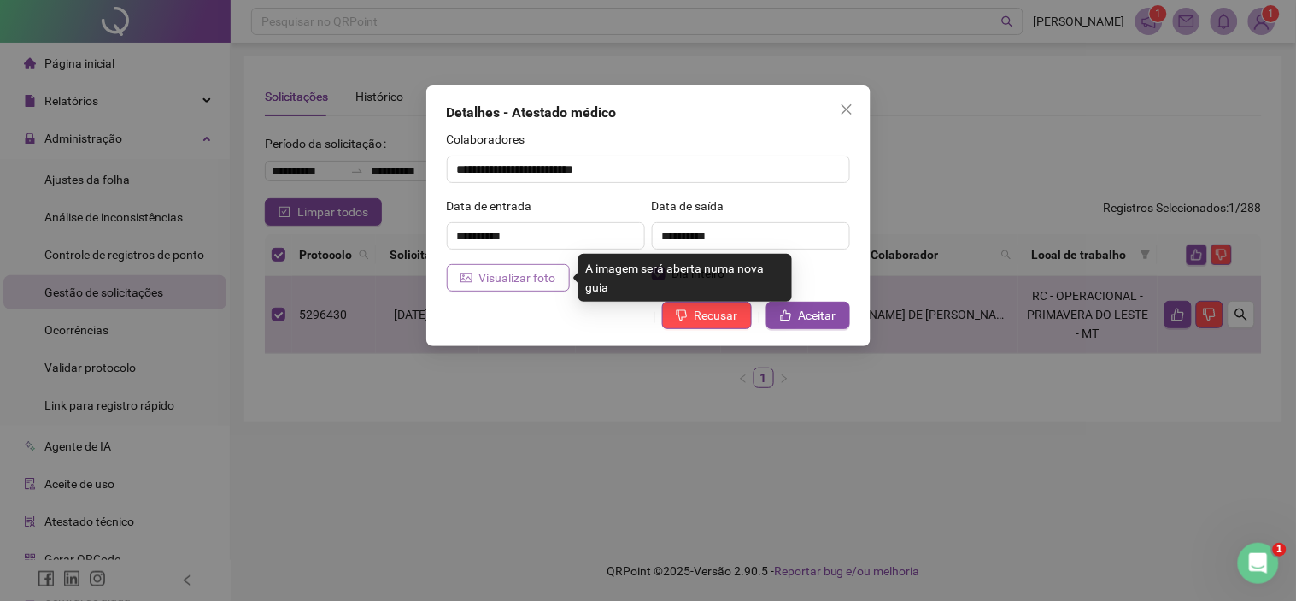
click at [532, 276] on span "Visualizar foto" at bounding box center [517, 277] width 77 height 19
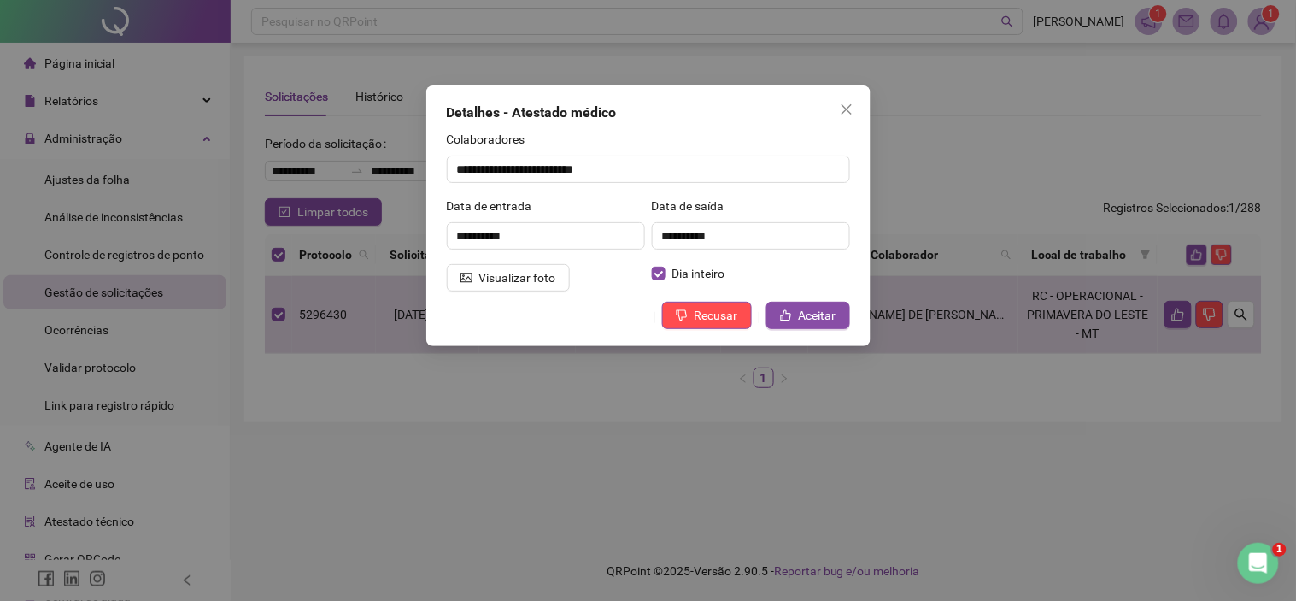
click at [848, 105] on icon "close" at bounding box center [847, 110] width 14 height 14
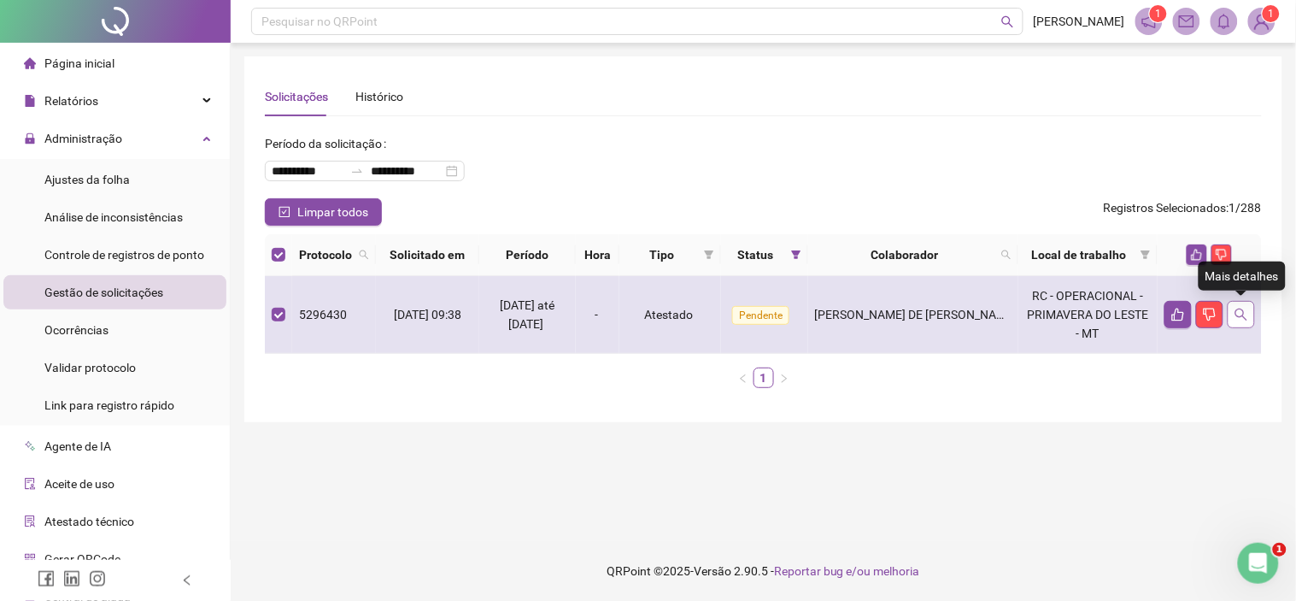
click at [1243, 320] on icon "search" at bounding box center [1242, 315] width 14 height 14
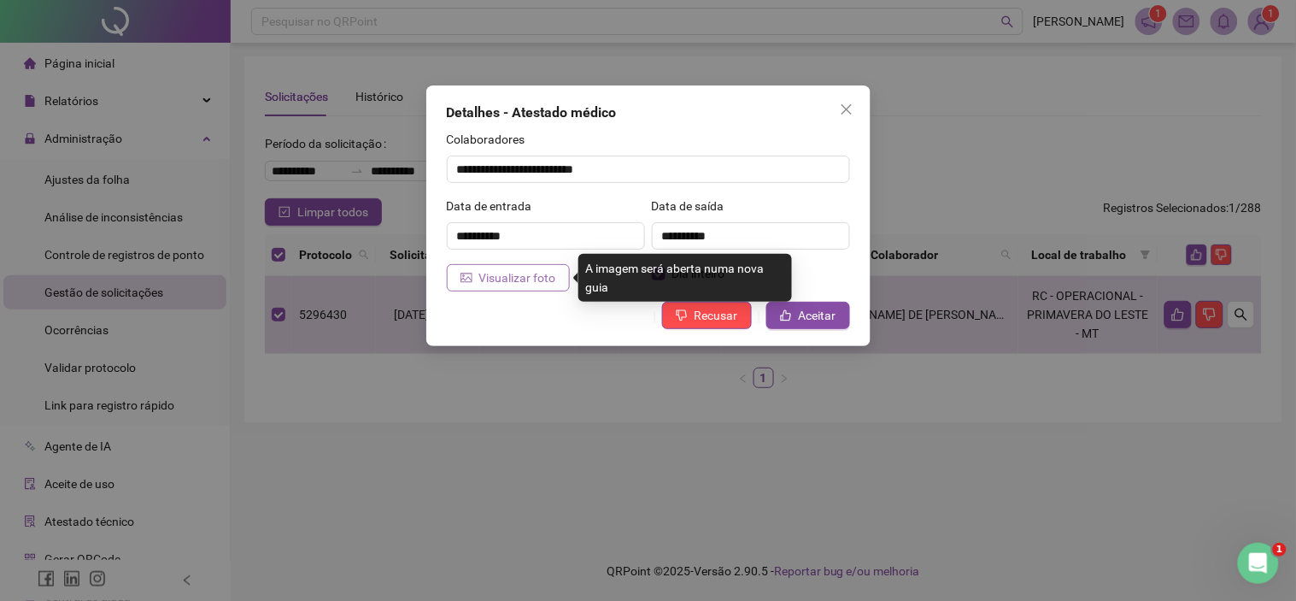
click at [501, 285] on span "Visualizar foto" at bounding box center [517, 277] width 77 height 19
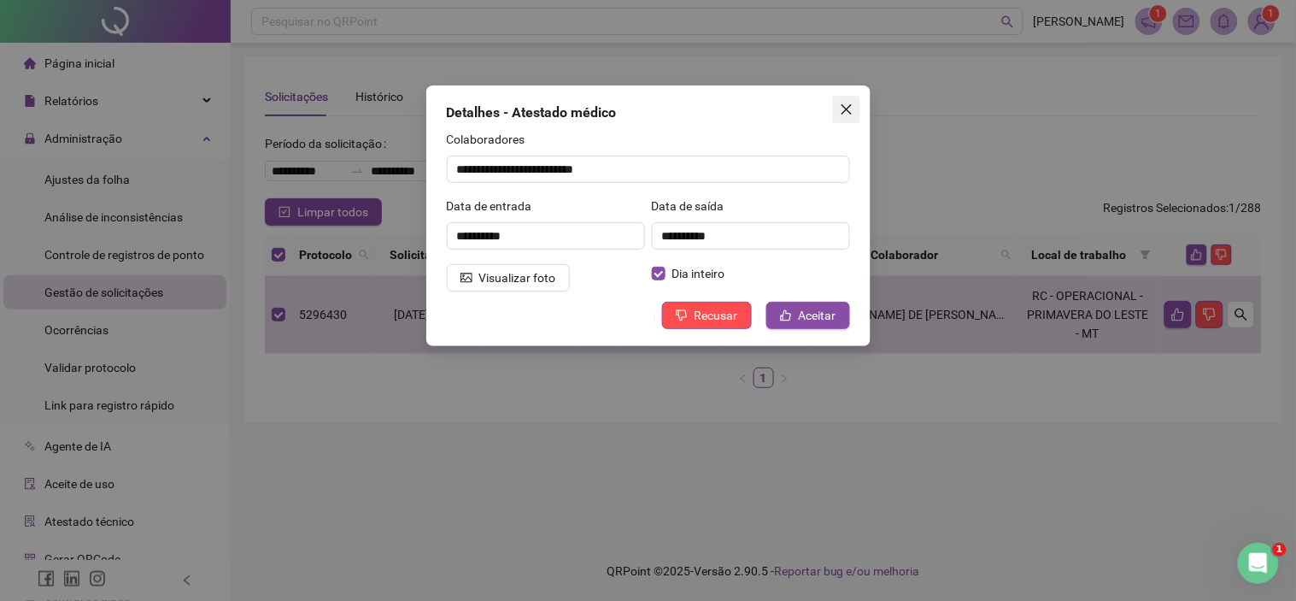
click at [840, 112] on icon "close" at bounding box center [847, 110] width 14 height 14
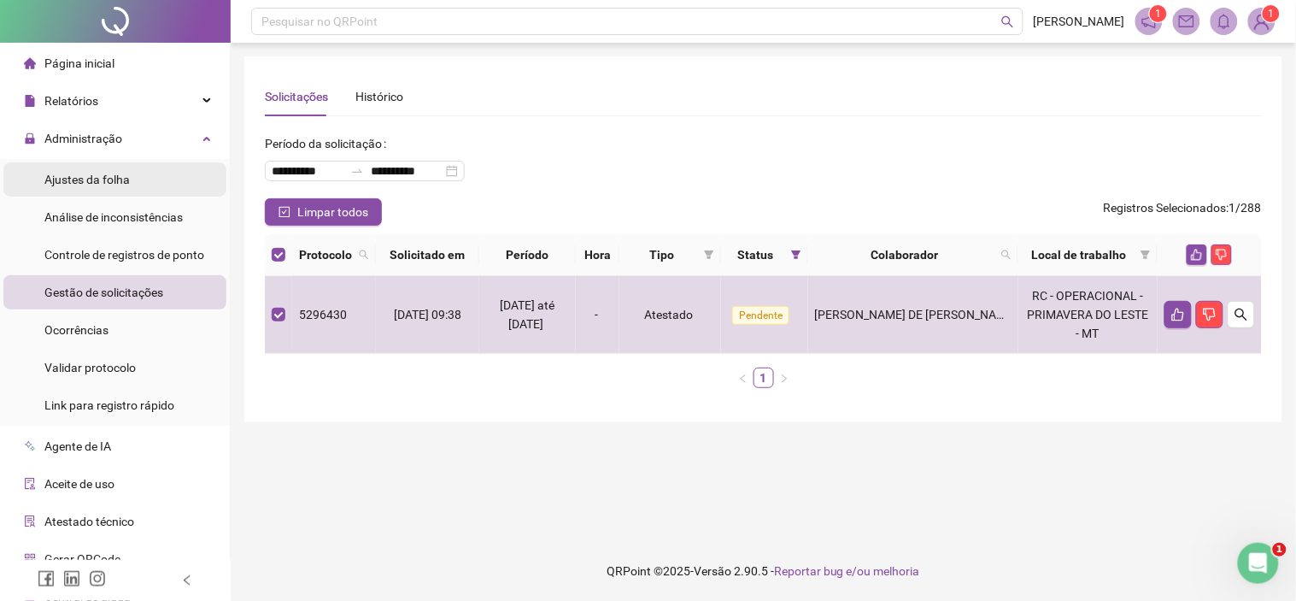
click at [104, 177] on span "Ajustes da folha" at bounding box center [86, 180] width 85 height 14
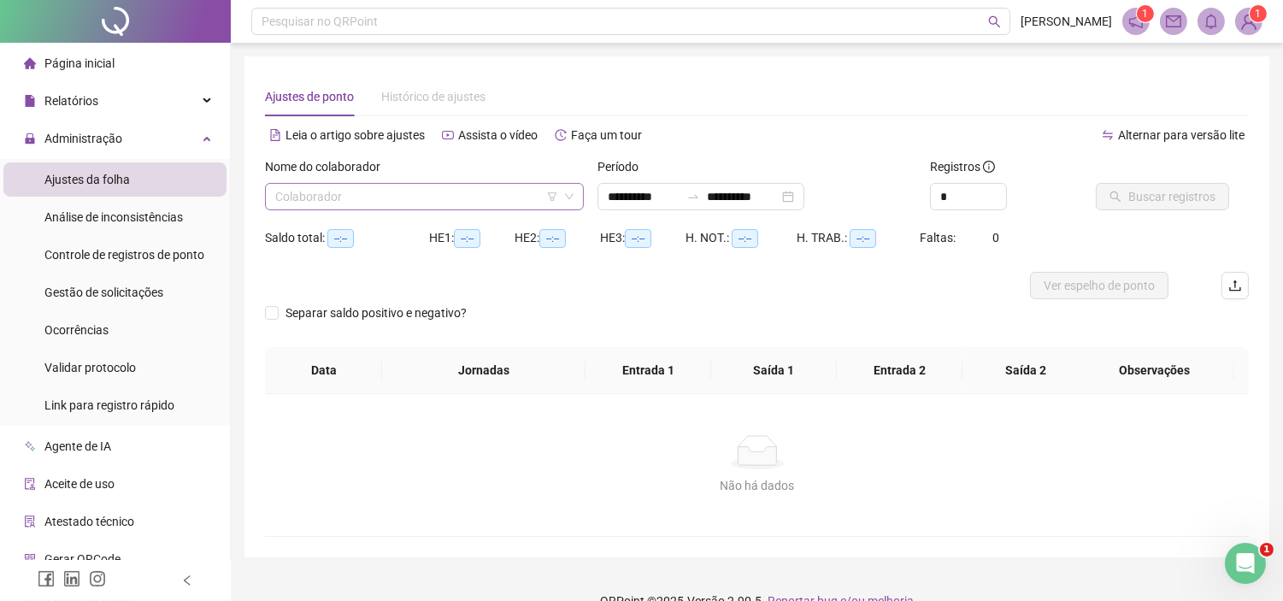
click at [311, 199] on input "search" at bounding box center [416, 197] width 283 height 26
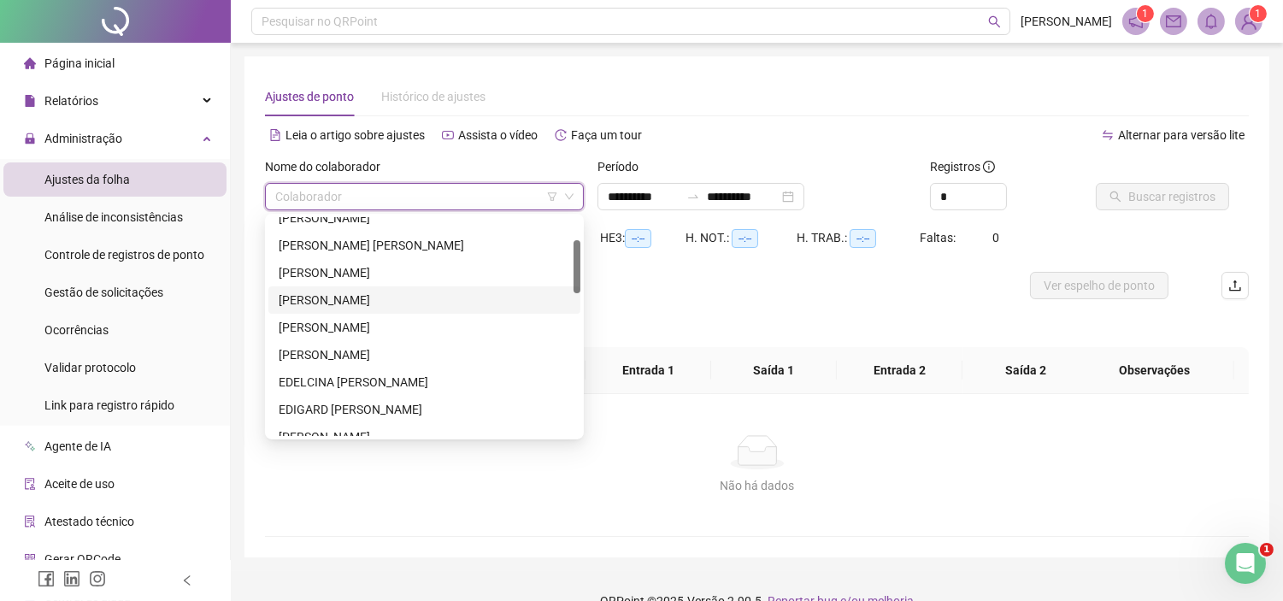
scroll to position [190, 0]
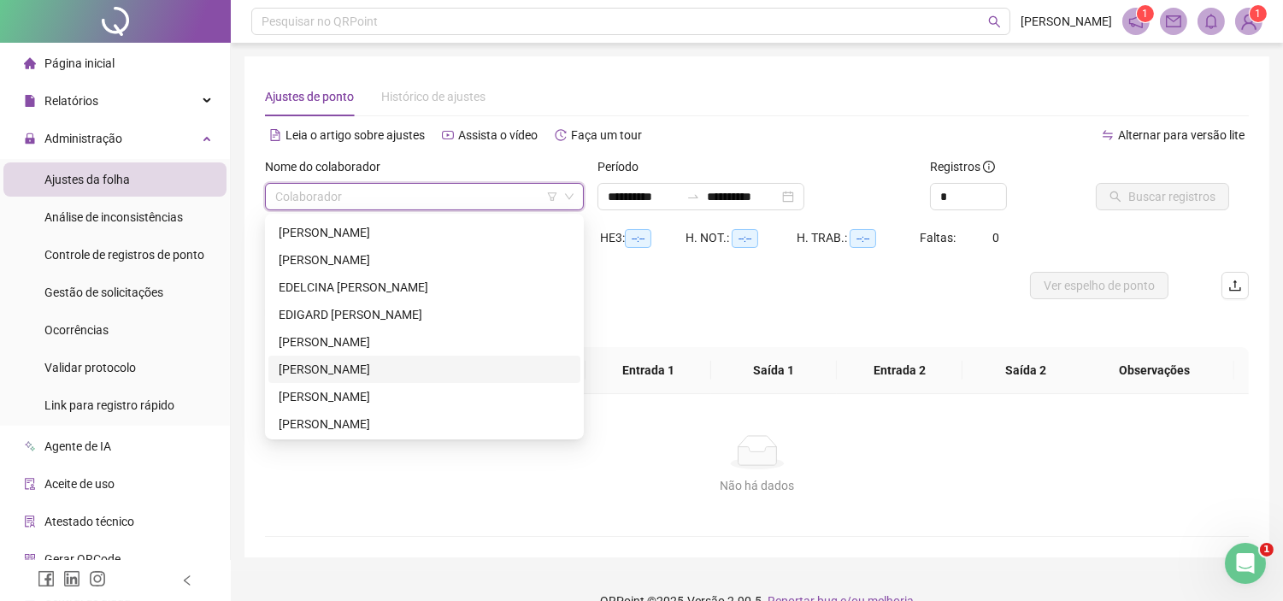
click at [332, 363] on div "[PERSON_NAME]" at bounding box center [424, 369] width 291 height 19
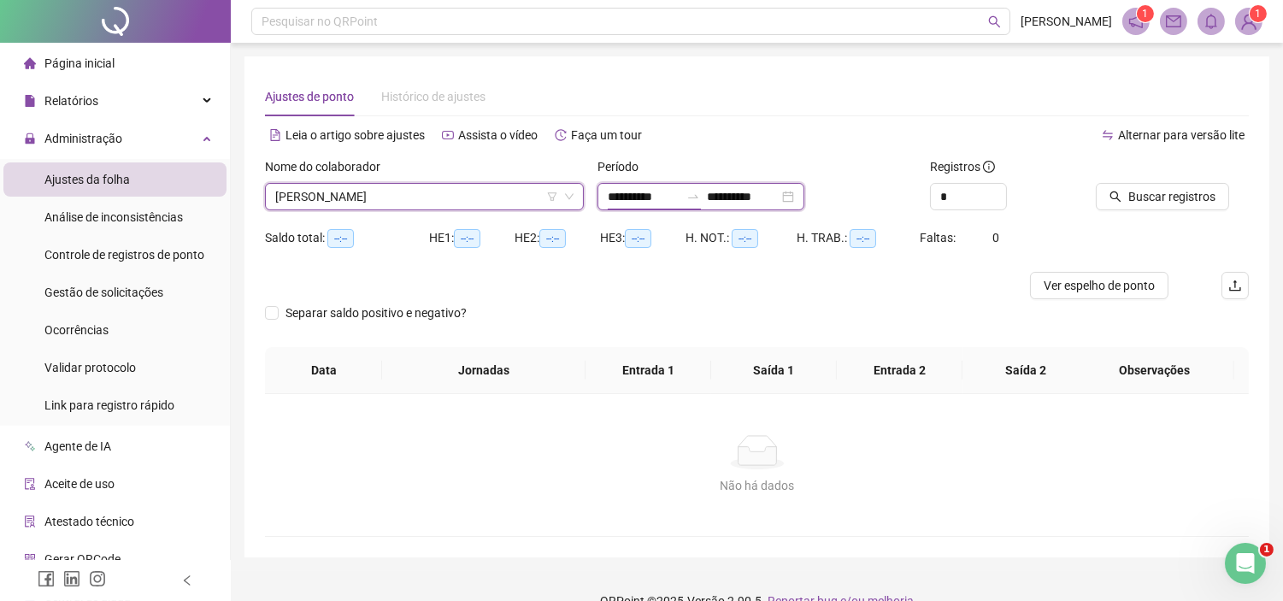
click at [642, 202] on input "**********" at bounding box center [644, 196] width 72 height 19
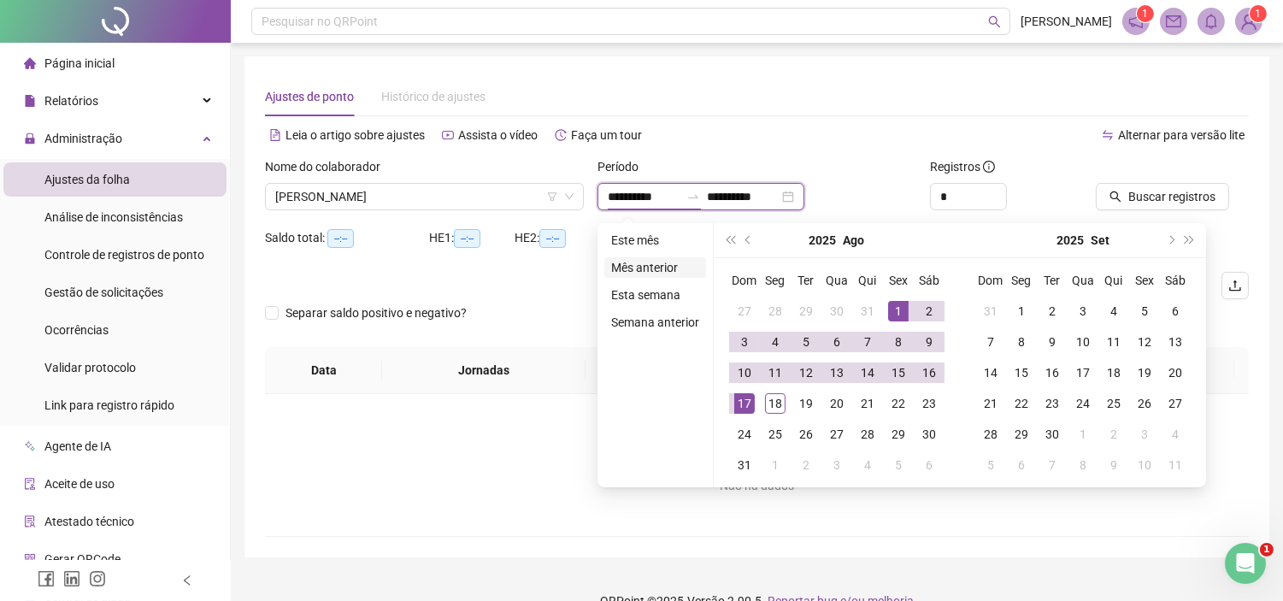
type input "**********"
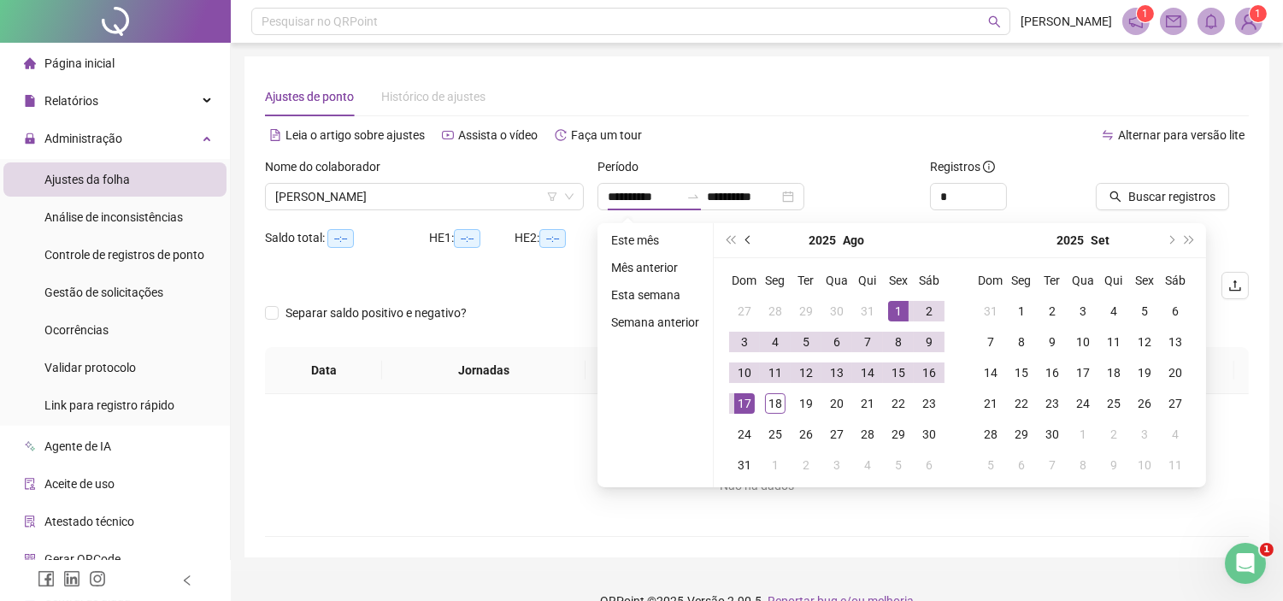
click at [747, 236] on span "prev-year" at bounding box center [749, 240] width 9 height 9
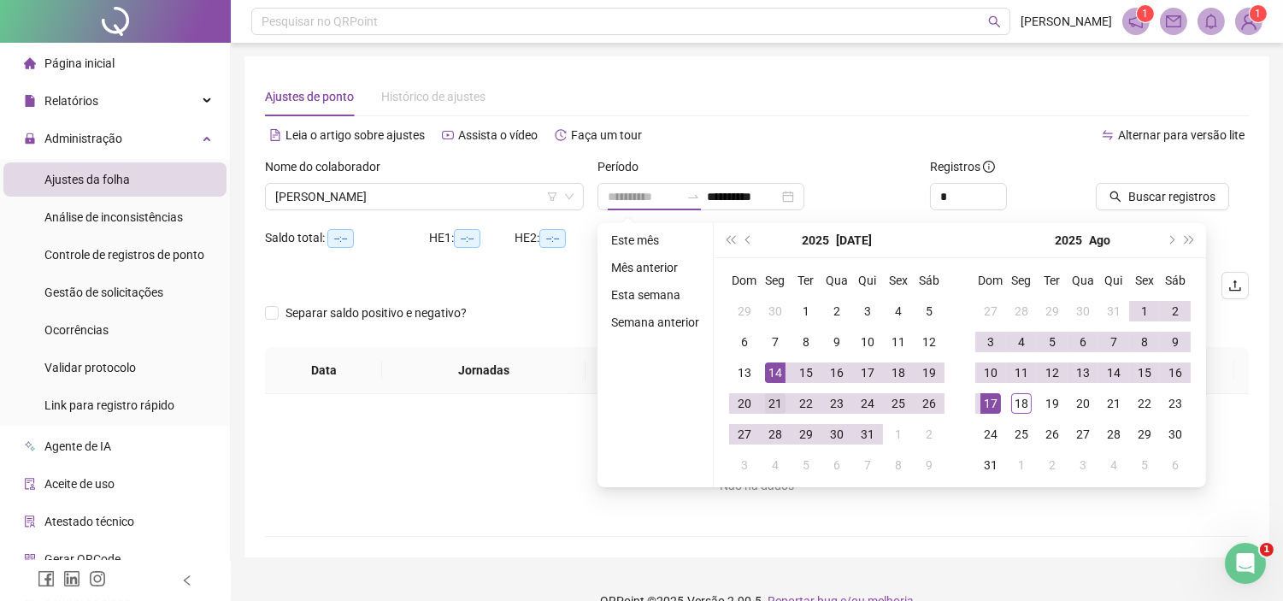
type input "**********"
click at [779, 407] on div "21" at bounding box center [775, 403] width 21 height 21
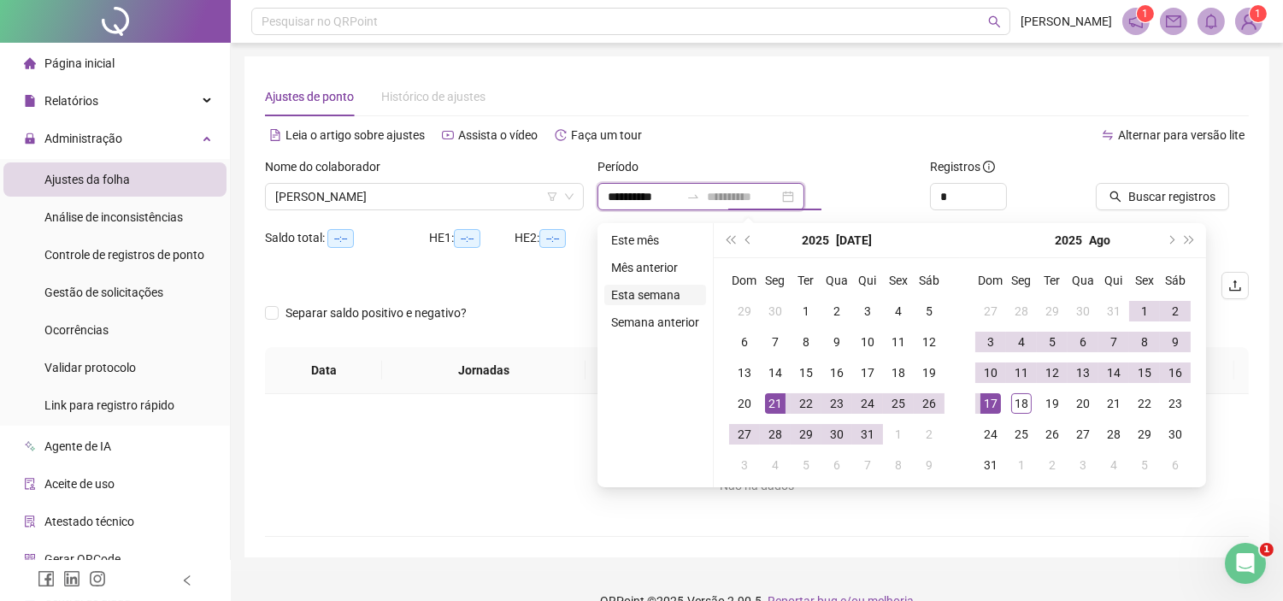
type input "**********"
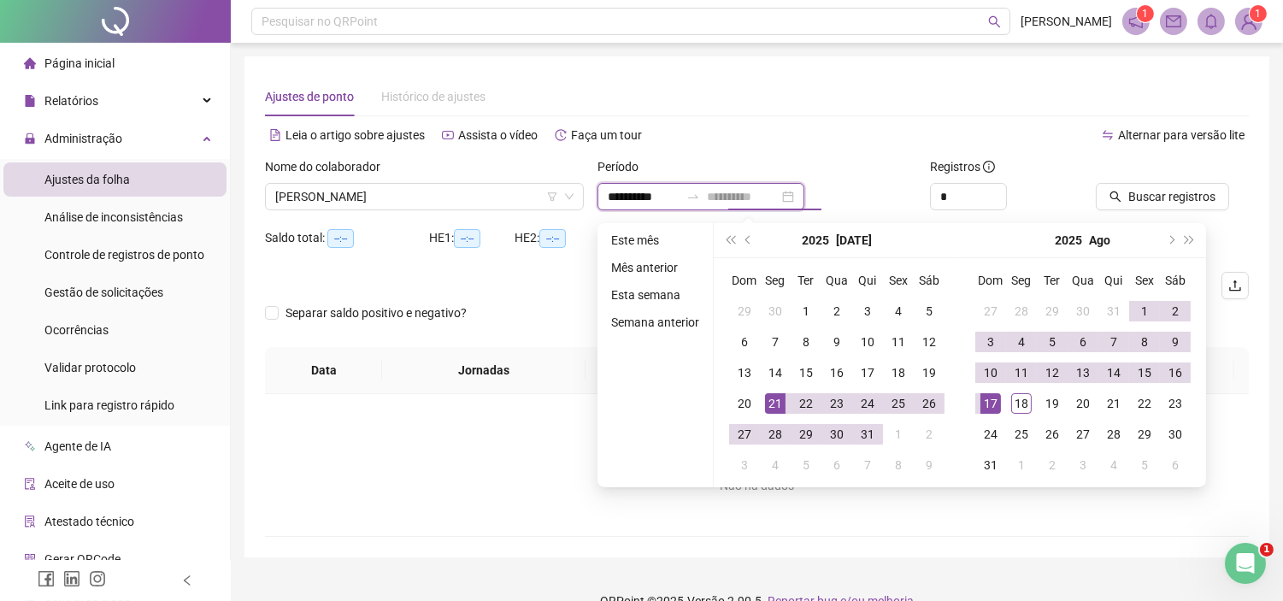
type input "**********"
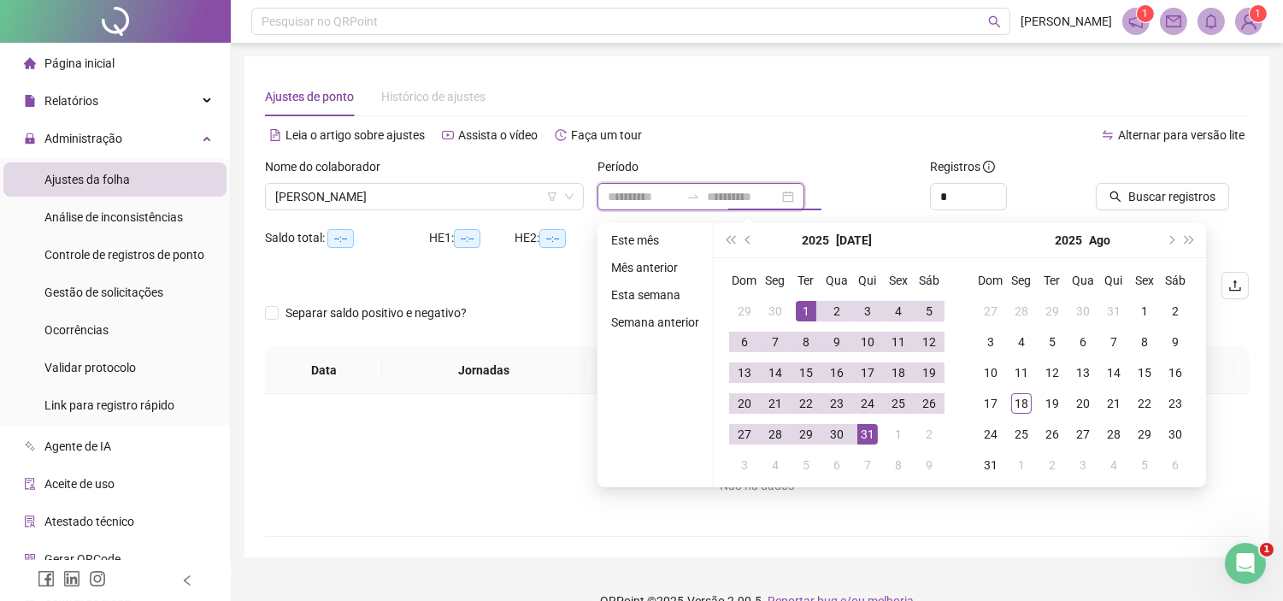
type input "**********"
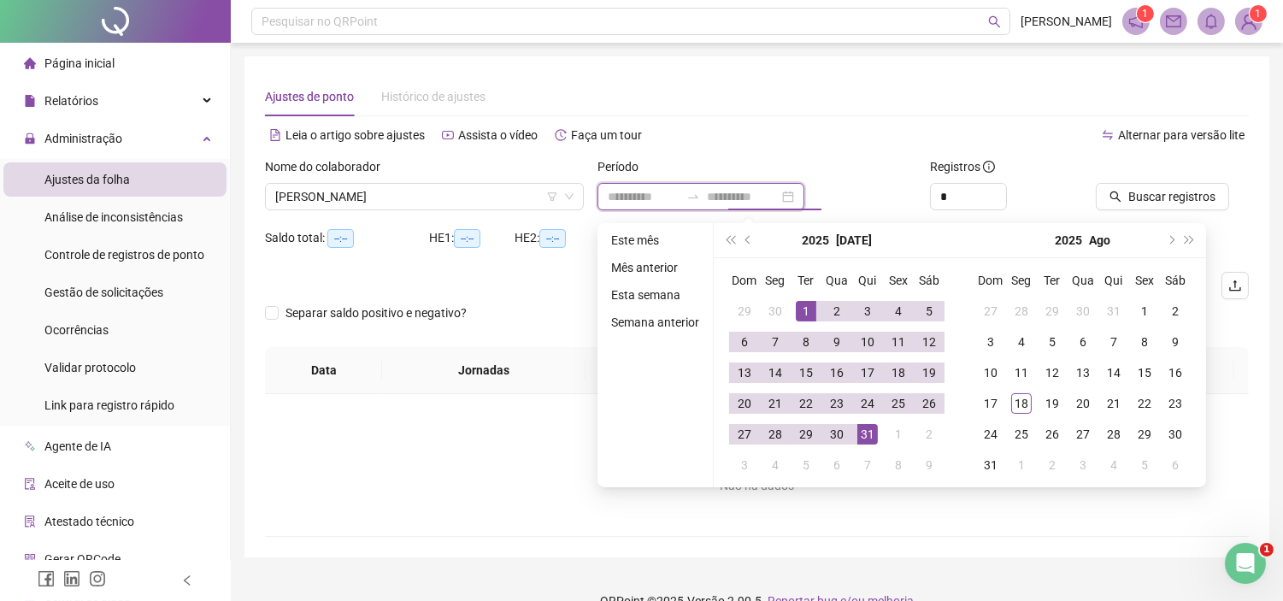
type input "**********"
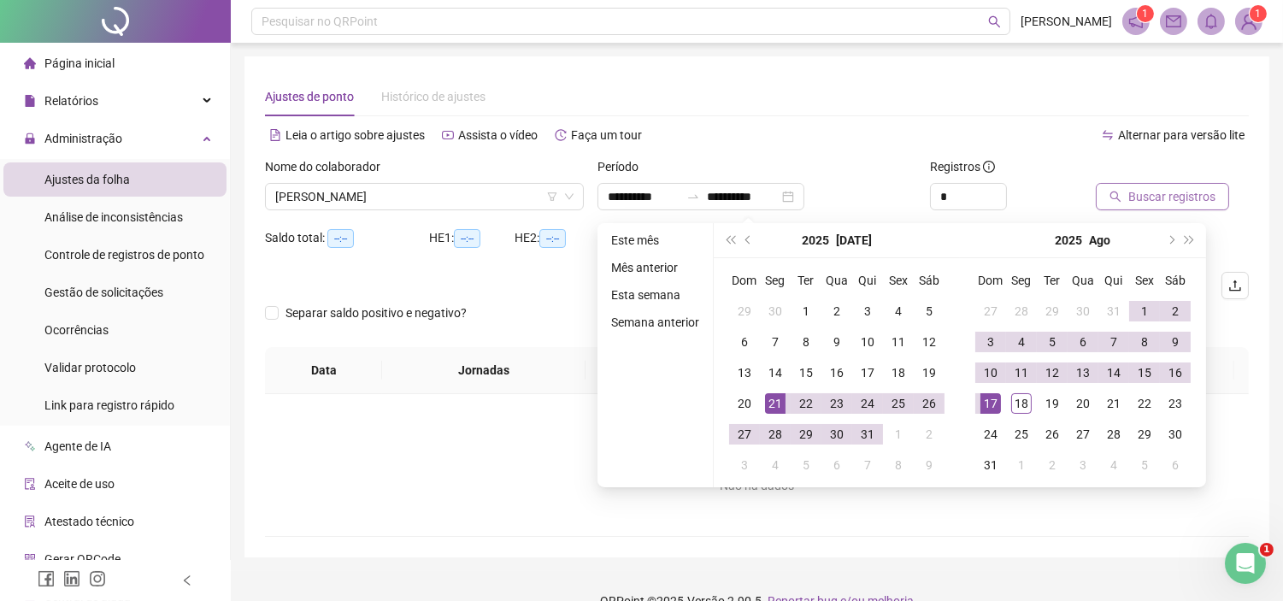
click at [1194, 201] on span "Buscar registros" at bounding box center [1171, 196] width 87 height 19
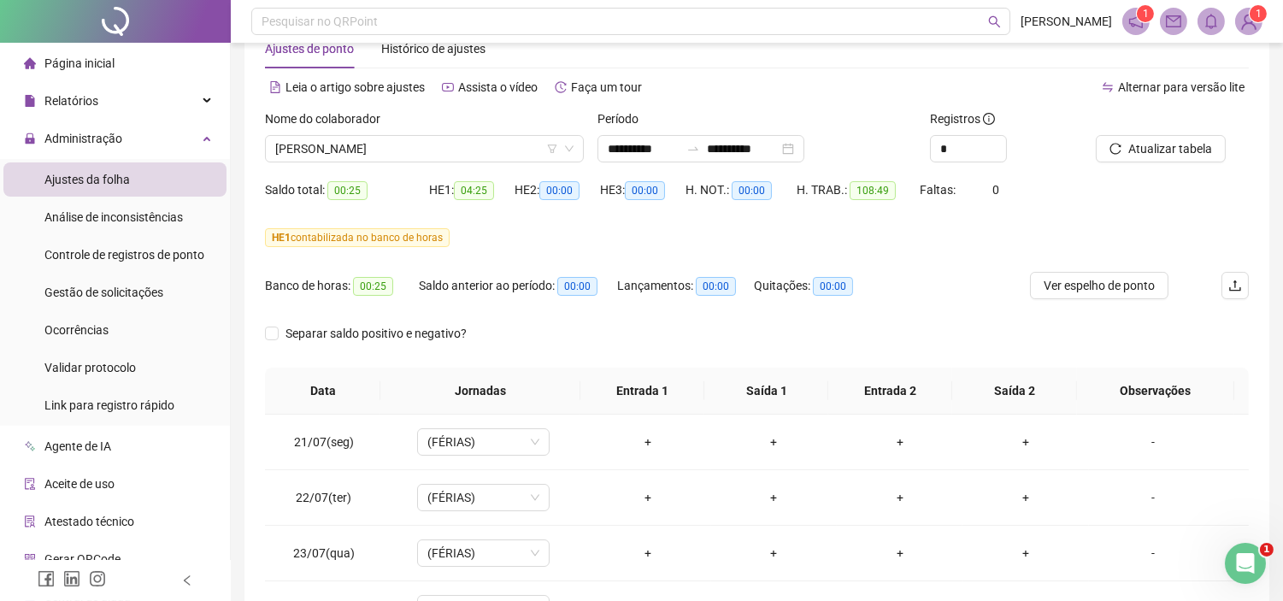
scroll to position [0, 0]
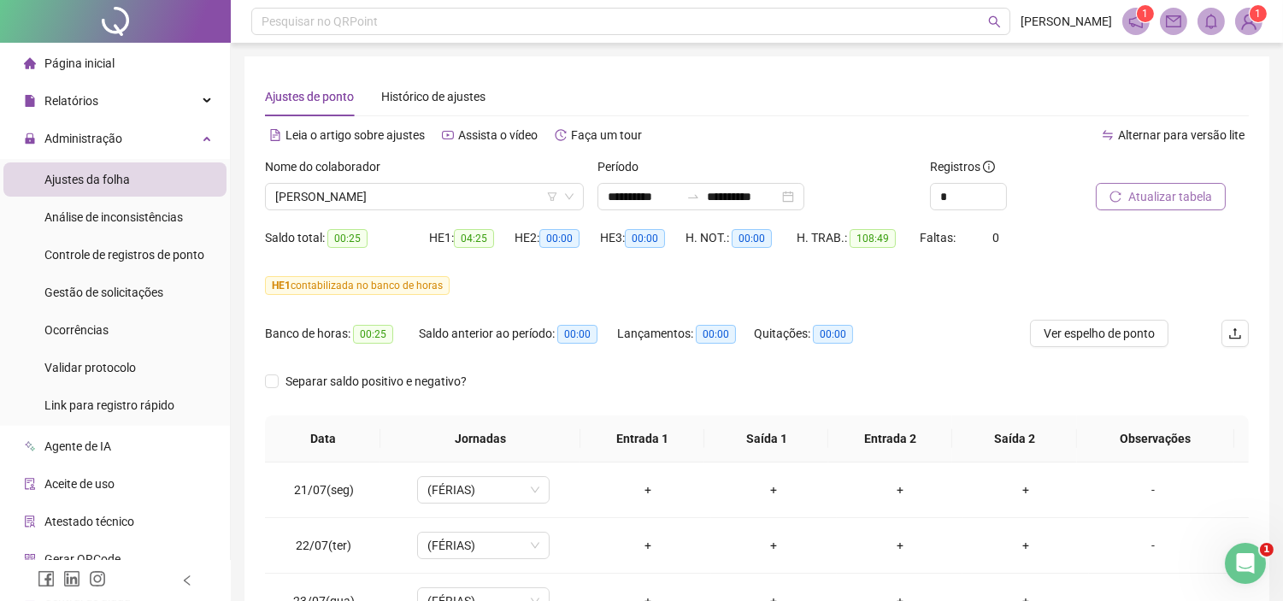
click at [1118, 185] on button "Atualizar tabela" at bounding box center [1161, 196] width 130 height 27
click at [1071, 339] on span "Ver espelho de ponto" at bounding box center [1098, 333] width 111 height 19
click at [134, 294] on span "Gestão de solicitações" at bounding box center [103, 292] width 119 height 14
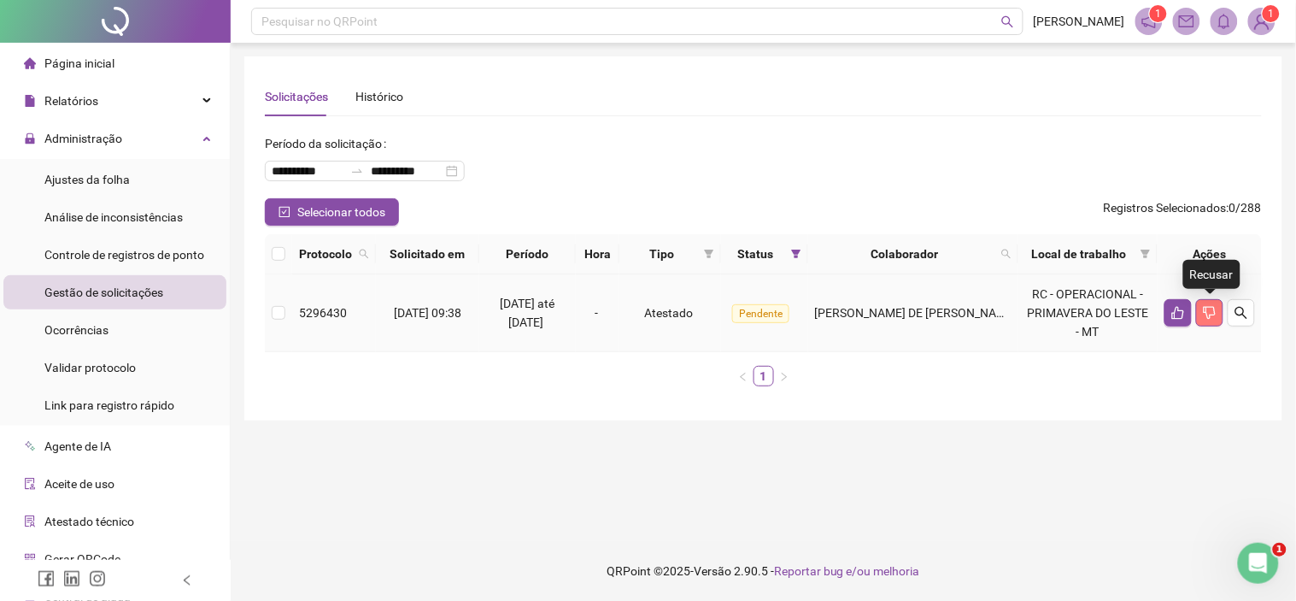
click at [1224, 310] on button "button" at bounding box center [1209, 312] width 27 height 27
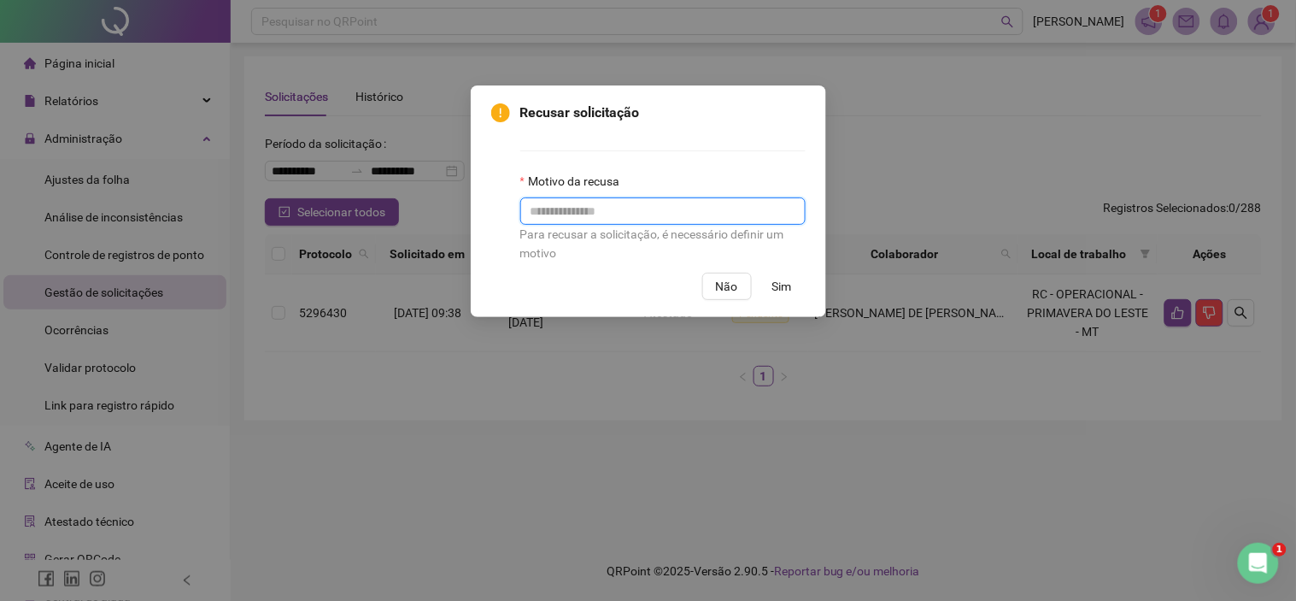
click at [543, 209] on input "text" at bounding box center [662, 210] width 285 height 27
type input "**********"
click at [783, 291] on span "Sim" at bounding box center [783, 286] width 20 height 19
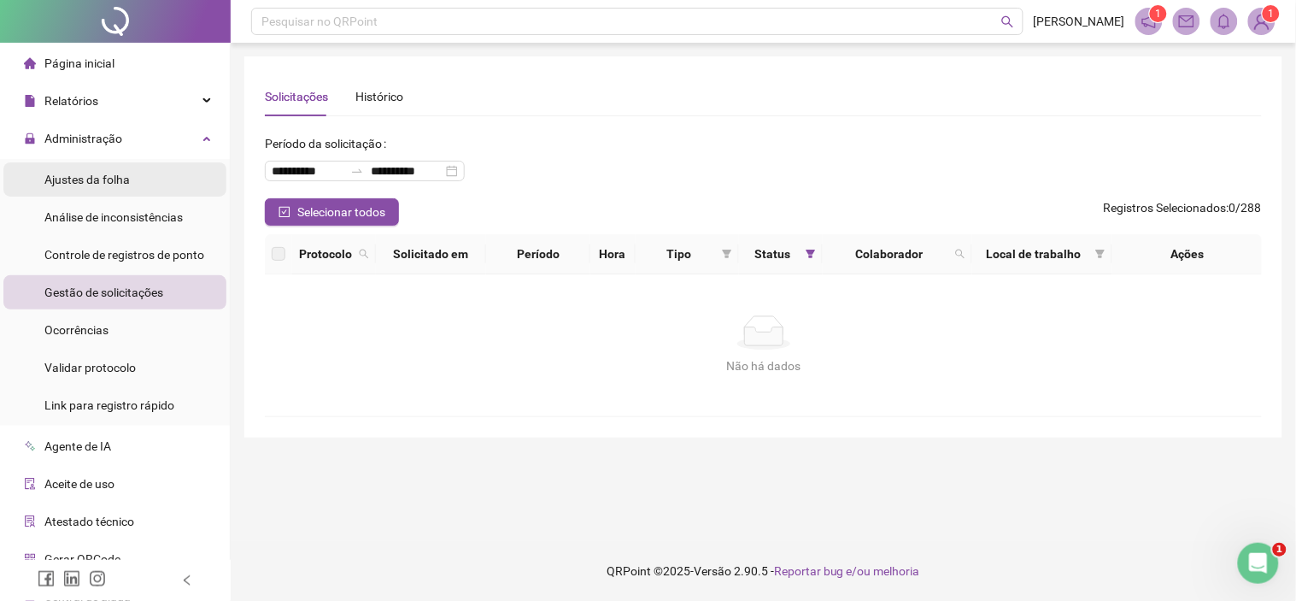
click at [68, 185] on span "Ajustes da folha" at bounding box center [86, 180] width 85 height 14
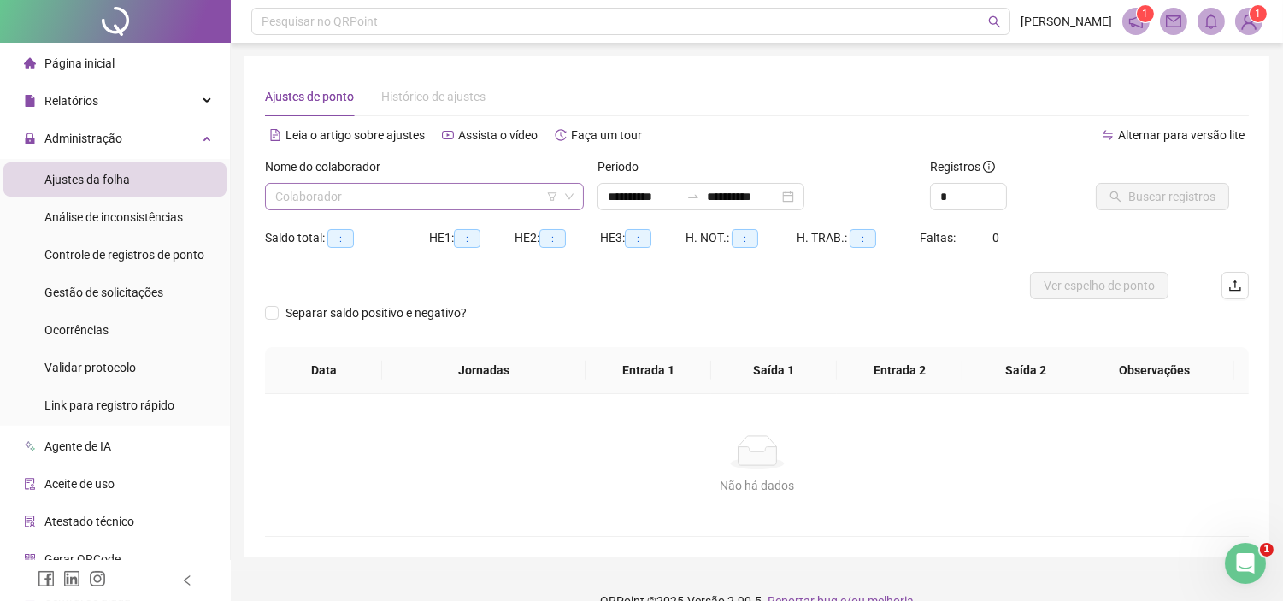
click at [339, 198] on input "search" at bounding box center [416, 197] width 283 height 26
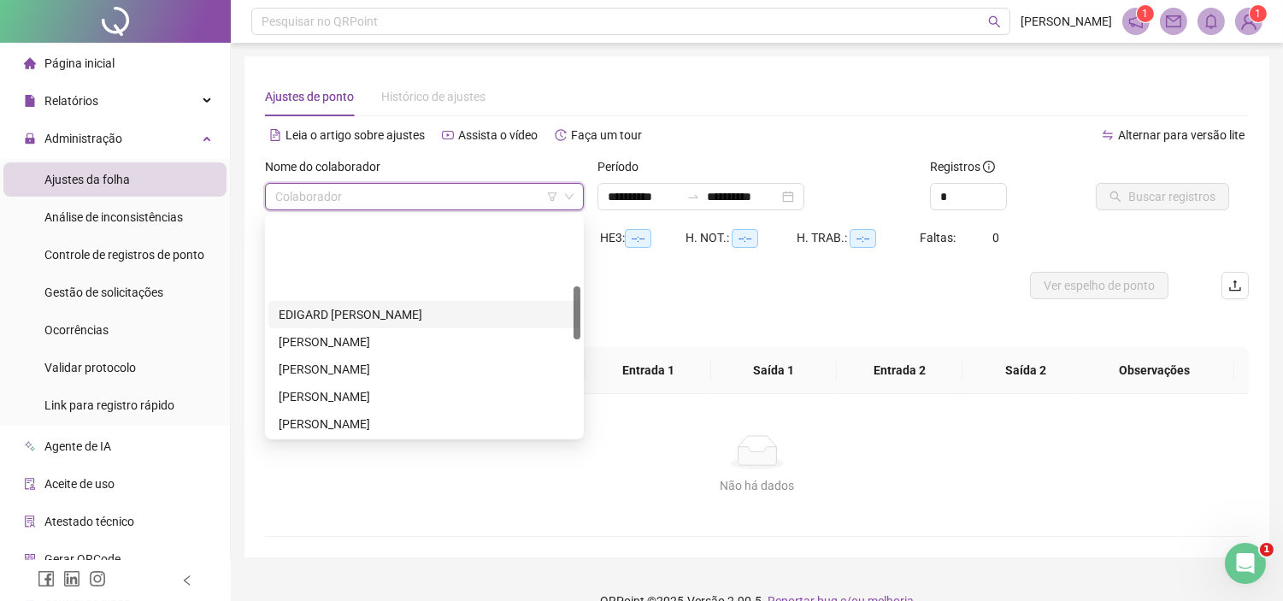
scroll to position [285, 0]
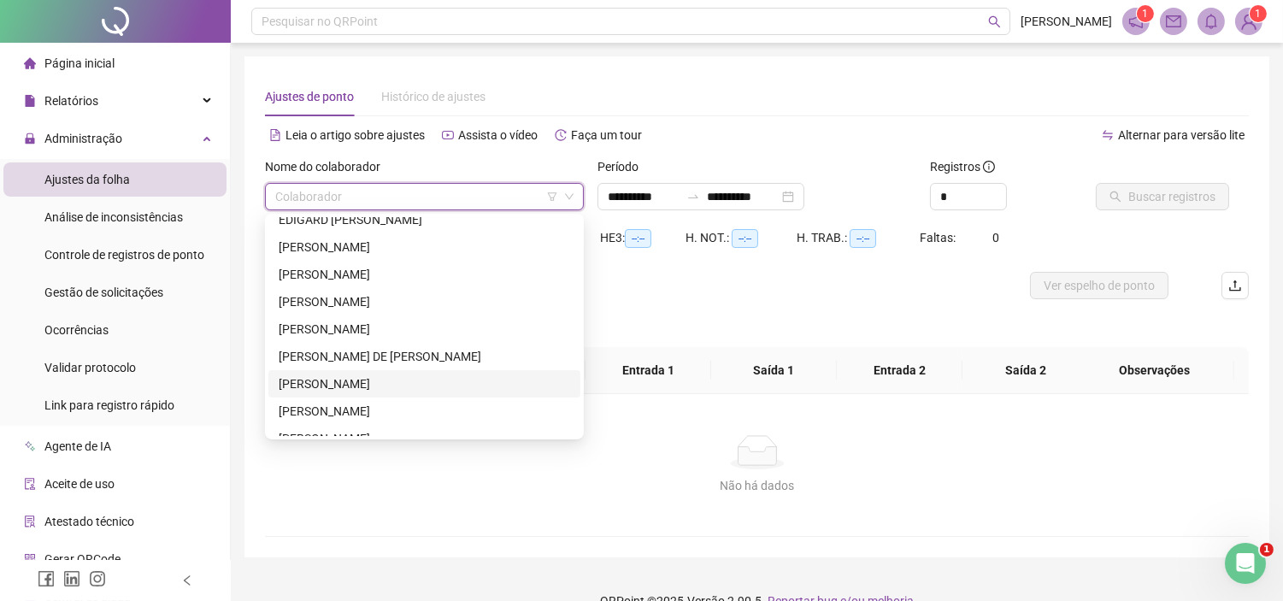
click at [322, 387] on div "[PERSON_NAME]" at bounding box center [424, 383] width 291 height 19
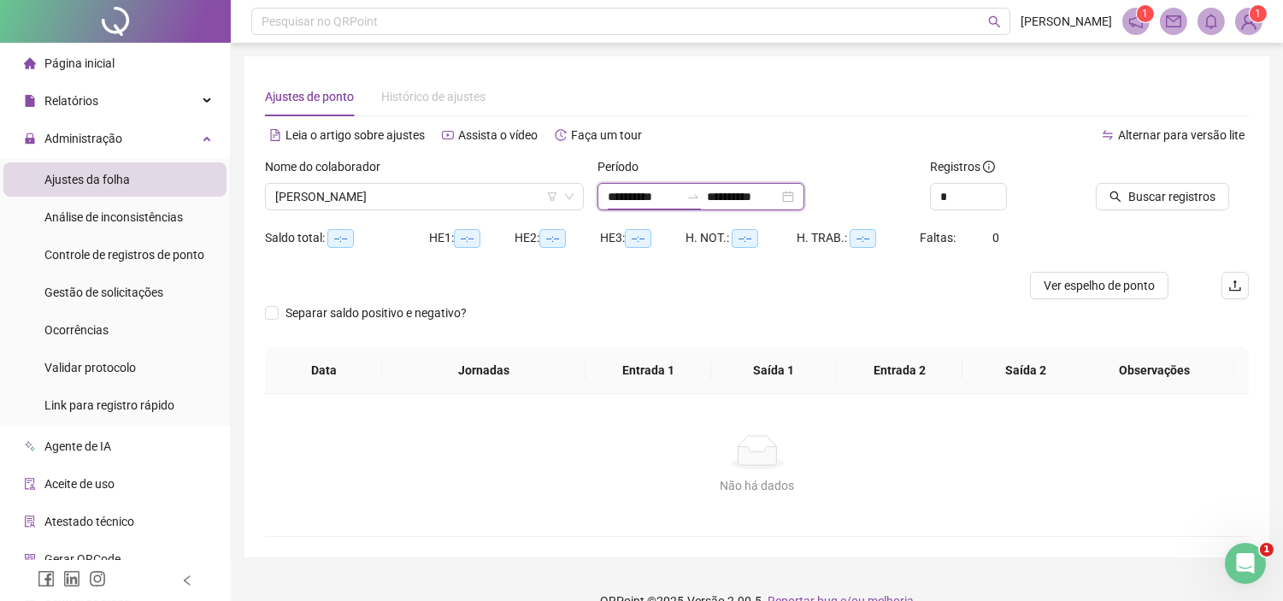
click at [646, 193] on input "**********" at bounding box center [644, 196] width 72 height 19
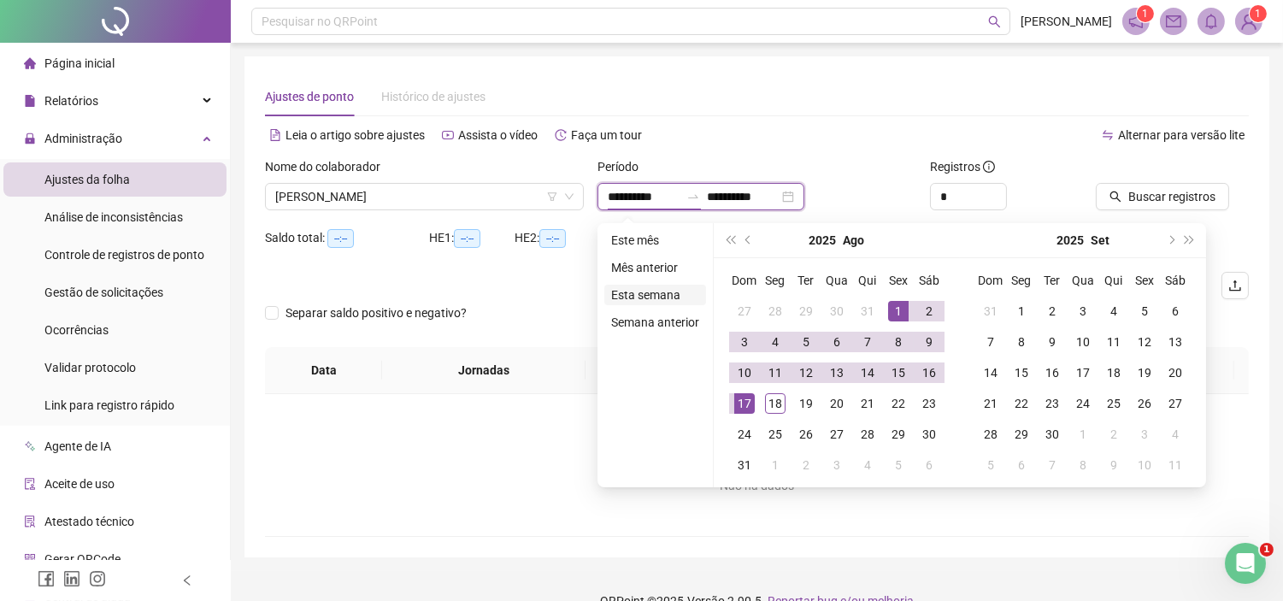
type input "**********"
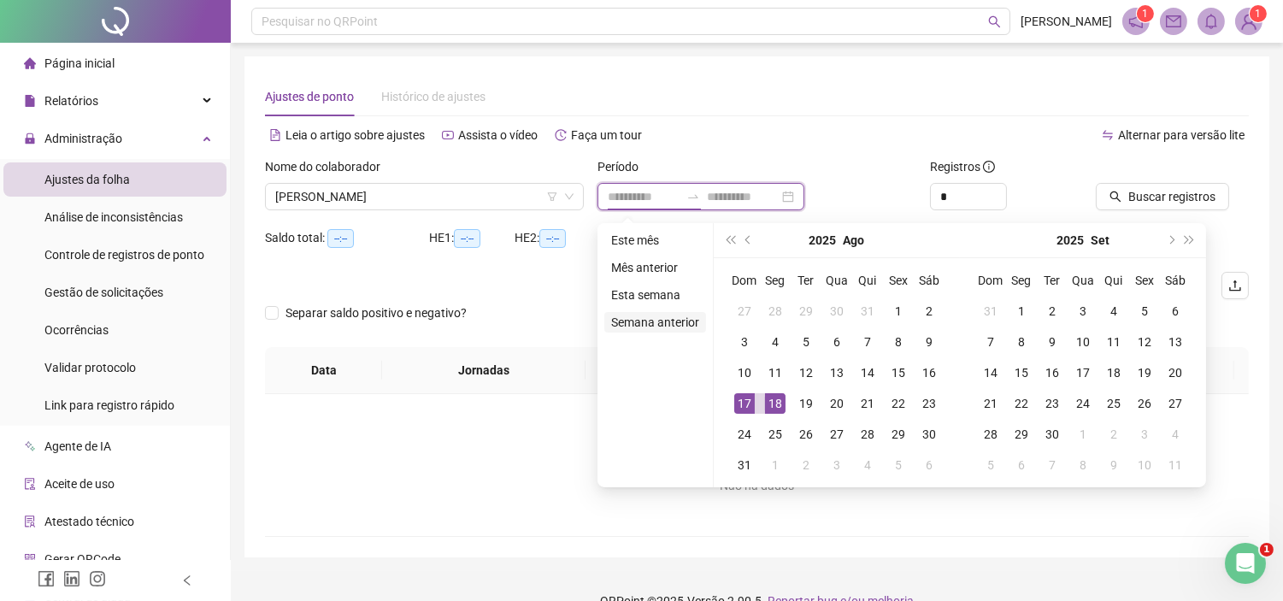
type input "**********"
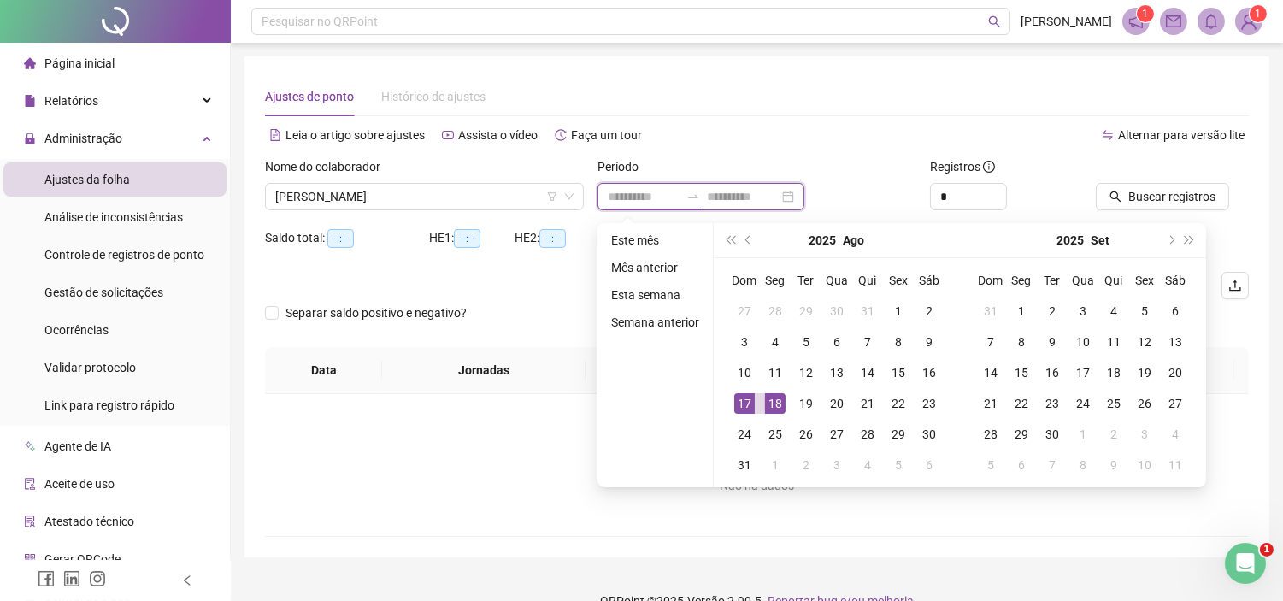
type input "**********"
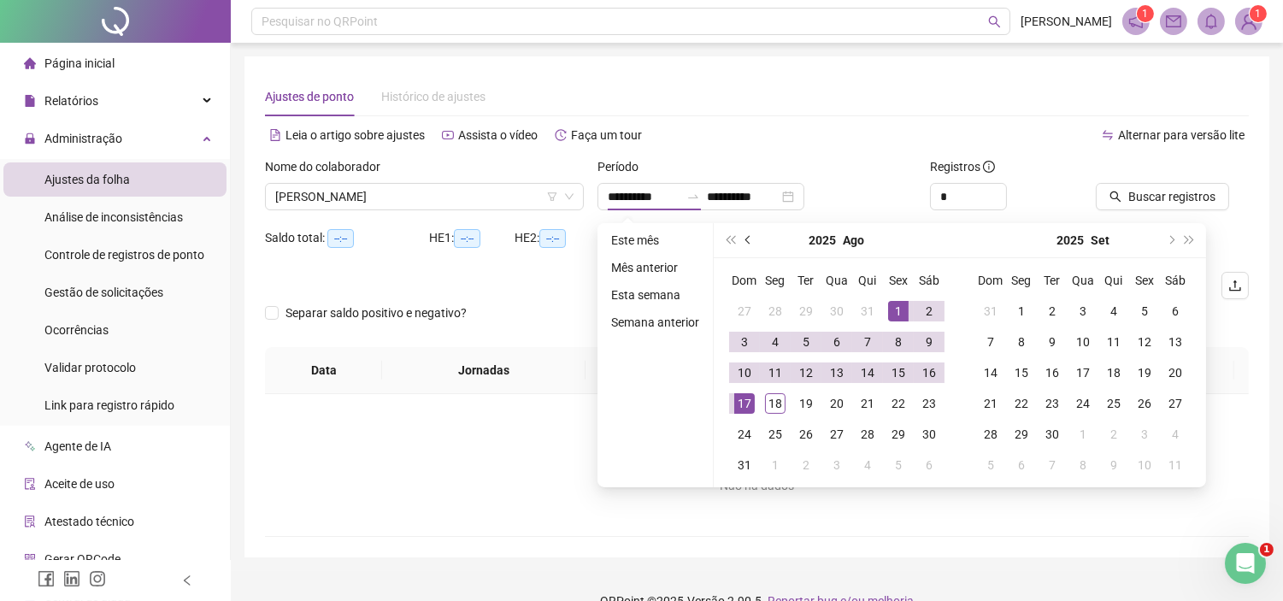
click at [750, 234] on button "prev-year" at bounding box center [748, 240] width 19 height 34
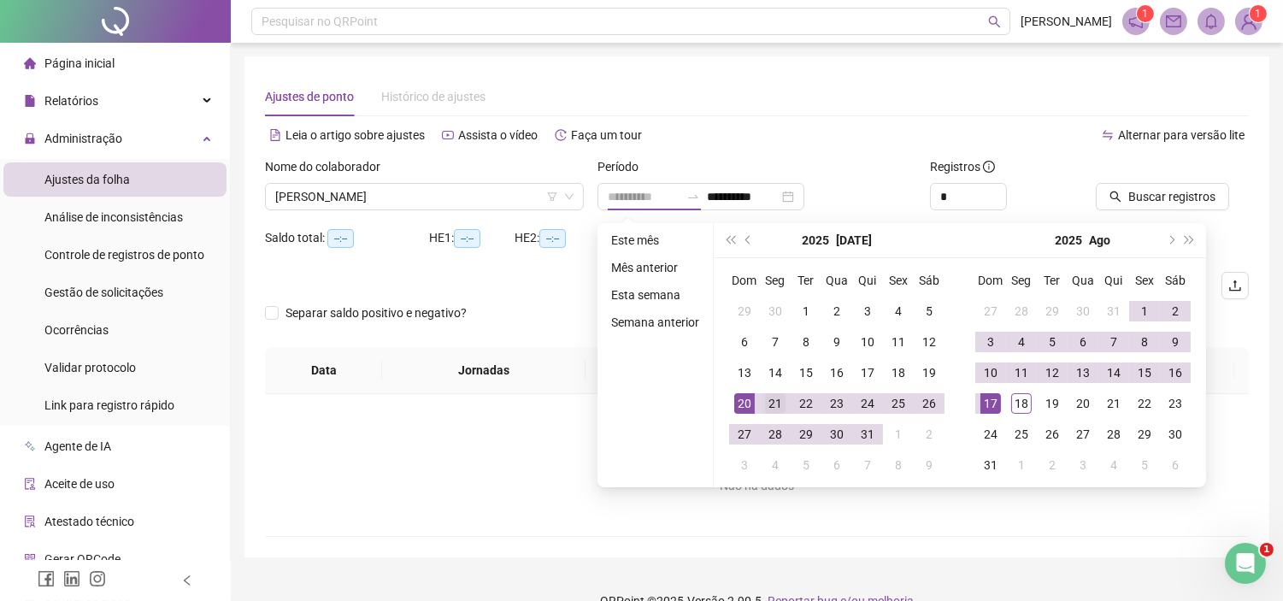
type input "**********"
click at [766, 402] on div "21" at bounding box center [775, 403] width 21 height 21
type input "**********"
click at [1142, 191] on span "Buscar registros" at bounding box center [1171, 196] width 87 height 19
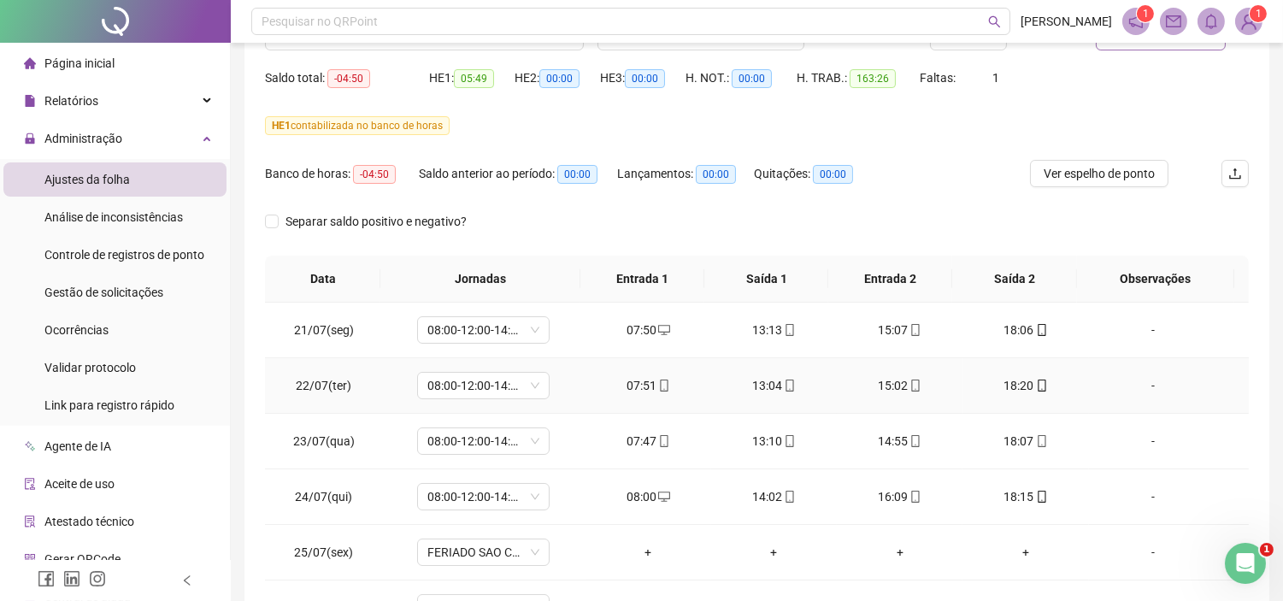
scroll to position [130, 0]
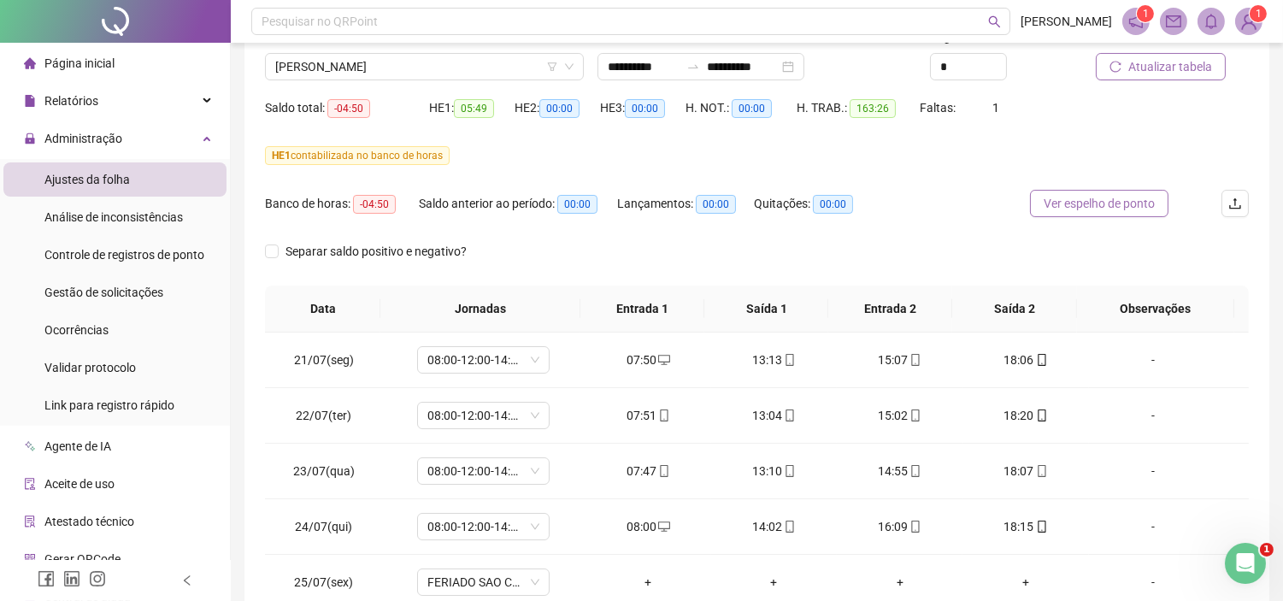
click at [1034, 210] on button "Ver espelho de ponto" at bounding box center [1099, 203] width 138 height 27
